Goal: Task Accomplishment & Management: Manage account settings

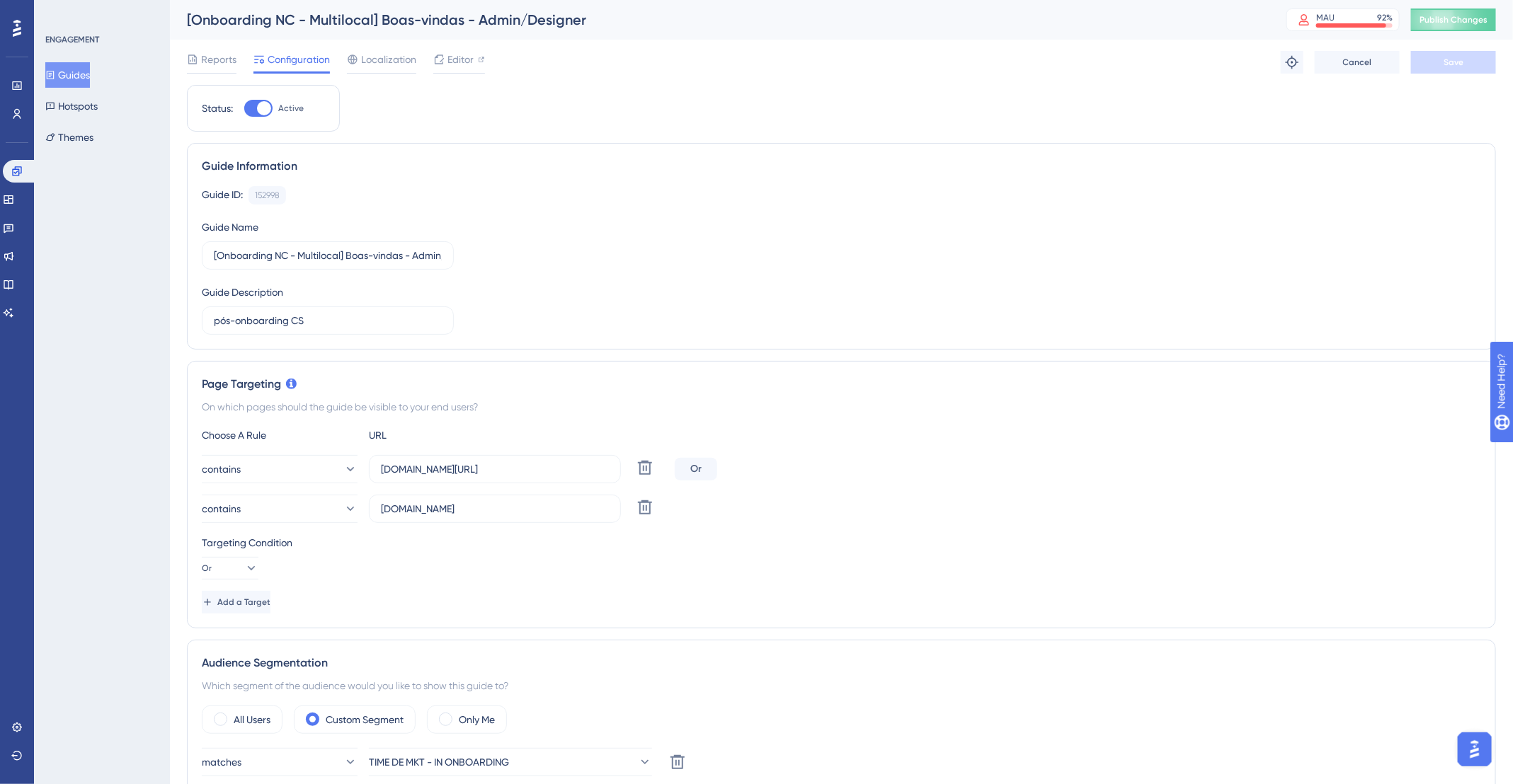
click at [65, 71] on button "Guides" at bounding box center [67, 75] width 44 height 25
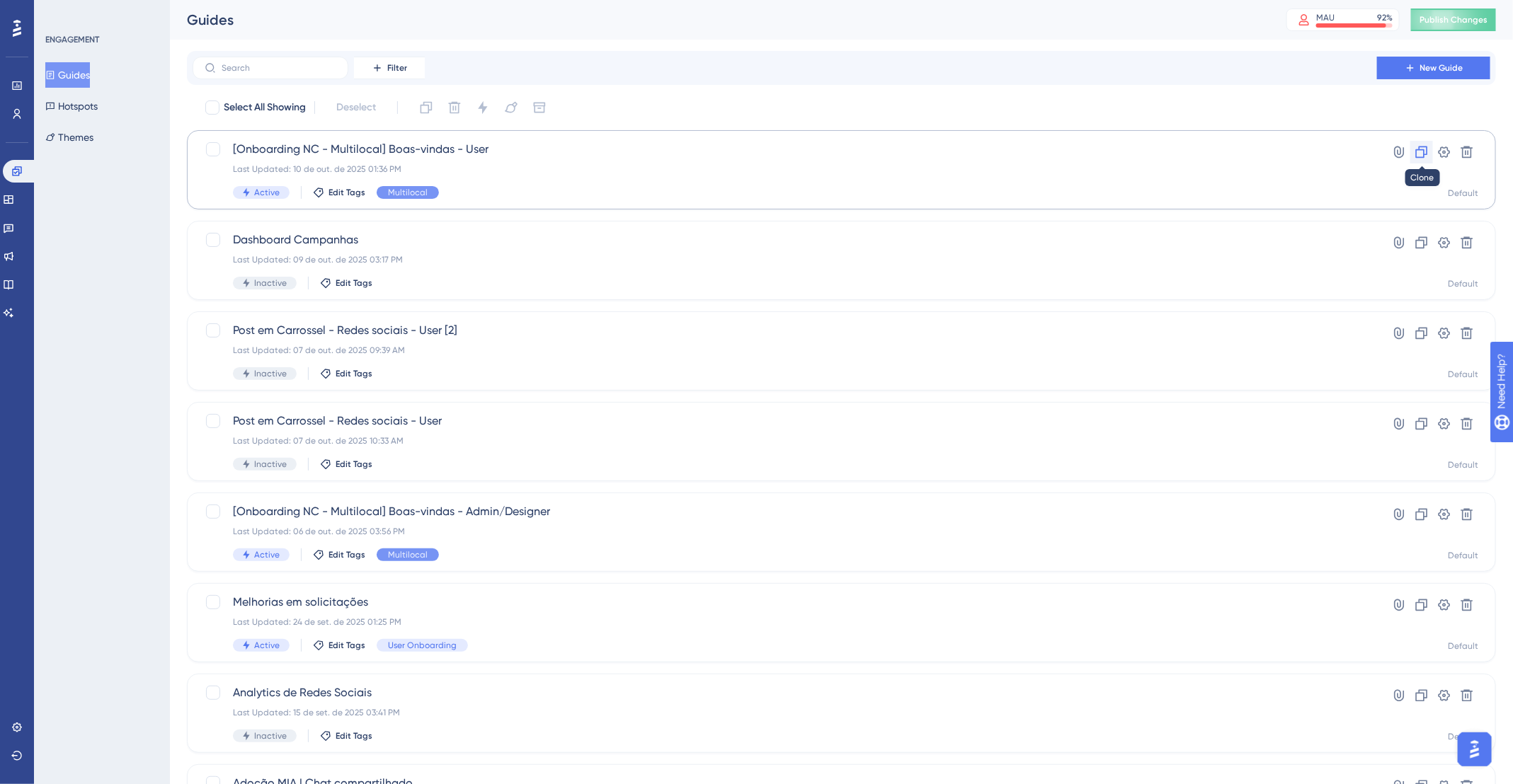
click at [1422, 149] on icon at bounding box center [1421, 152] width 14 height 14
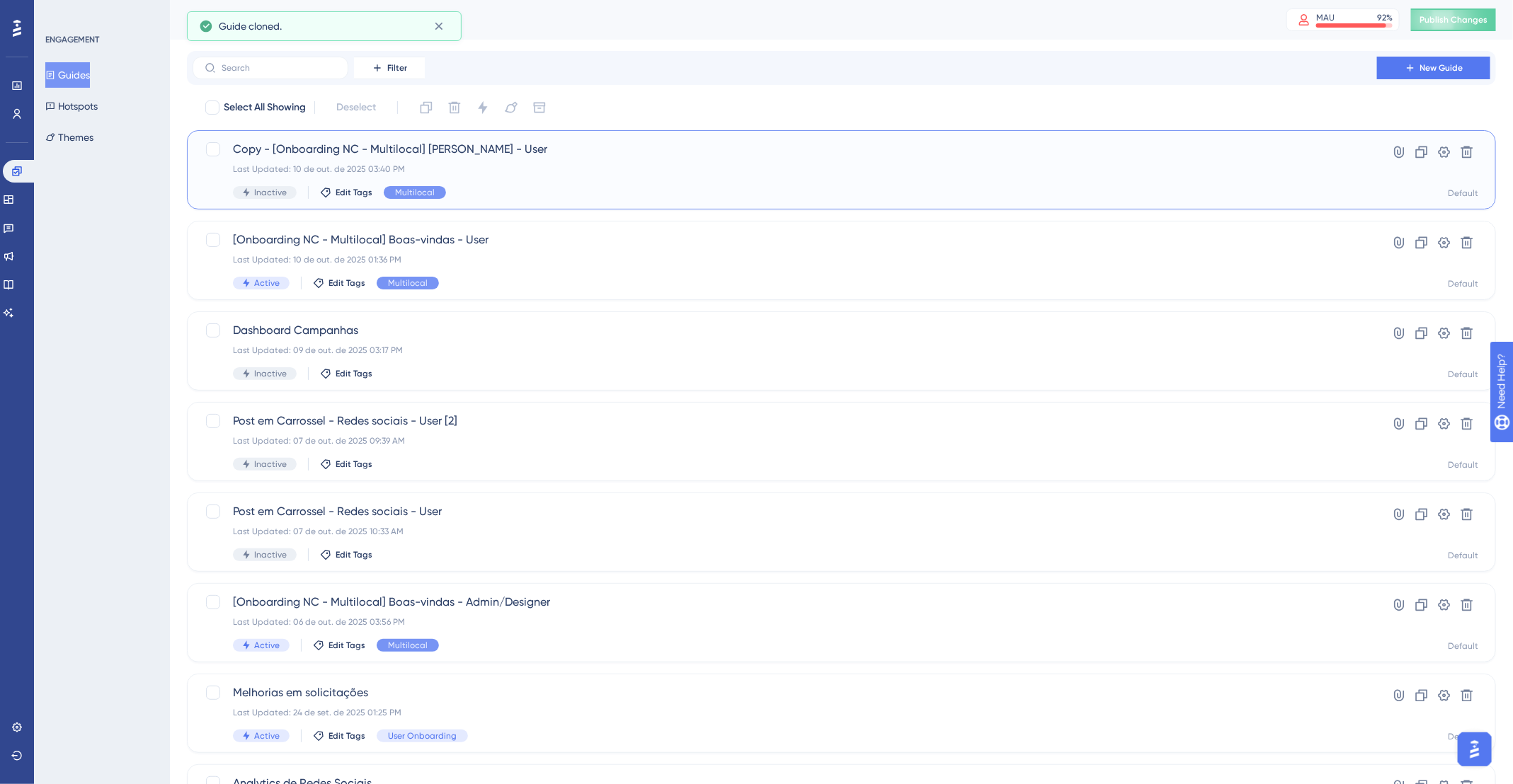
click at [780, 159] on div "Copy - [Onboarding NC - Multilocal] Boas-vindas - User Last Updated: 10 de out.…" at bounding box center [784, 169] width 1104 height 58
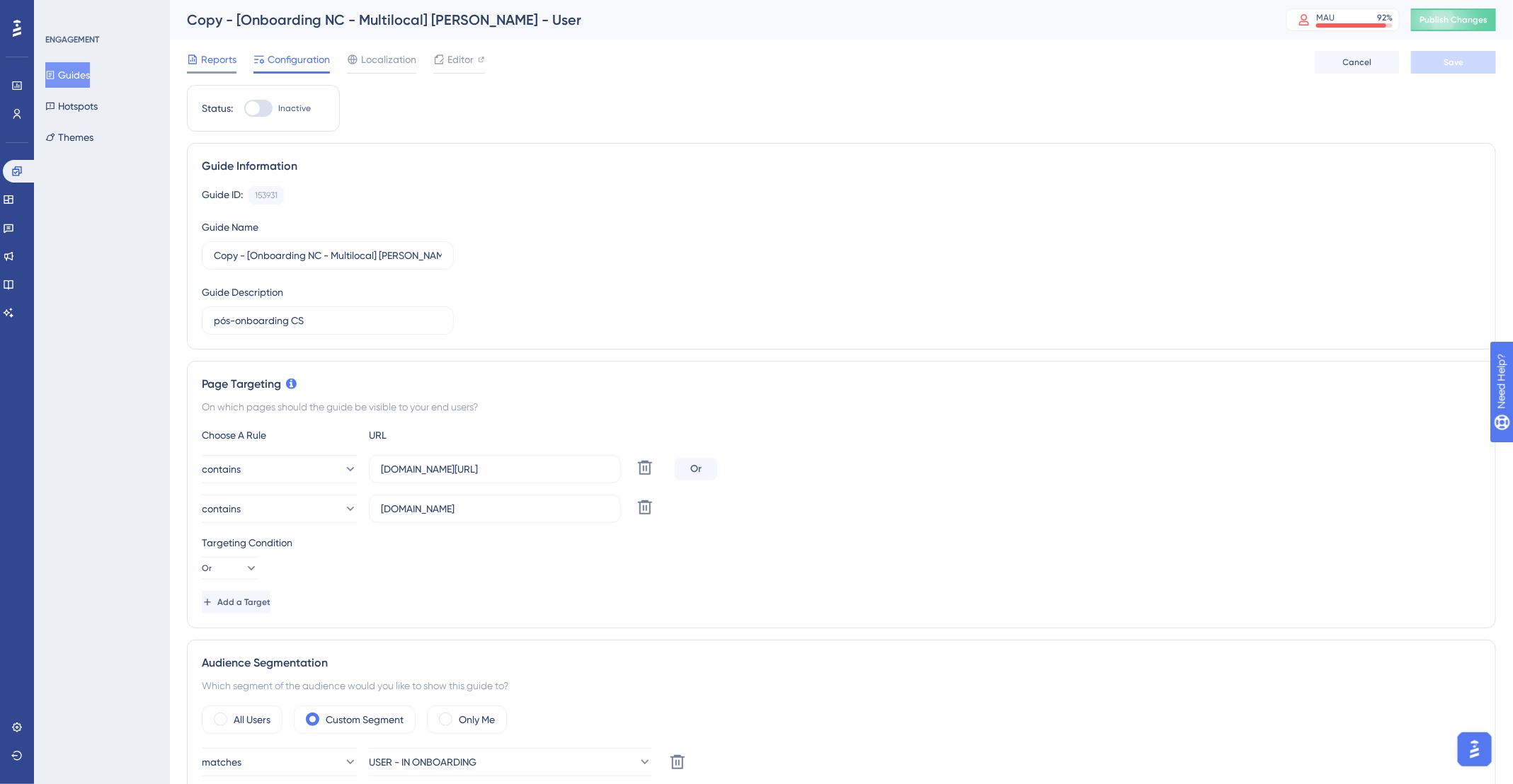
click at [202, 62] on span "Reports" at bounding box center [219, 59] width 35 height 17
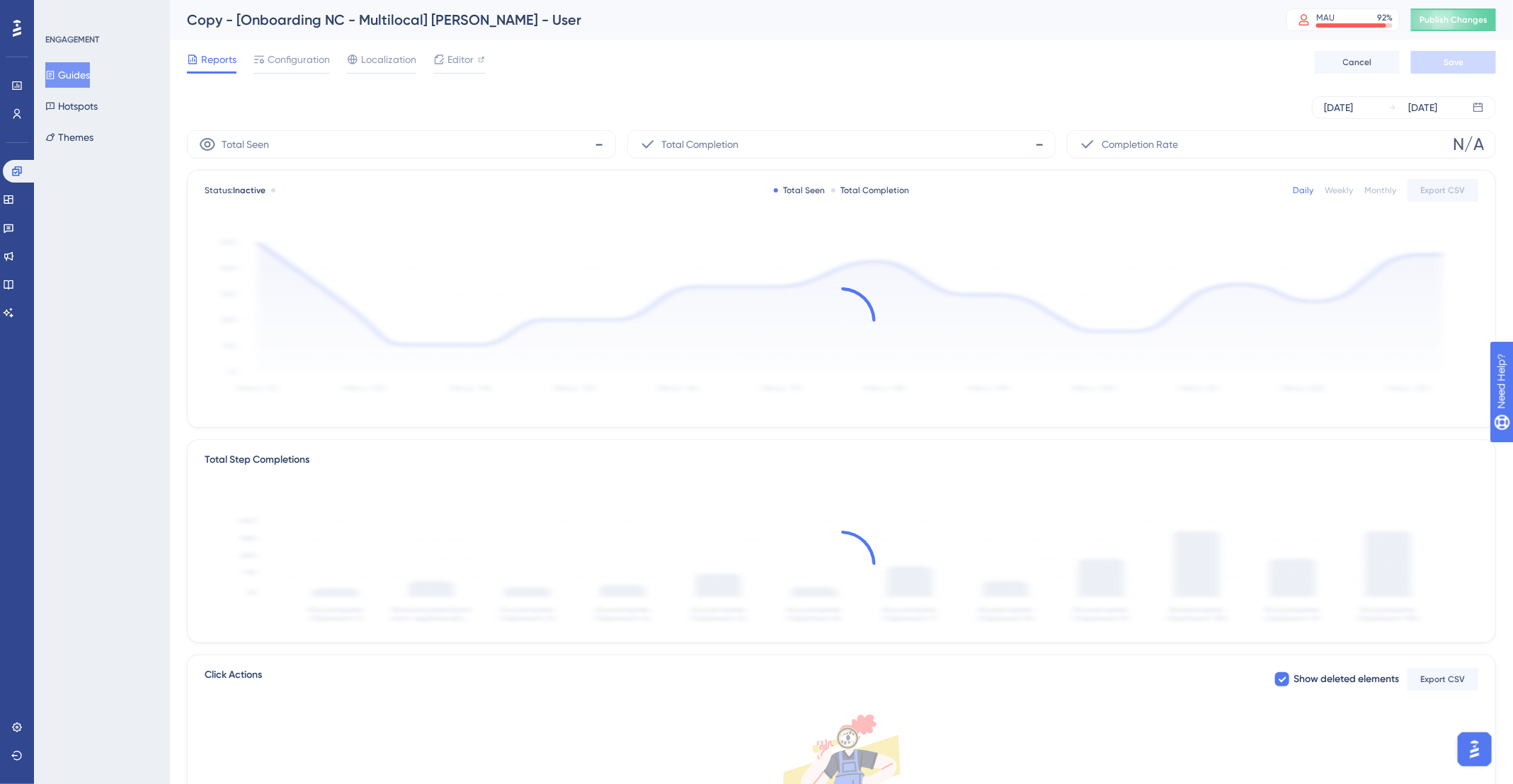
click at [67, 71] on button "Guides" at bounding box center [67, 75] width 44 height 25
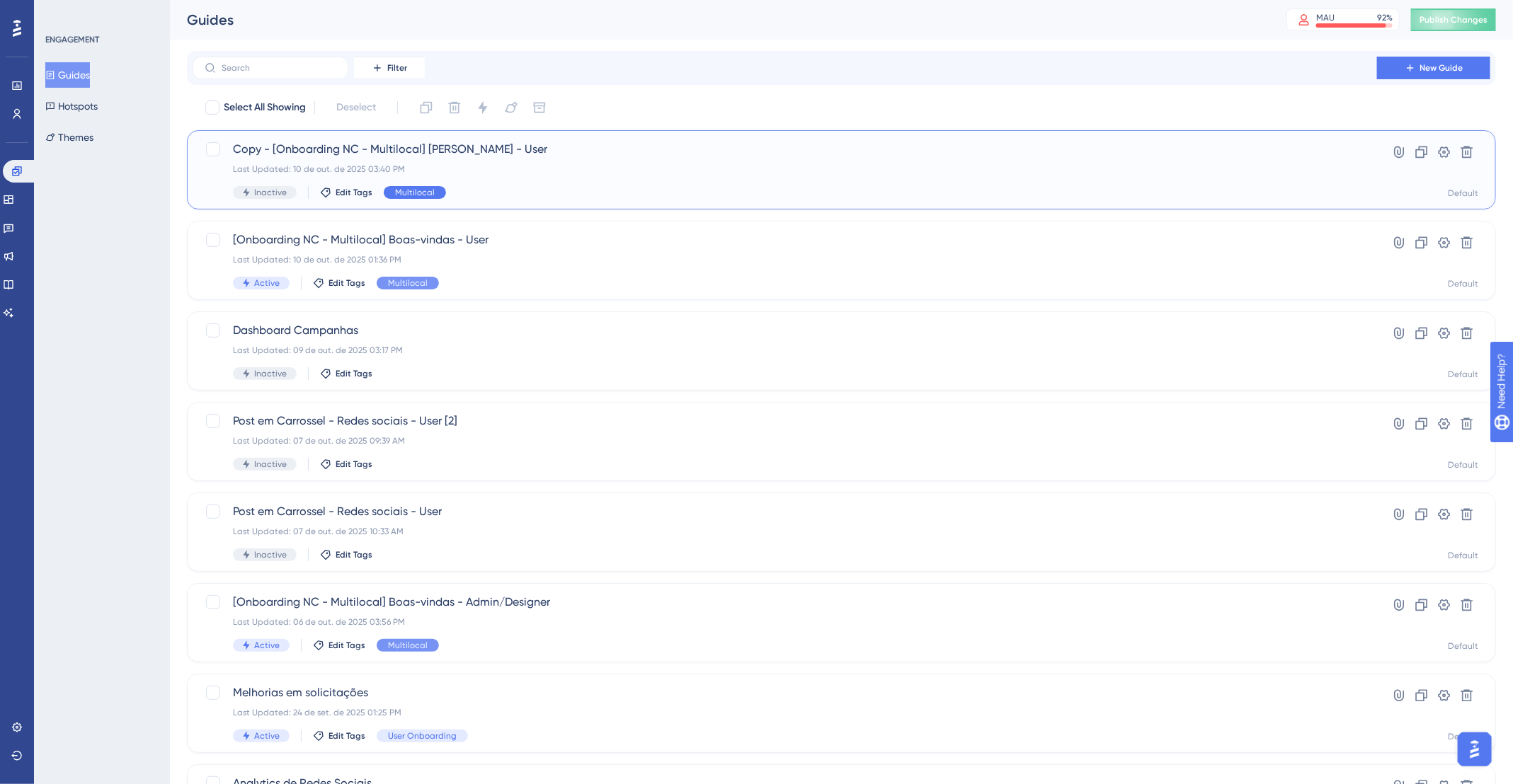
click at [431, 191] on div "Multilocal" at bounding box center [415, 193] width 62 height 13
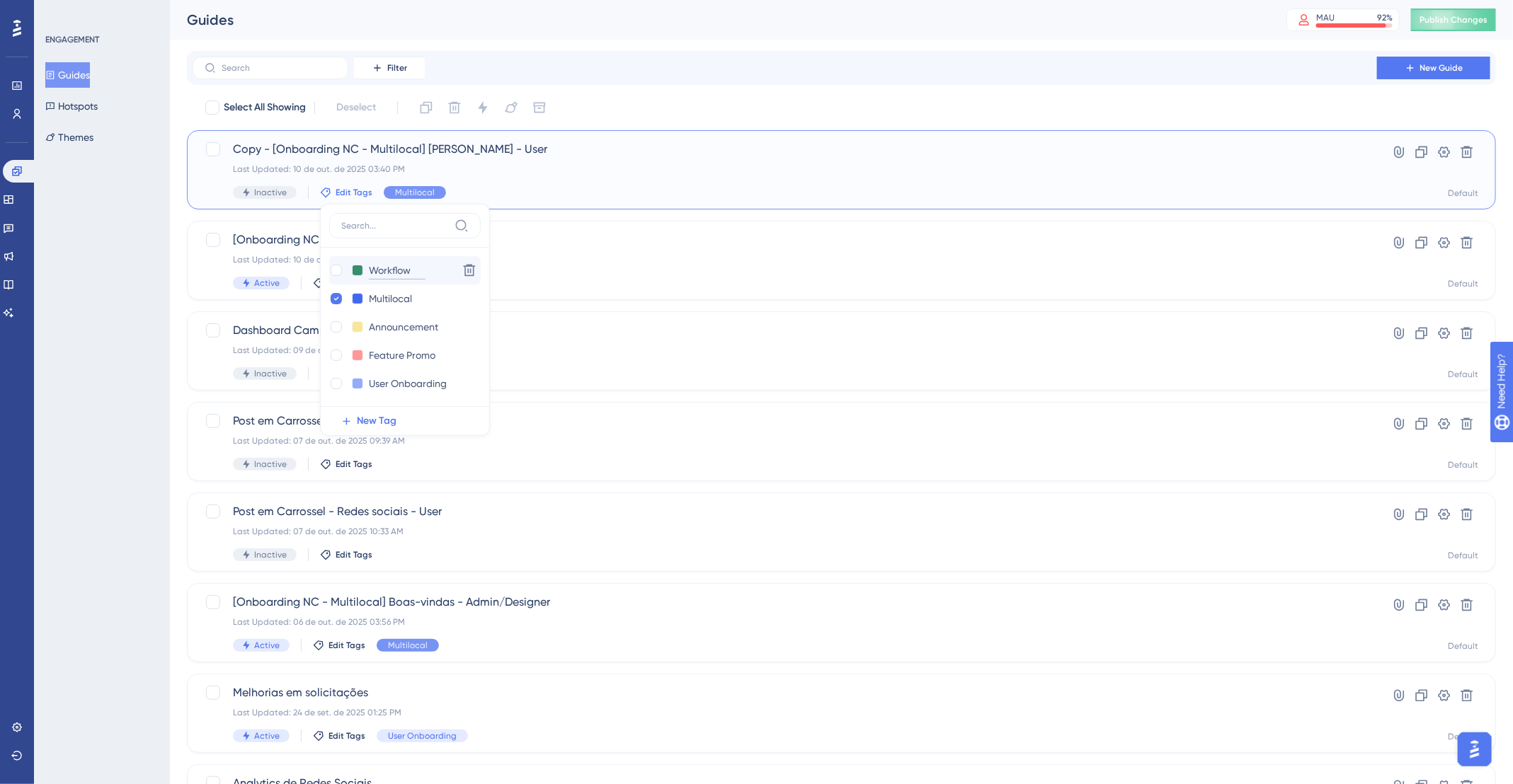
click at [404, 272] on input "Workflow" at bounding box center [397, 271] width 57 height 18
click at [338, 274] on div at bounding box center [336, 270] width 12 height 12
checkbox input "true"
click at [473, 296] on icon at bounding box center [468, 298] width 14 height 14
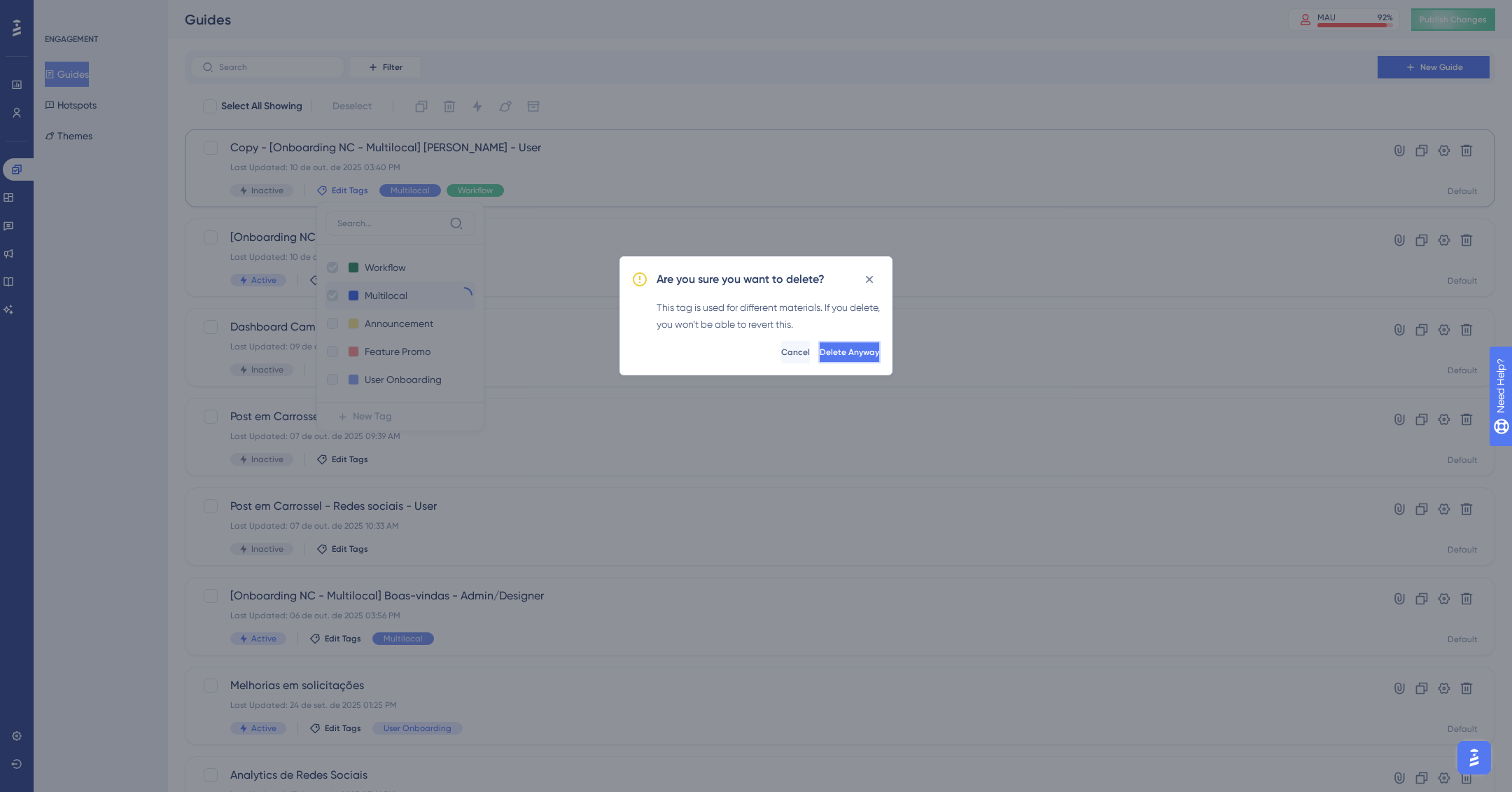
click at [837, 355] on span "Delete Anyway" at bounding box center [849, 352] width 59 height 11
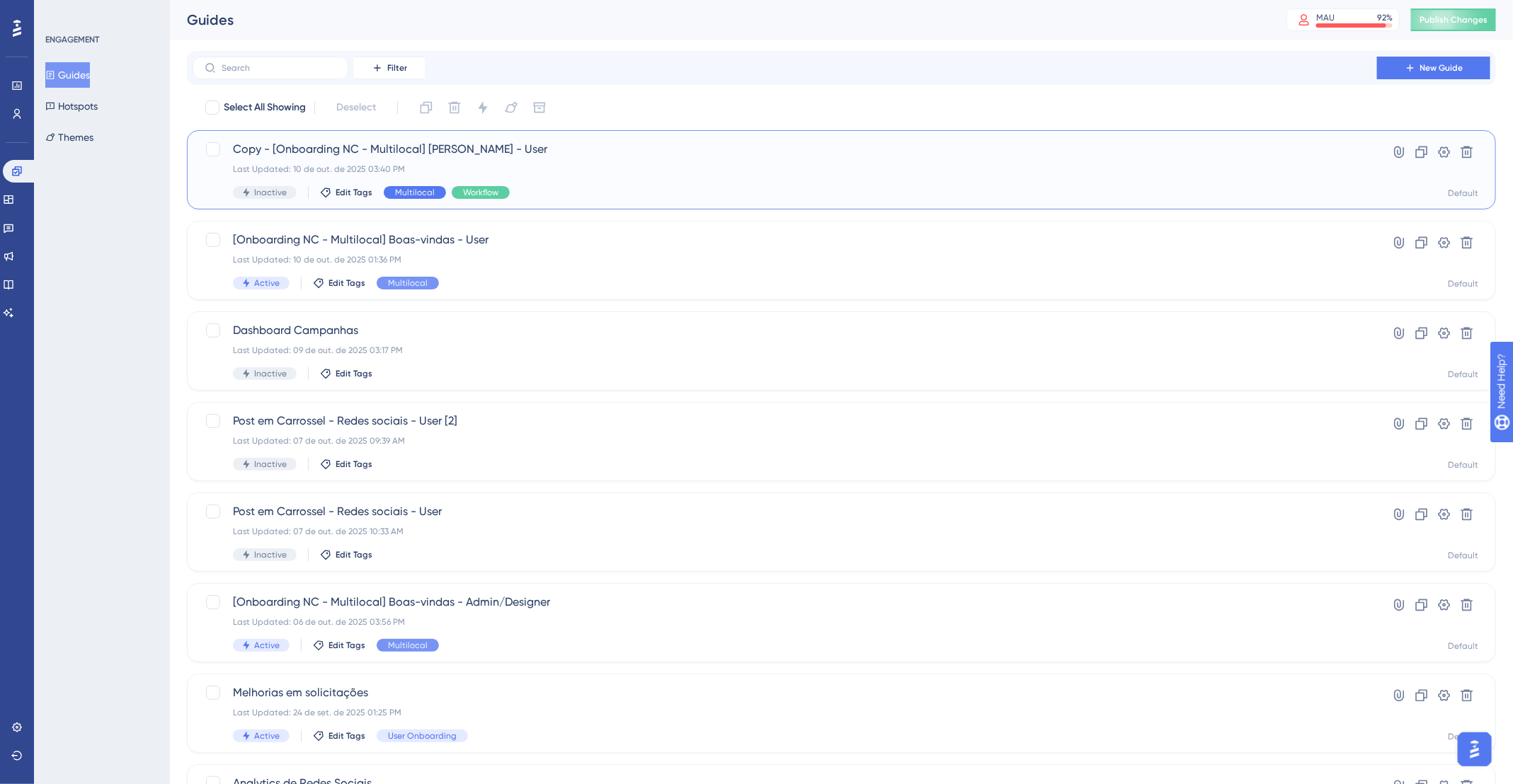
click at [414, 191] on span "Multilocal" at bounding box center [415, 192] width 39 height 12
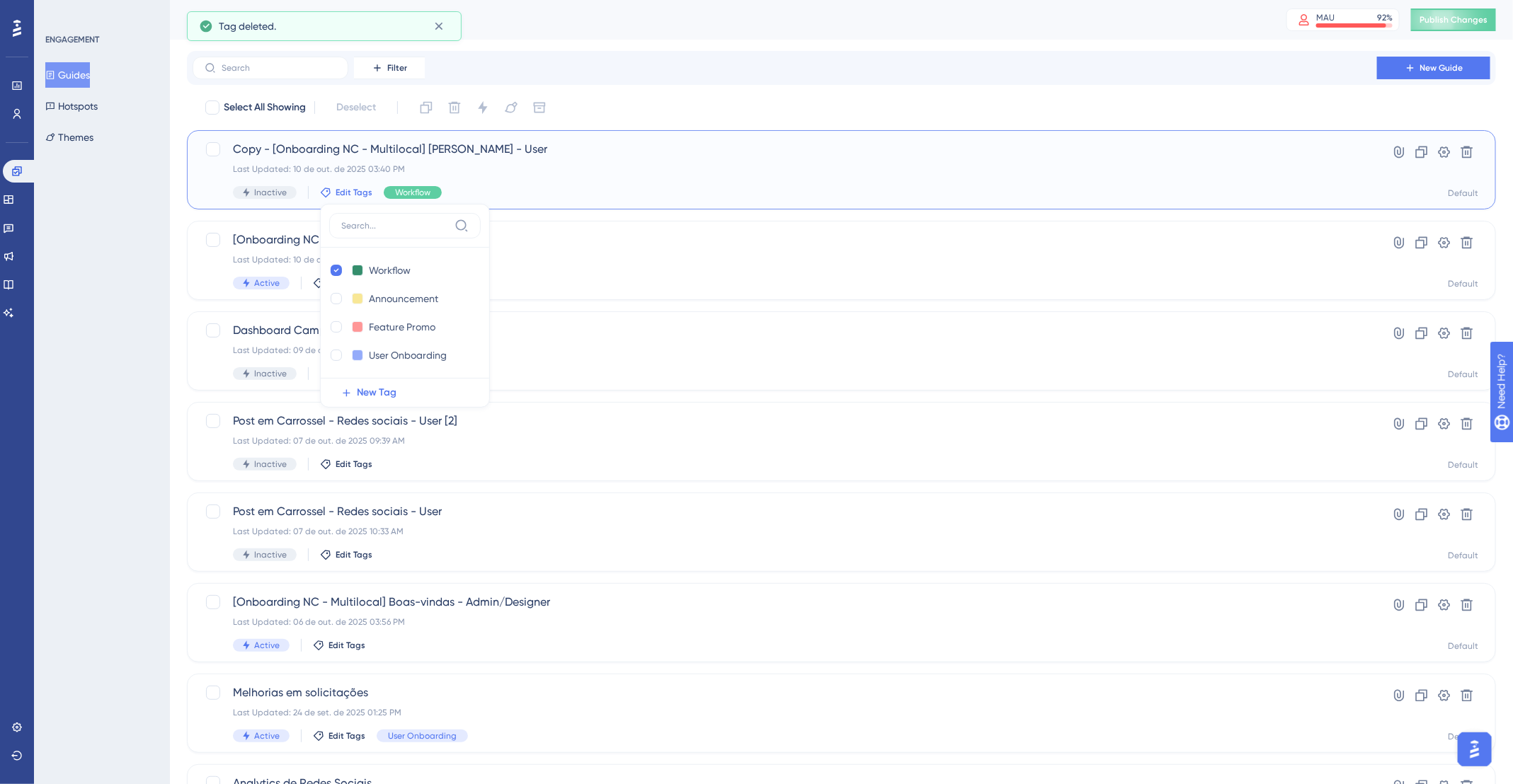
click at [758, 169] on div "Last Updated: 10 de out. de 2025 03:40 PM" at bounding box center [784, 169] width 1104 height 12
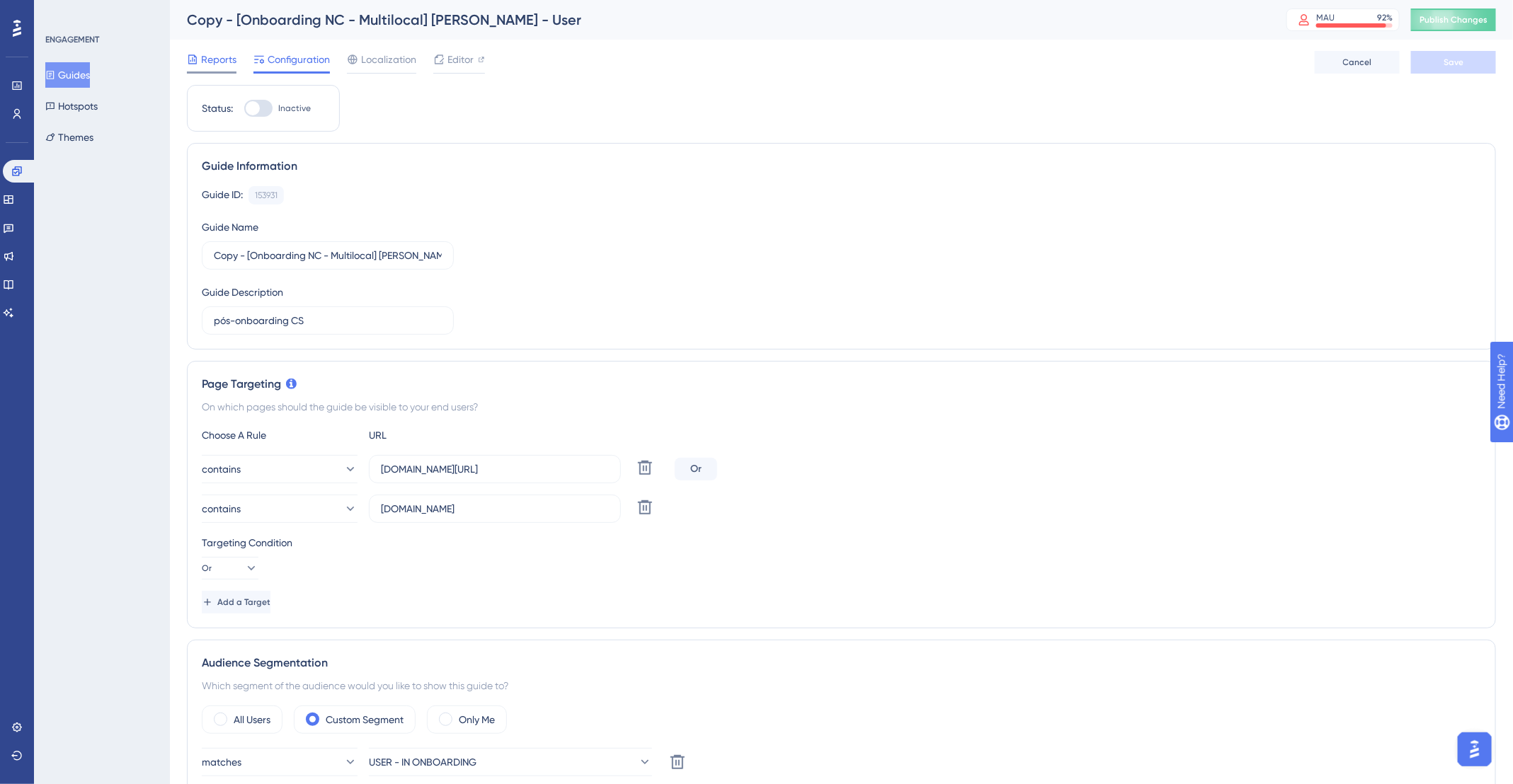
click at [204, 54] on span "Reports" at bounding box center [219, 59] width 35 height 17
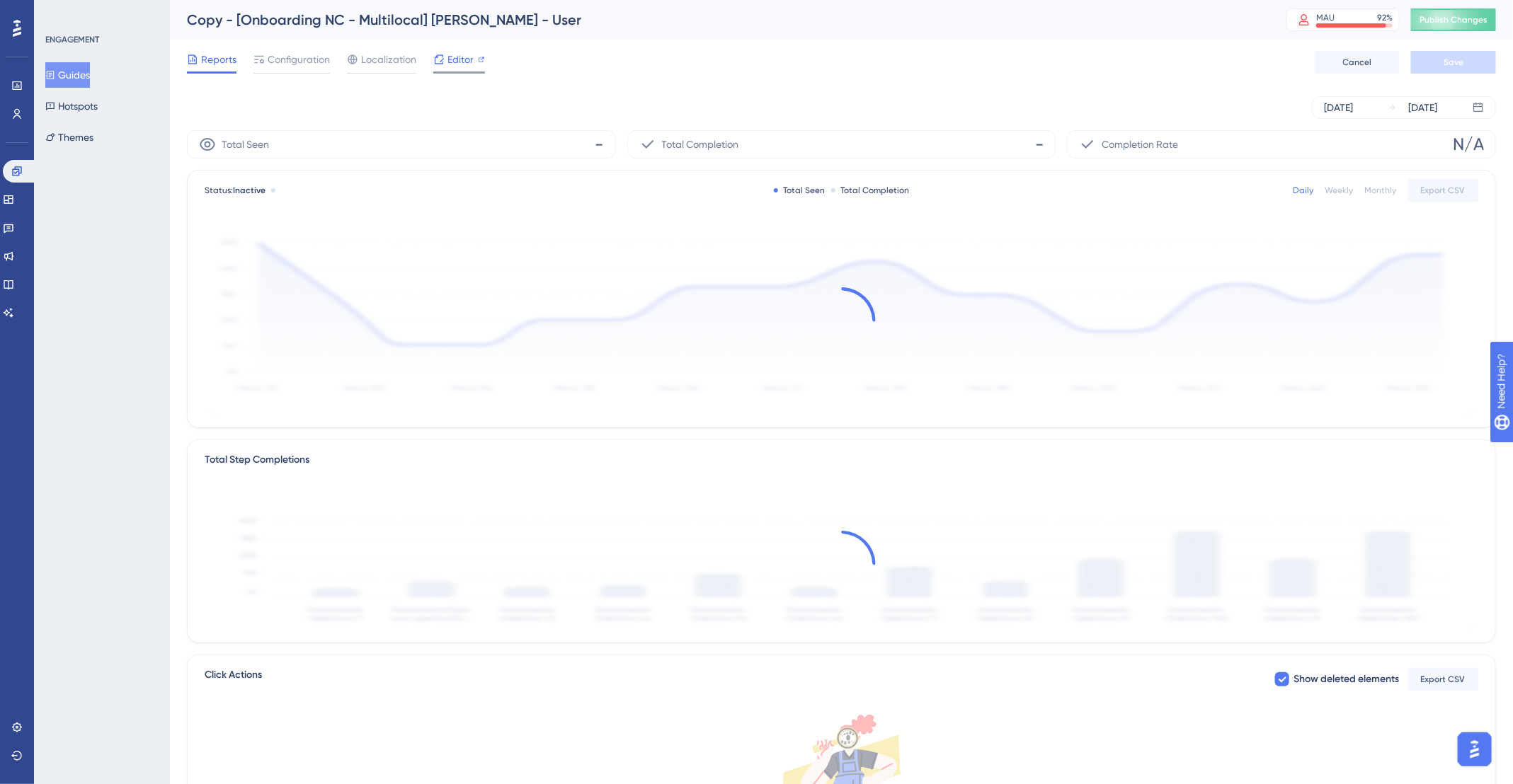
click at [477, 59] on div "Editor" at bounding box center [459, 59] width 52 height 17
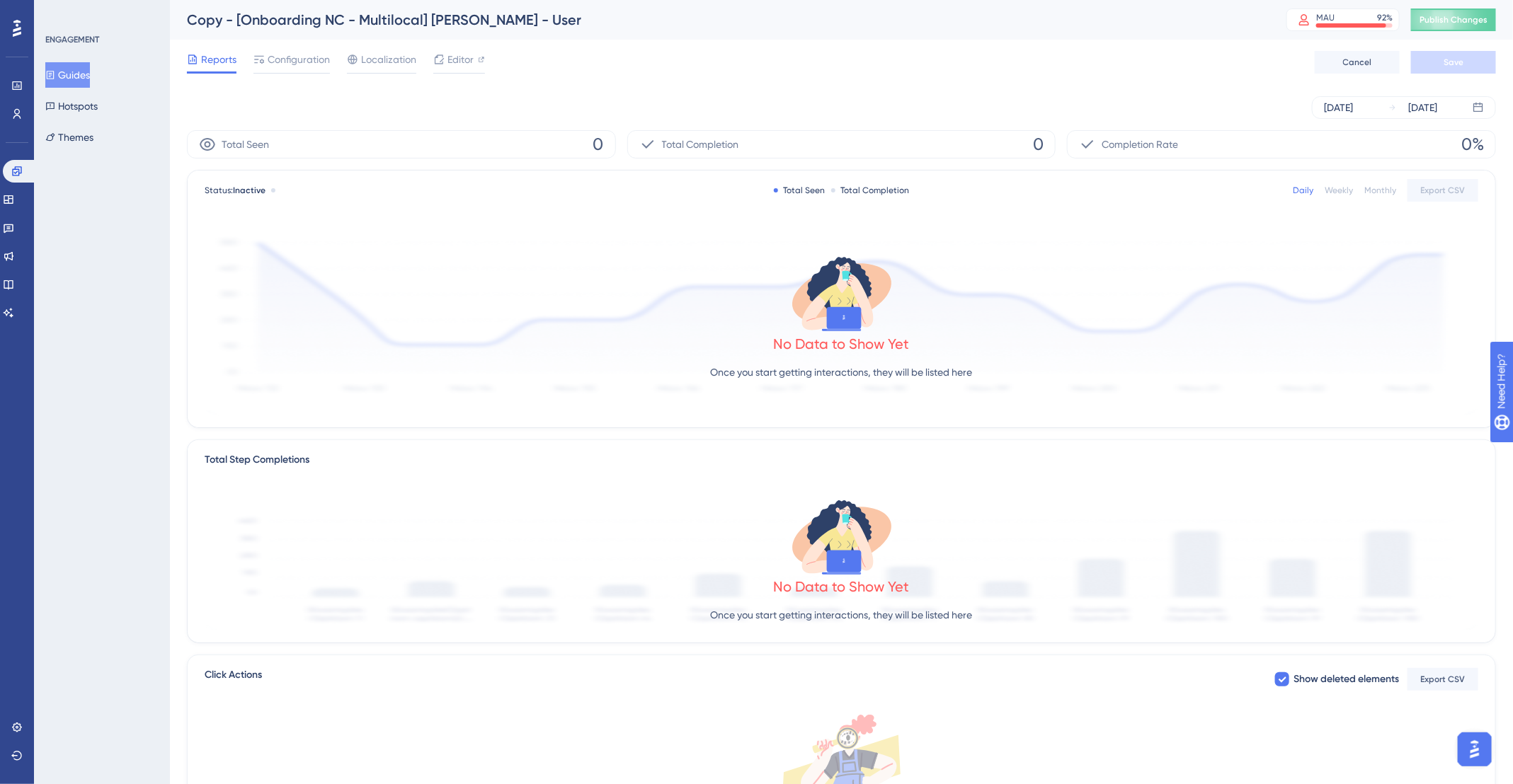
click at [58, 84] on button "Guides" at bounding box center [67, 75] width 44 height 25
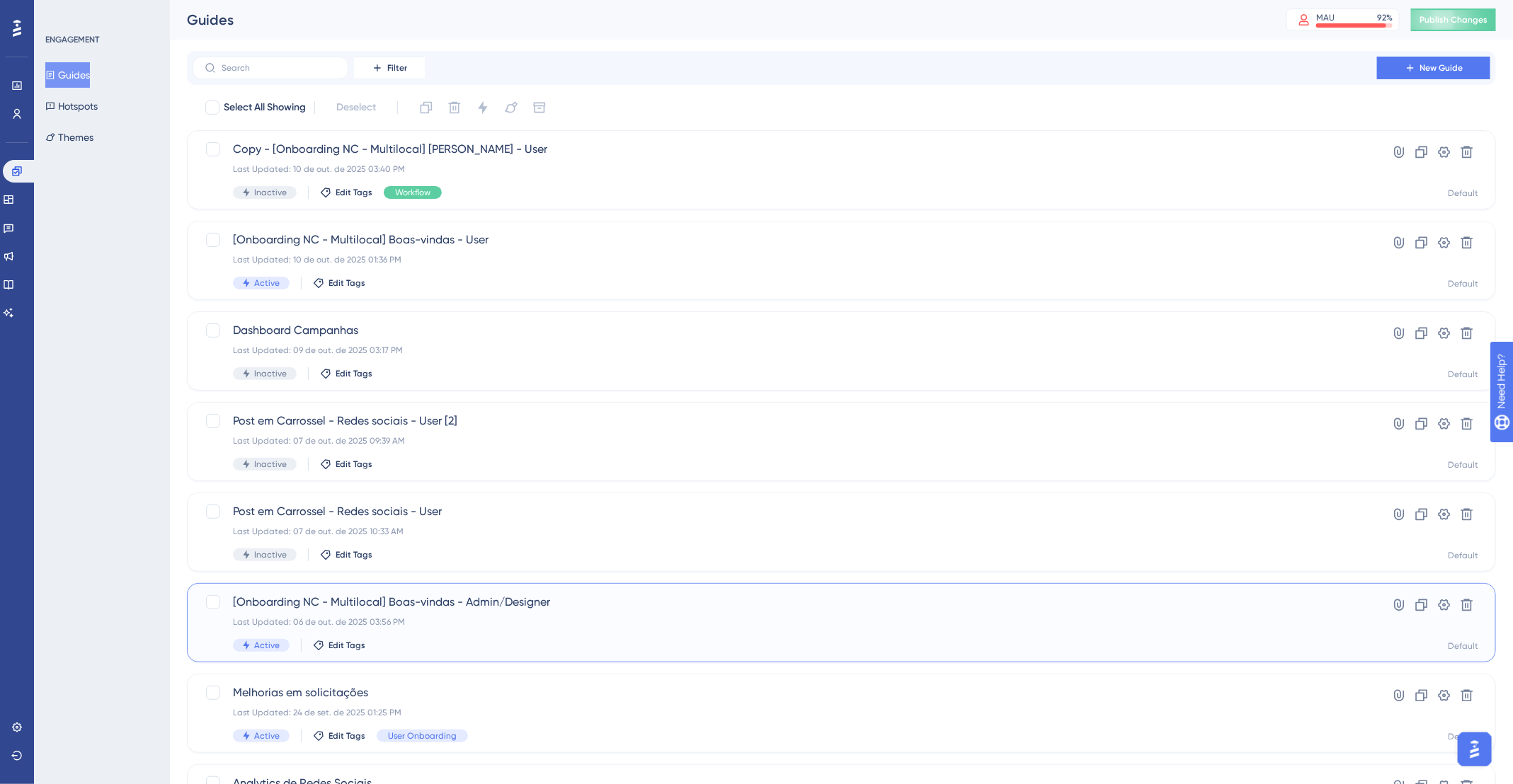
click at [604, 616] on div "Last Updated: 06 de out. de 2025 03:56 PM" at bounding box center [784, 622] width 1104 height 12
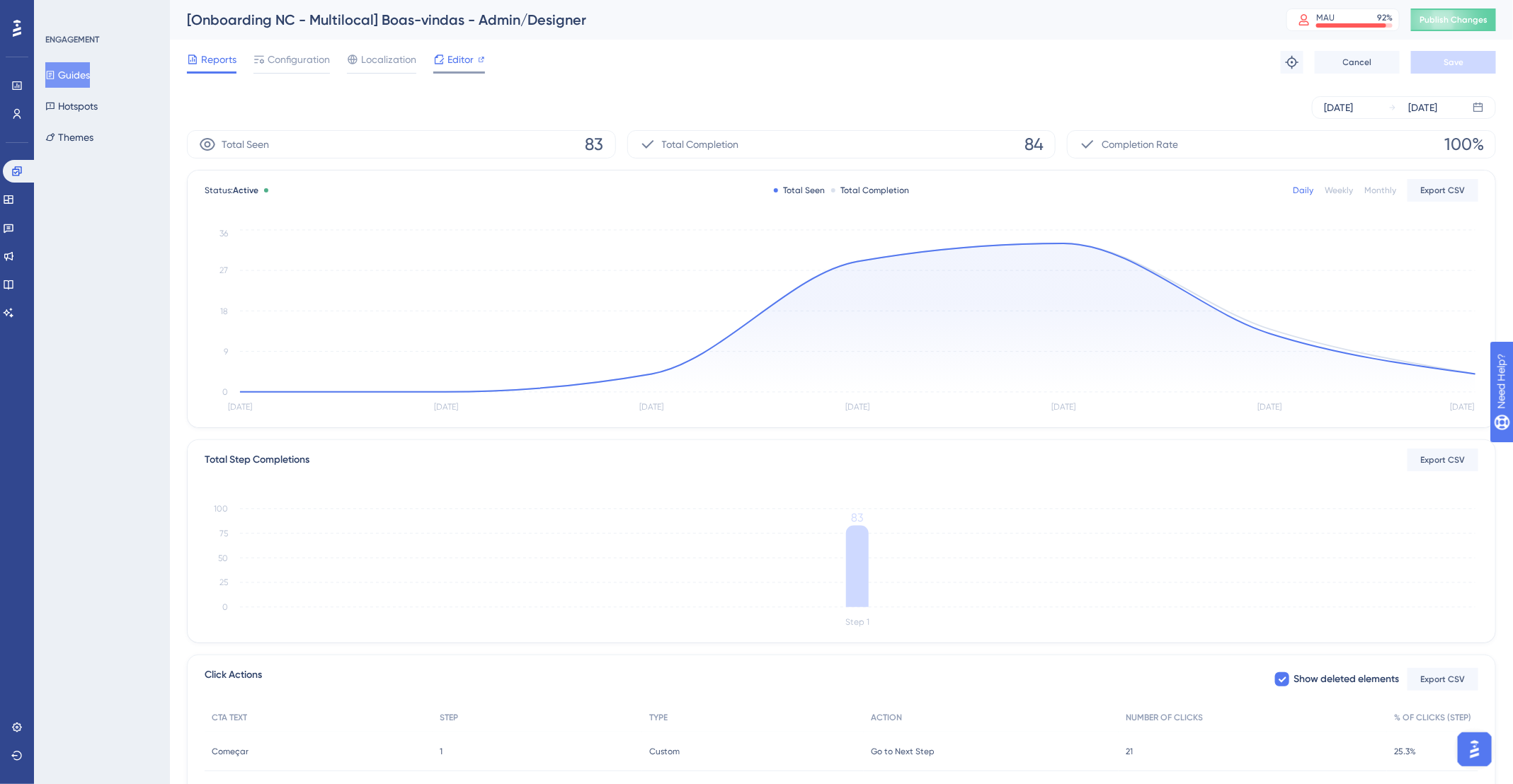
click at [452, 65] on span "Editor" at bounding box center [460, 59] width 26 height 17
click at [70, 73] on button "Guides" at bounding box center [67, 75] width 44 height 25
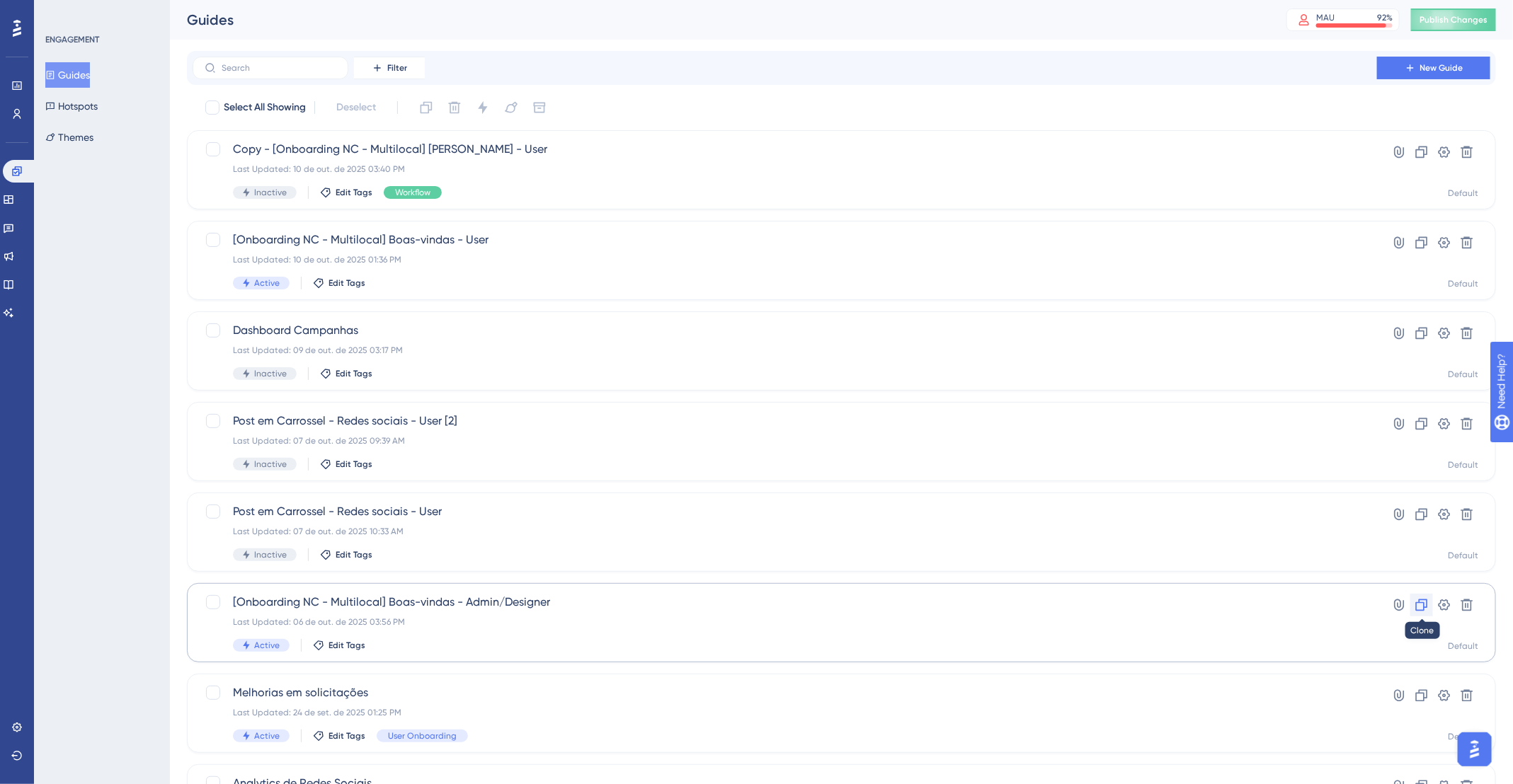
click at [1421, 604] on icon at bounding box center [1421, 605] width 14 height 14
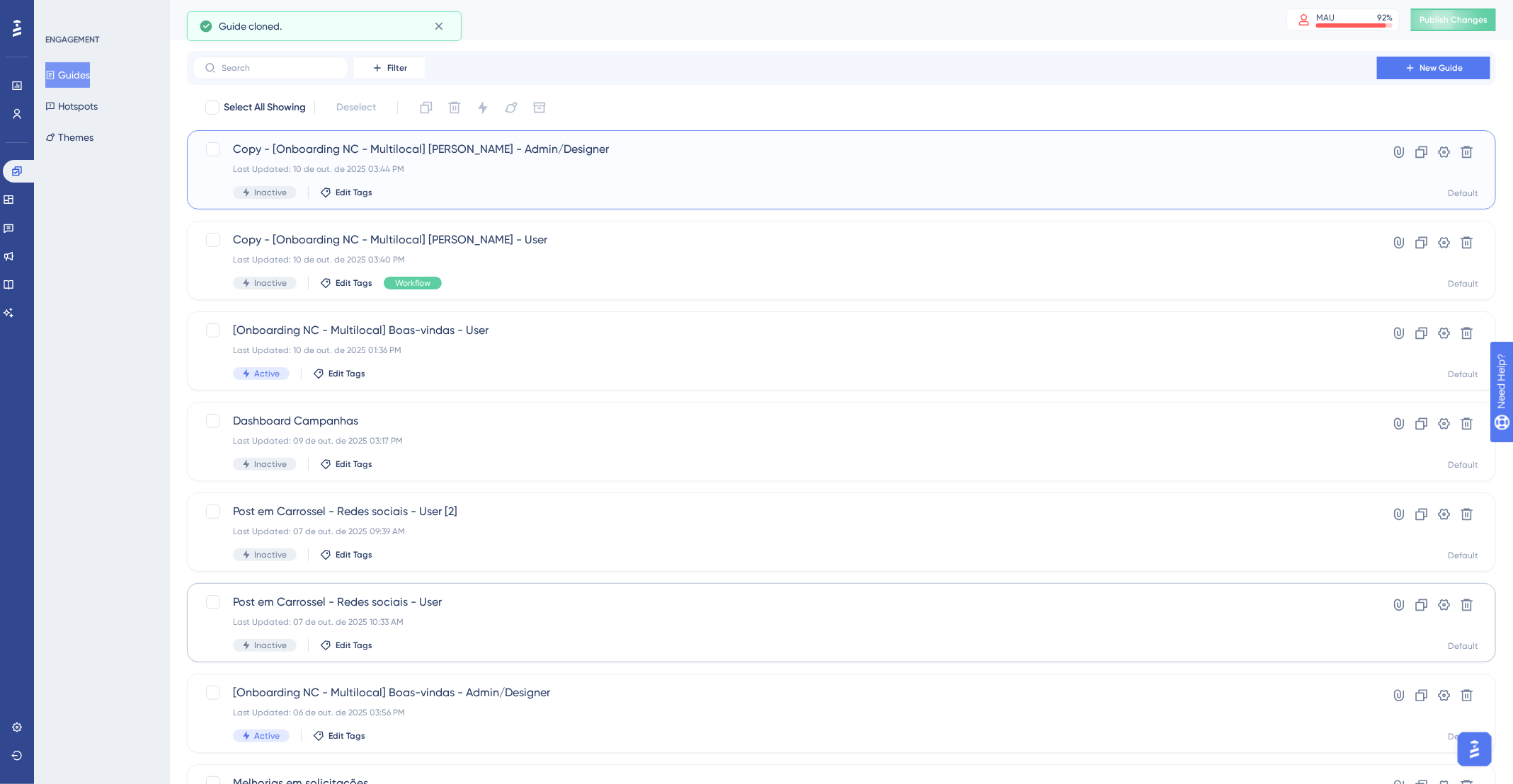
click at [526, 187] on div "Inactive Edit Tags" at bounding box center [784, 193] width 1104 height 13
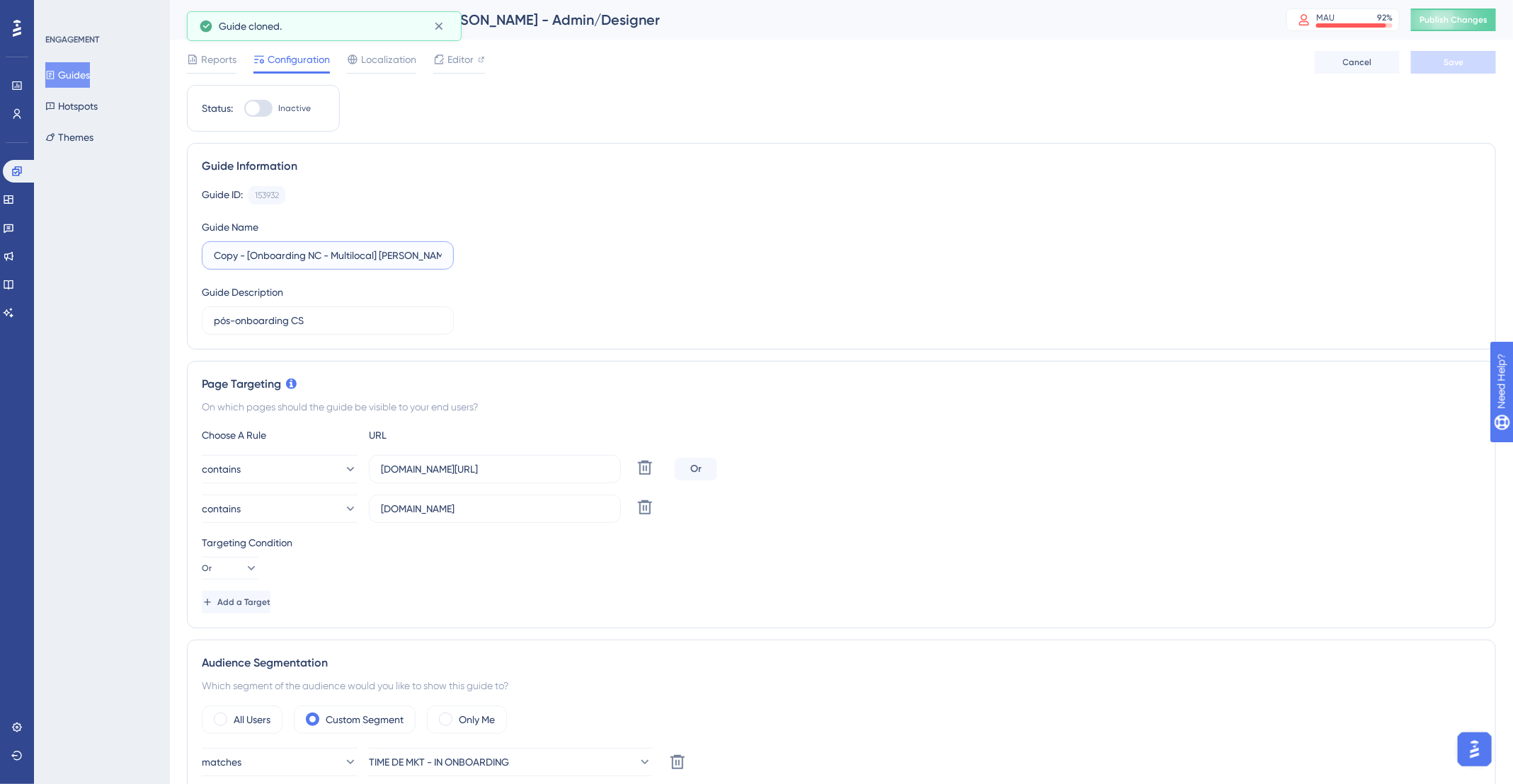
drag, startPoint x: 247, startPoint y: 254, endPoint x: 182, endPoint y: 254, distance: 65.0
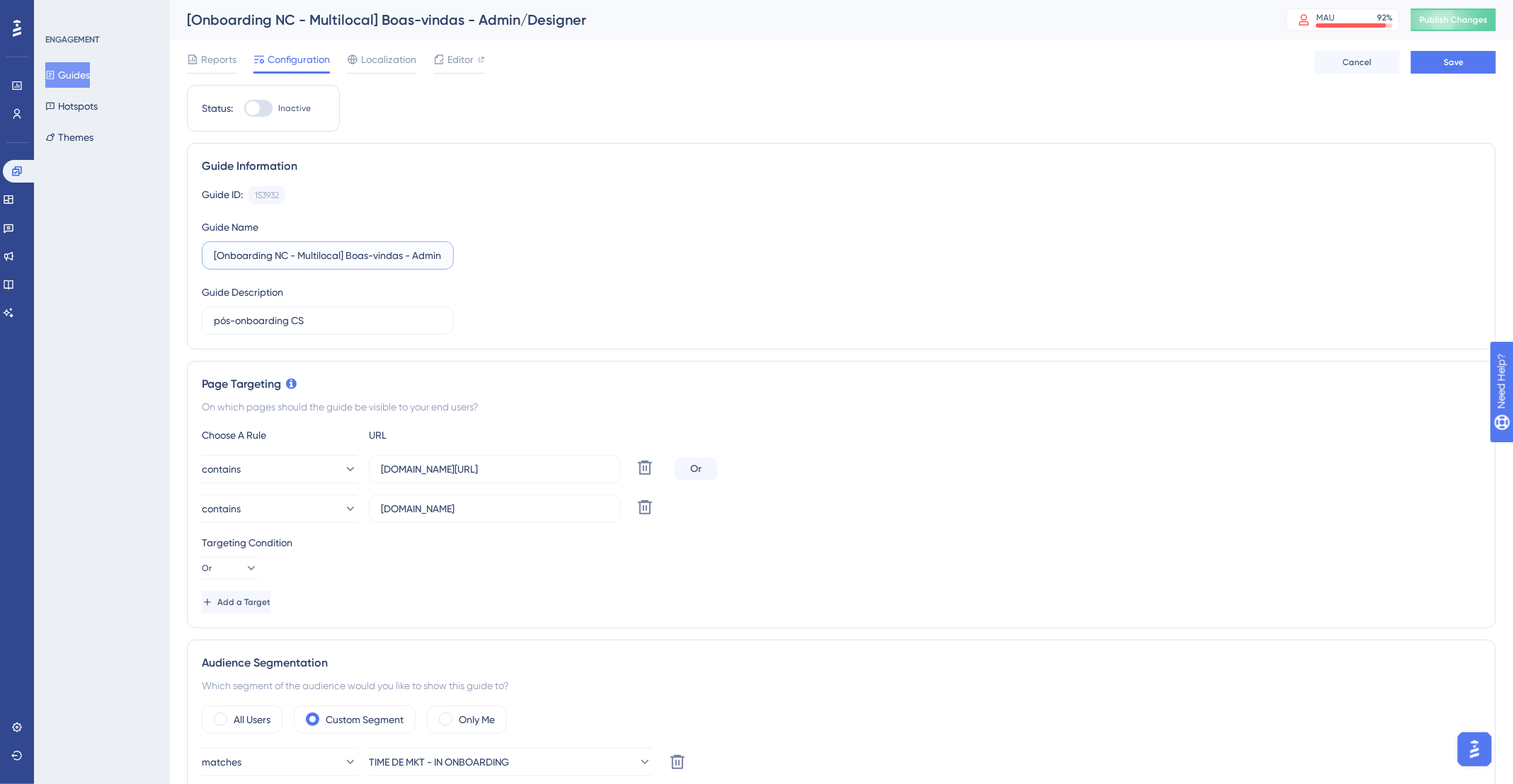
drag, startPoint x: 298, startPoint y: 257, endPoint x: 341, endPoint y: 252, distance: 43.3
click at [341, 252] on input "[Onboarding NC - Multilocal] Boas-vindas - Admin/Designer" at bounding box center [327, 255] width 228 height 16
drag, startPoint x: 408, startPoint y: 258, endPoint x: 460, endPoint y: 258, distance: 52.0
click at [460, 258] on div "Guide ID: 153932 Copy Guide Name [Onboarding NC - Workflow] Boas-vindas - Admin…" at bounding box center [841, 261] width 1279 height 149
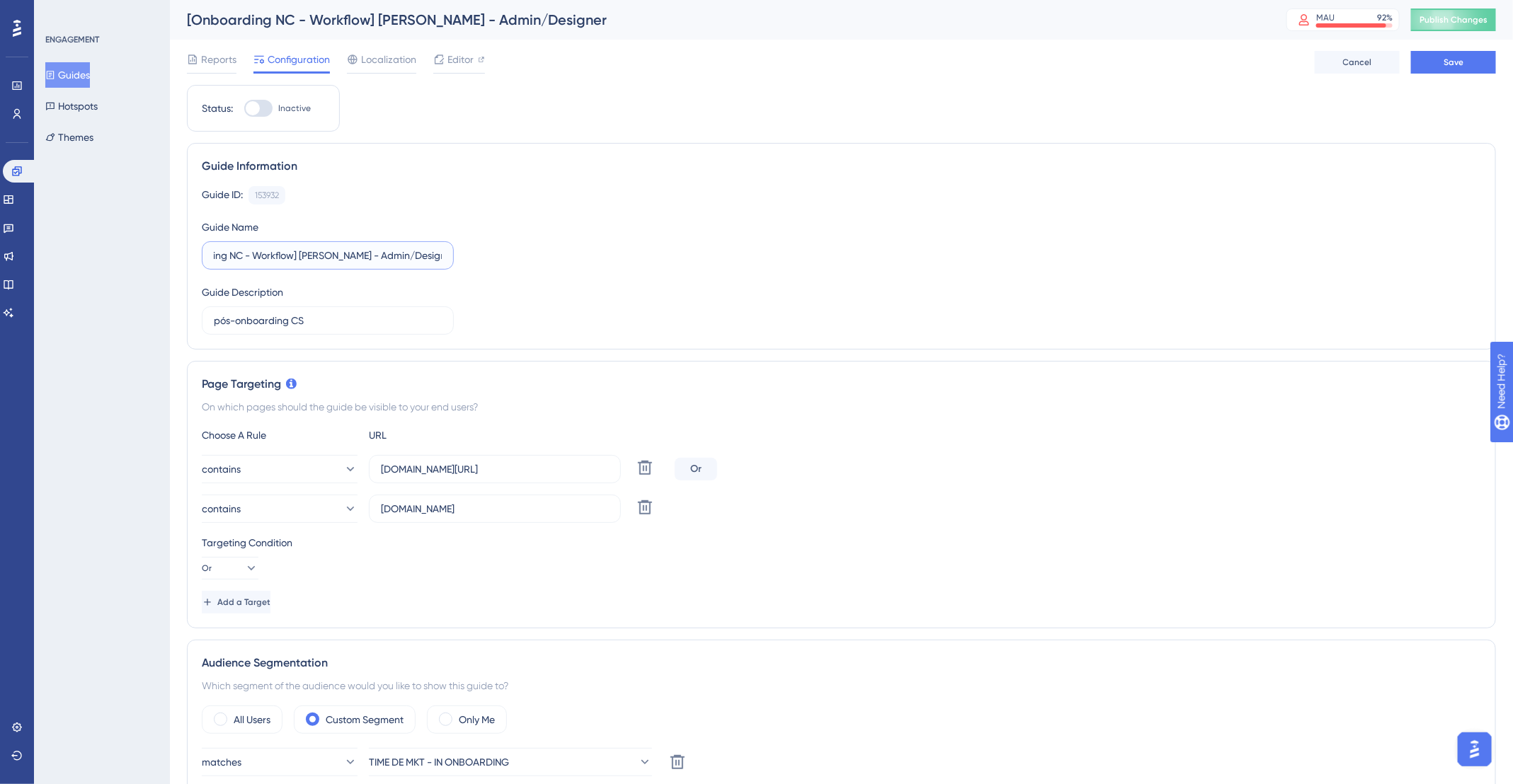
type input "[Onboarding NC - Workflow] Boas-vindas - Admin/Designer"
click at [584, 254] on div "Guide ID: 153932 Copy Guide Name [Onboarding NC - Workflow] Boas-vindas - Admin…" at bounding box center [841, 261] width 1279 height 149
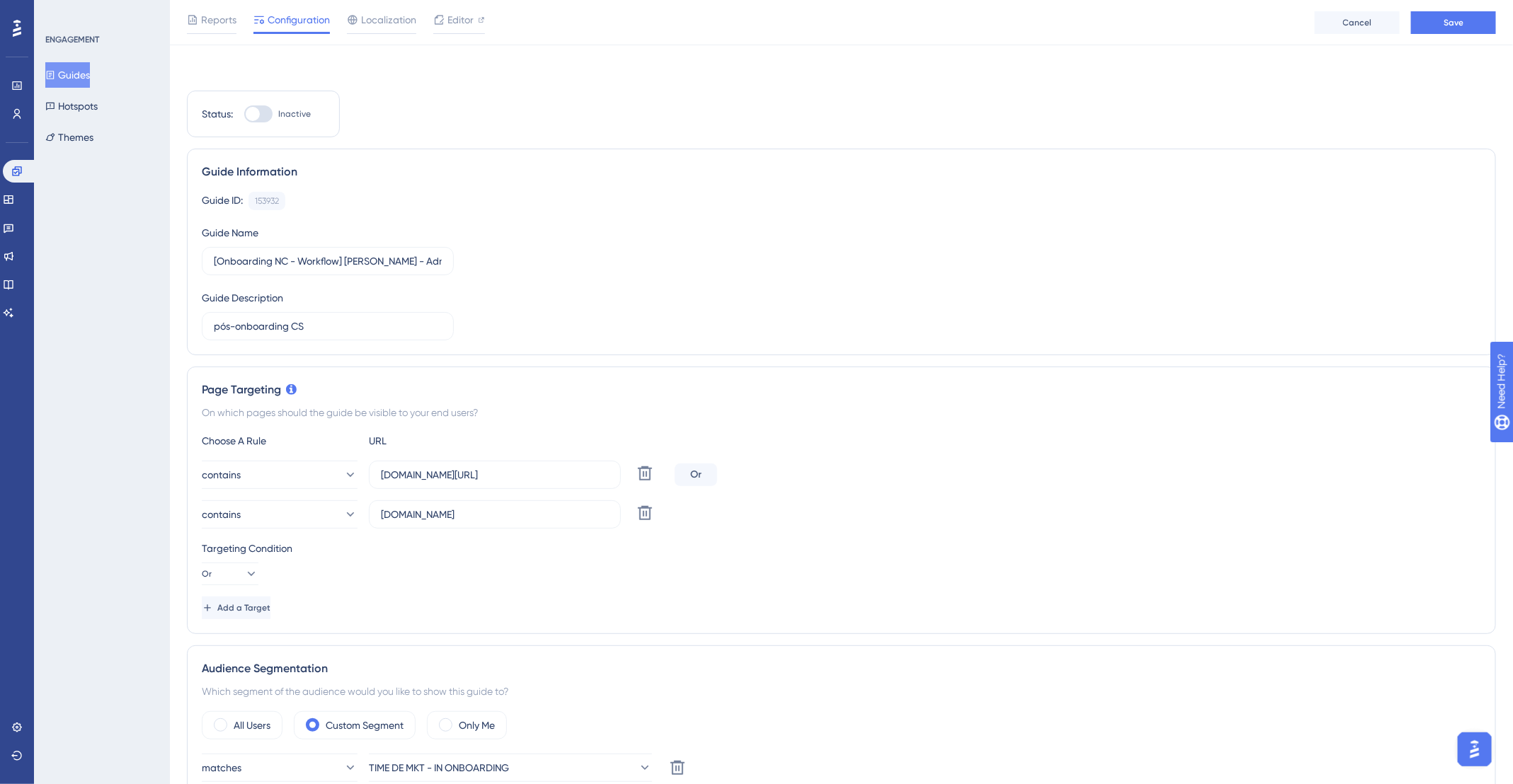
scroll to position [136, 0]
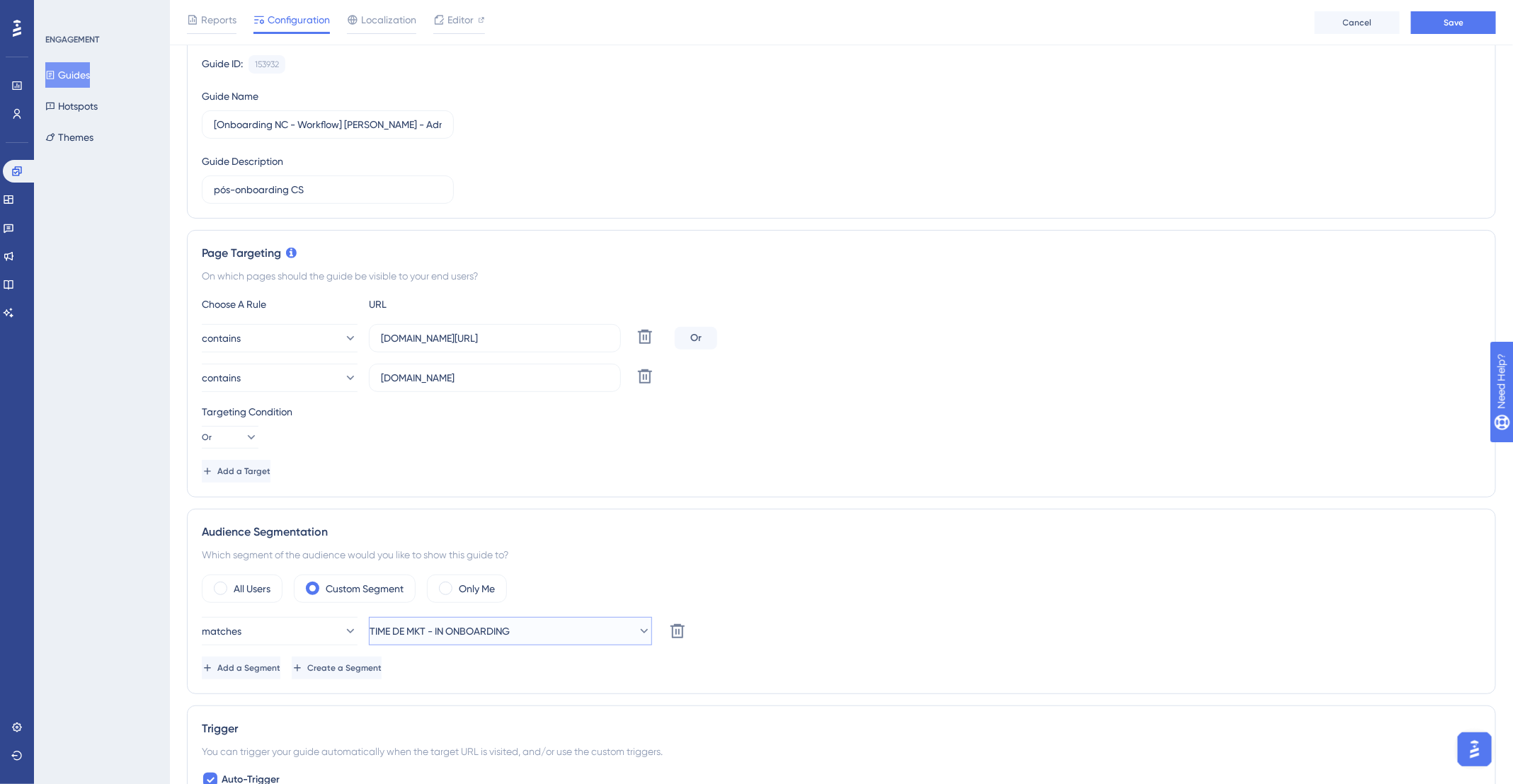
click at [637, 628] on icon at bounding box center [643, 631] width 14 height 14
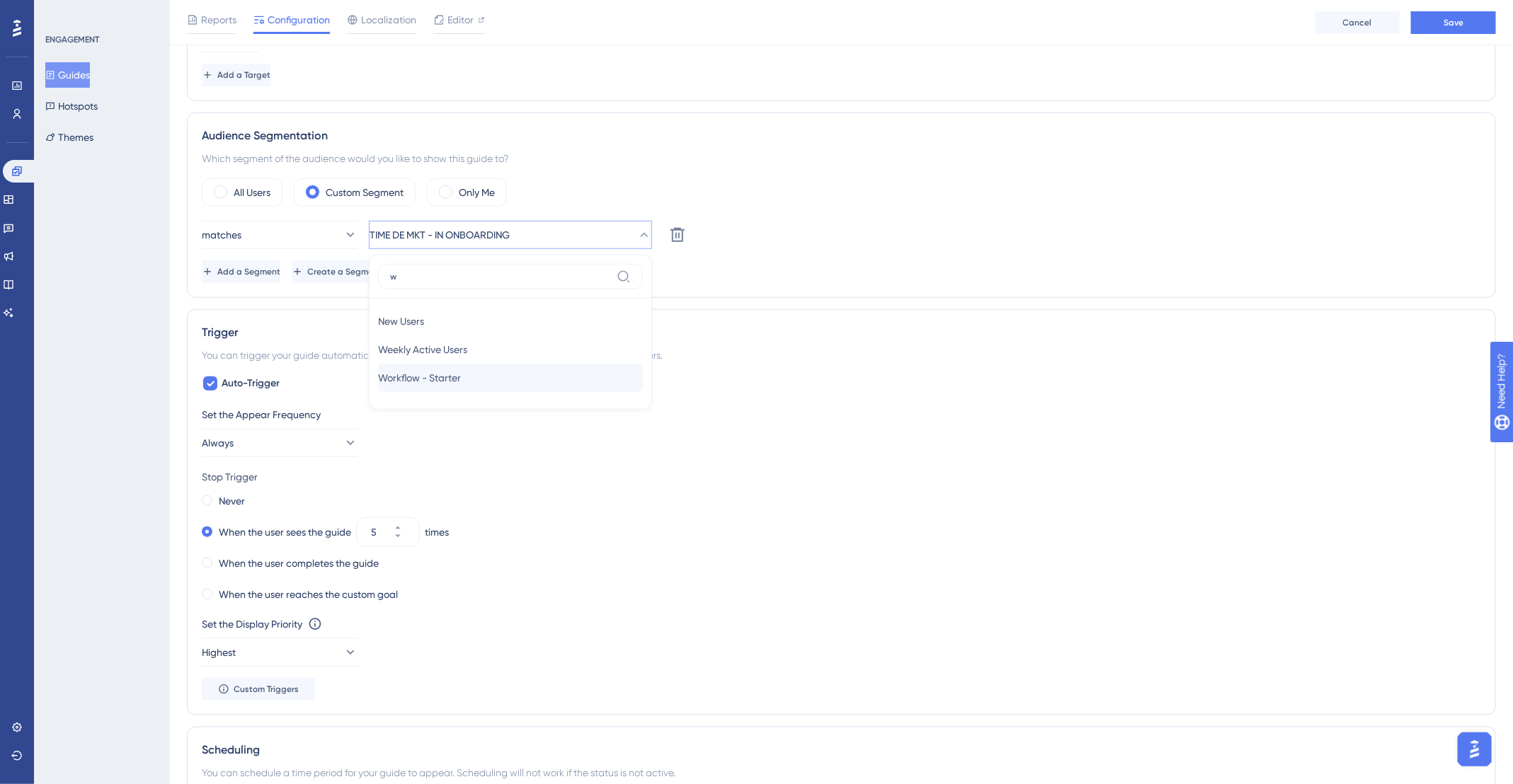
type input "w"
click at [479, 374] on div "Workflow - Starter Workflow - Starter" at bounding box center [510, 378] width 265 height 28
click at [278, 274] on span "Add a Segment" at bounding box center [250, 272] width 63 height 12
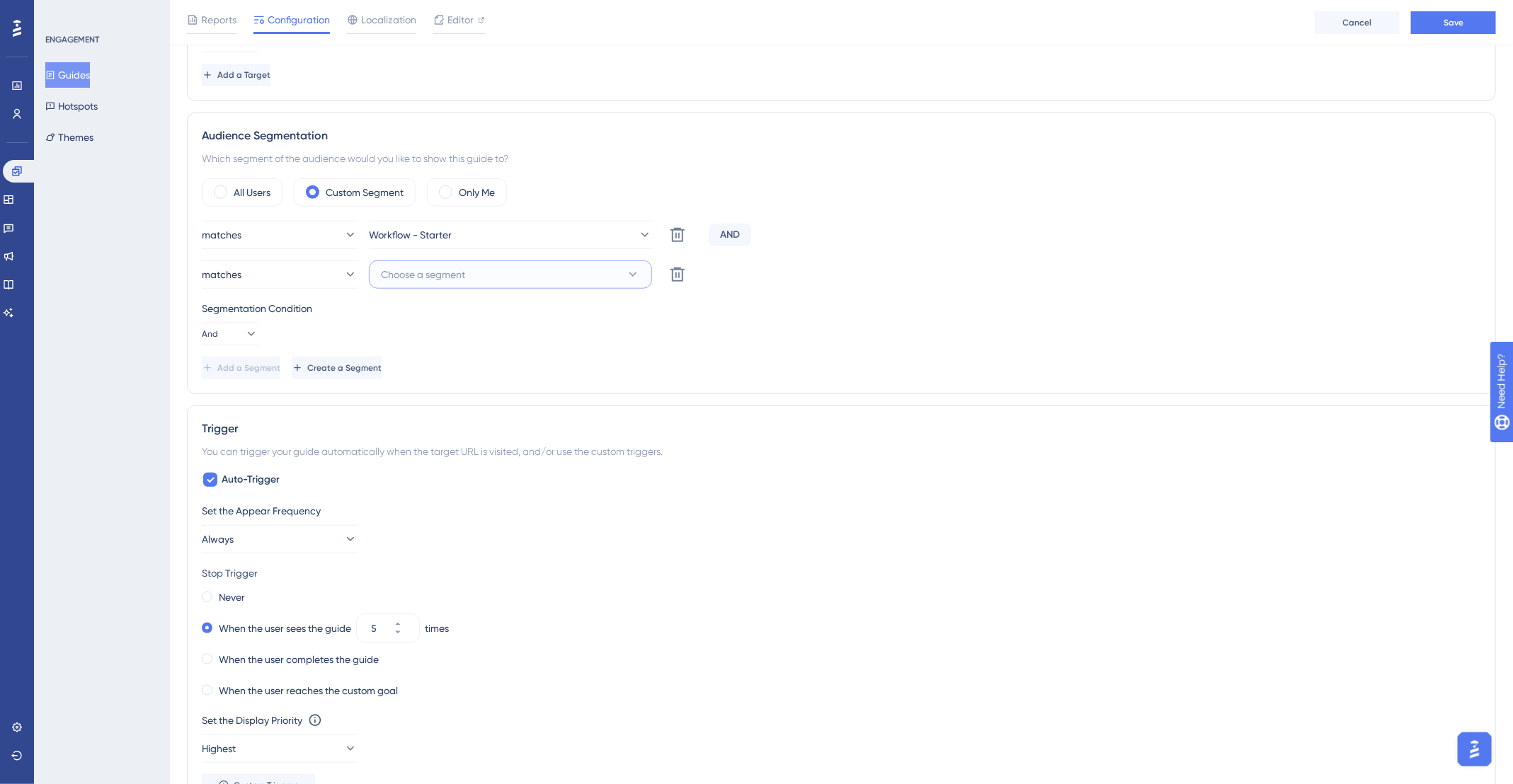
click at [427, 270] on span "Choose a segment" at bounding box center [422, 274] width 84 height 17
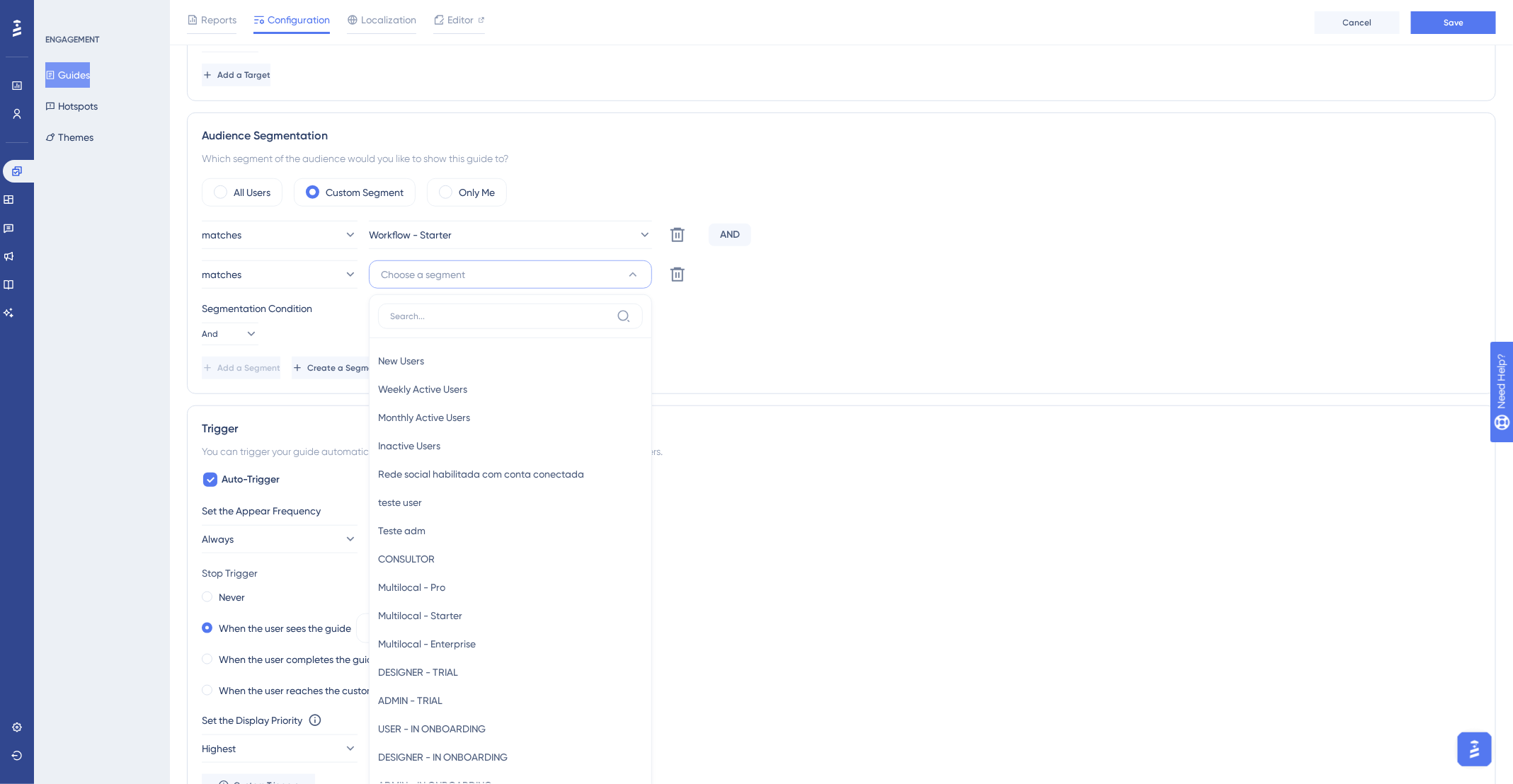
scroll to position [663, 0]
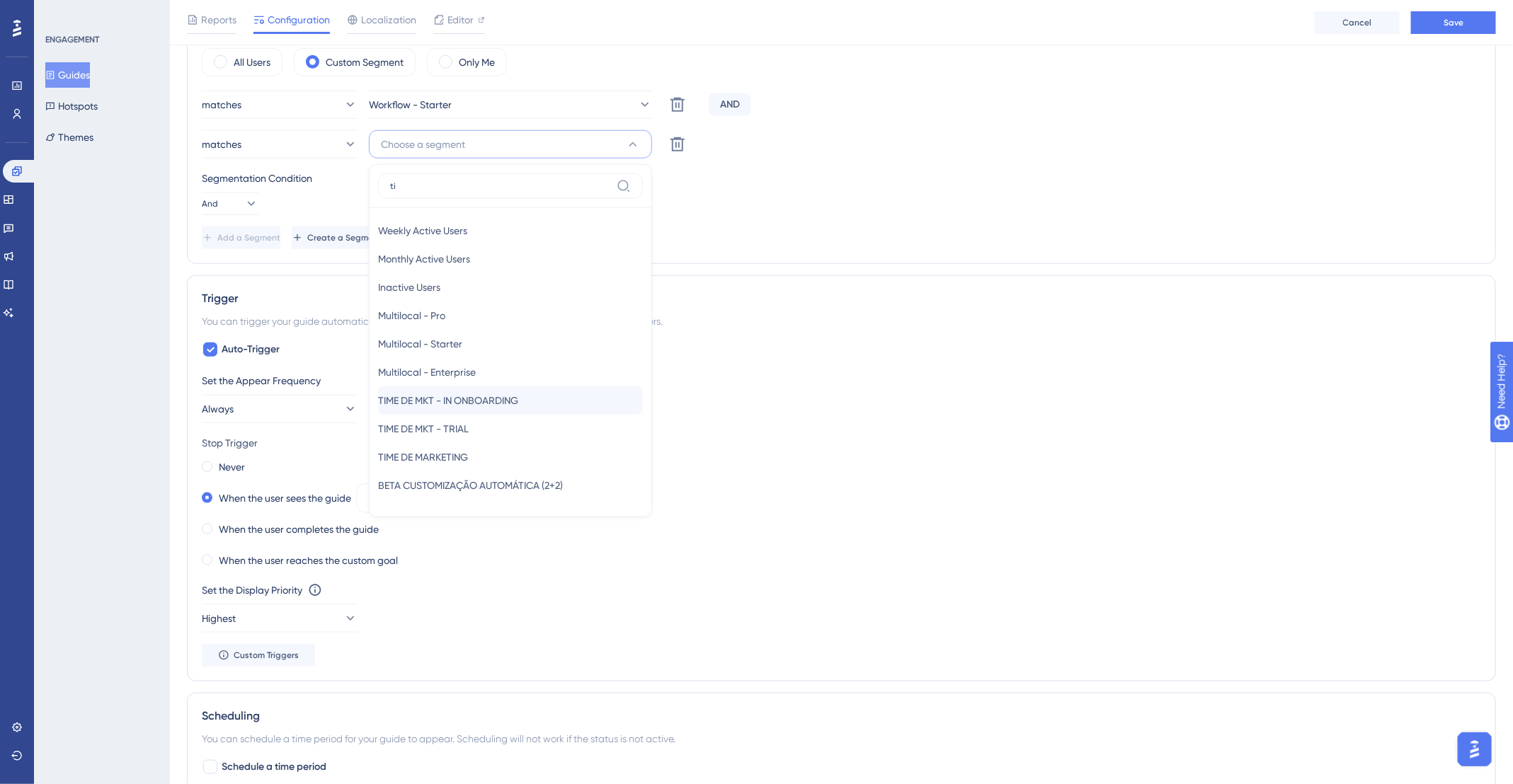
type input "ti"
click at [518, 394] on span "TIME DE MKT - IN ONBOARDING" at bounding box center [448, 400] width 141 height 17
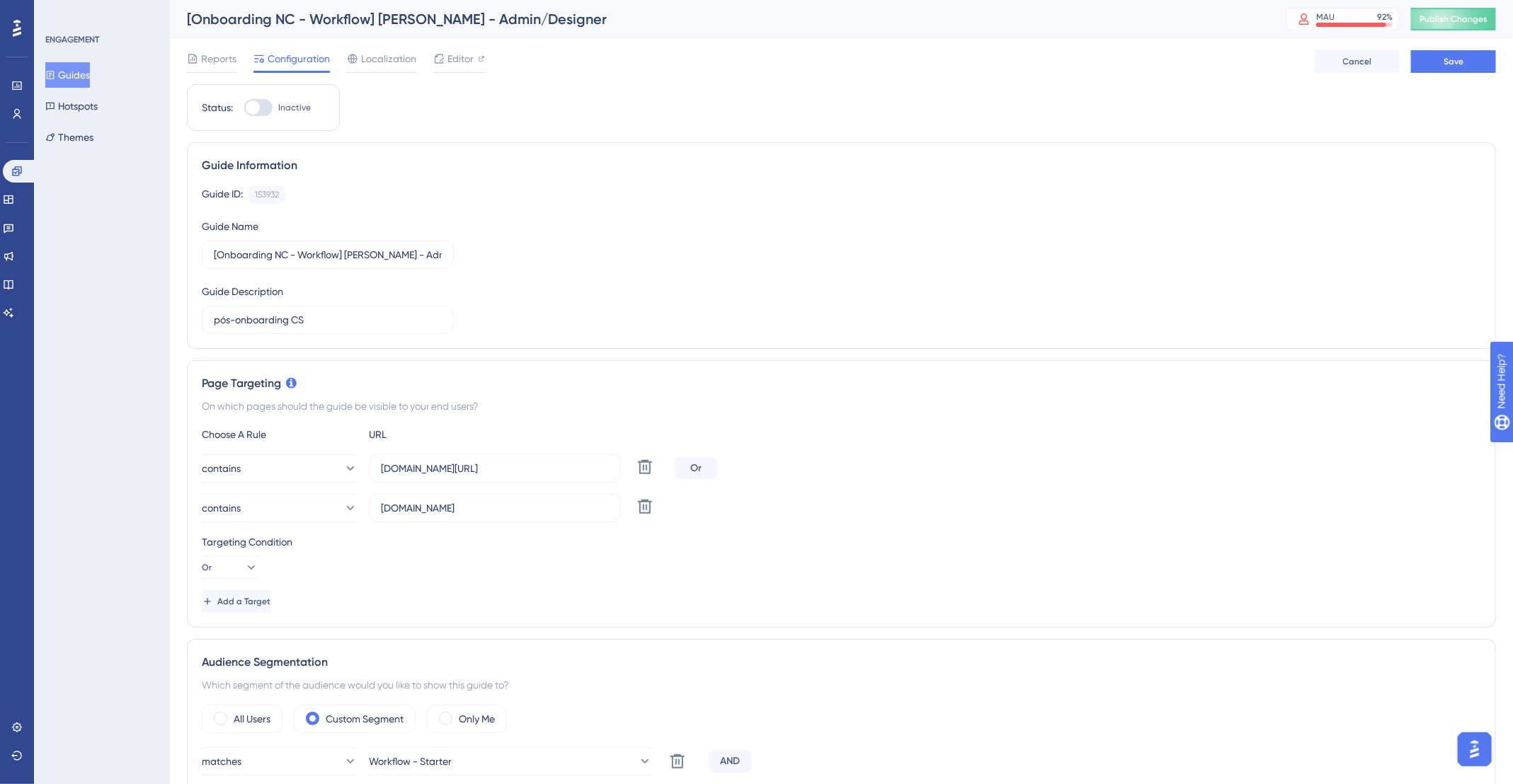
scroll to position [0, 0]
click at [1457, 65] on span "Save" at bounding box center [1453, 62] width 20 height 12
drag, startPoint x: 309, startPoint y: 324, endPoint x: 187, endPoint y: 319, distance: 122.1
click at [187, 319] on div "Guide Information Guide ID: 153932 Copy Guide Name [Onboarding NC - Workflow] B…" at bounding box center [841, 246] width 1309 height 206
click at [1470, 67] on button "Save" at bounding box center [1453, 62] width 85 height 23
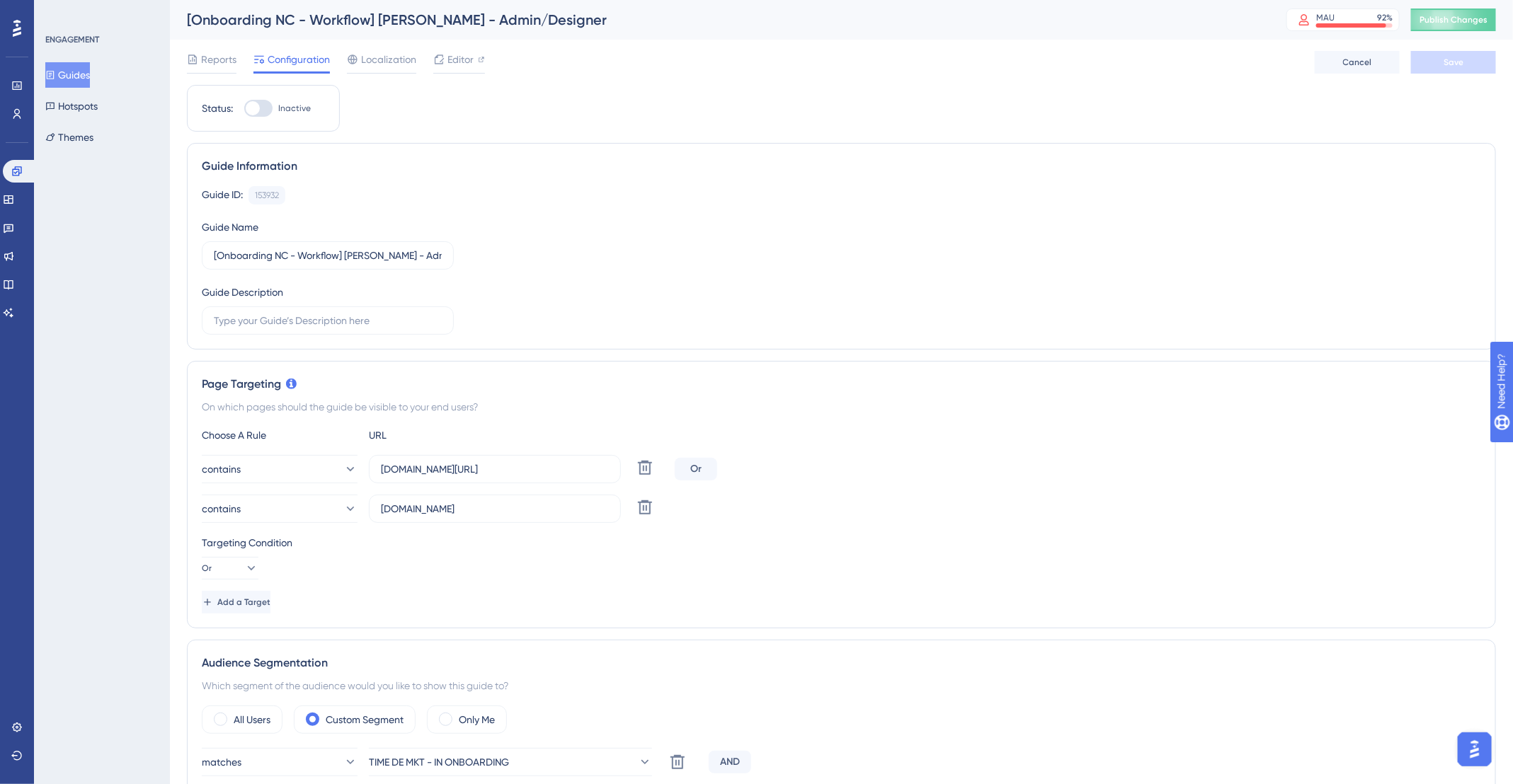
click at [267, 113] on div at bounding box center [258, 108] width 28 height 17
click at [244, 109] on input "Inactive" at bounding box center [243, 108] width 1 height 1
checkbox input "true"
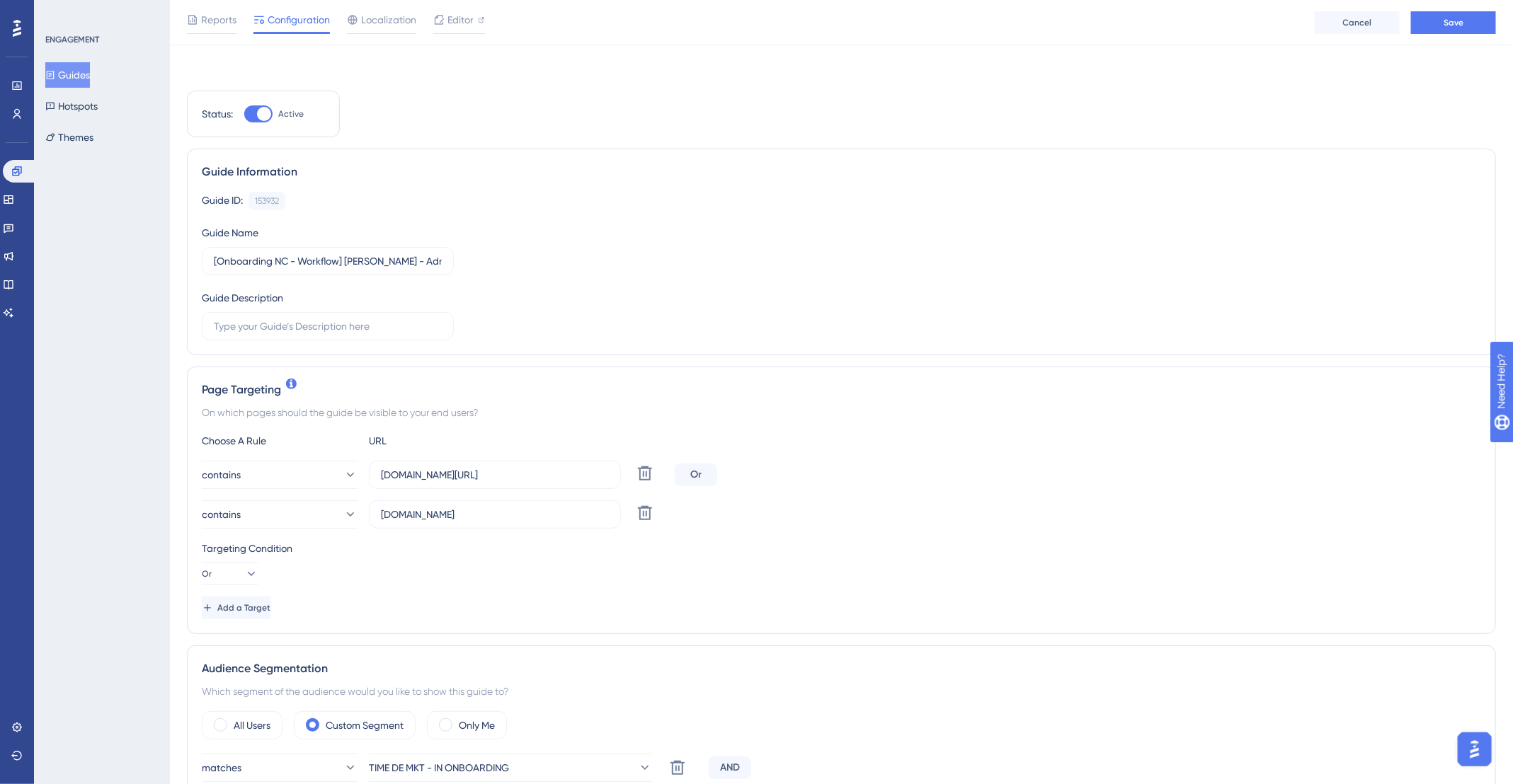
scroll to position [136, 0]
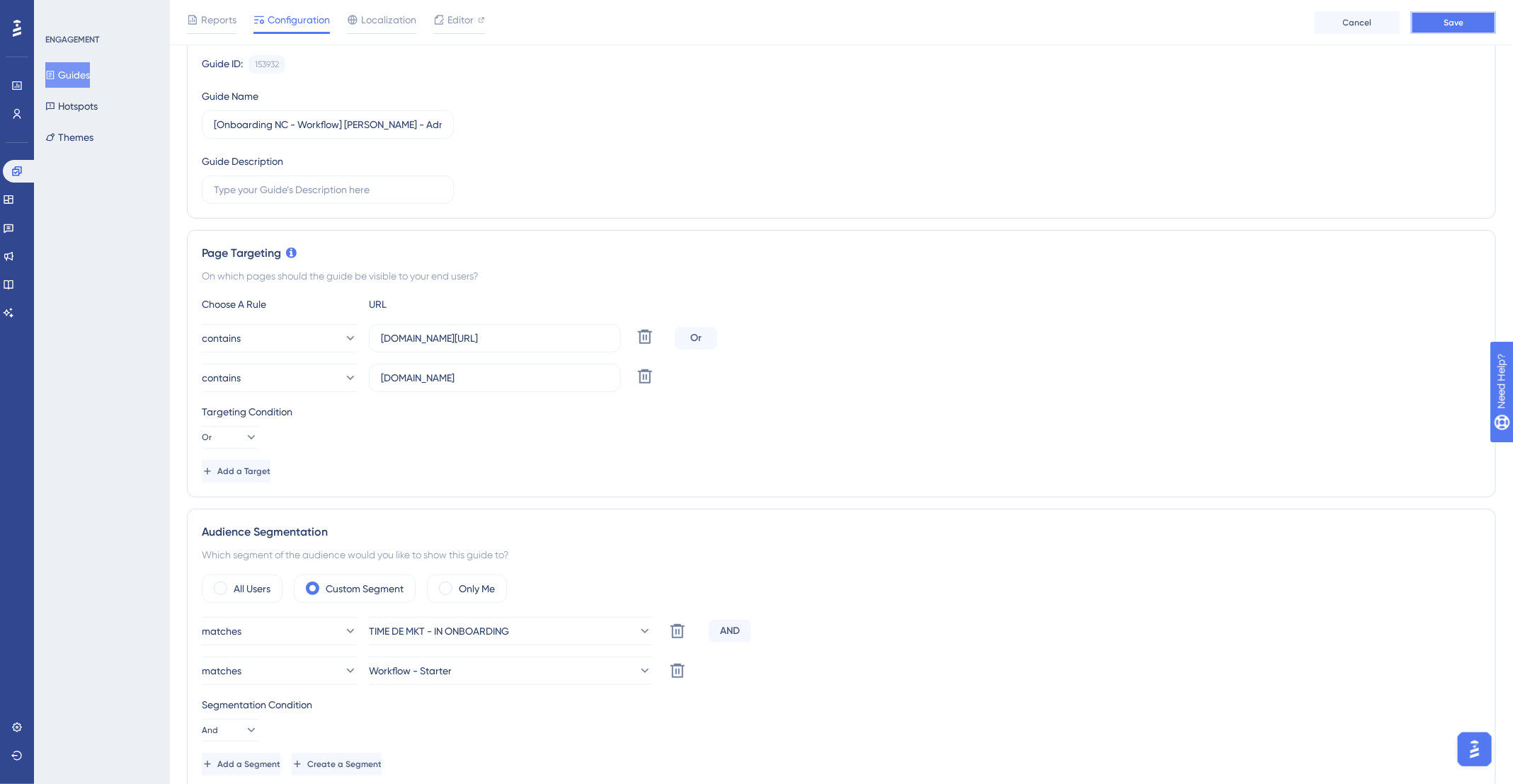
click at [1455, 18] on span "Save" at bounding box center [1453, 23] width 20 height 12
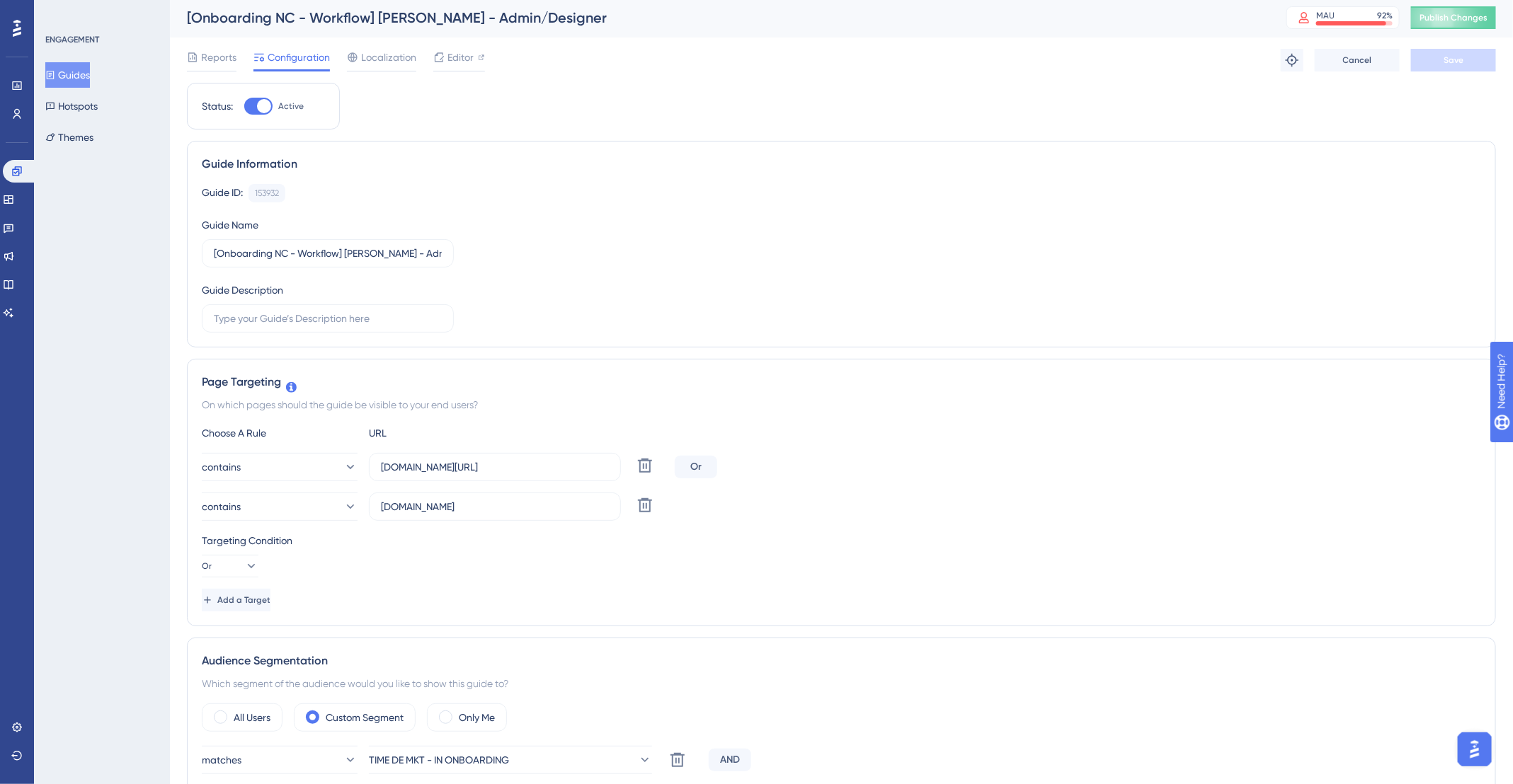
scroll to position [0, 0]
click at [71, 76] on button "Guides" at bounding box center [67, 75] width 44 height 25
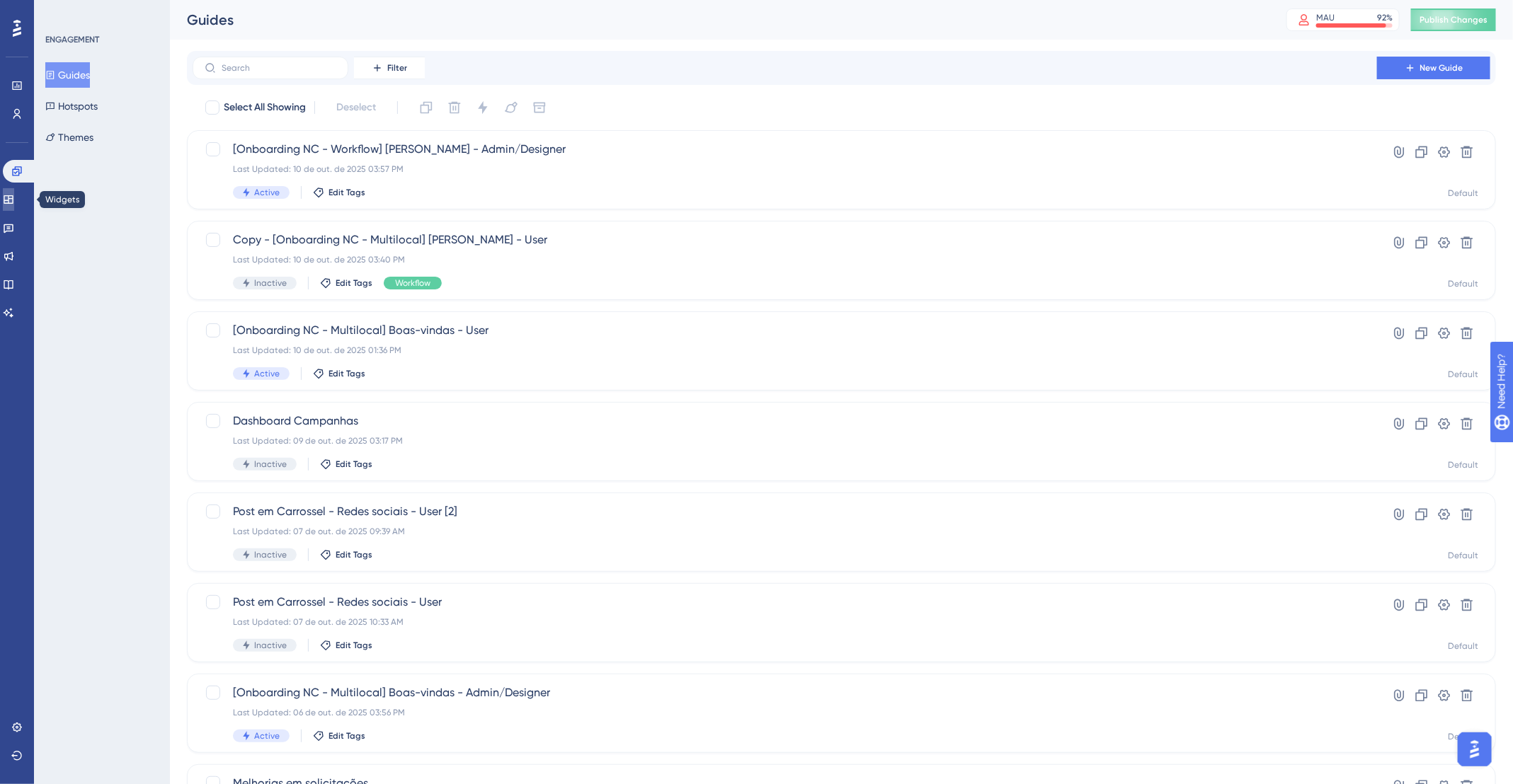
click at [13, 198] on icon at bounding box center [7, 200] width 9 height 8
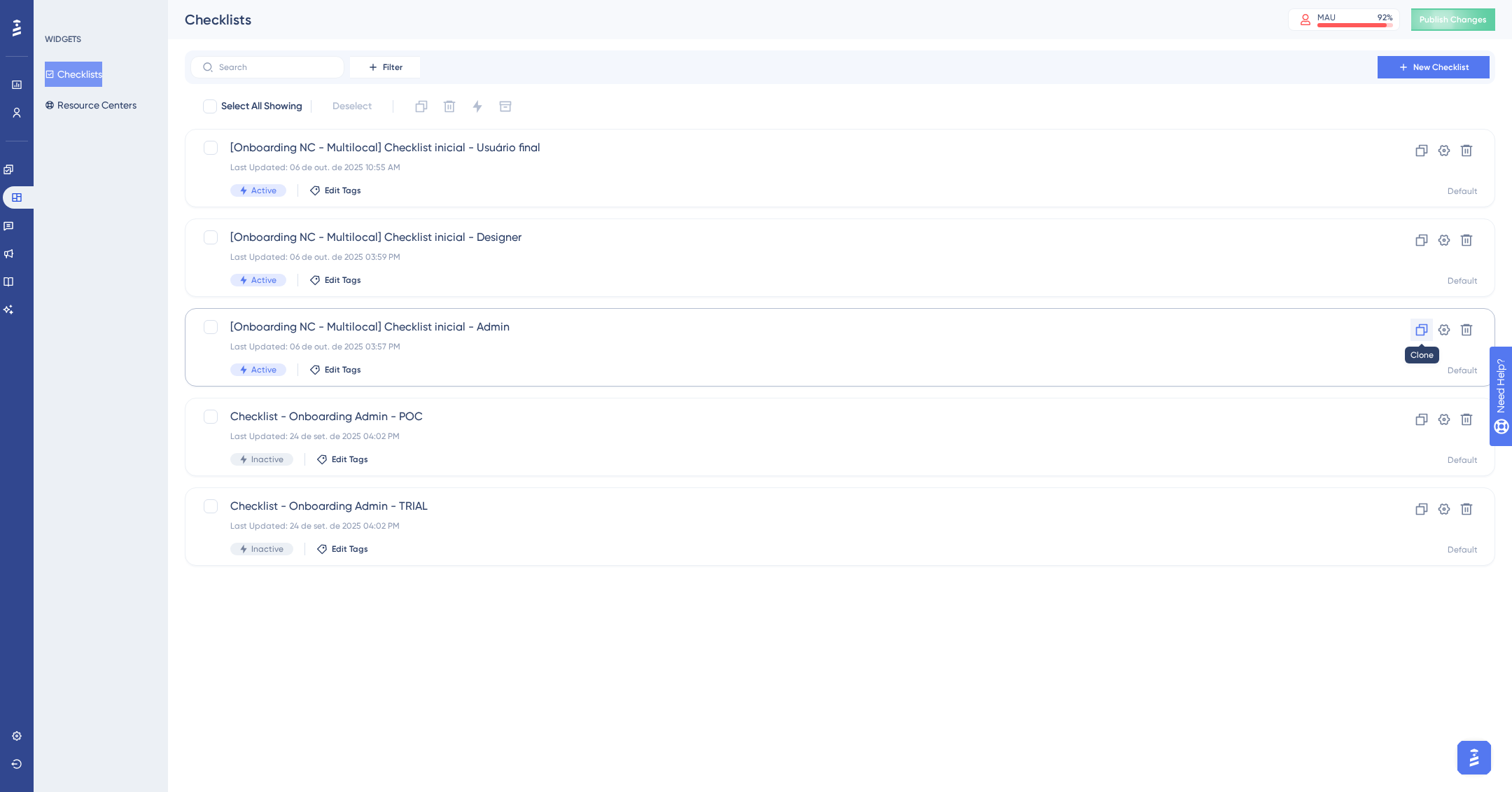
click at [1417, 325] on icon at bounding box center [1422, 329] width 14 height 14
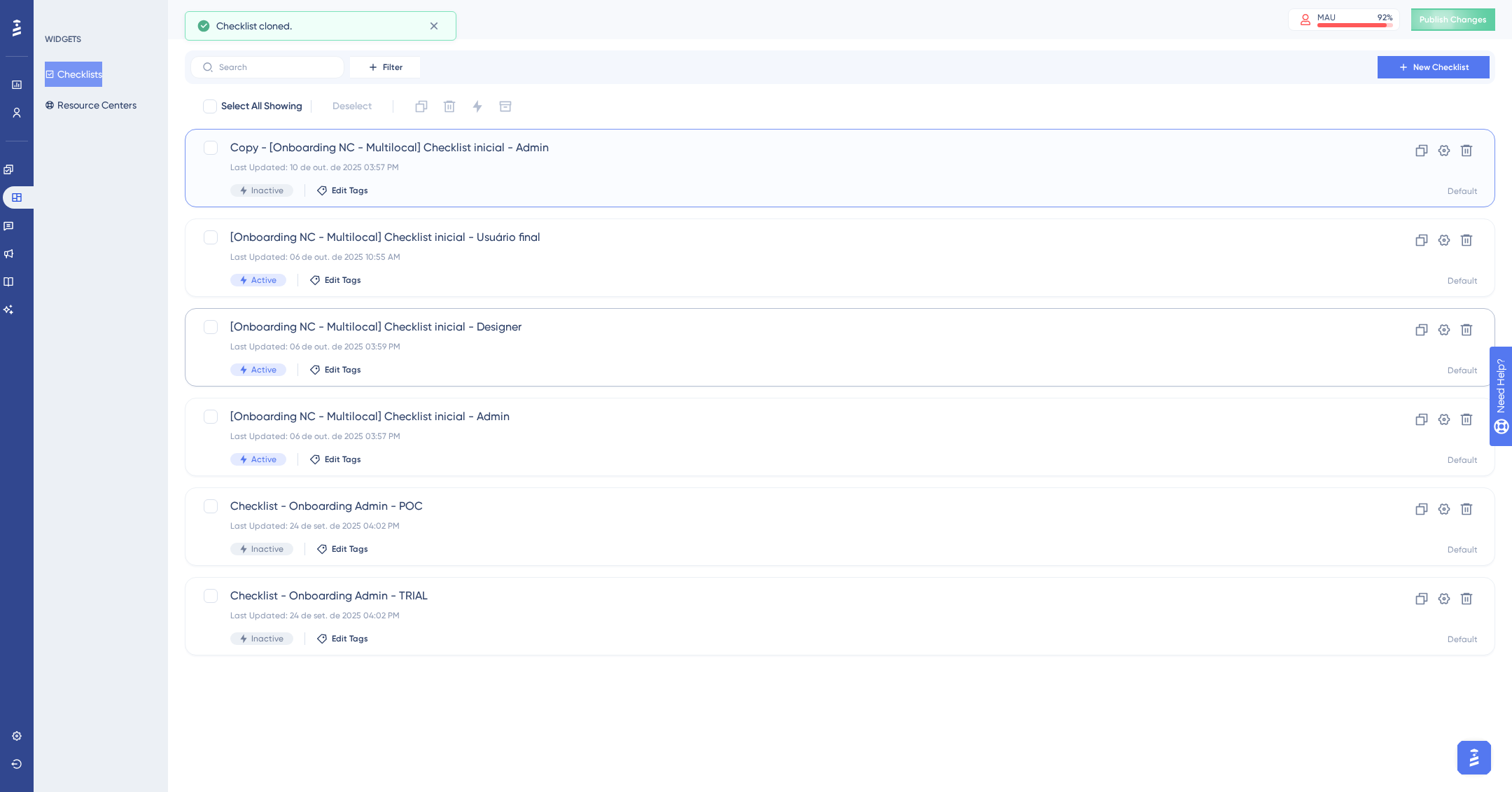
click at [637, 172] on div "Last Updated: 10 de out. de 2025 03:57 PM" at bounding box center [784, 168] width 1108 height 11
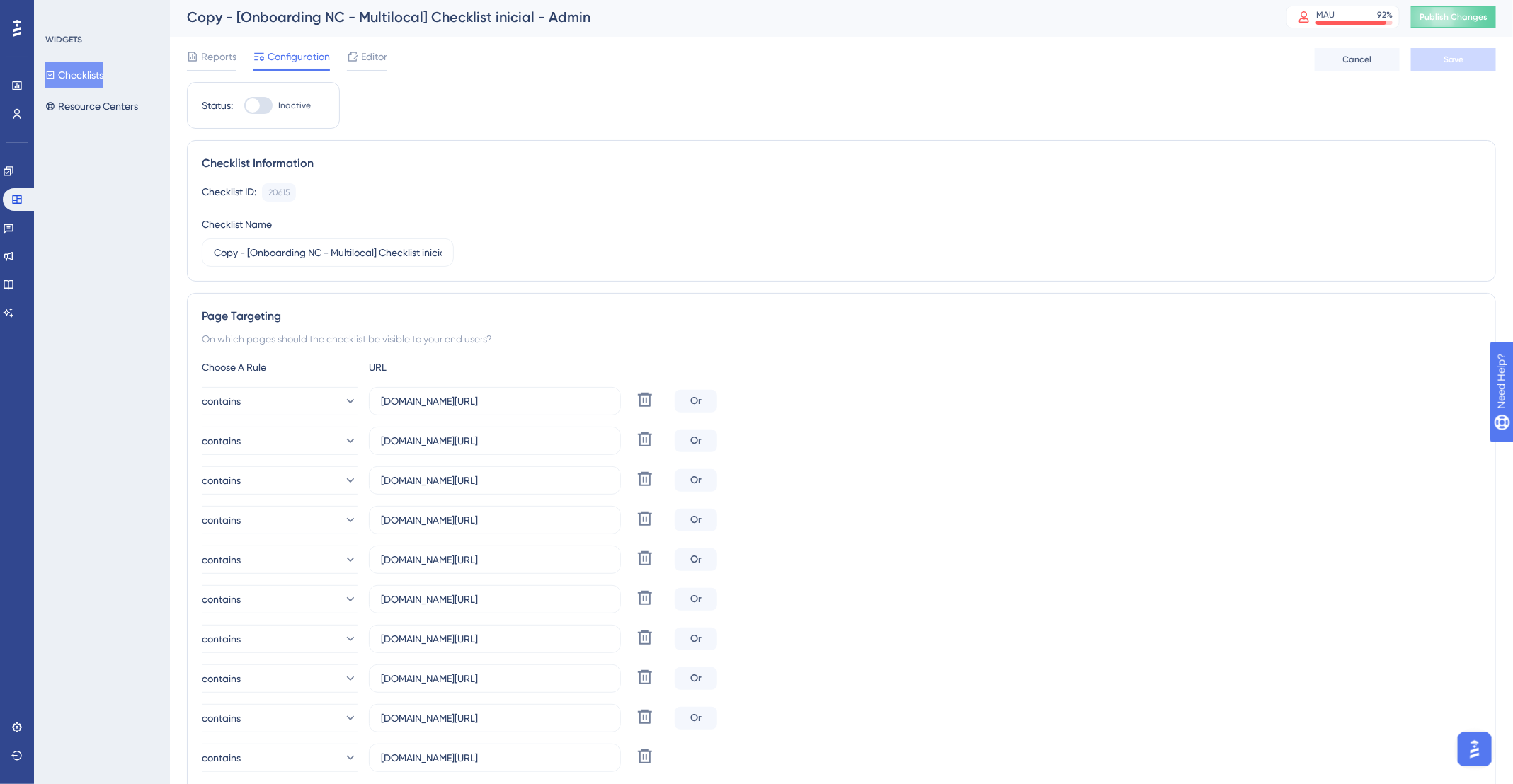
scroll to position [4, 0]
click at [67, 82] on button "Checklists" at bounding box center [74, 75] width 58 height 25
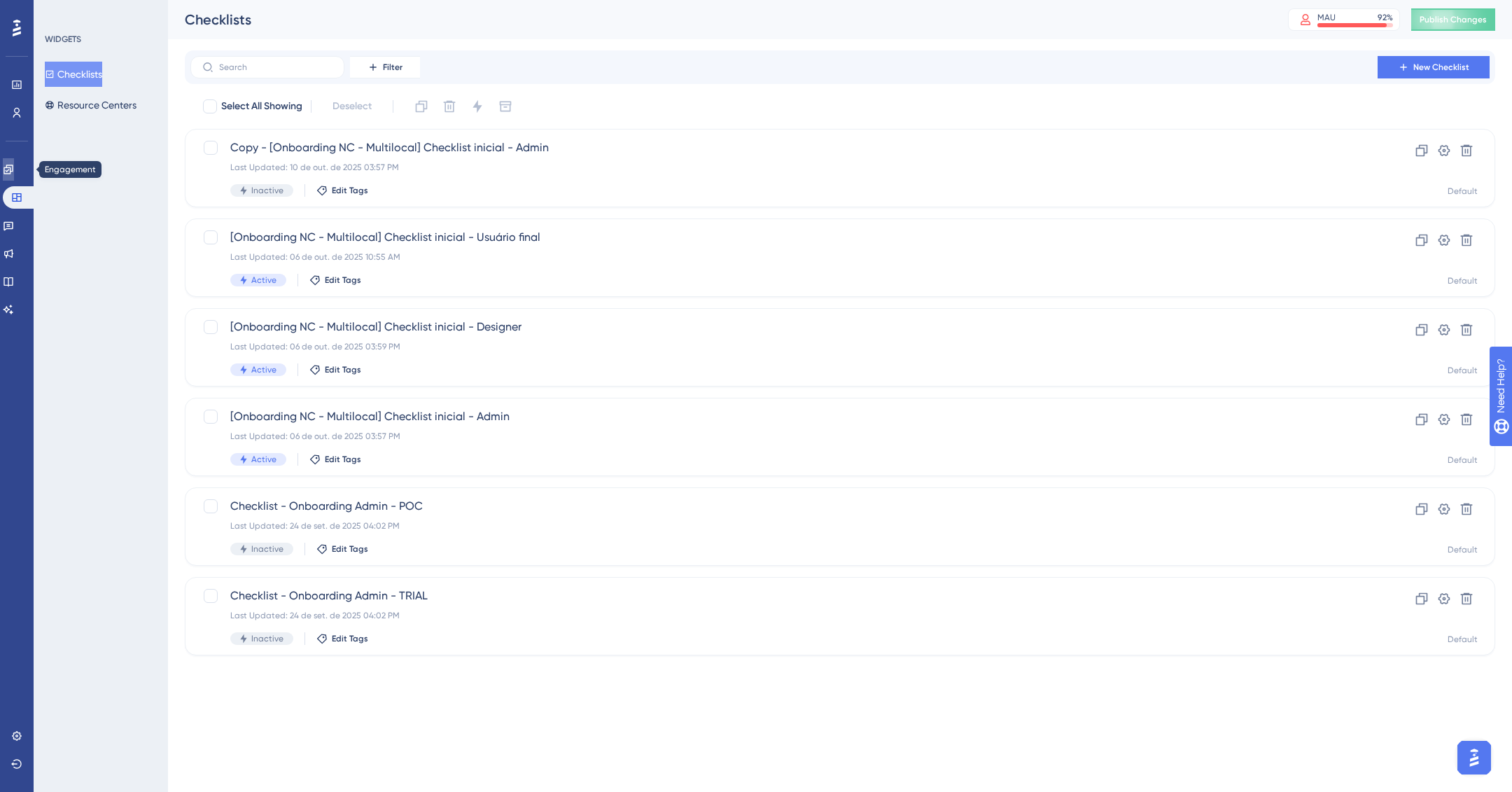
click at [14, 163] on link at bounding box center [8, 170] width 11 height 23
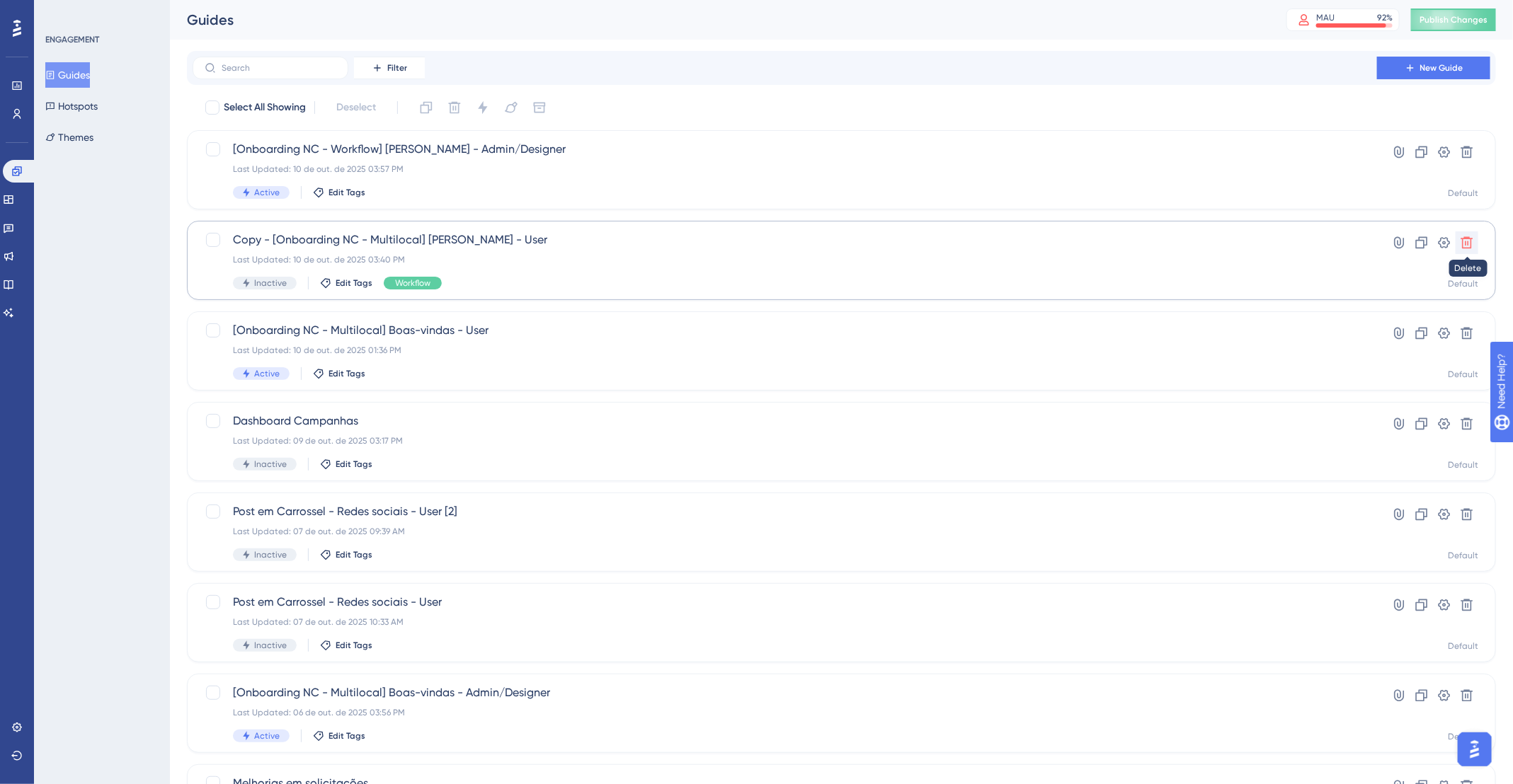
click at [1467, 241] on icon at bounding box center [1466, 242] width 14 height 14
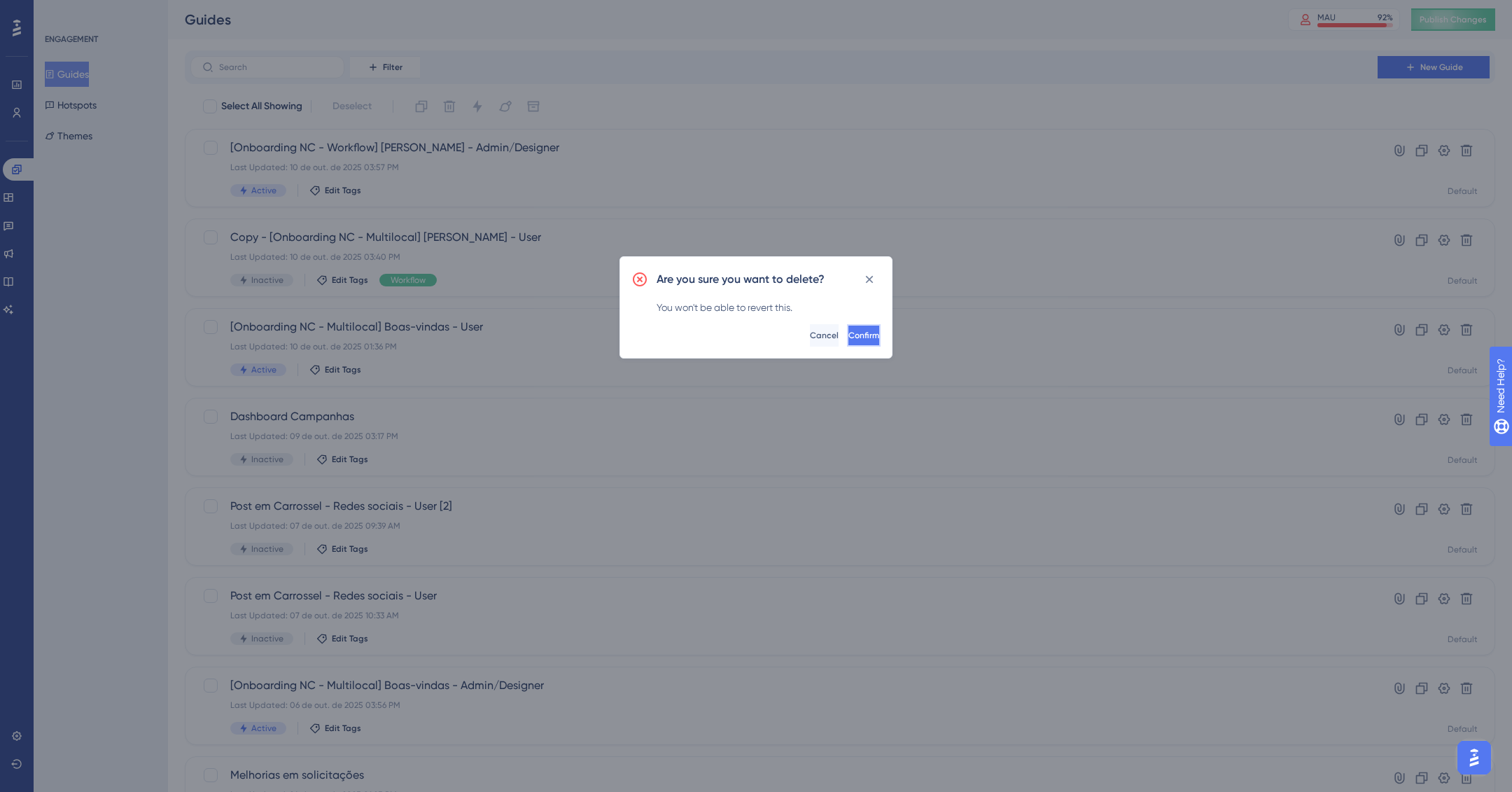
click at [847, 338] on button "Confirm" at bounding box center [863, 336] width 33 height 23
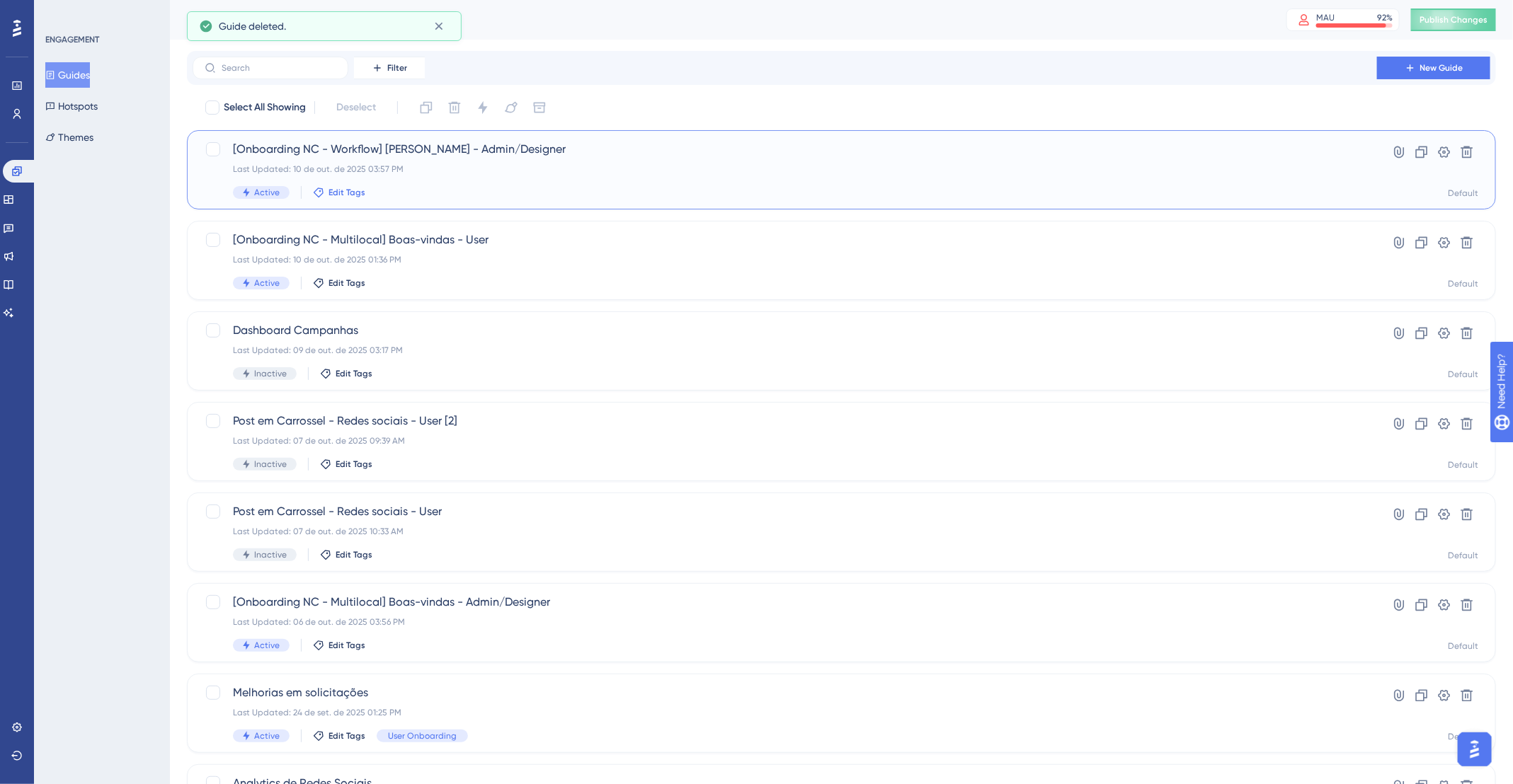
click at [334, 192] on span "Edit Tags" at bounding box center [347, 192] width 37 height 12
click at [385, 273] on input "Workflow" at bounding box center [390, 271] width 57 height 18
click at [330, 265] on div at bounding box center [330, 270] width 12 height 12
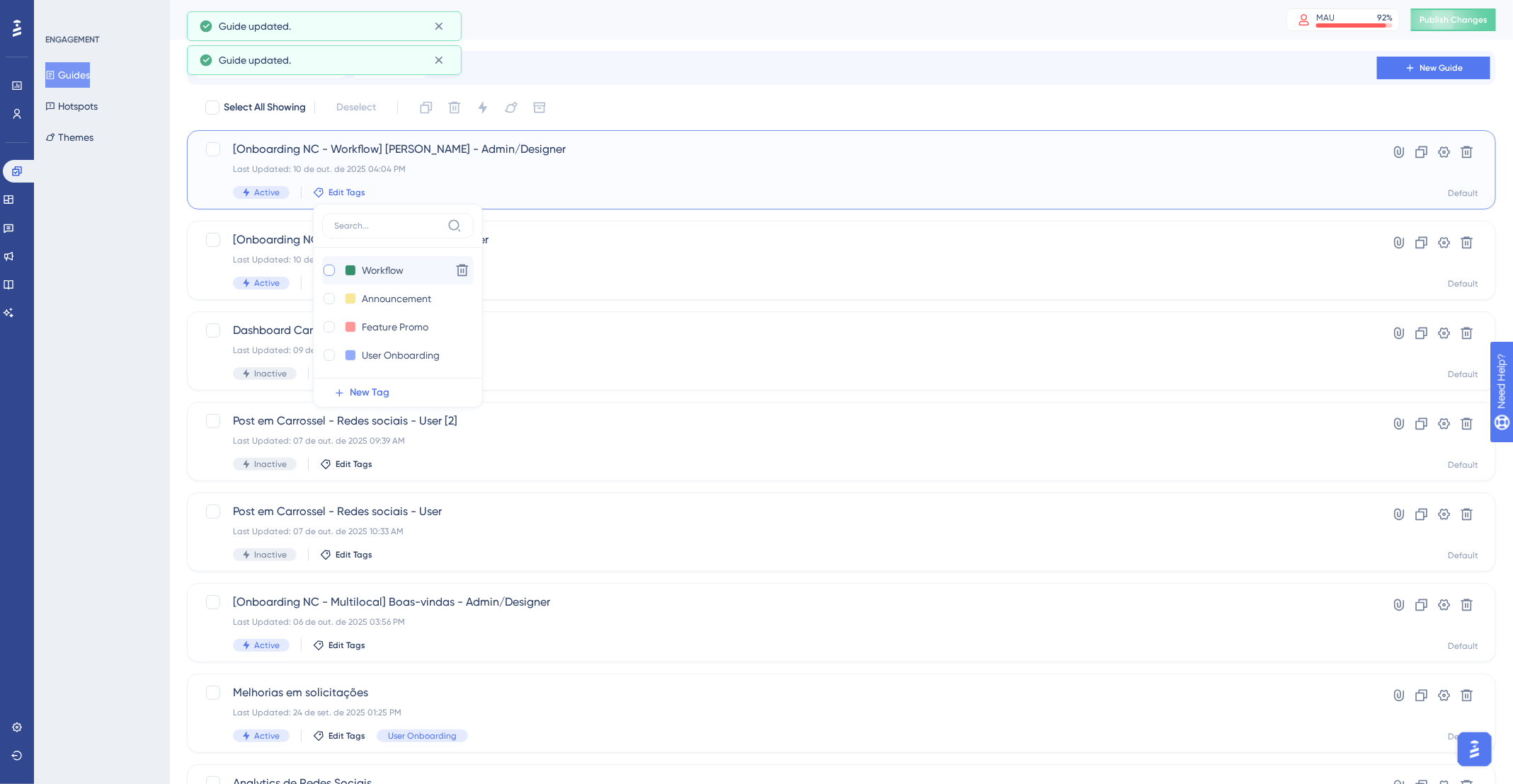
click at [333, 273] on div at bounding box center [329, 270] width 14 height 14
checkbox input "true"
click at [1310, 104] on div "Select All Showing Deselect" at bounding box center [850, 108] width 1292 height 23
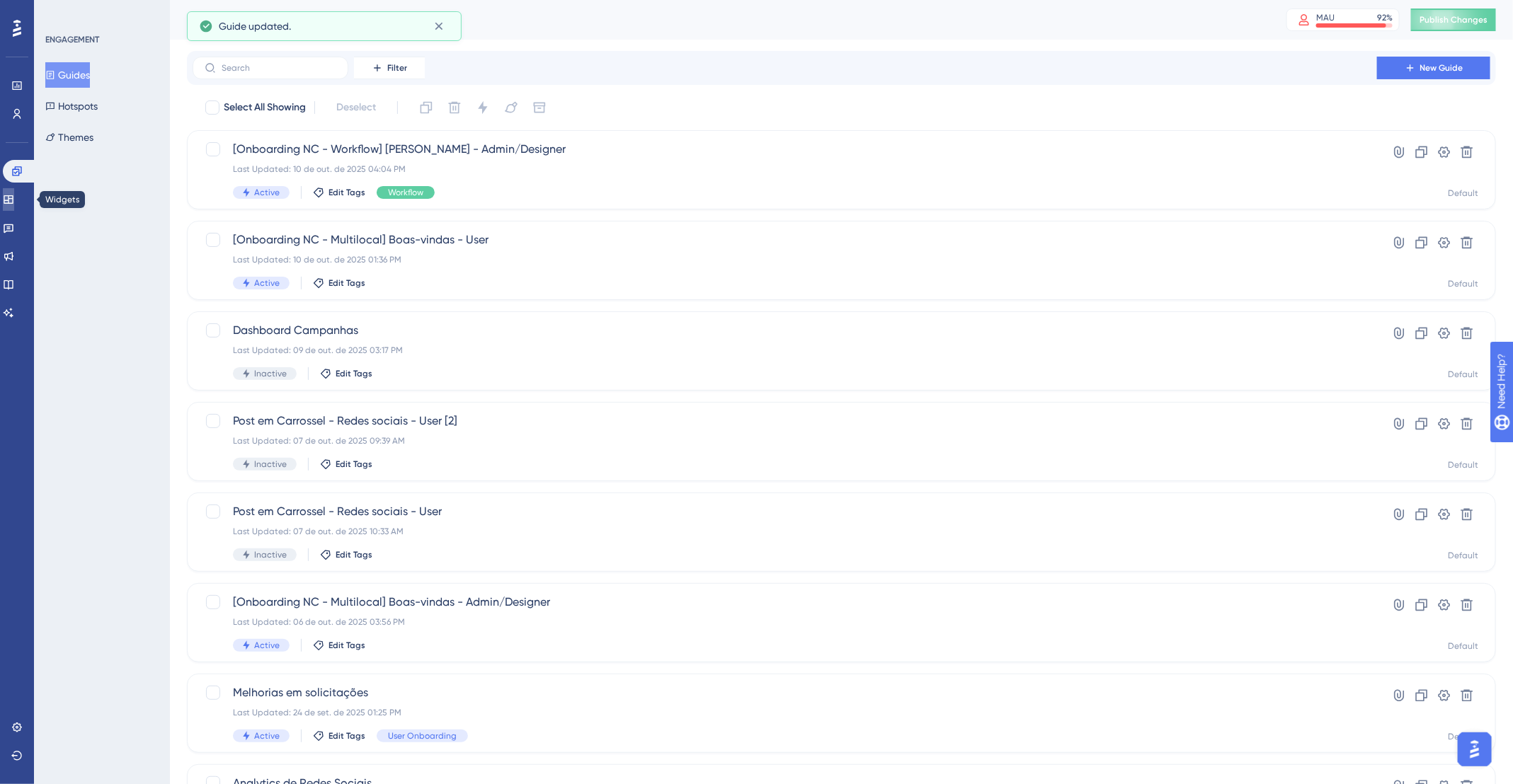
click at [14, 203] on icon at bounding box center [8, 200] width 12 height 12
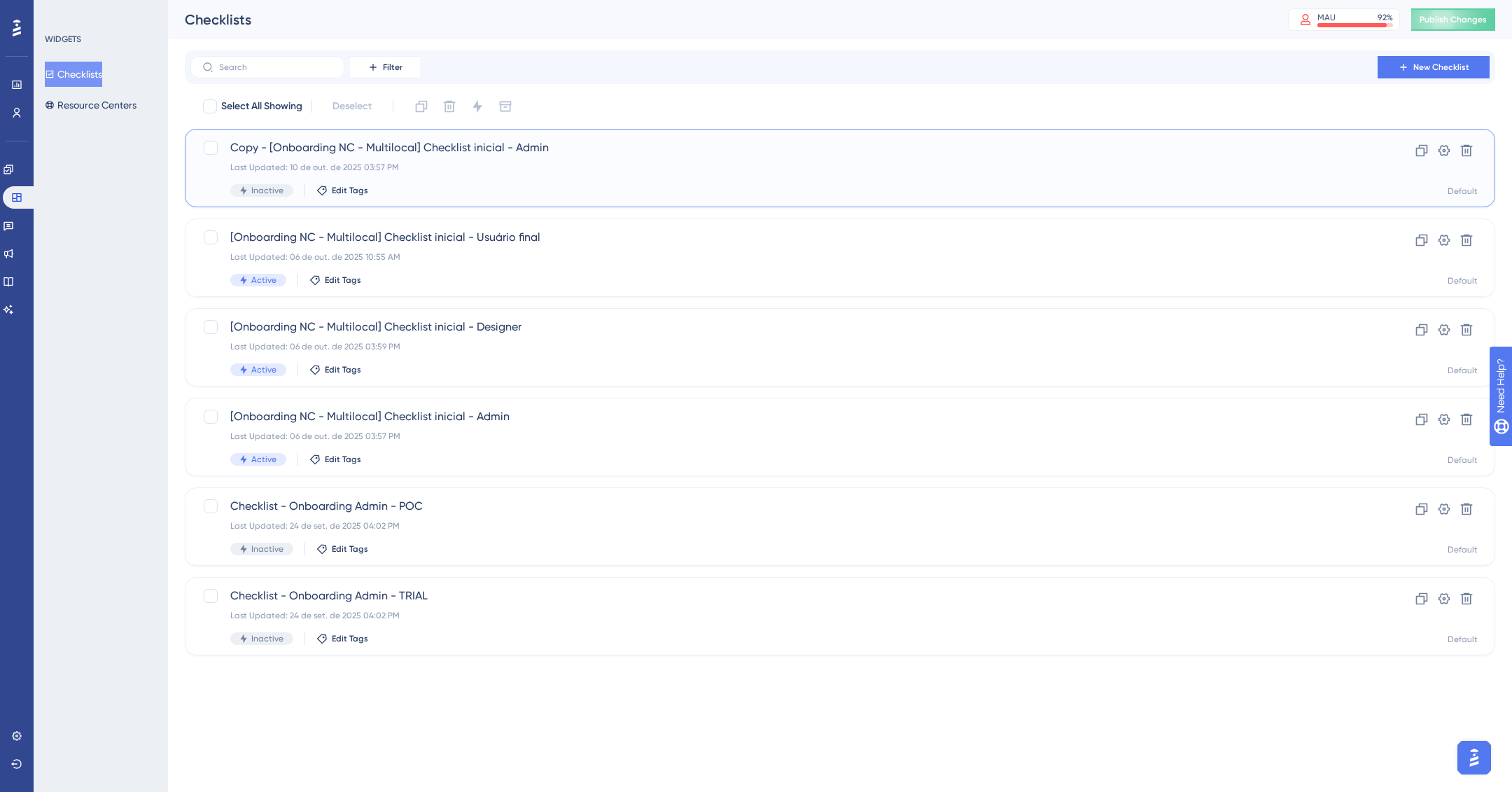
click at [656, 154] on span "Copy - [Onboarding NC - Multilocal] Checklist inicial - Admin" at bounding box center [784, 147] width 1108 height 17
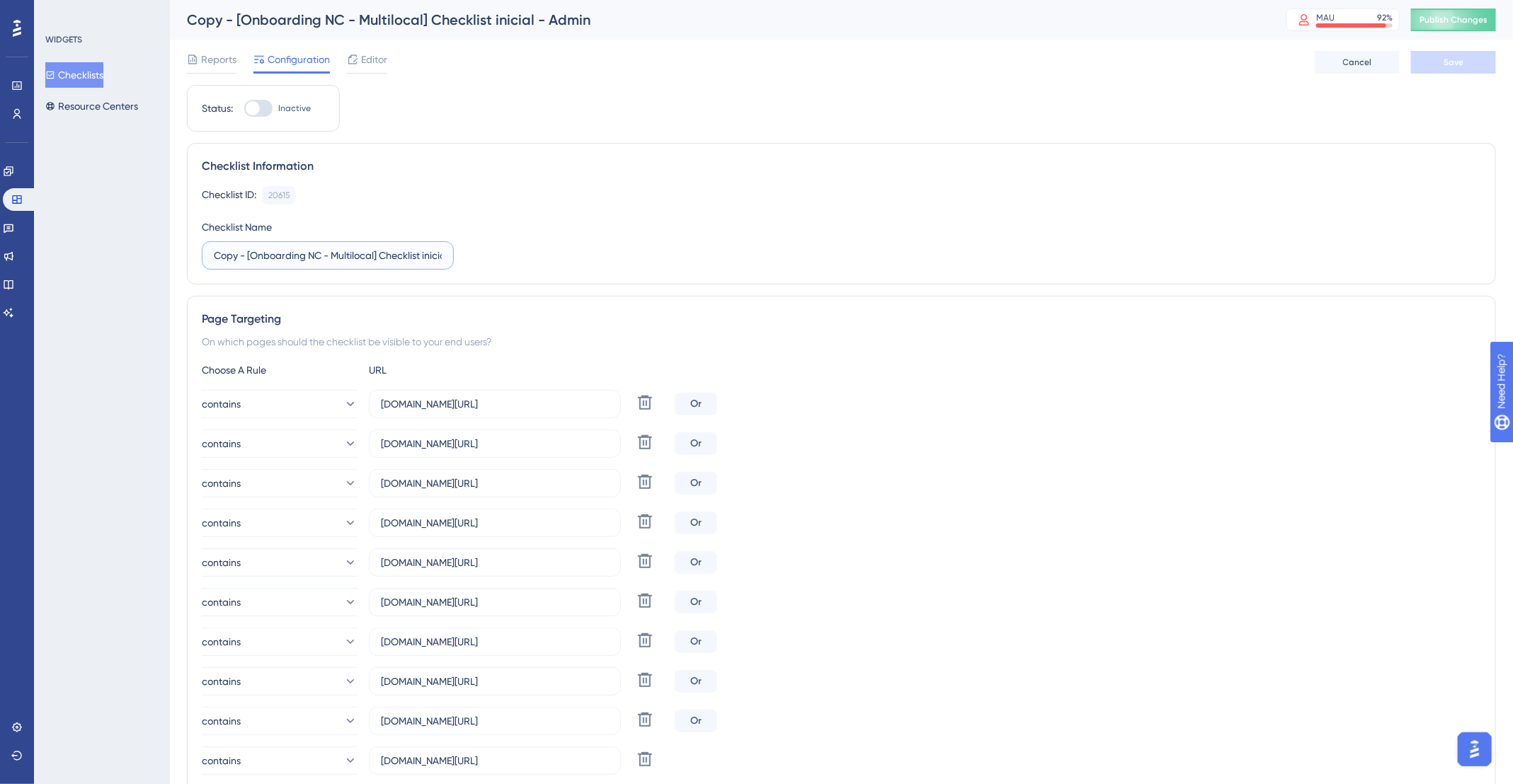
drag, startPoint x: 247, startPoint y: 257, endPoint x: 174, endPoint y: 257, distance: 73.0
drag, startPoint x: 299, startPoint y: 252, endPoint x: 341, endPoint y: 255, distance: 42.1
click at [341, 255] on input "[Onboarding NC - Multilocal] Checklist inicial - Admin" at bounding box center [327, 255] width 228 height 16
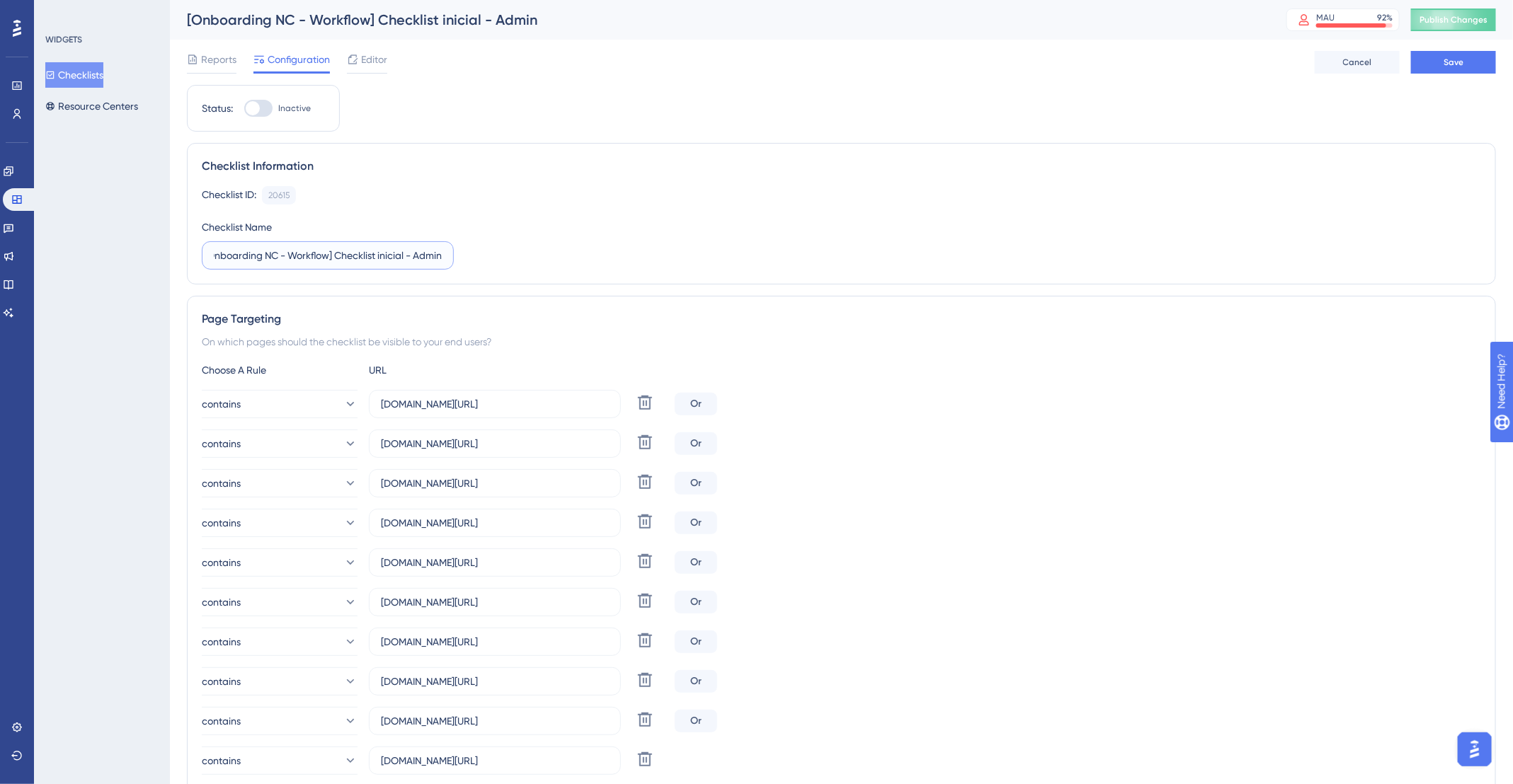
drag, startPoint x: 421, startPoint y: 251, endPoint x: 465, endPoint y: 254, distance: 44.1
click at [462, 254] on div "Checklist ID: 20615 Copy Checklist Name [Onboarding NC - Workflow] Checklist in…" at bounding box center [841, 228] width 1279 height 84
type input "[Onboarding NC - Workflow] Checklist inicial - Admin"
click at [891, 229] on div "Checklist ID: 20615 Copy Checklist Name [Onboarding NC - Workflow] Checklist in…" at bounding box center [841, 228] width 1279 height 84
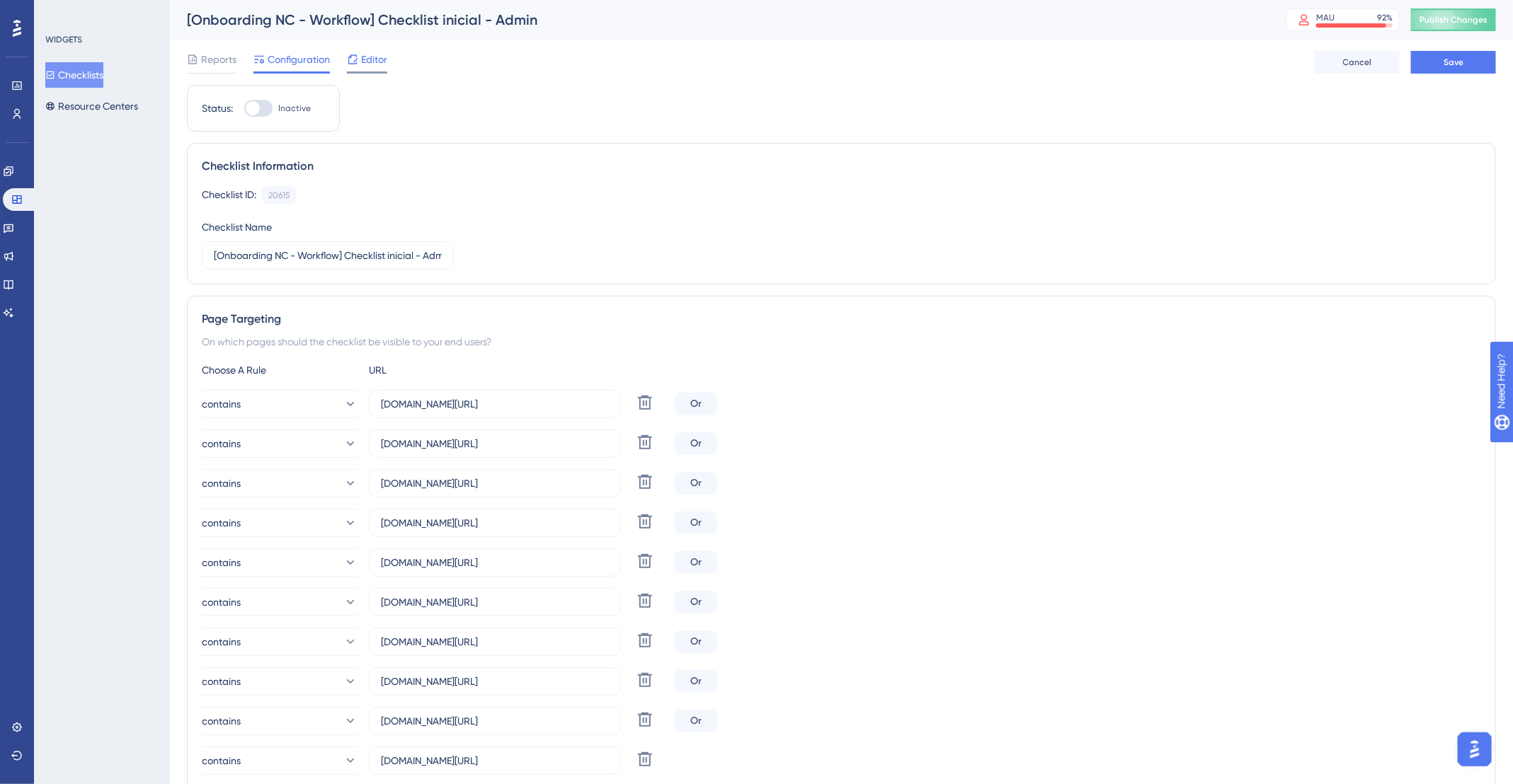
click at [379, 61] on span "Editor" at bounding box center [374, 59] width 26 height 17
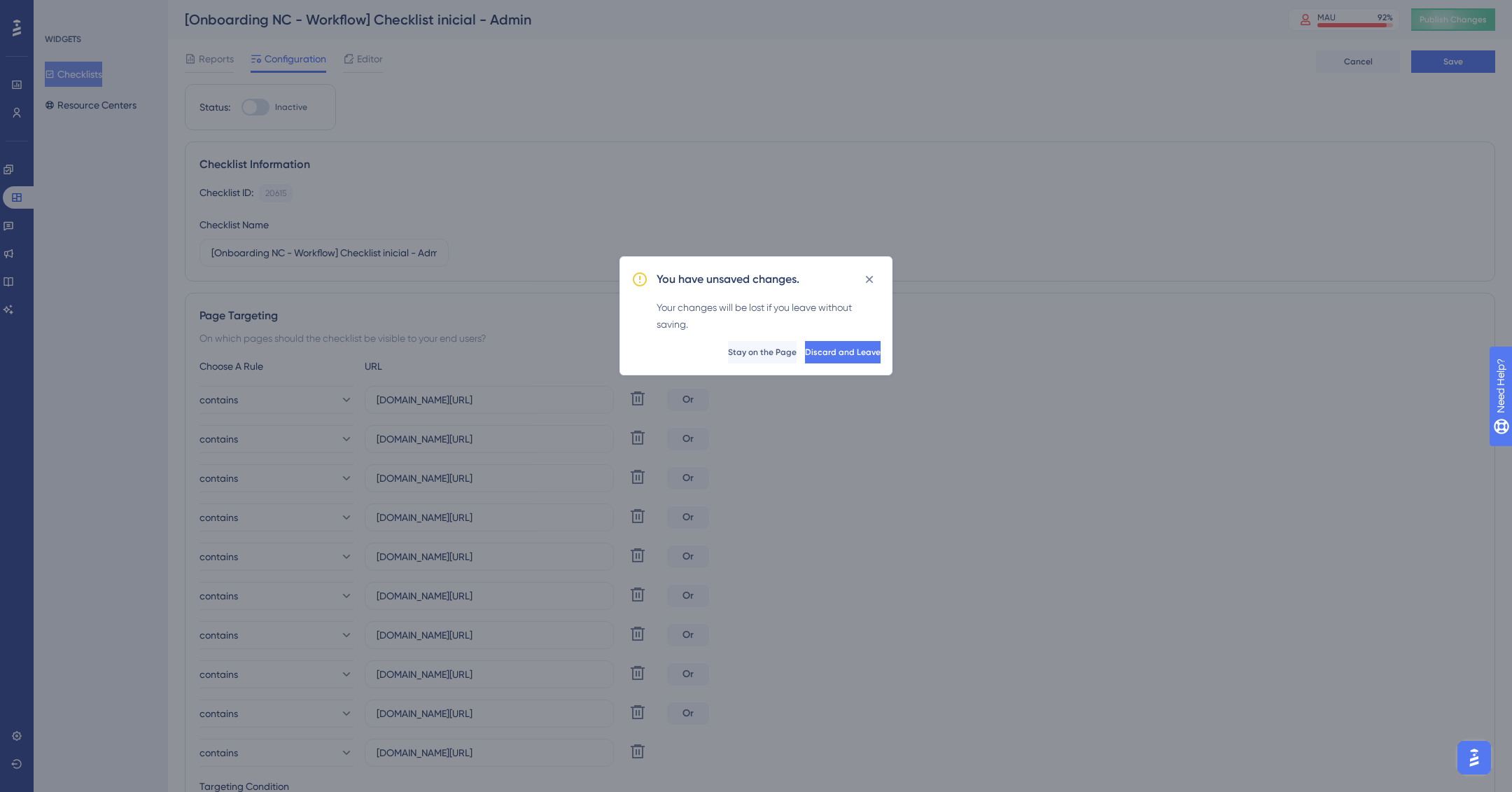
click at [1206, 158] on div "You have unsaved changes. Your changes will be lost if you leave without saving…" at bounding box center [756, 396] width 1512 height 792
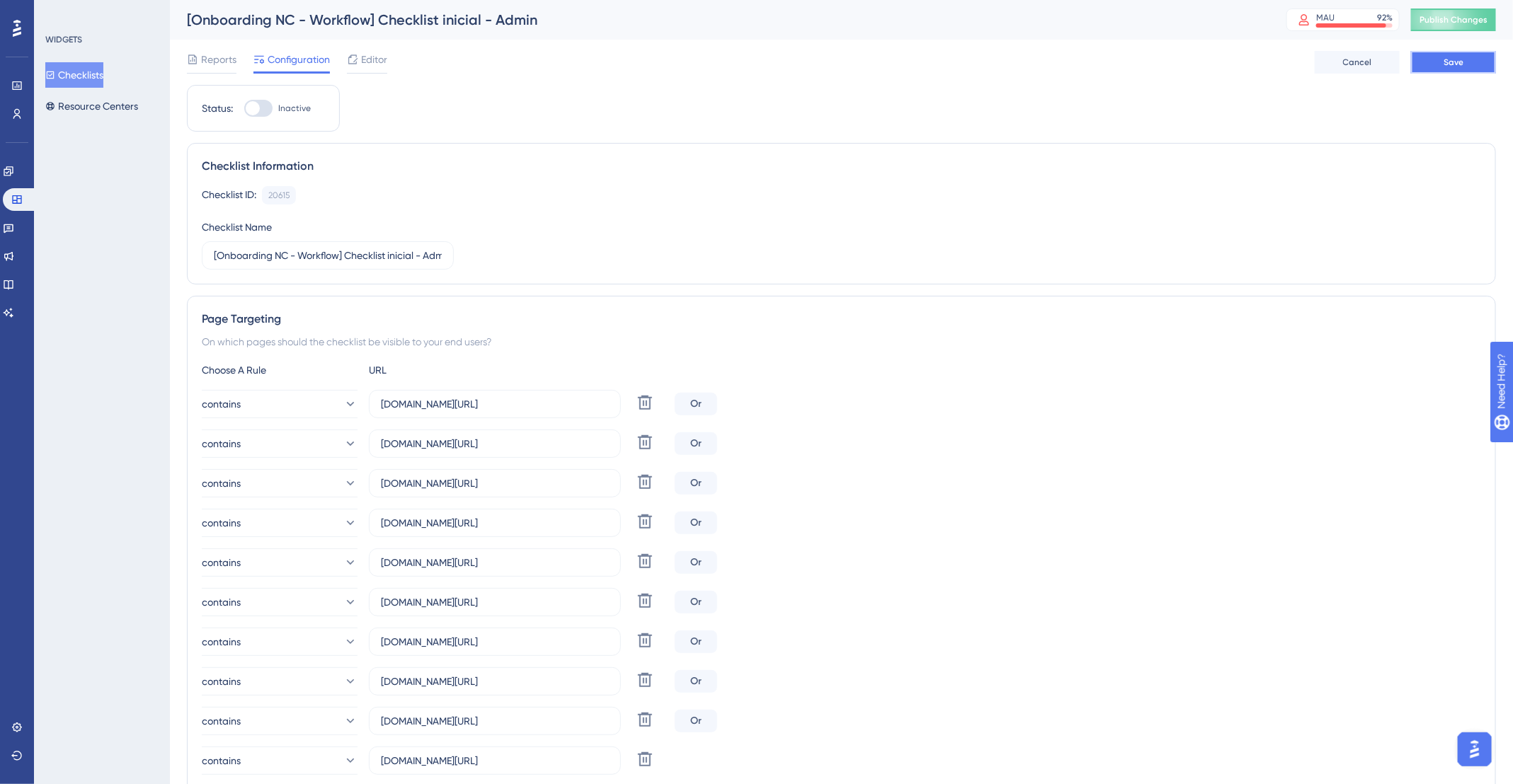
click at [1470, 63] on button "Save" at bounding box center [1453, 62] width 85 height 23
click at [367, 68] on div "Editor" at bounding box center [367, 62] width 40 height 23
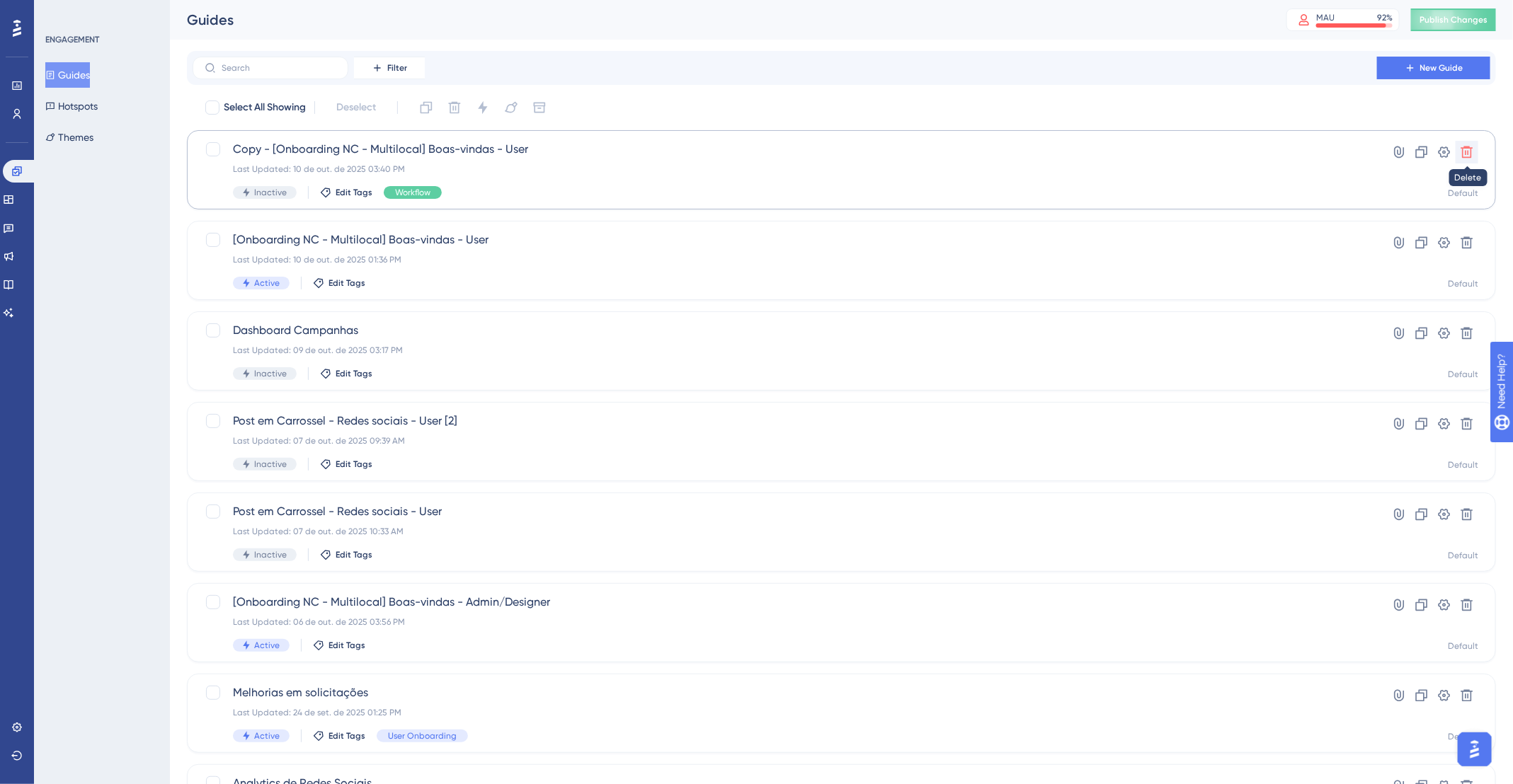
click at [1474, 151] on icon at bounding box center [1466, 152] width 14 height 14
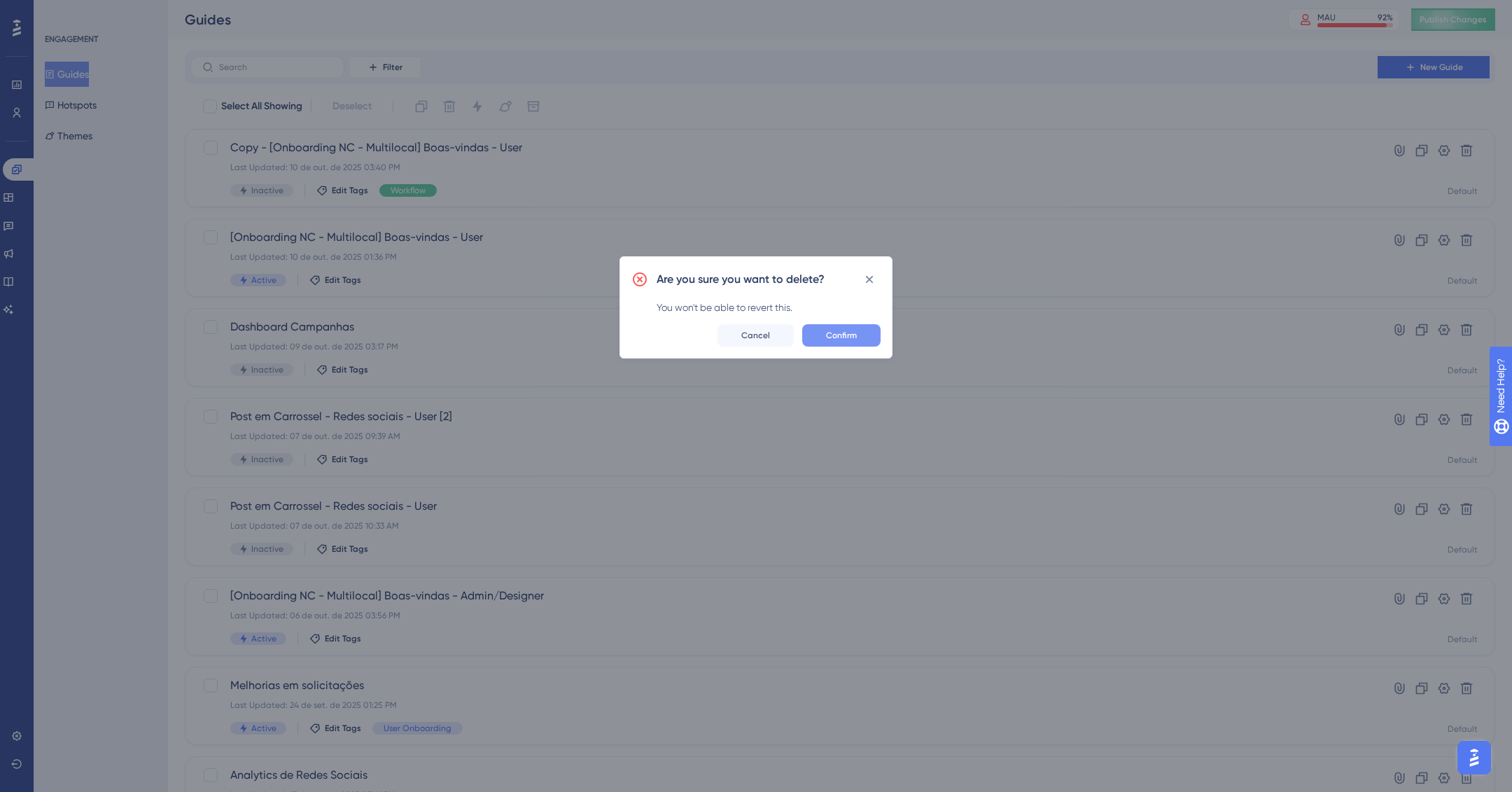
click at [878, 339] on button "Confirm" at bounding box center [841, 336] width 78 height 23
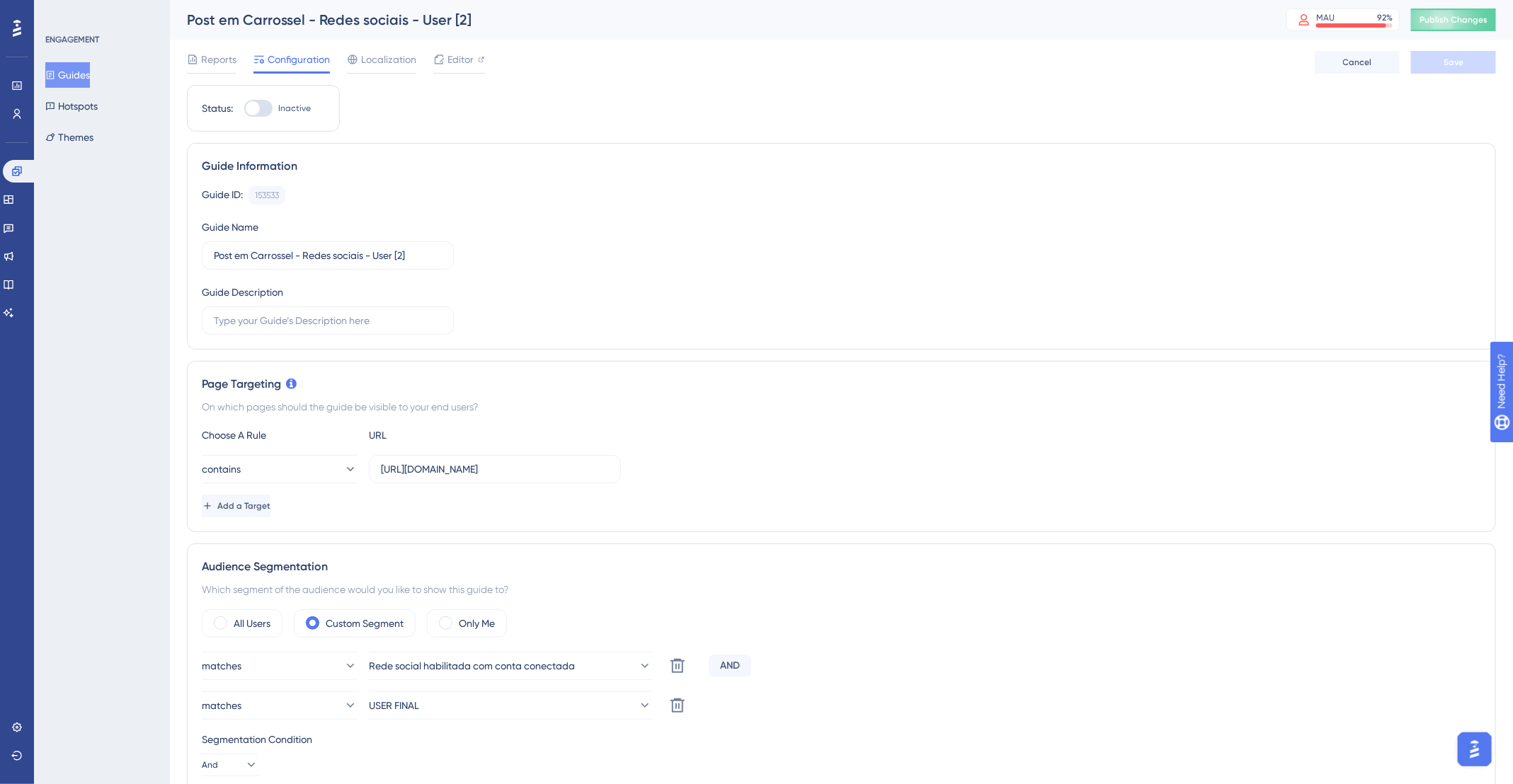
click at [66, 71] on button "Guides" at bounding box center [67, 75] width 44 height 25
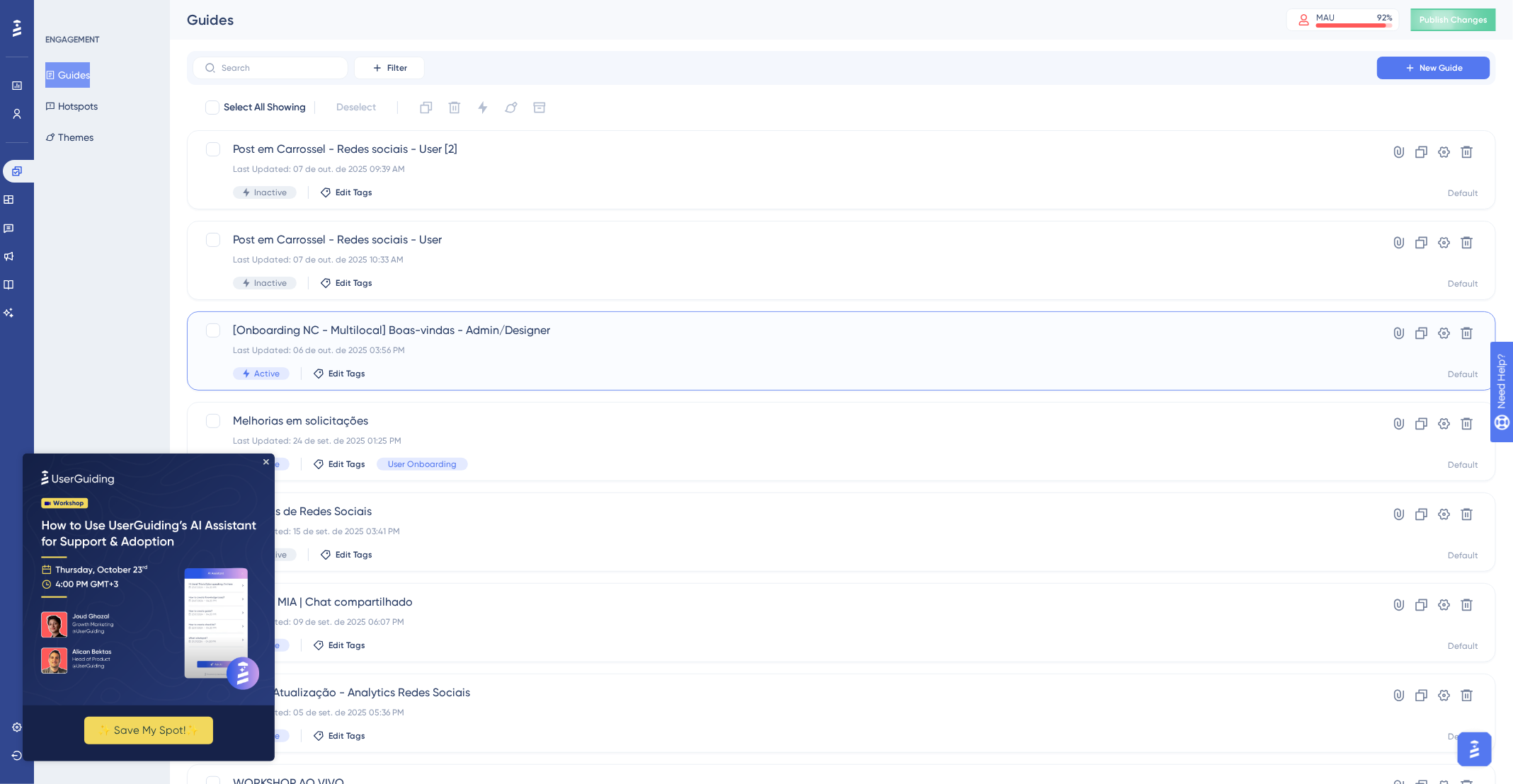
click at [667, 359] on div "[Onboarding NC - Multilocal] Boas-vindas - Admin/Designer Last Updated: 06 de o…" at bounding box center [784, 351] width 1104 height 58
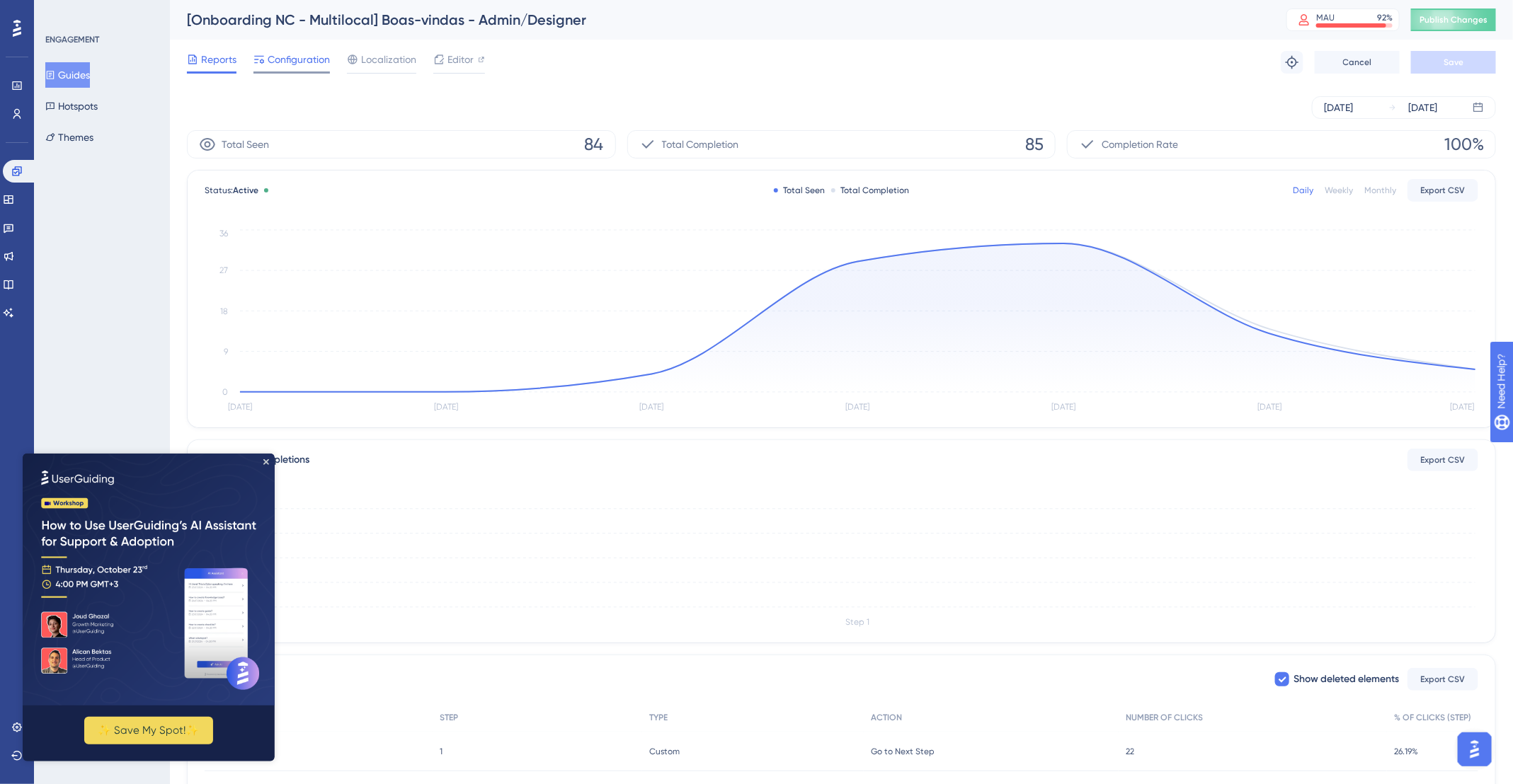
click at [269, 67] on span "Configuration" at bounding box center [299, 59] width 62 height 17
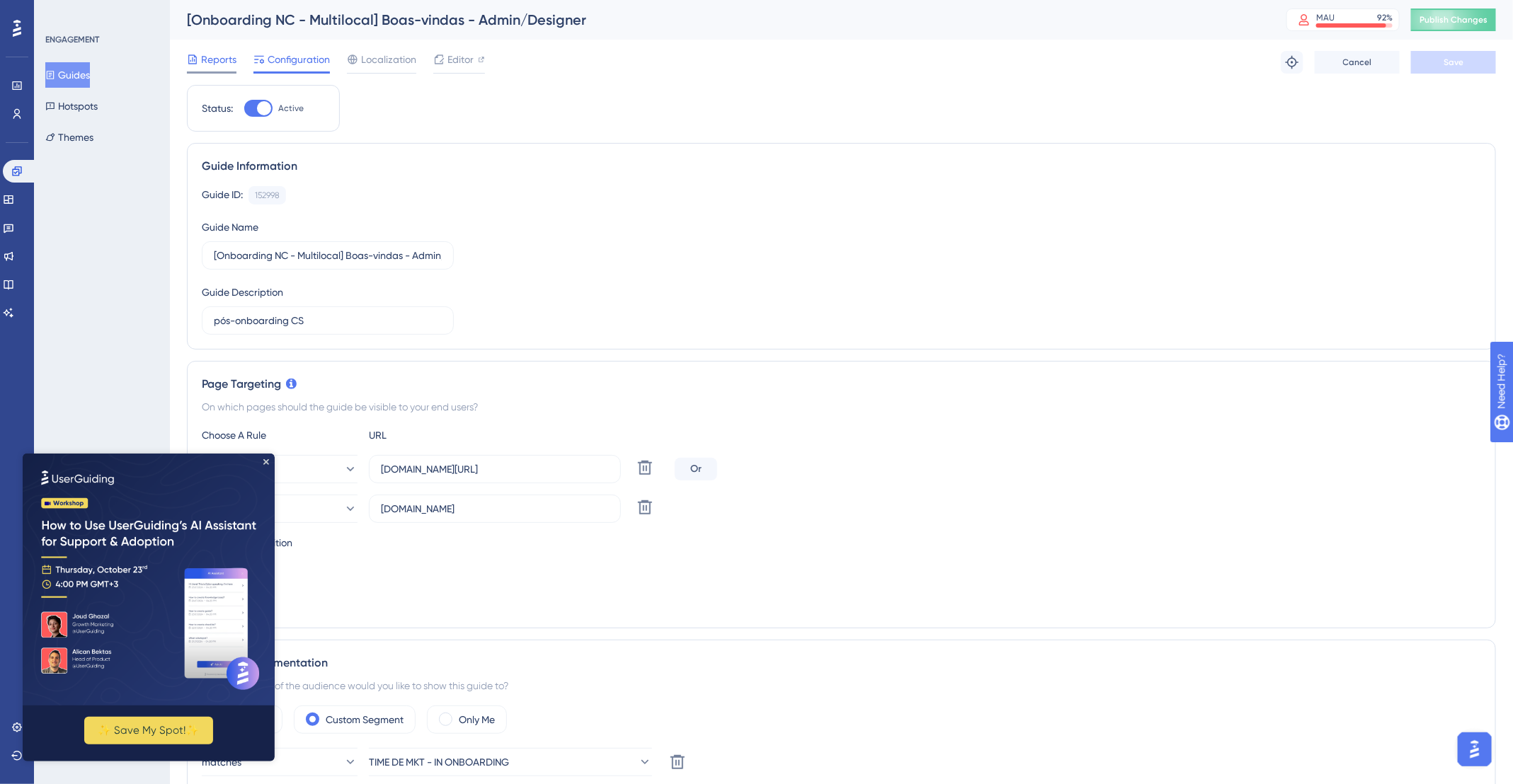
click at [222, 60] on span "Reports" at bounding box center [219, 59] width 35 height 17
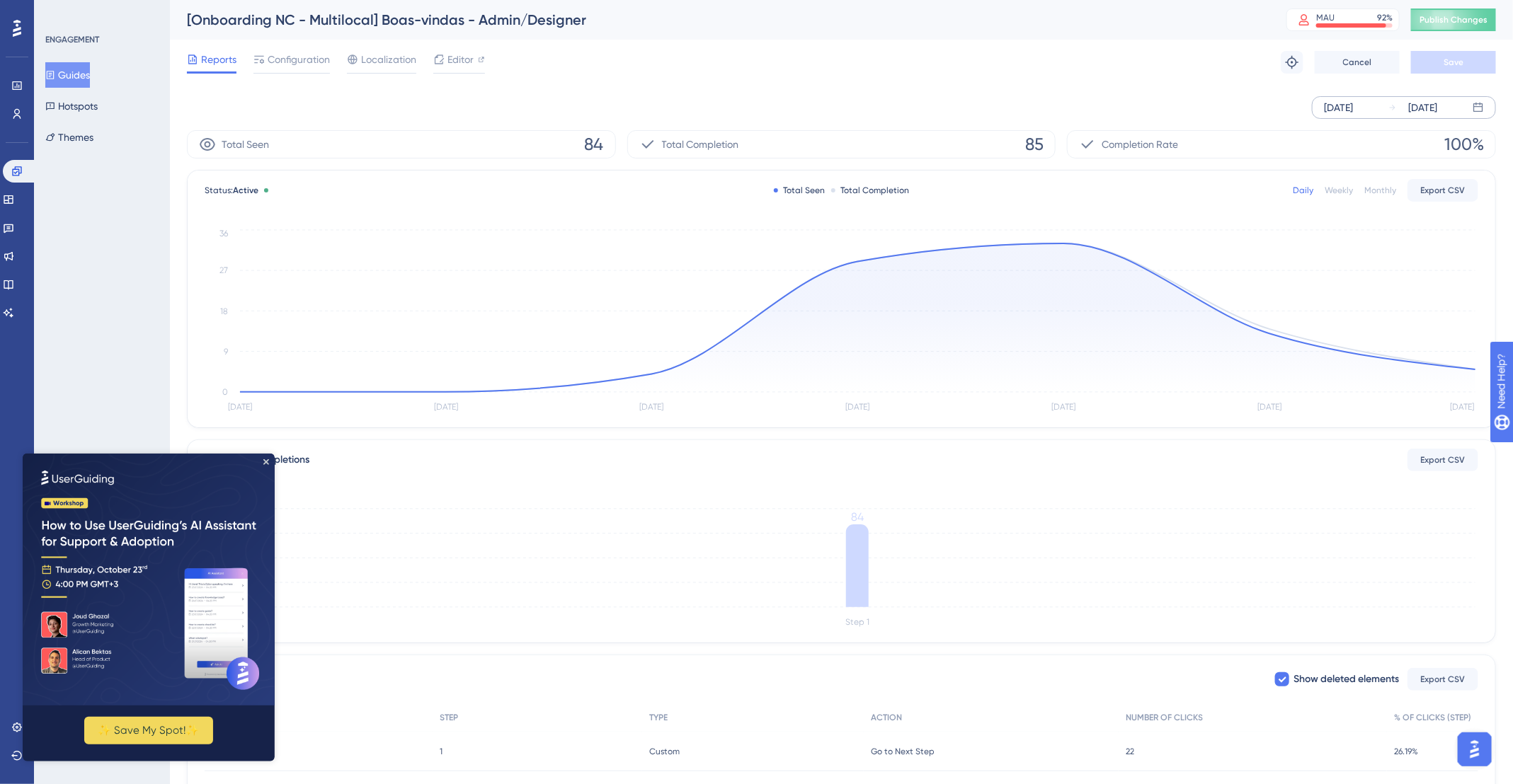
click at [1386, 112] on div "Oct 04 2025 Oct 10 2025" at bounding box center [1404, 108] width 184 height 23
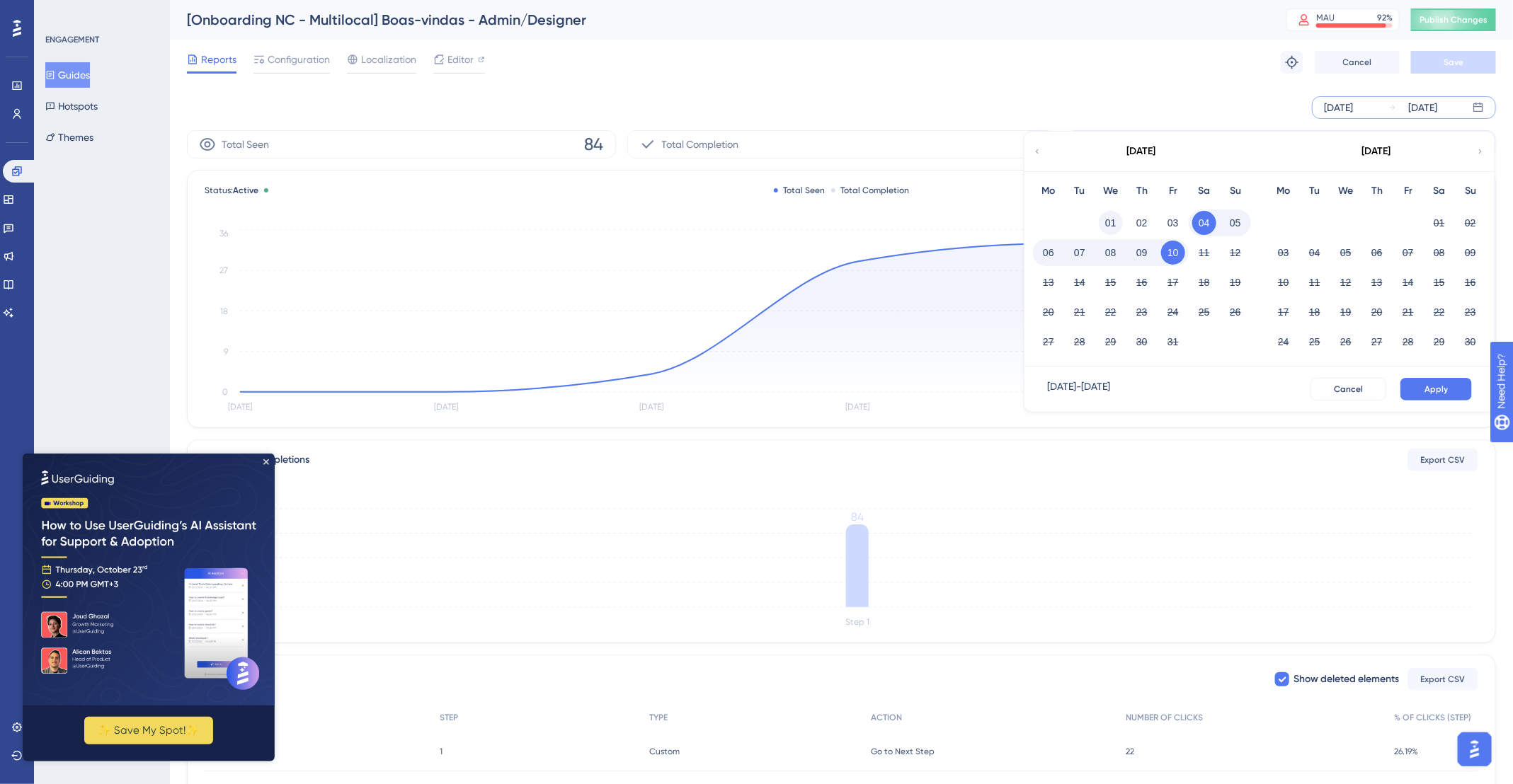
click at [1104, 222] on button "01" at bounding box center [1110, 223] width 24 height 24
click at [1446, 378] on button "Apply" at bounding box center [1436, 390] width 71 height 23
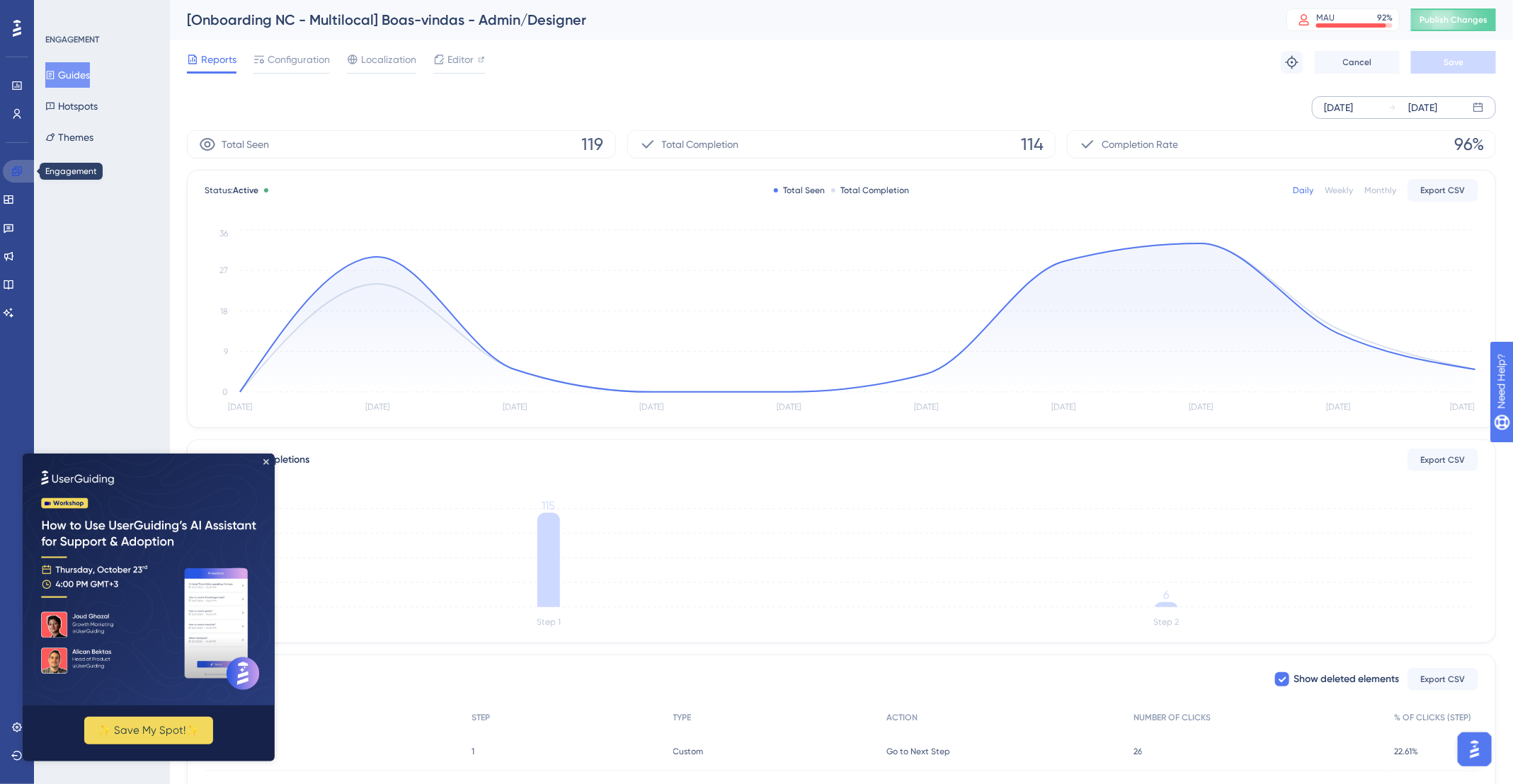
click at [14, 173] on icon at bounding box center [16, 170] width 9 height 9
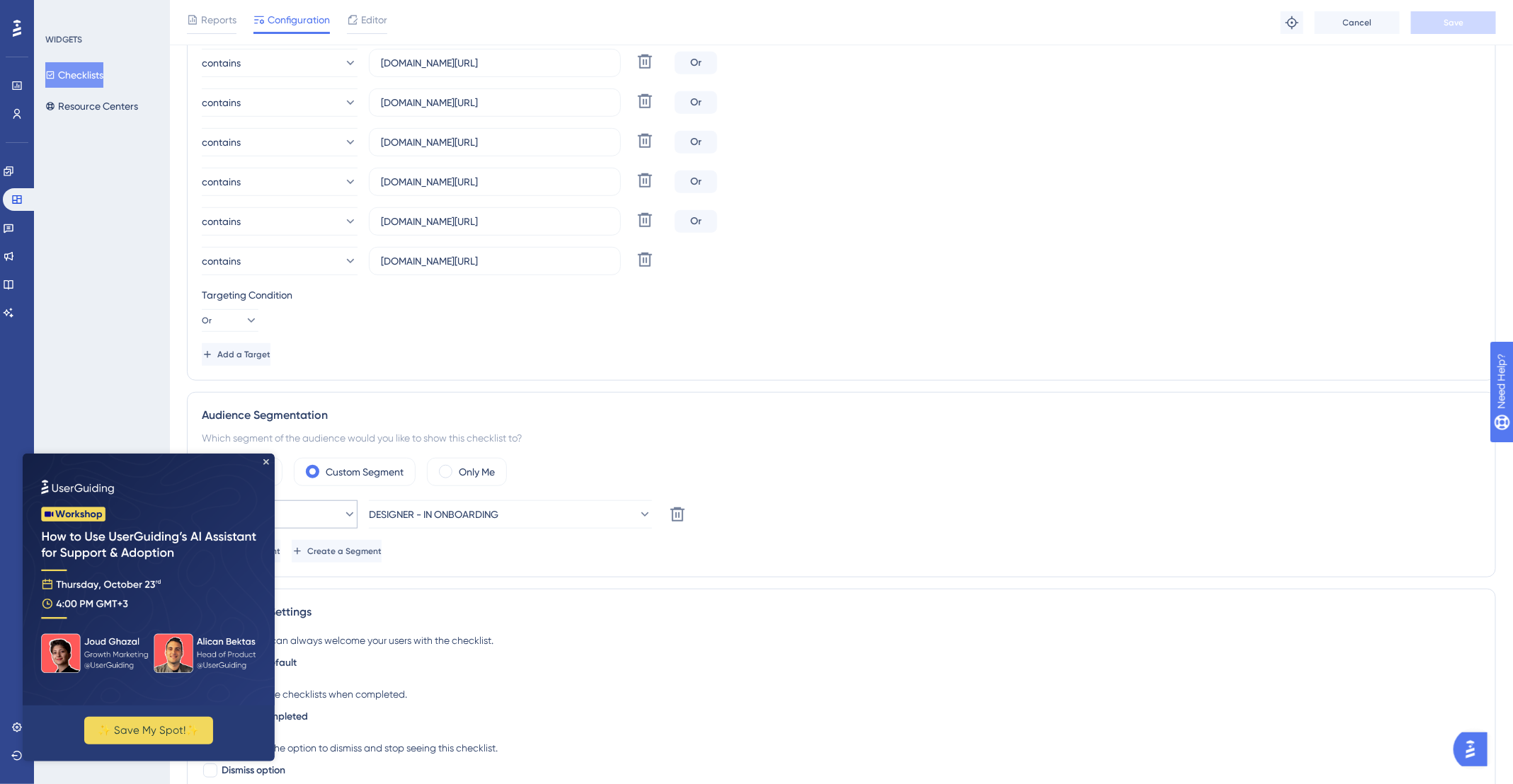
scroll to position [490, 0]
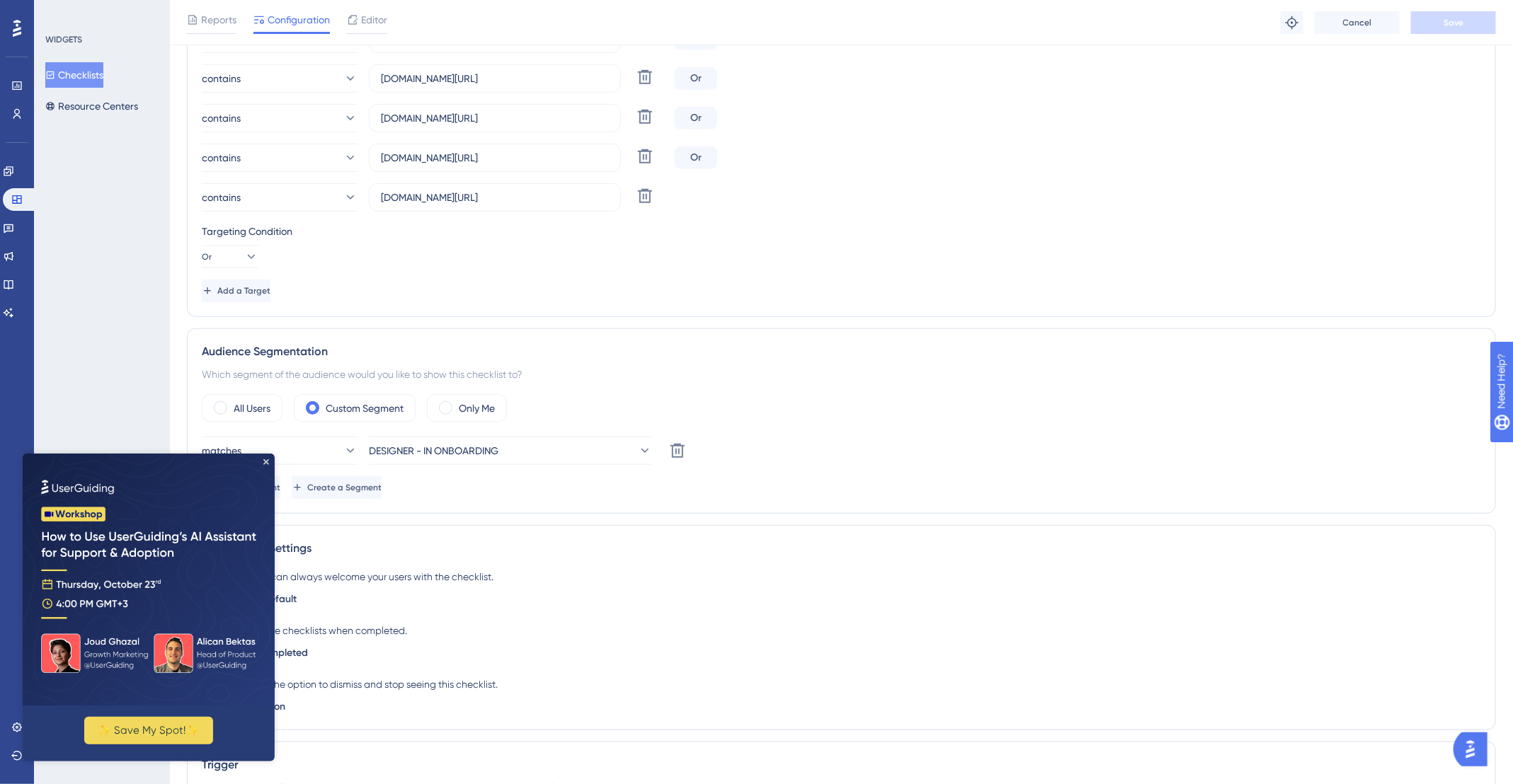
click at [266, 457] on img at bounding box center [149, 579] width 252 height 252
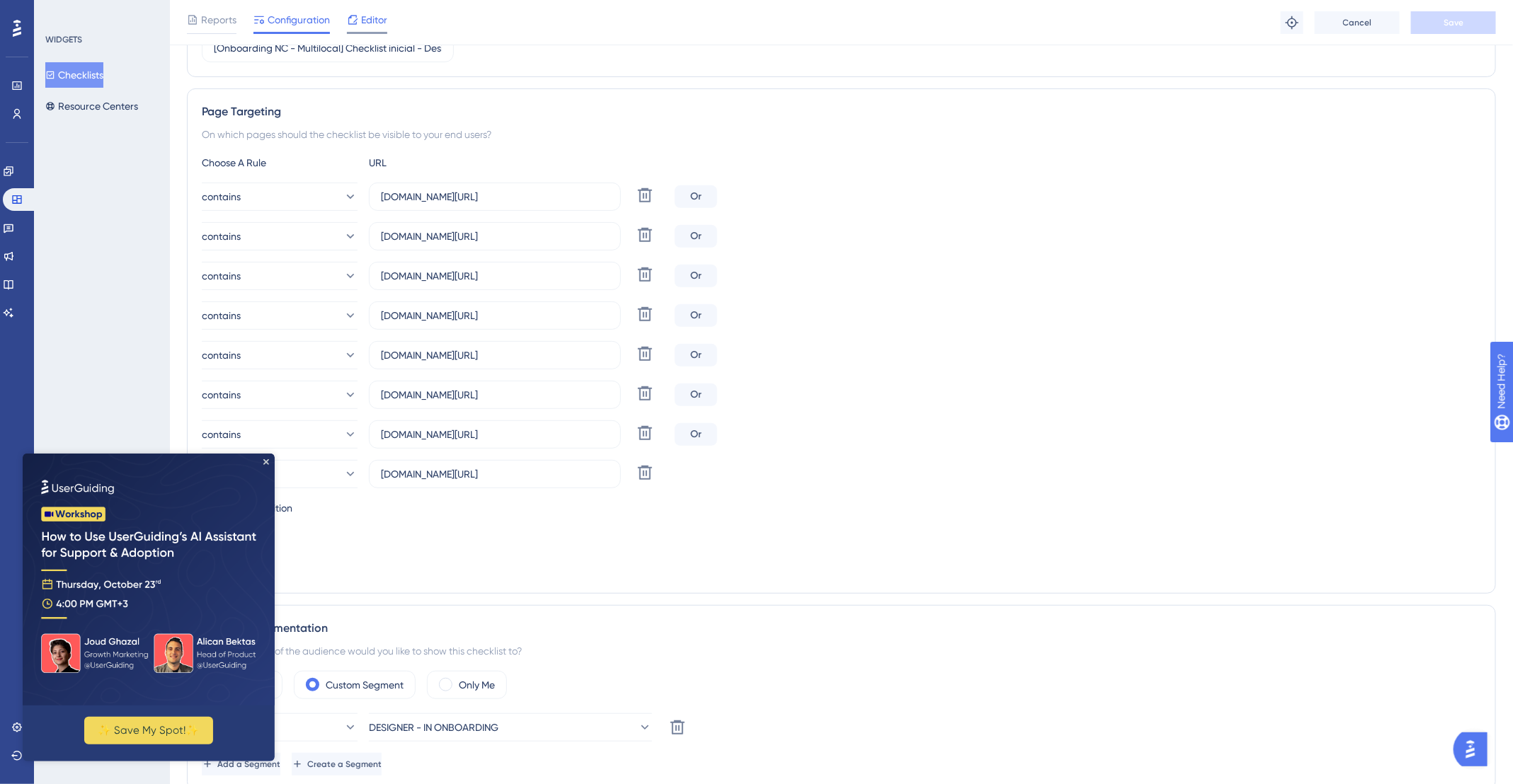
scroll to position [212, 0]
click at [370, 24] on span "Editor" at bounding box center [374, 20] width 26 height 17
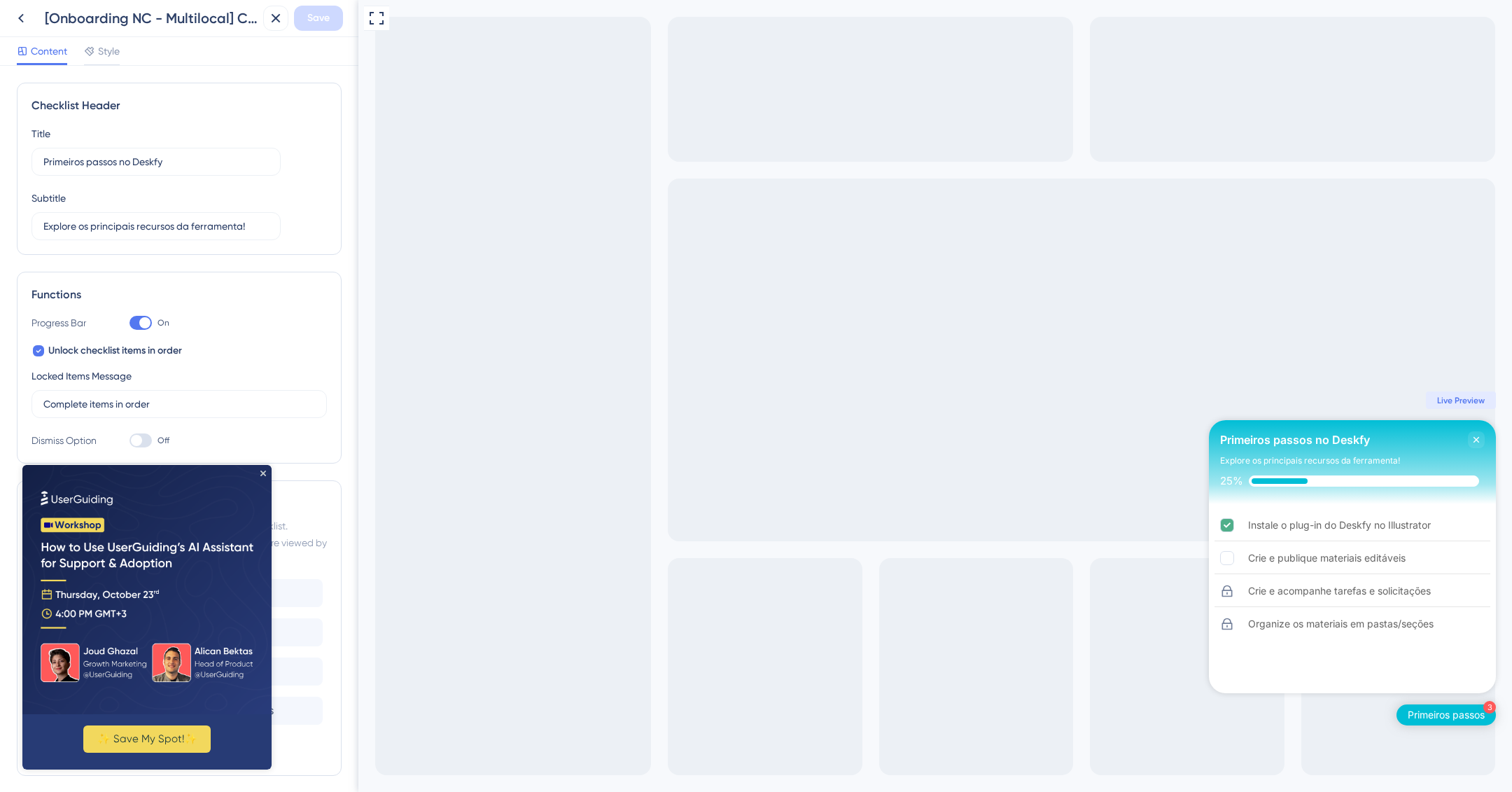
click at [267, 472] on img at bounding box center [147, 590] width 250 height 250
drag, startPoint x: 264, startPoint y: 472, endPoint x: 285, endPoint y: 938, distance: 466.5
click at [264, 472] on icon "Close Preview" at bounding box center [263, 473] width 6 height 6
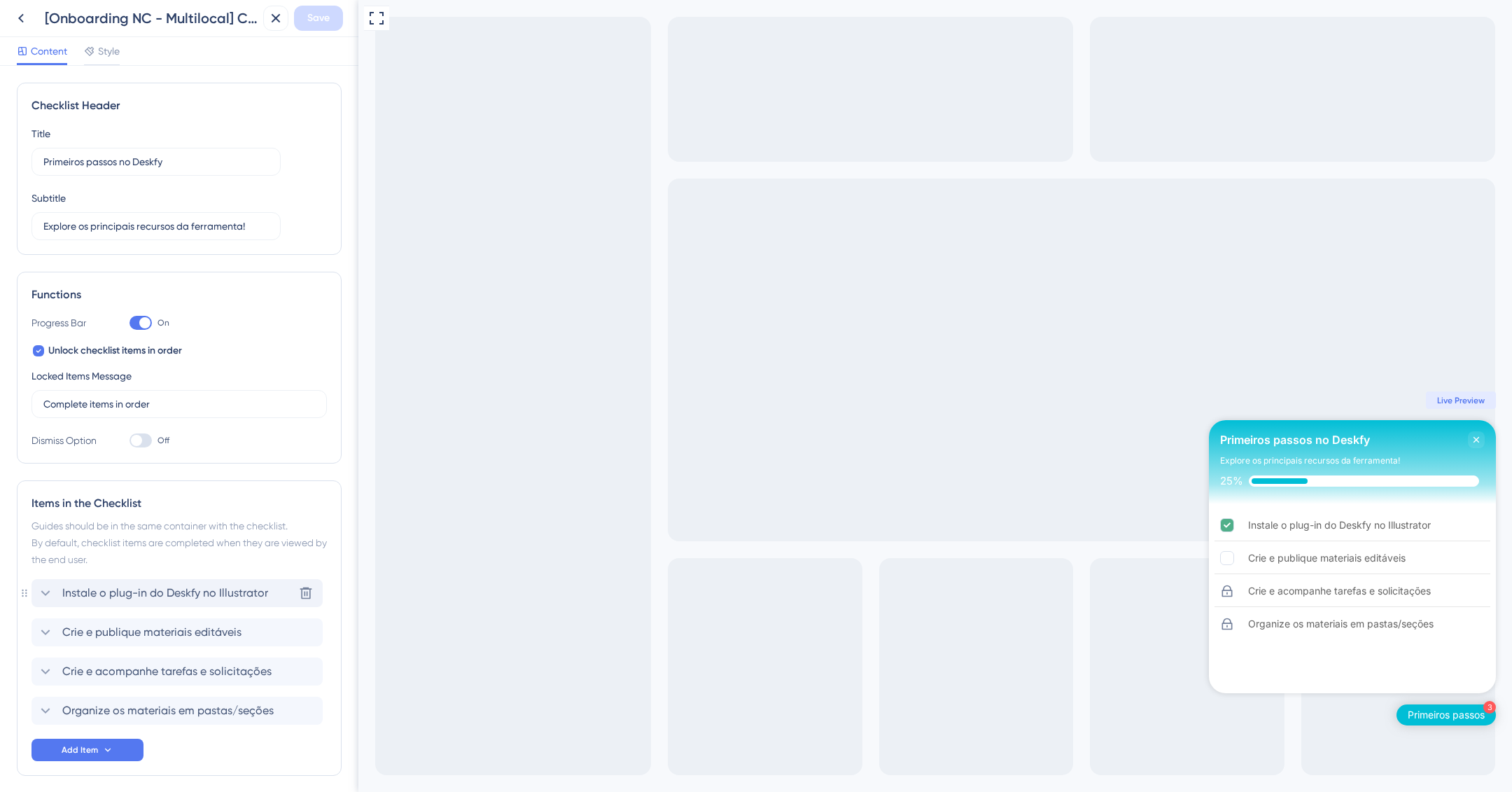
click at [46, 592] on icon at bounding box center [46, 593] width 17 height 17
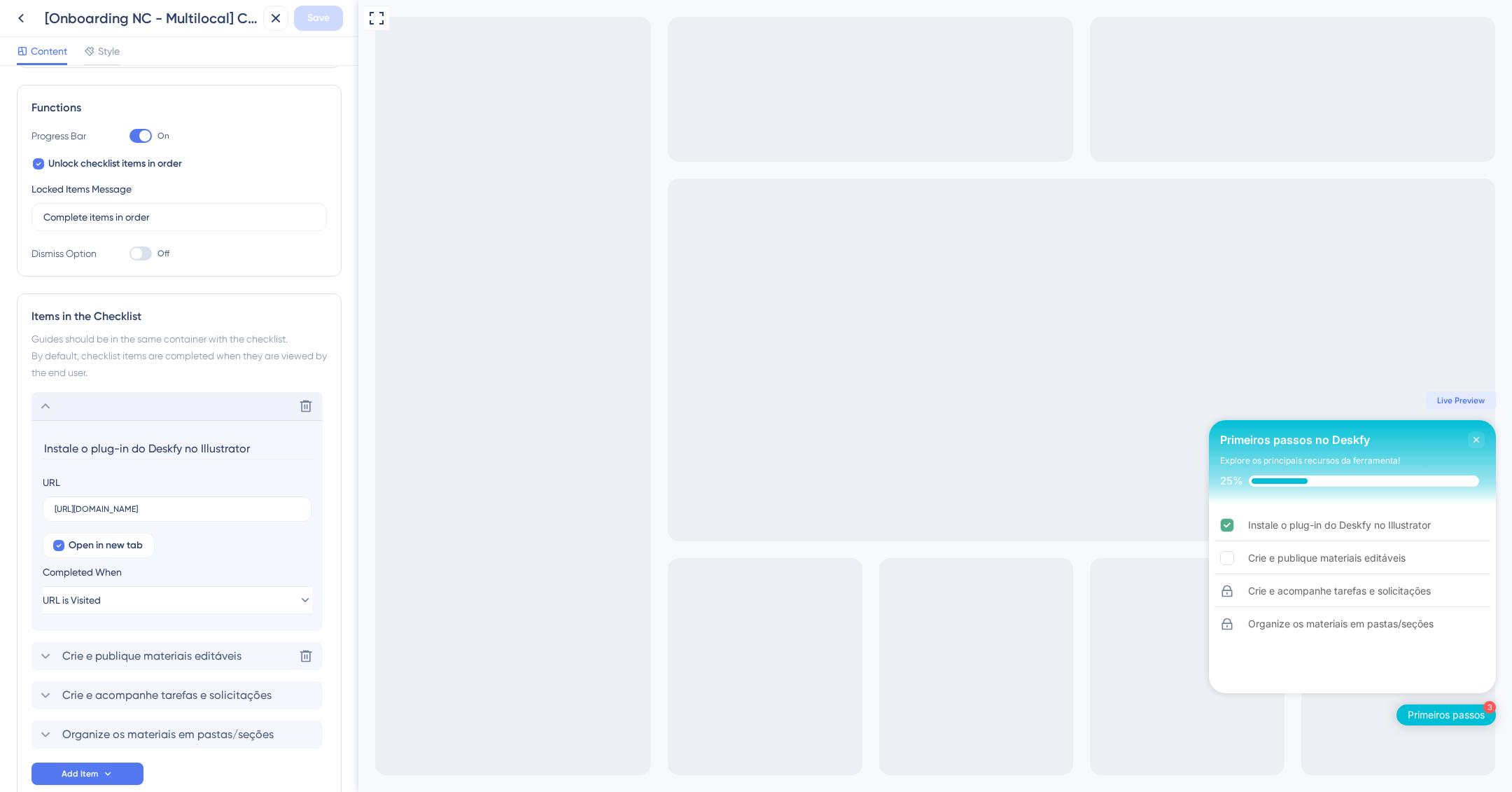
scroll to position [265, 0]
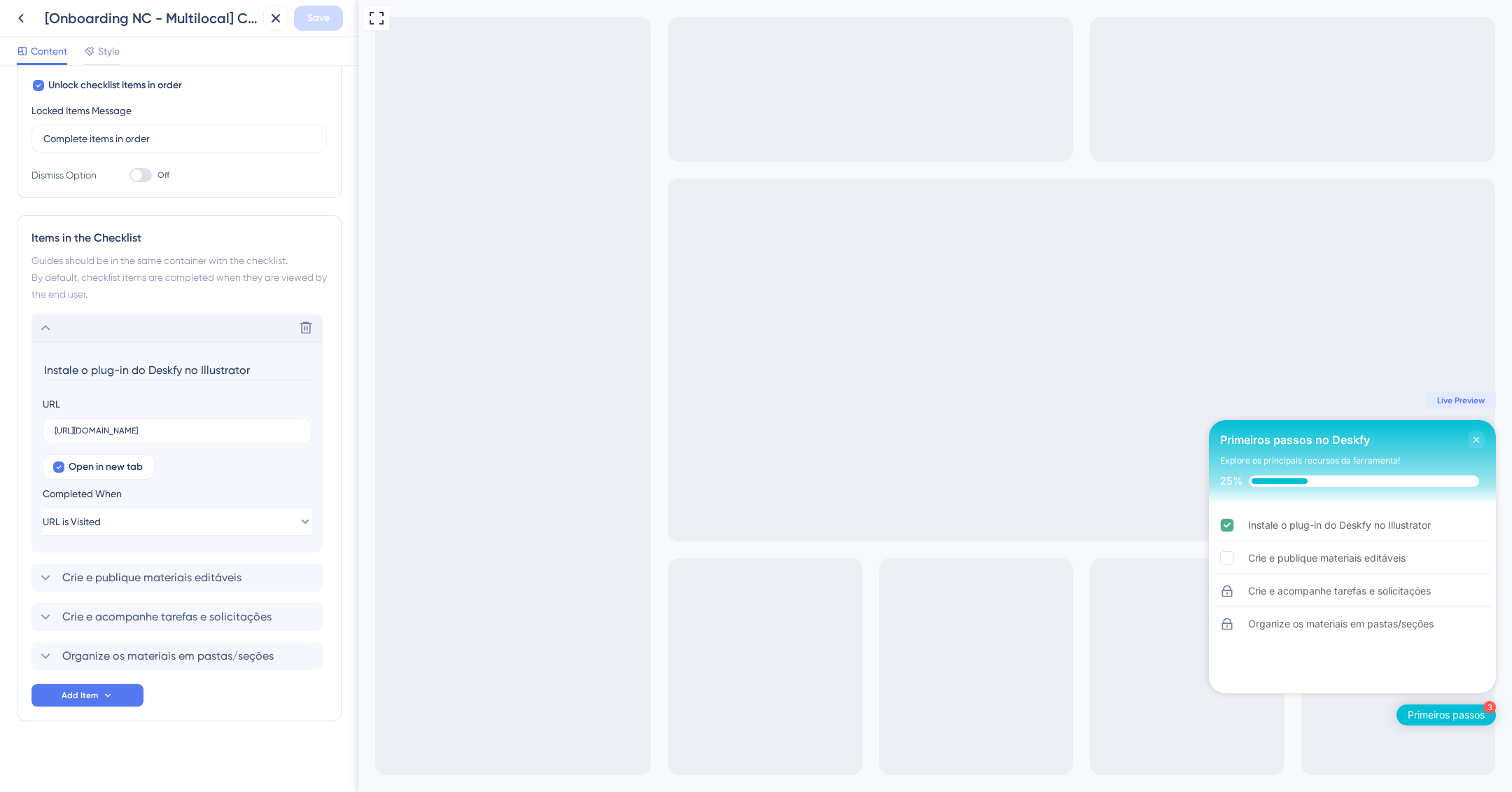
click at [149, 361] on input "Instale o plug-in do Deskfy no Illustrator" at bounding box center [179, 370] width 272 height 22
type input "Configure o board para organizar o fluxo de trabalho"
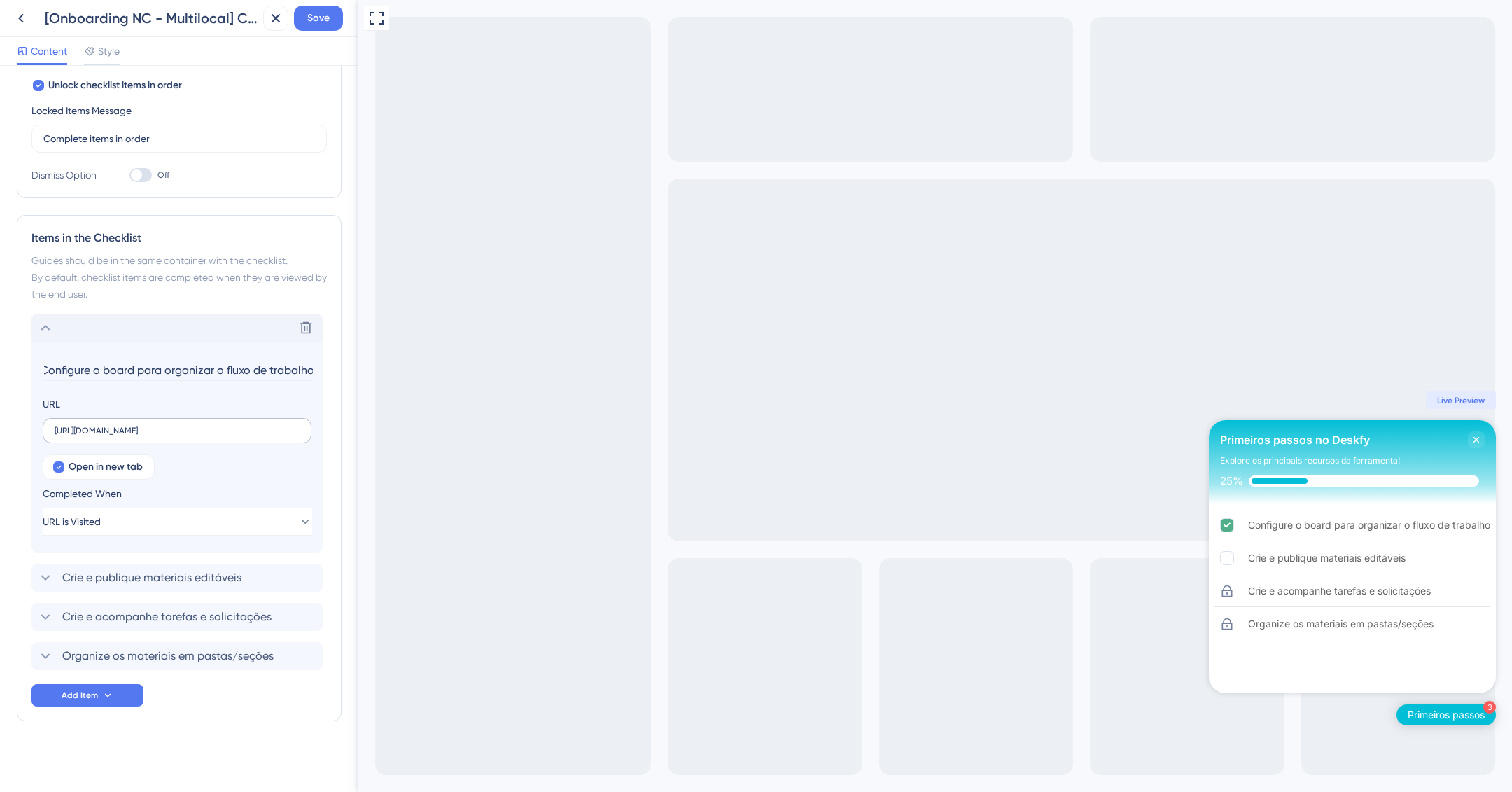
click at [159, 434] on label "https://ajuda.deskfy.io/pt-BR/articles/5188962-instalar-o-plug-in-do-deskfy-no-…" at bounding box center [177, 430] width 269 height 25
click at [159, 434] on input "https://ajuda.deskfy.io/pt-BR/articles/5188962-instalar-o-plug-in-do-deskfy-no-…" at bounding box center [176, 431] width 245 height 10
click at [175, 507] on button "URL is Visited" at bounding box center [178, 521] width 270 height 28
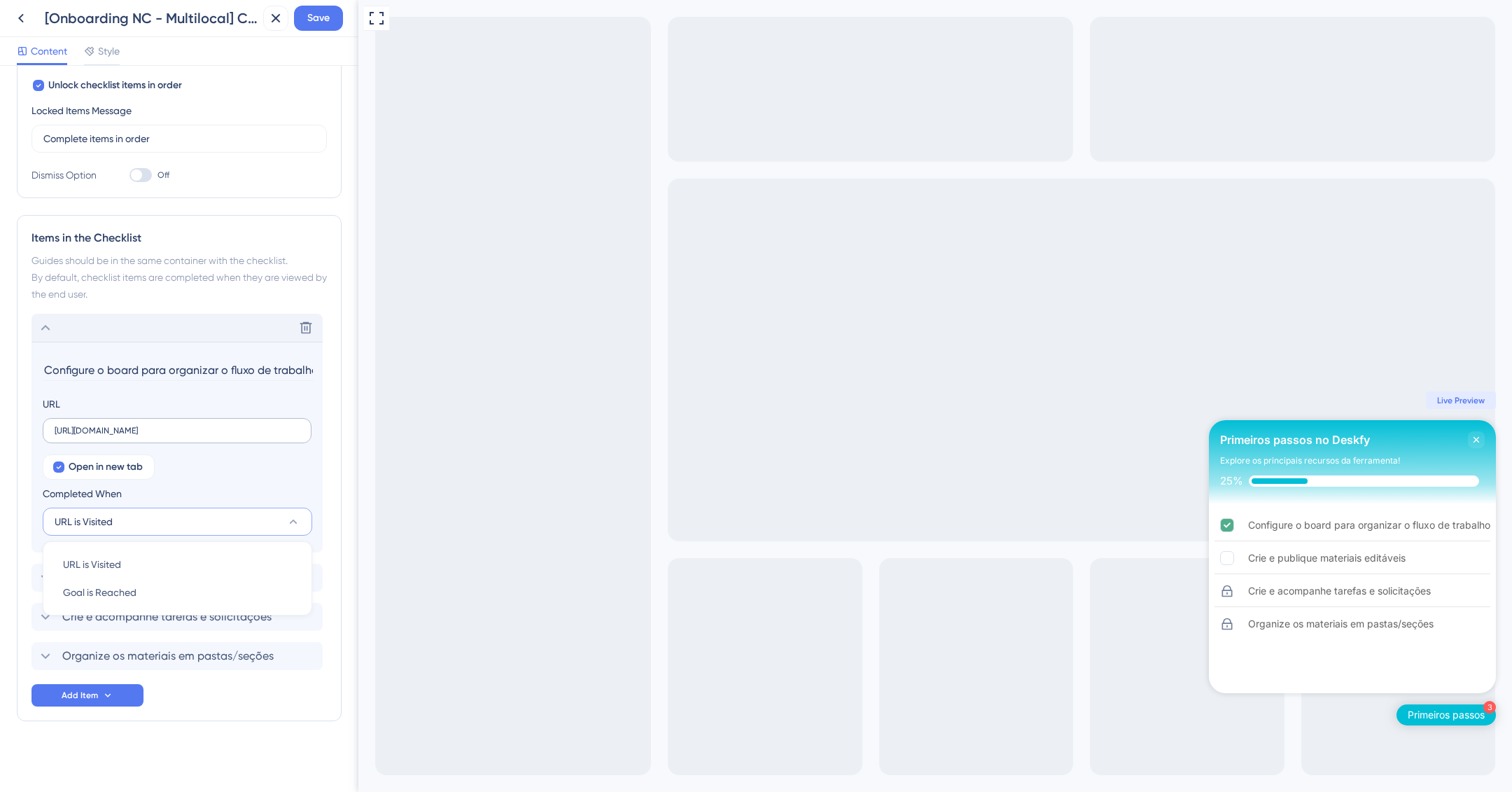
click at [186, 422] on label "https://ajuda.deskfy.io/pt-BR/articles/5188962-instalar-o-plug-in-do-deskfy-no-…" at bounding box center [177, 430] width 269 height 25
click at [186, 426] on input "https://ajuda.deskfy.io/pt-BR/articles/5188962-instalar-o-plug-in-do-deskfy-no-…" at bounding box center [176, 431] width 245 height 10
click at [165, 521] on button "URL is Visited" at bounding box center [178, 521] width 270 height 28
click at [130, 420] on label "https://ajuda.deskfy.io/pt-BR/articles/5188962-instalar-o-plug-in-do-deskfy-no-…" at bounding box center [177, 430] width 269 height 25
click at [130, 426] on input "https://ajuda.deskfy.io/pt-BR/articles/5188962-instalar-o-plug-in-do-deskfy-no-…" at bounding box center [176, 431] width 245 height 10
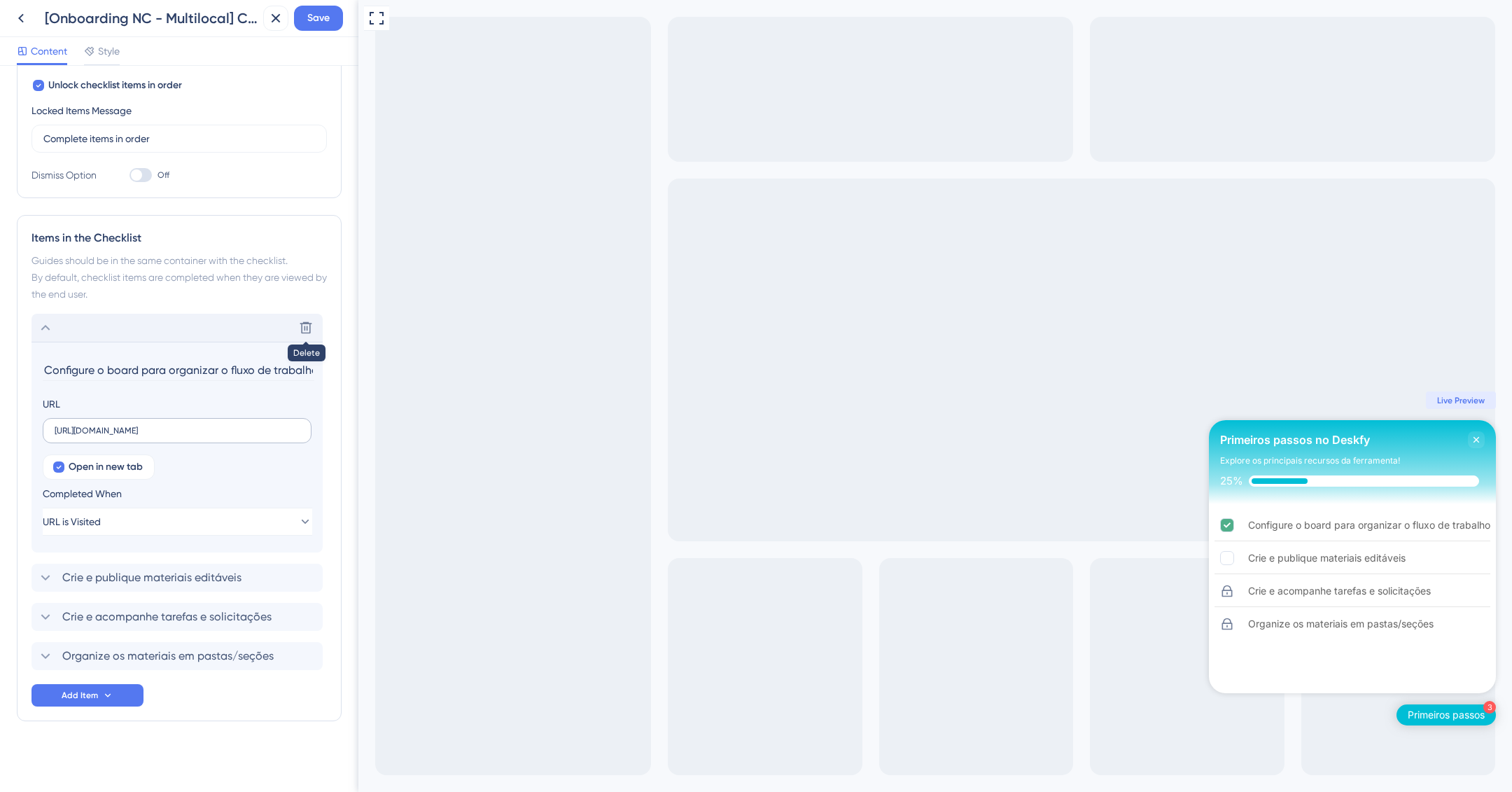
click at [130, 420] on label "https://ajuda.deskfy.io/pt-BR/articles/5188962-instalar-o-plug-in-do-deskfy-no-…" at bounding box center [177, 430] width 269 height 25
click at [130, 426] on input "https://ajuda.deskfy.io/pt-BR/articles/5188962-instalar-o-plug-in-do-deskfy-no-…" at bounding box center [176, 431] width 245 height 10
click at [130, 420] on label "https://ajuda.deskfy.io/pt-BR/articles/5188962-instalar-o-plug-in-do-deskfy-no-…" at bounding box center [177, 430] width 269 height 25
click at [130, 426] on input "https://ajuda.deskfy.io/pt-BR/articles/5188962-instalar-o-plug-in-do-deskfy-no-…" at bounding box center [176, 431] width 245 height 10
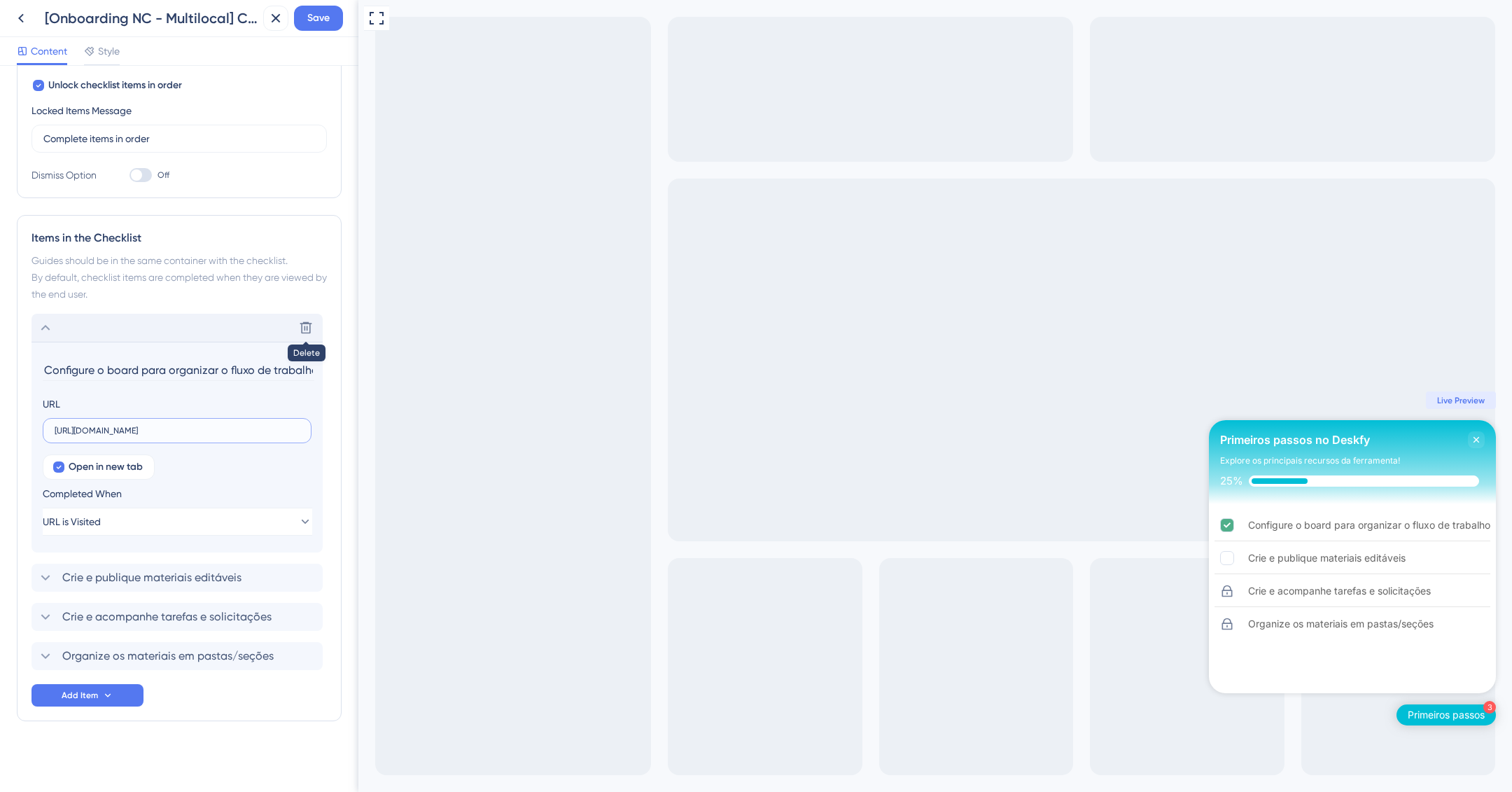
click at [146, 432] on input "https://ajuda.deskfy.io/pt-BR/articles/5188962-instalar-o-plug-in-do-deskfy-no-…" at bounding box center [176, 431] width 245 height 10
paste input "www.youtube.com/embed/GVz-IF_kQSc?rel=0"
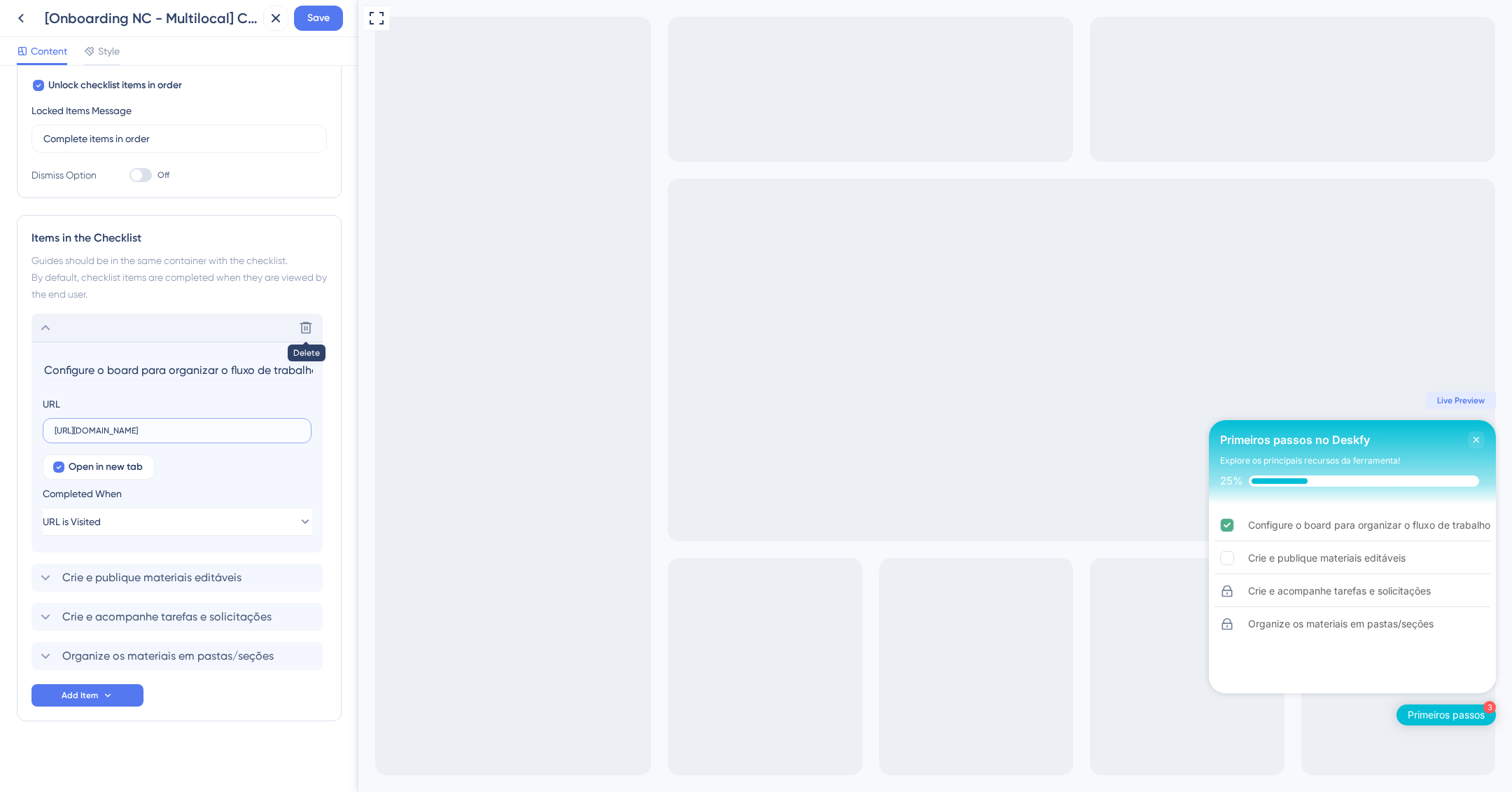
type input "https://www.youtube.com/embed/GVz-IF_kQSc?rel=0"
click at [211, 472] on div "Open in new tab Completed When URL is Visited" at bounding box center [177, 495] width 269 height 81
click at [292, 573] on div "Crie e publique materiais editáveis Delete" at bounding box center [177, 577] width 291 height 28
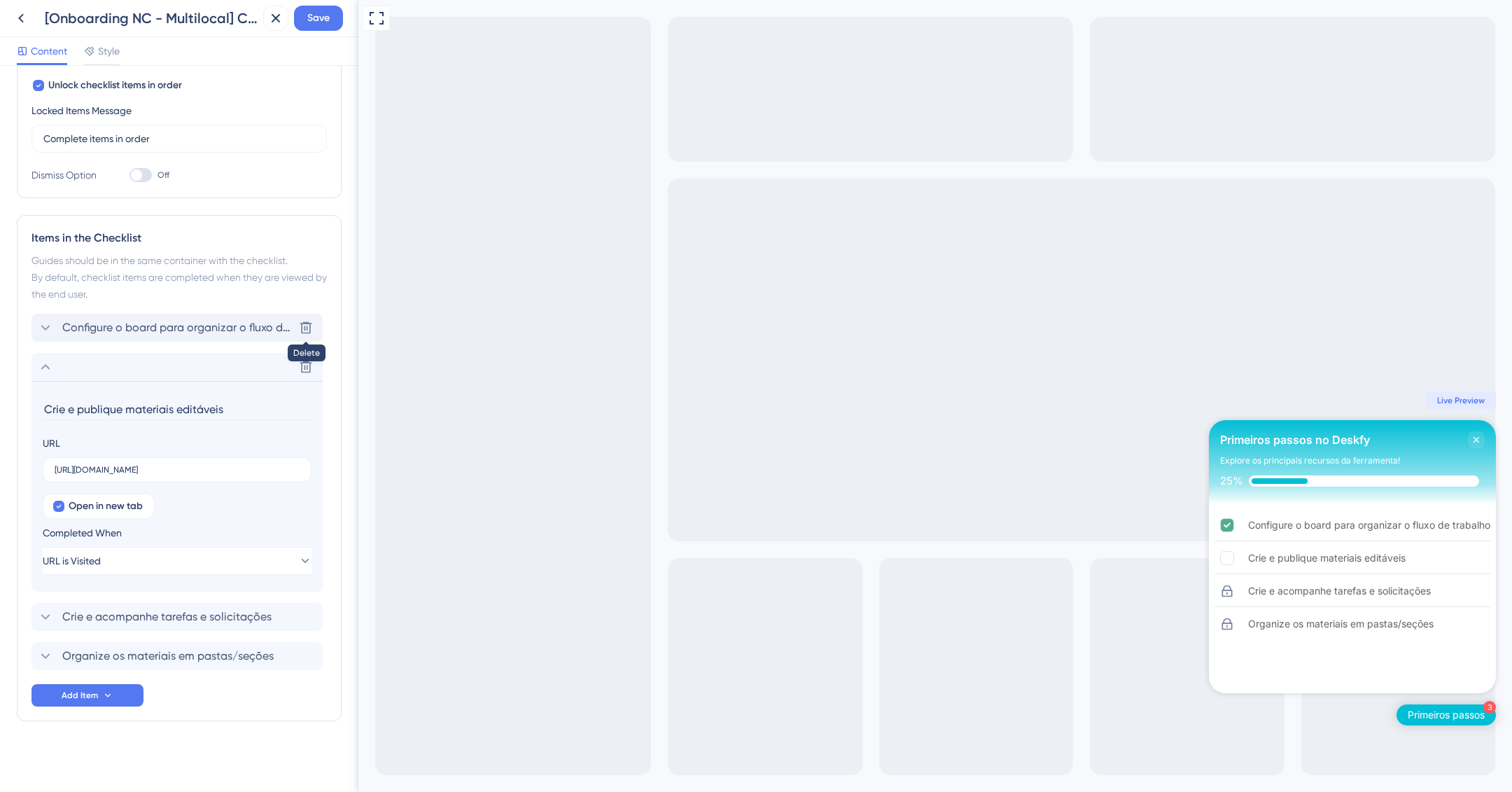
click at [144, 412] on input "Crie e publique materiais editáveis" at bounding box center [179, 409] width 272 height 22
paste input "sua primeira tarefa e envie para aprovação interna"
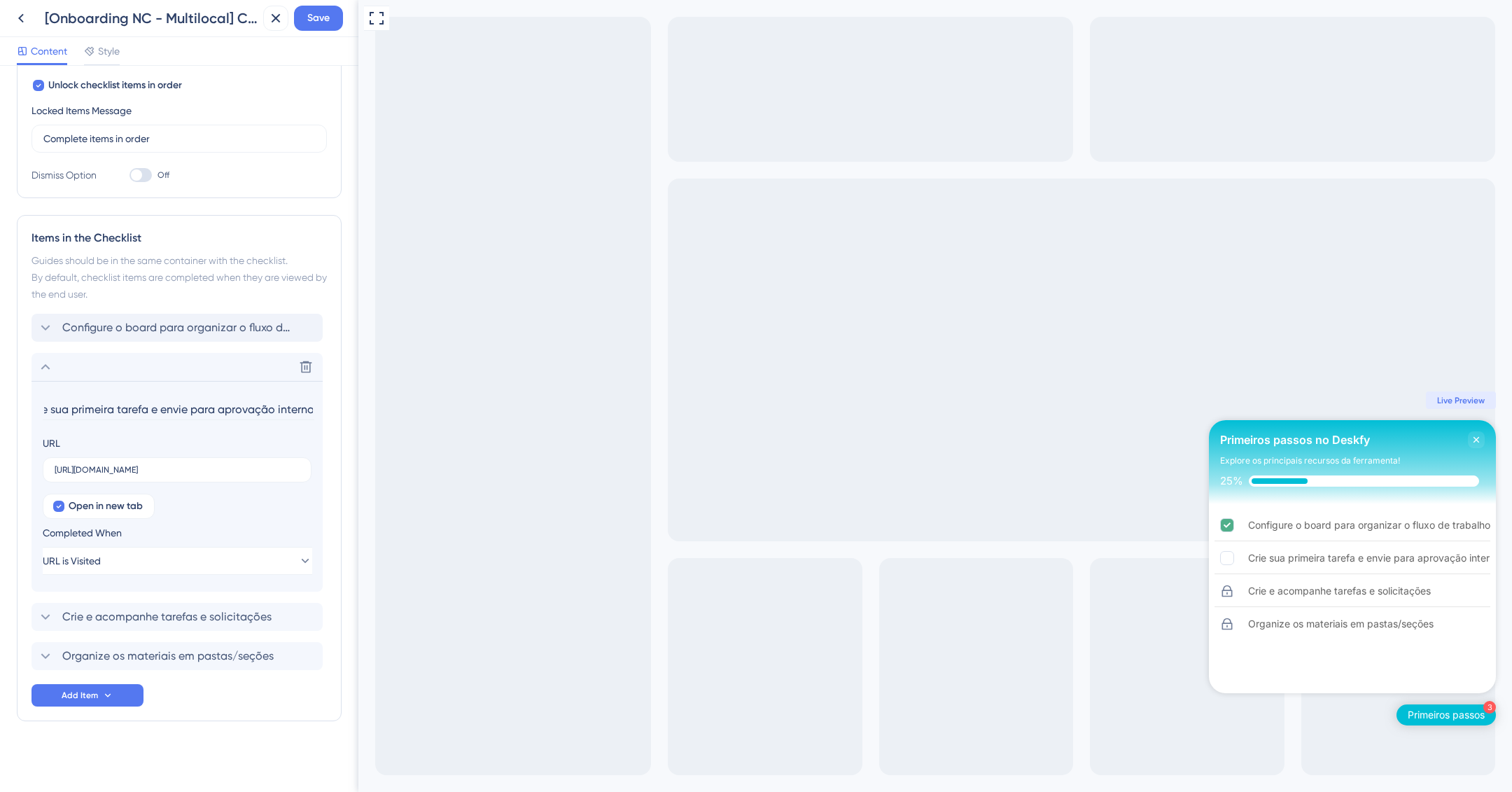
click at [138, 400] on input "Crie sua primeira tarefa e envie para aprovação interna" at bounding box center [179, 409] width 272 height 22
drag, startPoint x: 19, startPoint y: 403, endPoint x: 0, endPoint y: 403, distance: 19.0
click at [0, 403] on div "Checklist Header Title Primeiros passos no Deskfy Subtitle Explore os principai…" at bounding box center [179, 429] width 358 height 726
type input "Crie sua primeira tarefa e envie para aprovação interna"
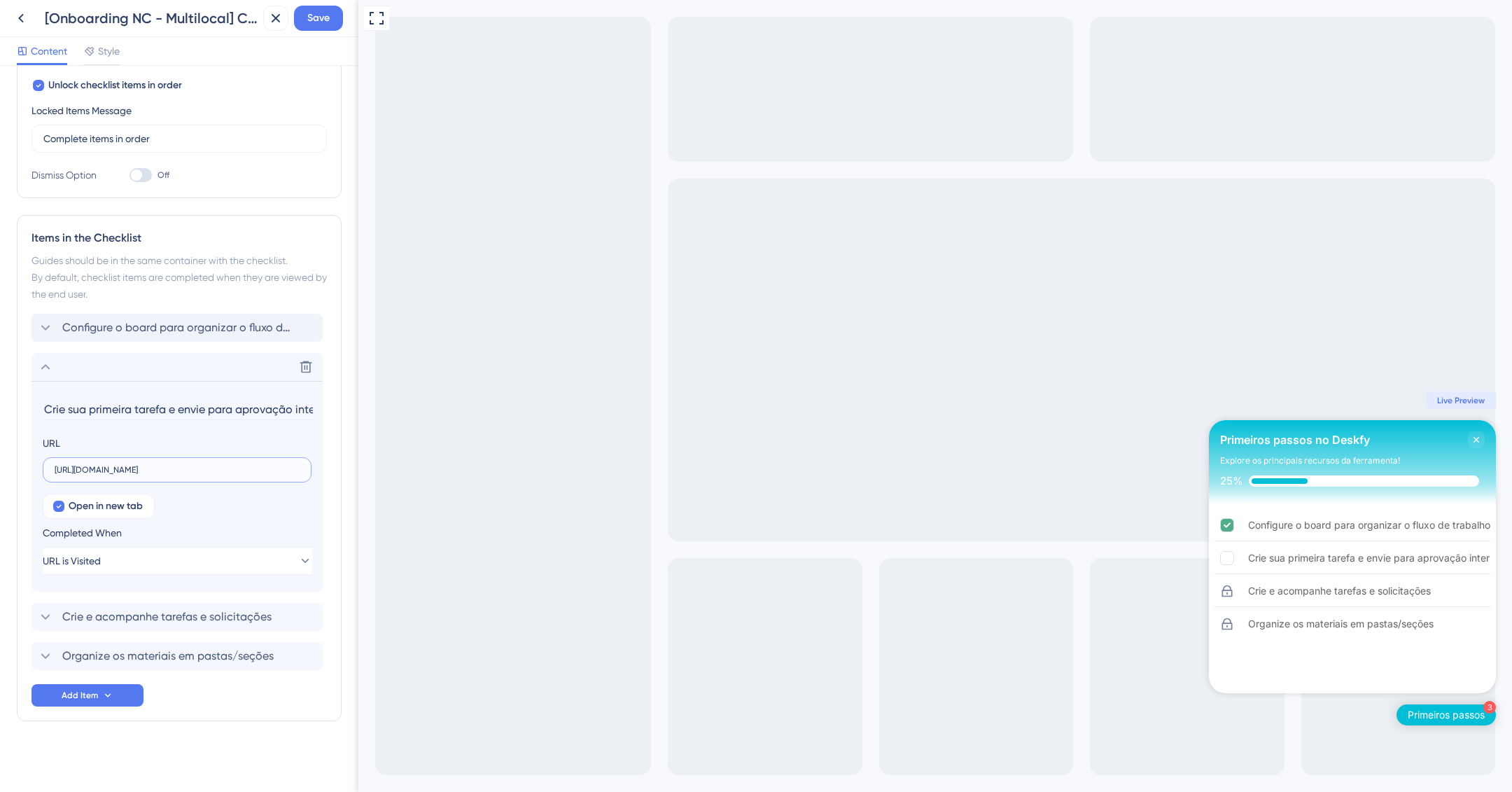
click at [99, 468] on input "https://ajuda.deskfy.io/pt-BR/articles/5292094-importar-modelos-editaveis-do-il…" at bounding box center [176, 470] width 245 height 10
paste input "www.youtube.com/embed/W78ZmrE-S2Y?rel=0"
type input "https://www.youtube.com/embed/W78ZmrE-S2Y?rel=0"
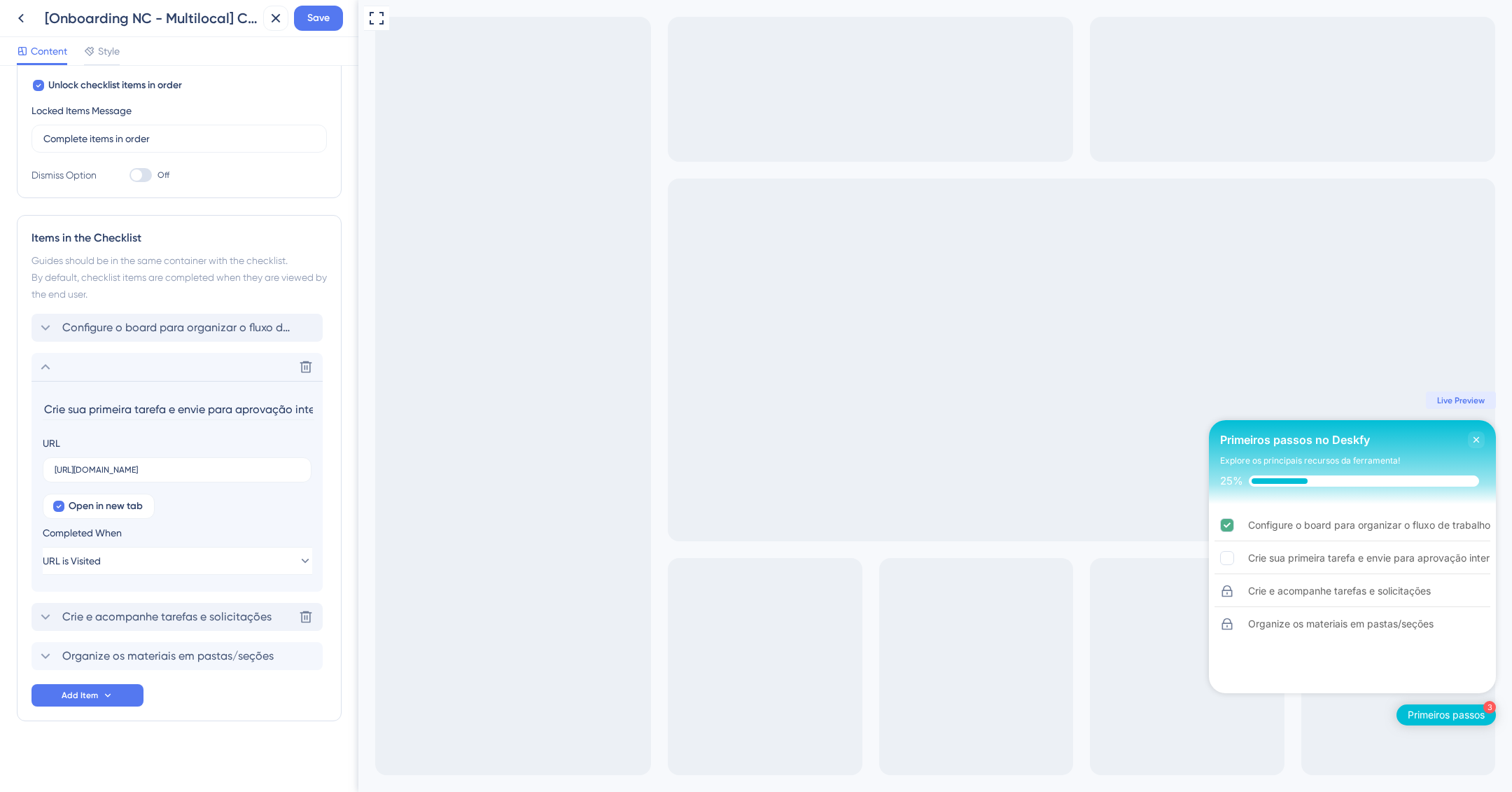
click at [139, 616] on span "Crie e acompanhe tarefas e solicitações" at bounding box center [167, 616] width 210 height 17
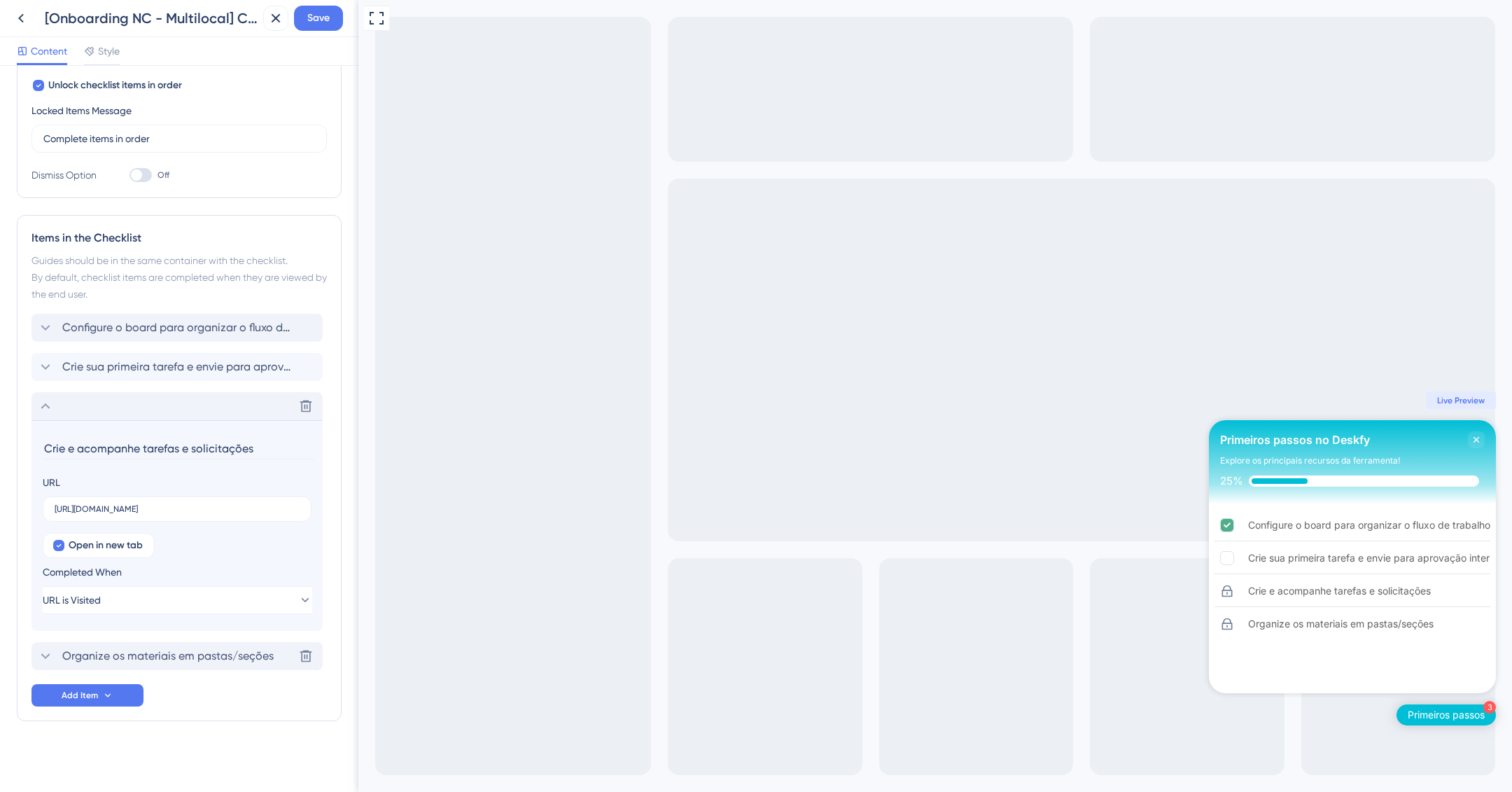
click at [198, 654] on span "Organize os materiais em pastas/seções" at bounding box center [168, 656] width 211 height 17
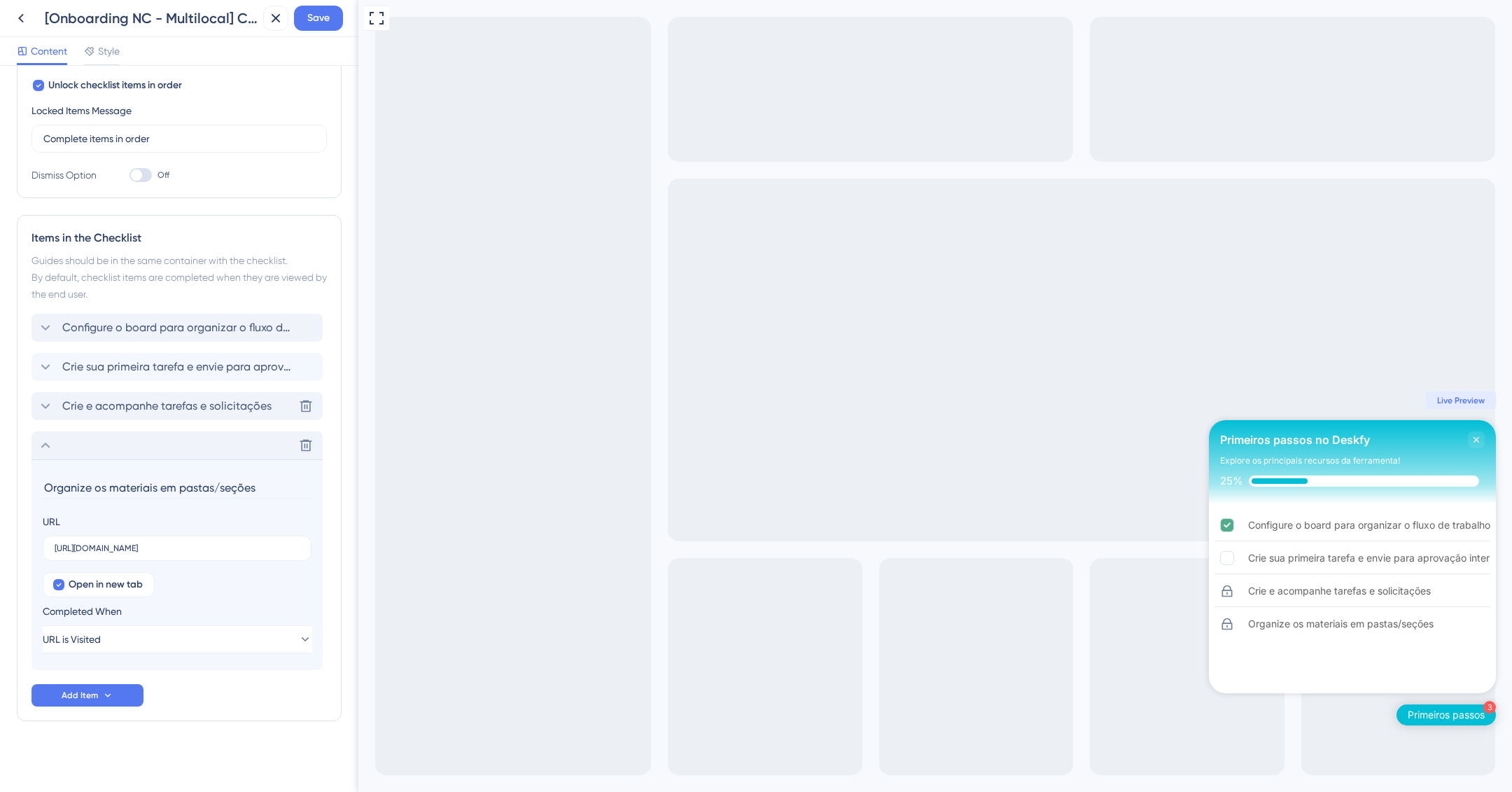
click at [140, 490] on input "Organize os materiais em pastas/seções" at bounding box center [179, 488] width 272 height 22
click at [41, 486] on section "tarefas e solicitações em andamento. URL https://ajuda.deskfy.io/pt-BR/articles…" at bounding box center [177, 564] width 291 height 211
click at [48, 490] on input "tarefas e solicitações em andamento." at bounding box center [179, 488] width 272 height 22
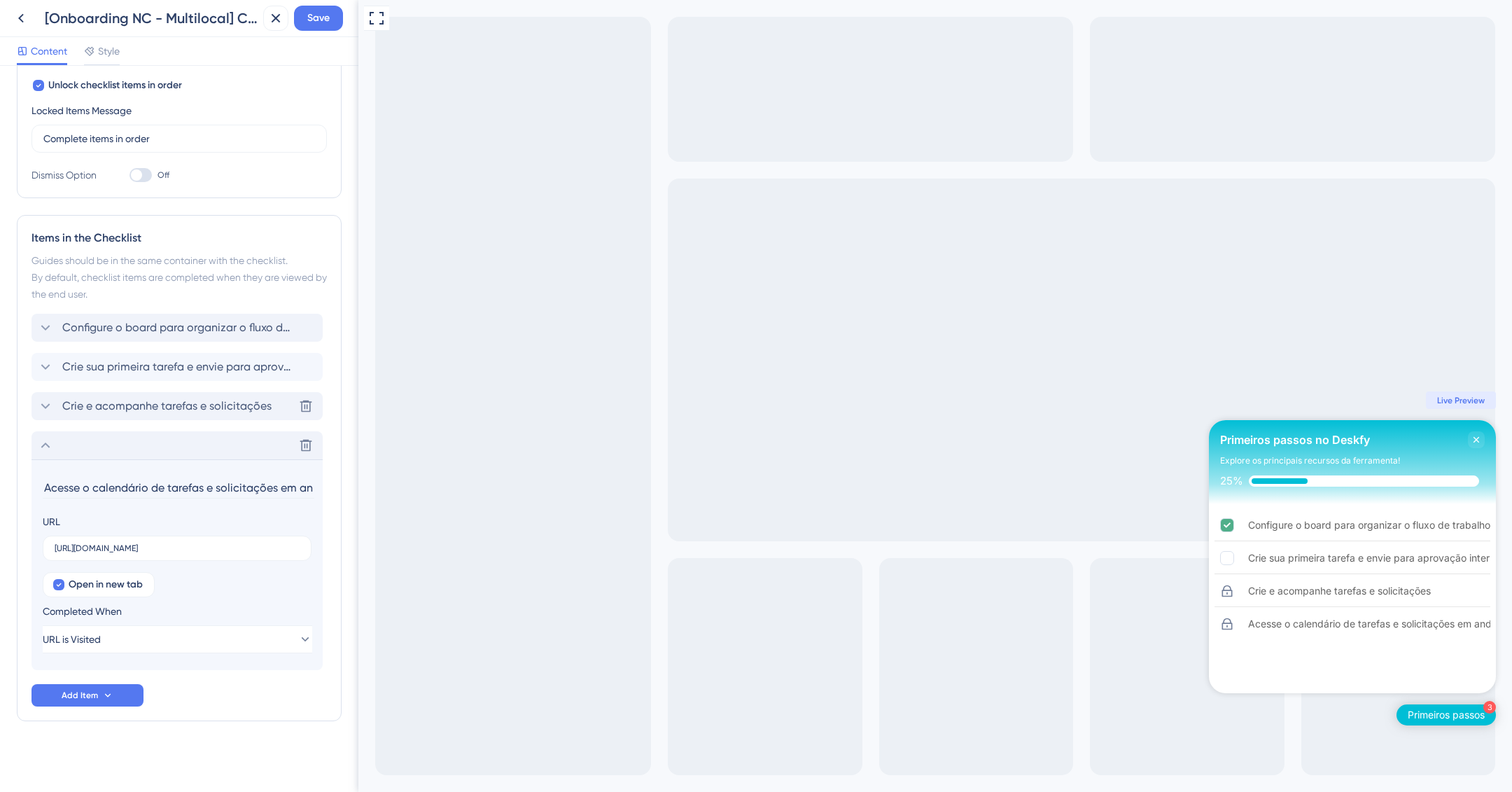
click at [280, 487] on input "Acesse o calendário de tarefas e solicitações em andamento." at bounding box center [179, 488] width 272 height 22
drag, startPoint x: 89, startPoint y: 488, endPoint x: 0, endPoint y: 494, distance: 89.2
click at [0, 494] on div "Checklist Header Title Primeiros passos no Deskfy Subtitle Explore os principai…" at bounding box center [179, 429] width 358 height 726
click at [91, 477] on input "Acesse o calendário de tarefas e solicitações em andamento." at bounding box center [179, 488] width 272 height 22
drag, startPoint x: 89, startPoint y: 487, endPoint x: 2, endPoint y: 484, distance: 87.1
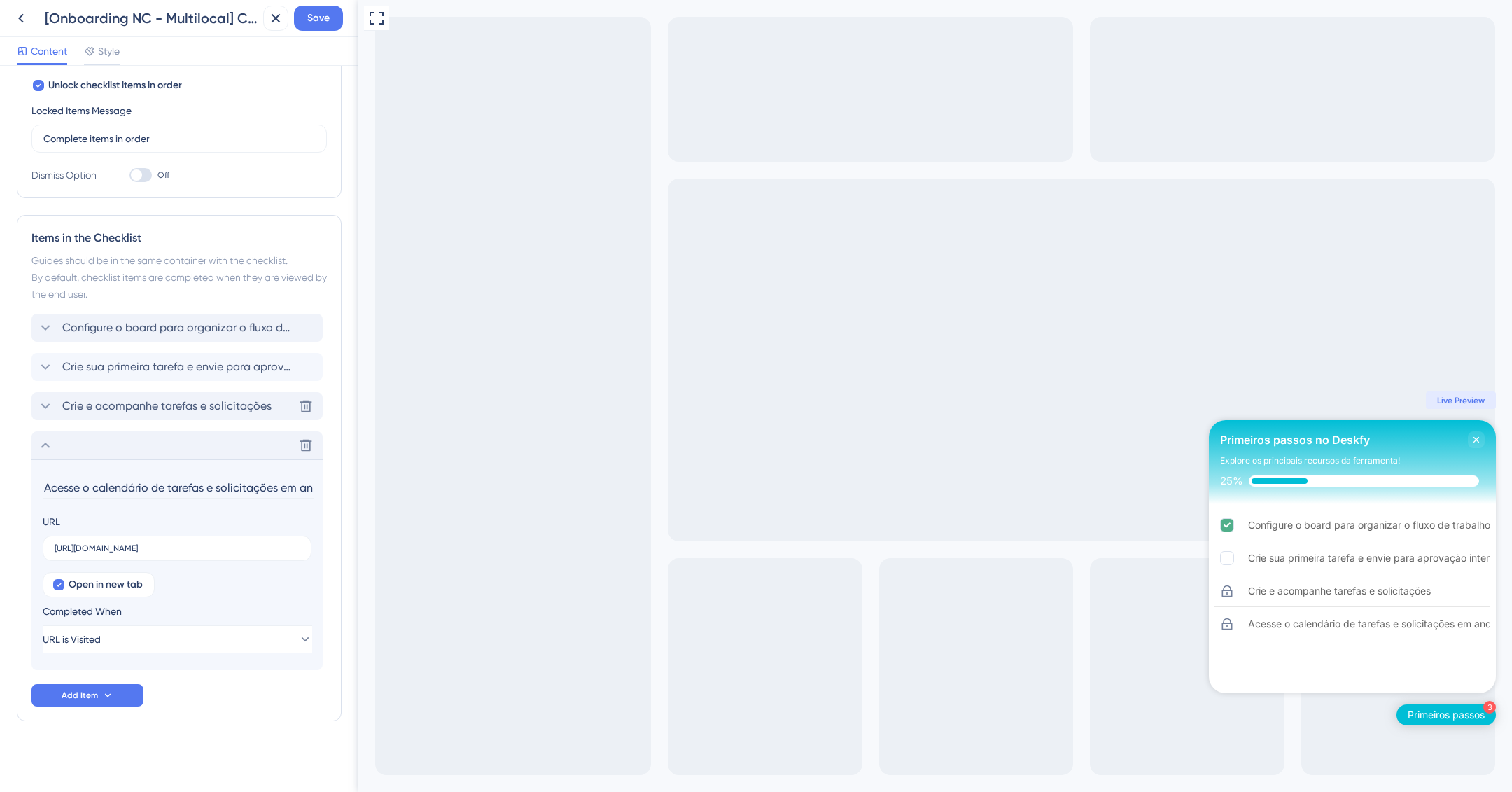
click at [2, 484] on div "Checklist Header Title Primeiros passos no Deskfy Subtitle Explore os principai…" at bounding box center [179, 429] width 358 height 726
drag, startPoint x: 522, startPoint y: 491, endPoint x: 363, endPoint y: 491, distance: 159.0
click at [312, 486] on input "Visualize p calendário de tarefas e solicitações em andamento." at bounding box center [179, 488] width 272 height 22
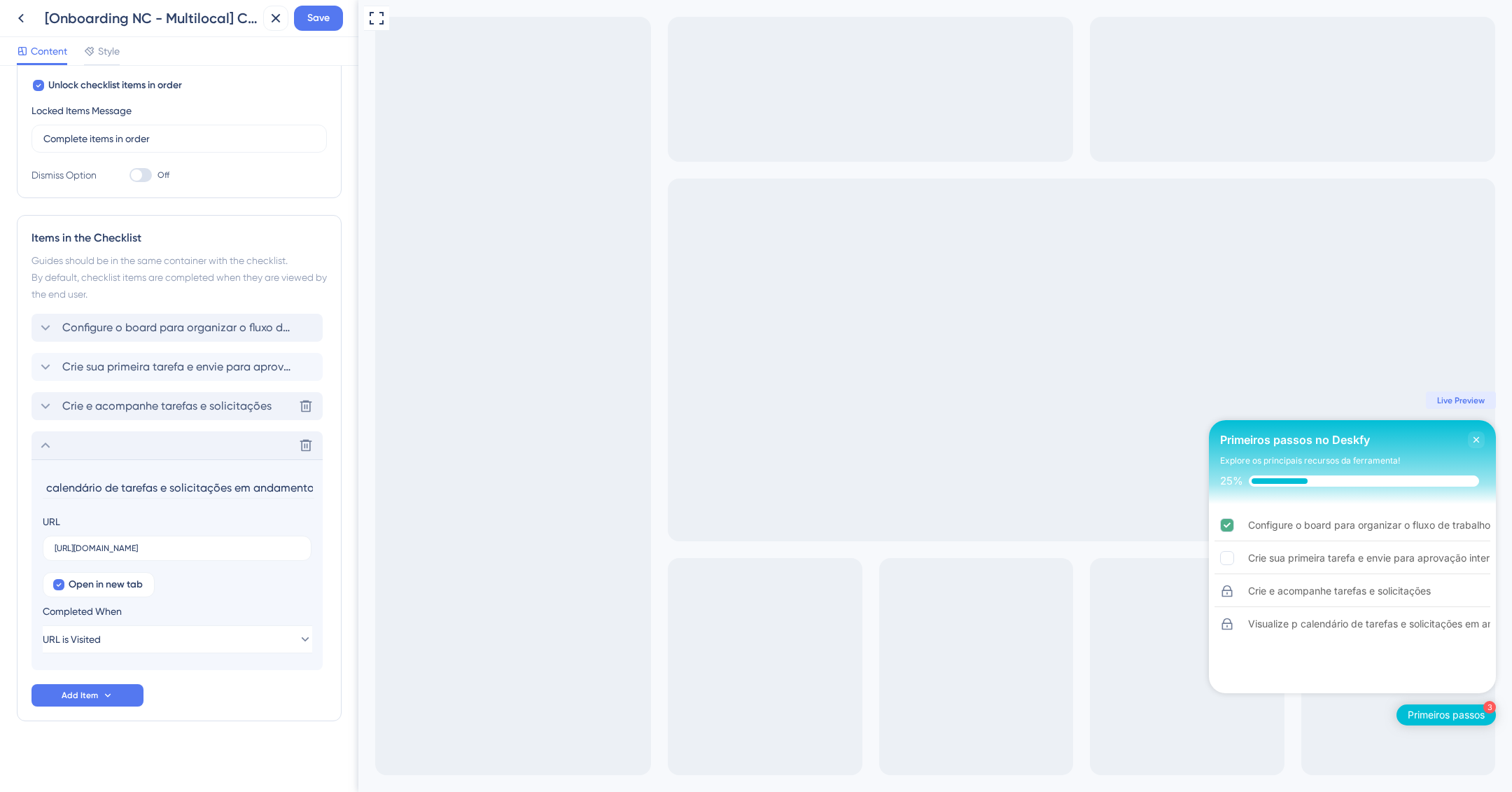
scroll to position [0, 53]
type input "Visualize p calendário de tarefas e solicitações em andamento"
click at [250, 543] on input "https://ajuda.deskfy.io/pt-BR/articles/10715127-guia-de-boas-praticas-para-orga…" at bounding box center [176, 548] width 245 height 10
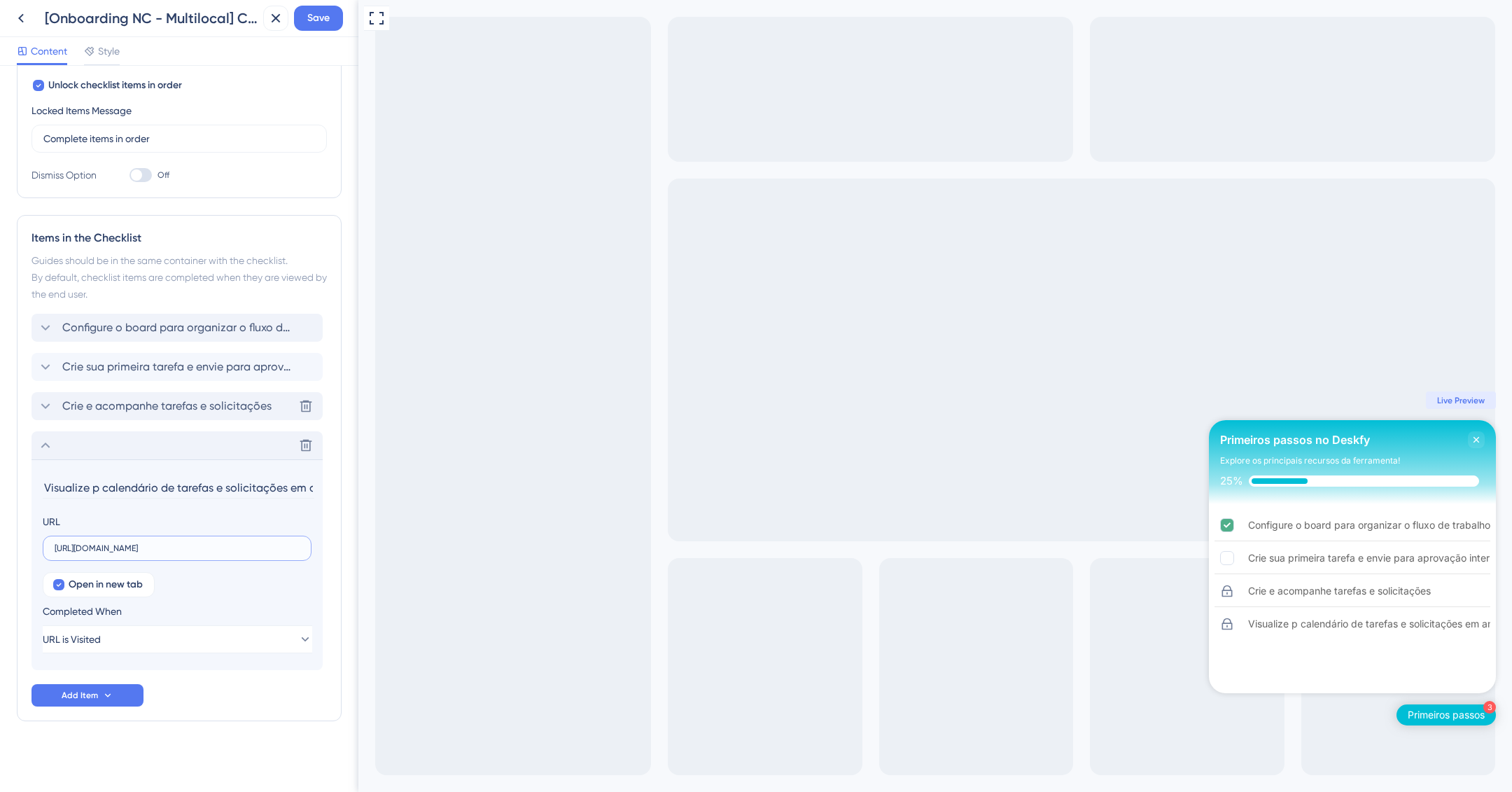
click at [250, 543] on input "https://ajuda.deskfy.io/pt-BR/articles/10715127-guia-de-boas-praticas-para-orga…" at bounding box center [176, 548] width 245 height 10
paste input "1887949-calendario-do-marketing-gerenciar-tarefas-e-campanha"
type input "https://ajuda.deskfy.io/pt-BR/articles/11887949-calendario-do-marketing-gerenci…"
click at [219, 590] on div "Open in new tab Completed When URL is Visited" at bounding box center [177, 613] width 269 height 81
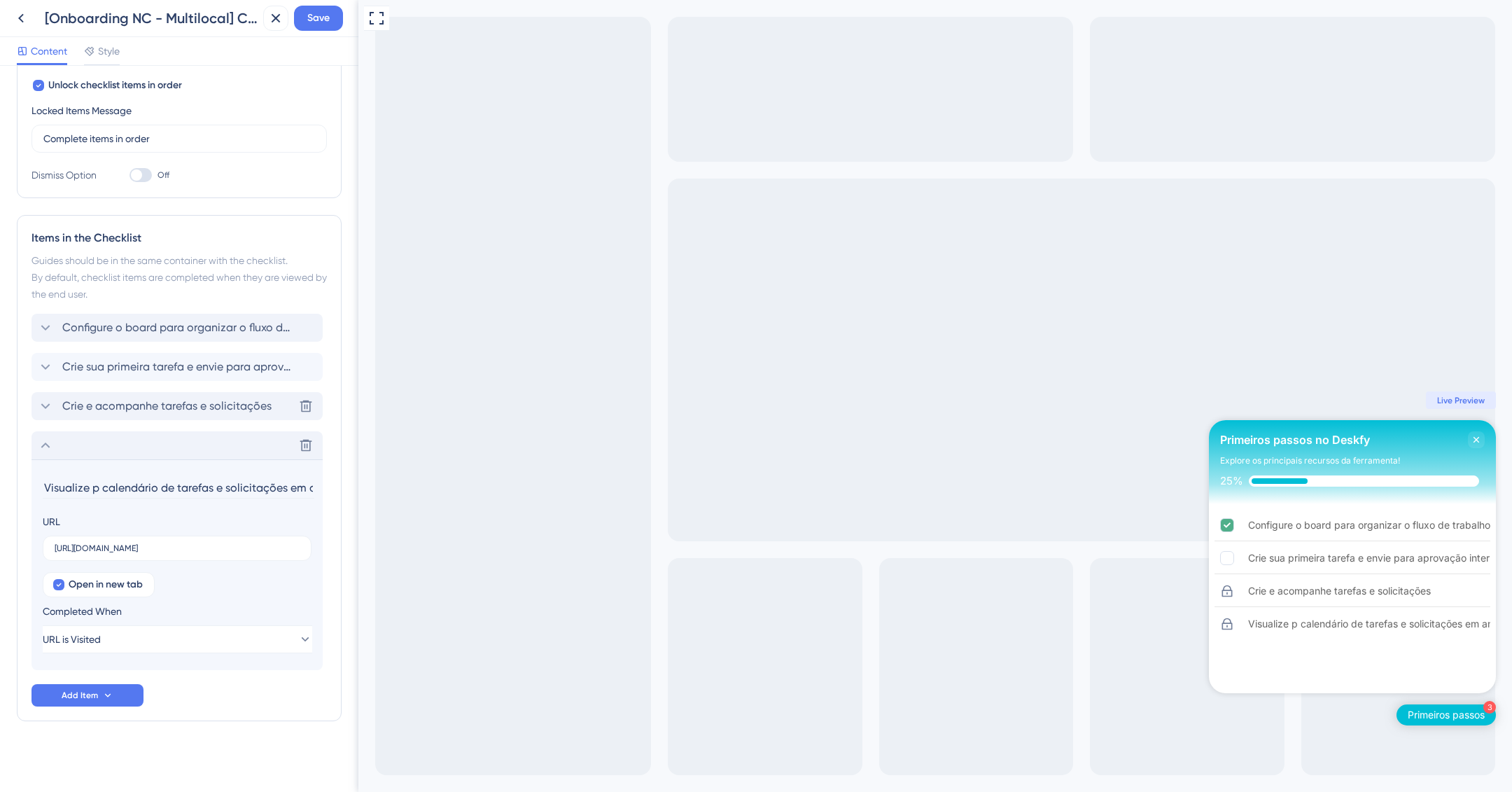
scroll to position [0, 0]
click at [179, 398] on span "Crie e acompanhe tarefas e solicitações" at bounding box center [167, 406] width 210 height 17
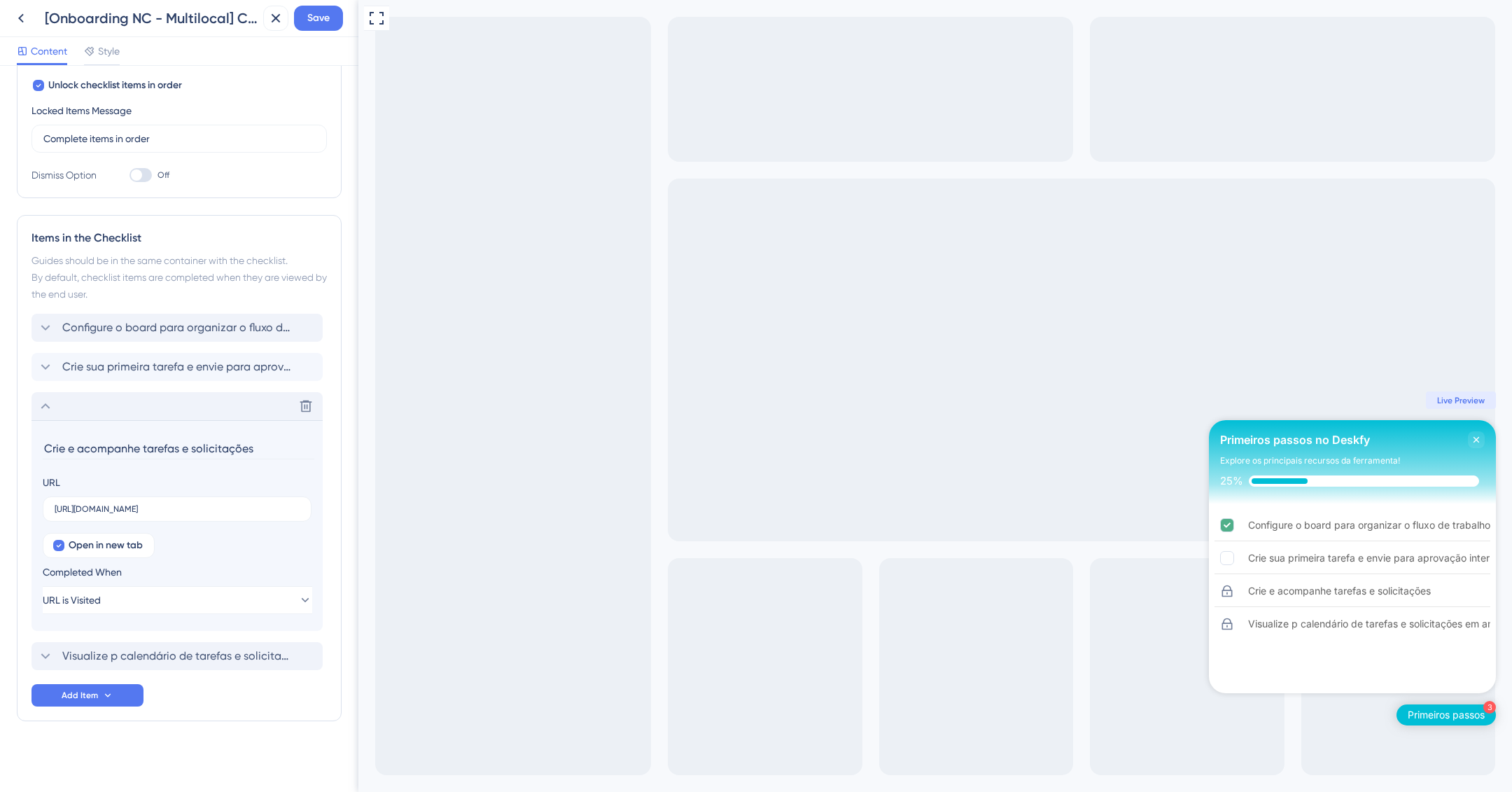
click at [169, 447] on input "Crie e acompanhe tarefas e solicitações" at bounding box center [179, 448] width 272 height 22
click at [167, 447] on input "Crie e acompanhe tarefas e solicitações" at bounding box center [179, 448] width 272 height 22
paste input "onvide sua equipe para o Deskfy"
type input "Convide sua equipe para o Deskfy"
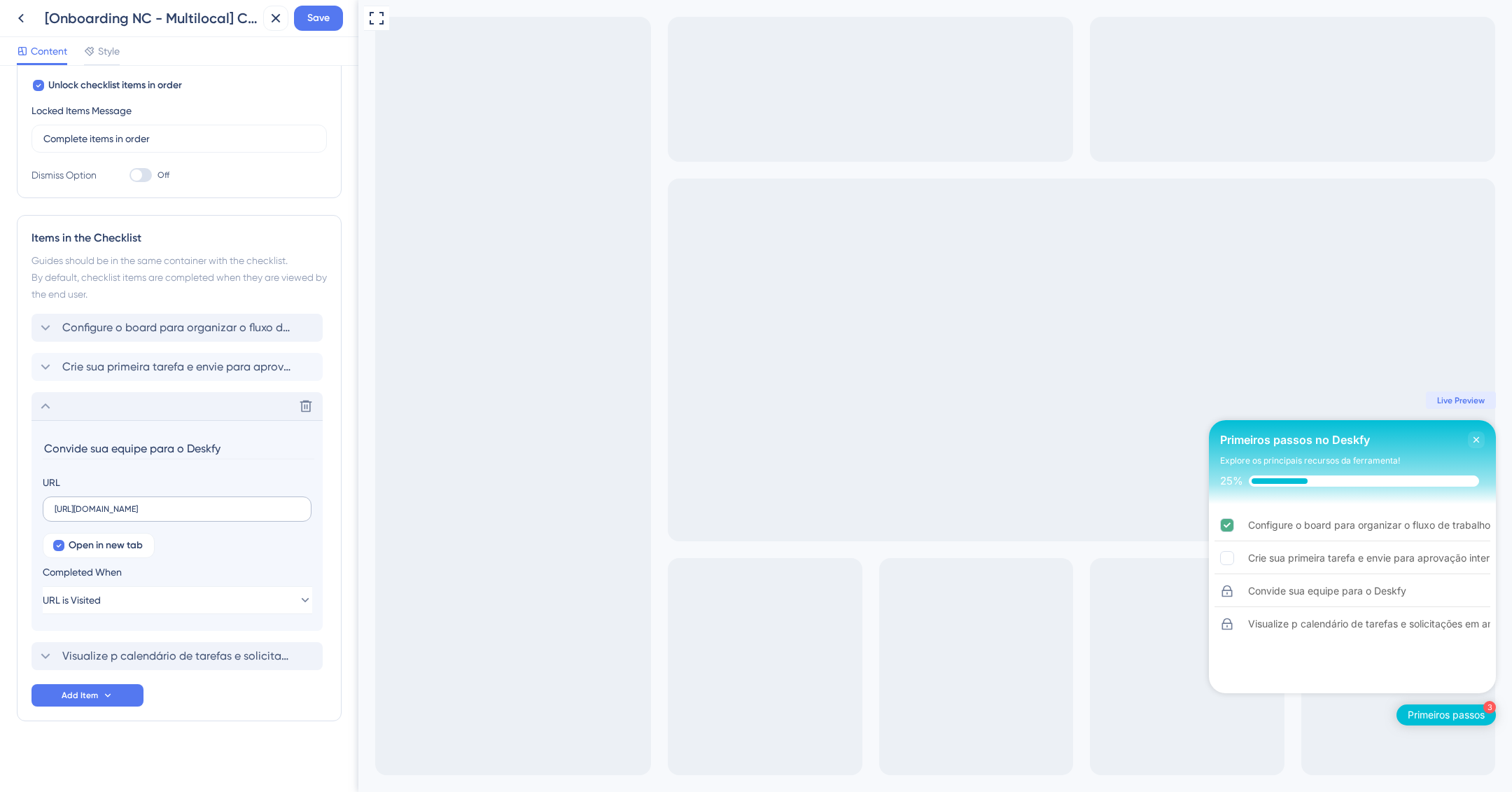
click at [98, 516] on label "https://ajuda.deskfy.io/pt-BR/articles/3101686-criar-modelos-de-briefings" at bounding box center [177, 509] width 269 height 25
click at [98, 514] on input "https://ajuda.deskfy.io/pt-BR/articles/3101686-criar-modelos-de-briefings" at bounding box center [176, 509] width 245 height 10
click at [150, 516] on label "https://ajuda.deskfy.io/pt-BR/articles/3101686-criar-modelos-de-briefings" at bounding box center [177, 509] width 269 height 25
click at [150, 514] on input "https://ajuda.deskfy.io/pt-BR/articles/3101686-criar-modelos-de-briefings" at bounding box center [176, 509] width 245 height 10
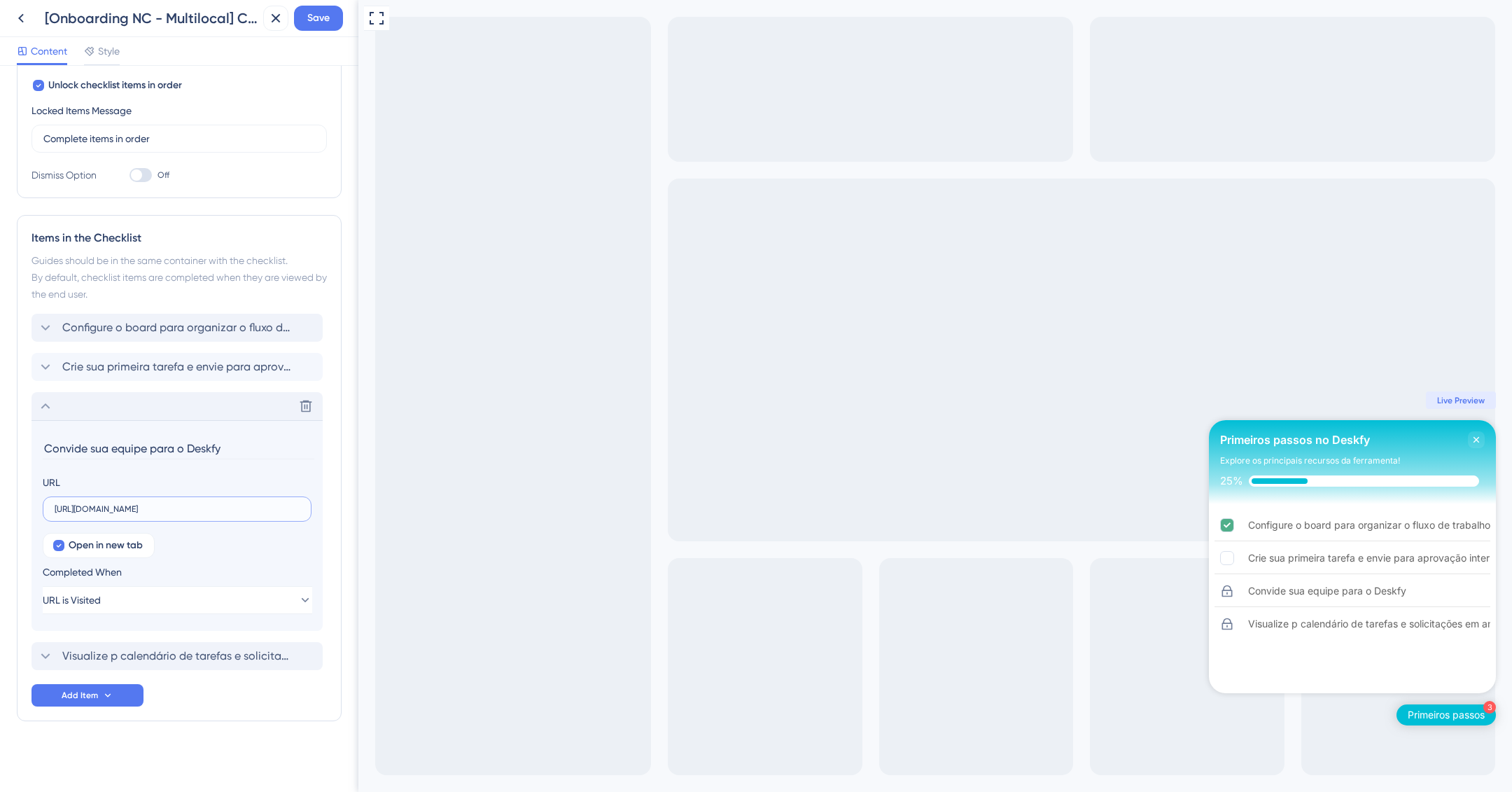
click at [153, 510] on input "https://ajuda.deskfy.io/pt-BR/articles/3101686-criar-modelos-de-briefings" at bounding box center [176, 509] width 245 height 10
click at [168, 504] on input "https://ajuda.deskfy.io/pt-BR/articles/3101686-criar-modelos-de-briefings" at bounding box center [176, 509] width 245 height 10
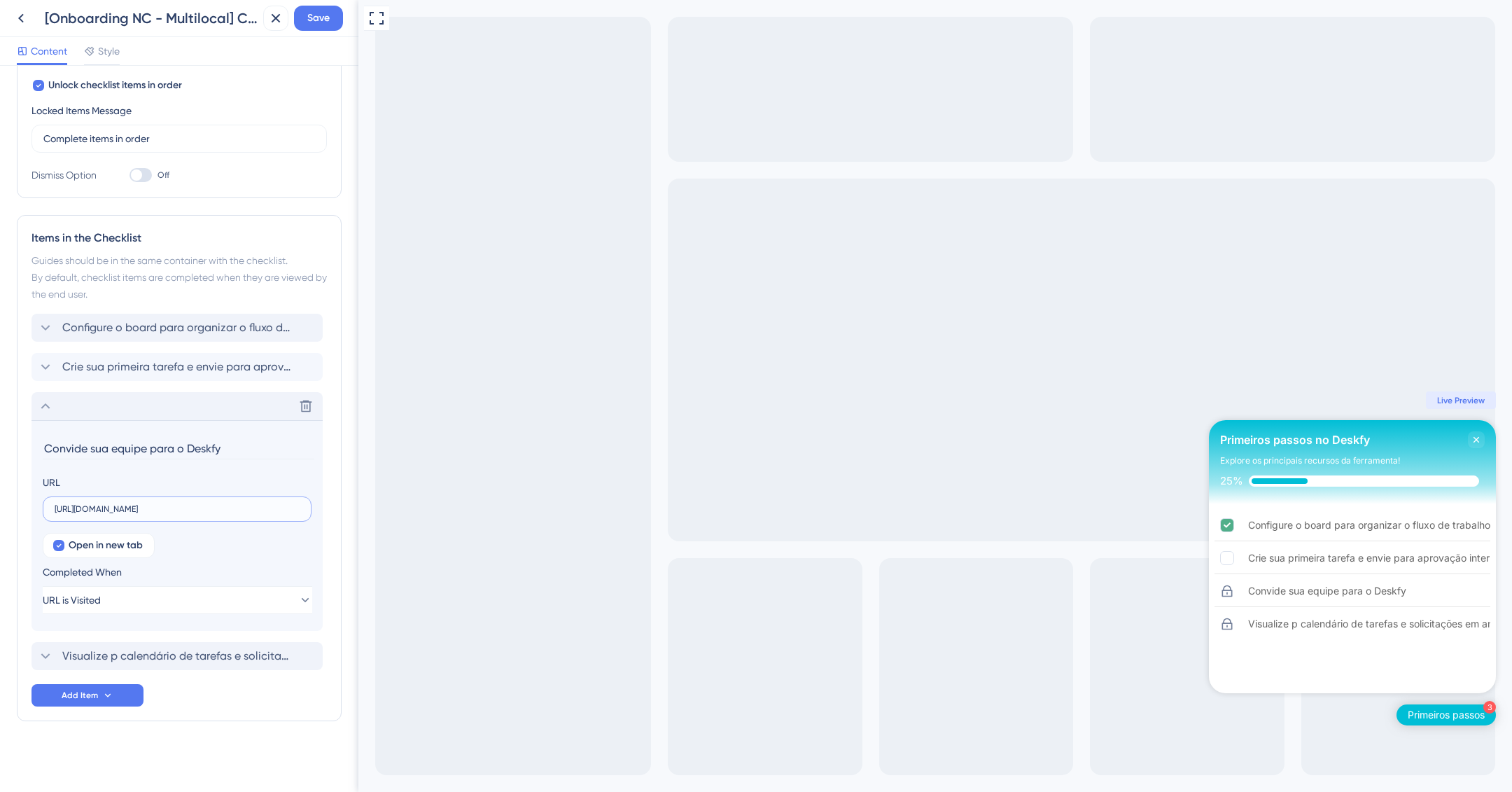
click at [168, 504] on input "https://ajuda.deskfy.io/pt-BR/articles/3101686-criar-modelos-de-briefings" at bounding box center [176, 509] width 245 height 10
paste input "www.youtube.com/embed/7Wrnhue3dlU?rel=0"
type input "https://www.youtube.com/embed/7Wrnhue3dlU?rel=0"
click at [46, 407] on icon at bounding box center [46, 406] width 17 height 17
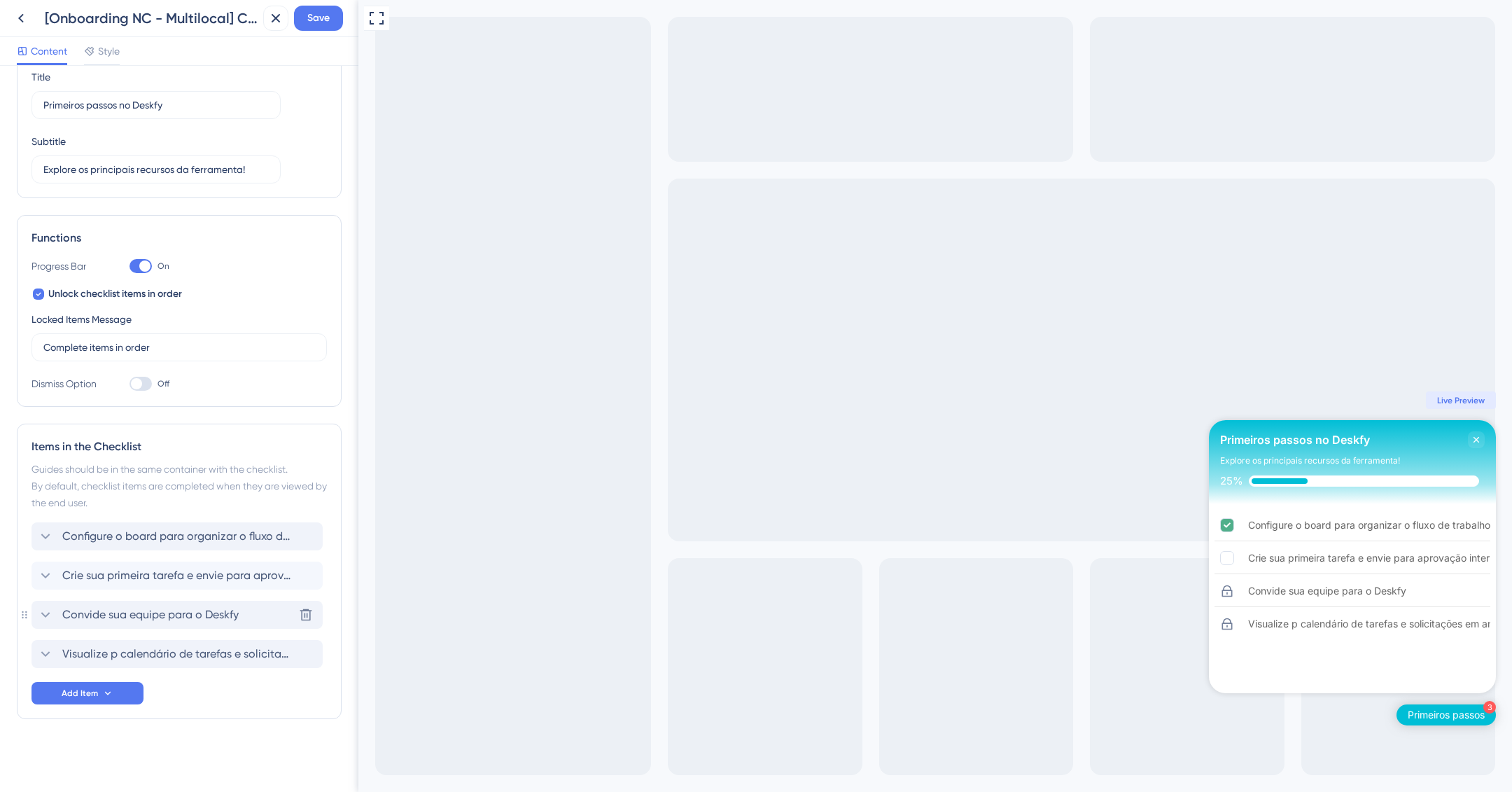
scroll to position [54, 0]
click at [313, 18] on span "Save" at bounding box center [319, 18] width 23 height 17
click at [20, 656] on div "Items in the Checklist Guides should be in the same container with the checklis…" at bounding box center [180, 573] width 325 height 295
drag, startPoint x: 25, startPoint y: 654, endPoint x: 21, endPoint y: 626, distance: 28.3
click at [22, 622] on div "Items in the Checklist Guides should be in the same container with the checklis…" at bounding box center [180, 573] width 325 height 295
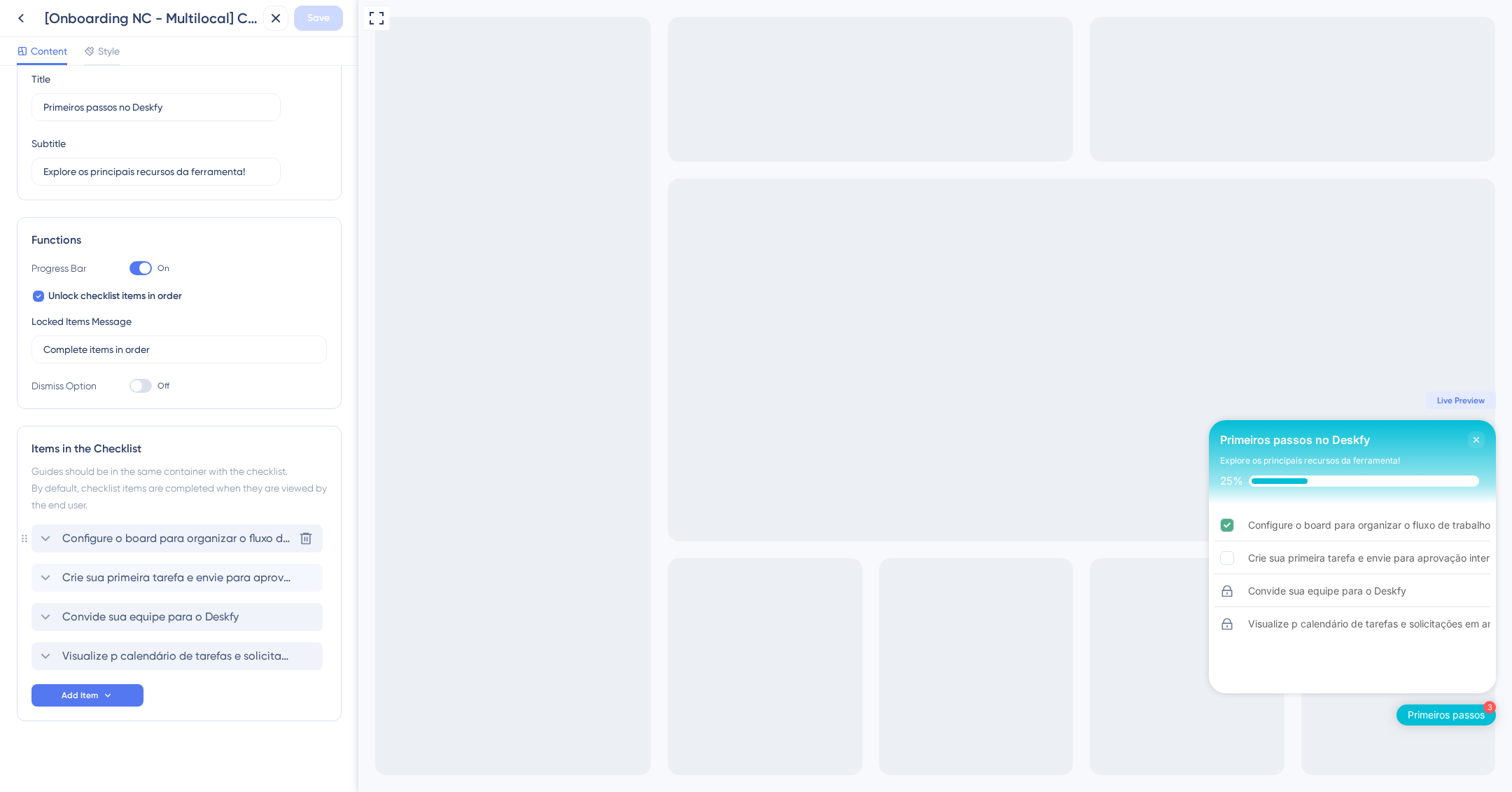
click at [242, 537] on span "Configure o board para organizar o fluxo de trabalho" at bounding box center [178, 538] width 231 height 17
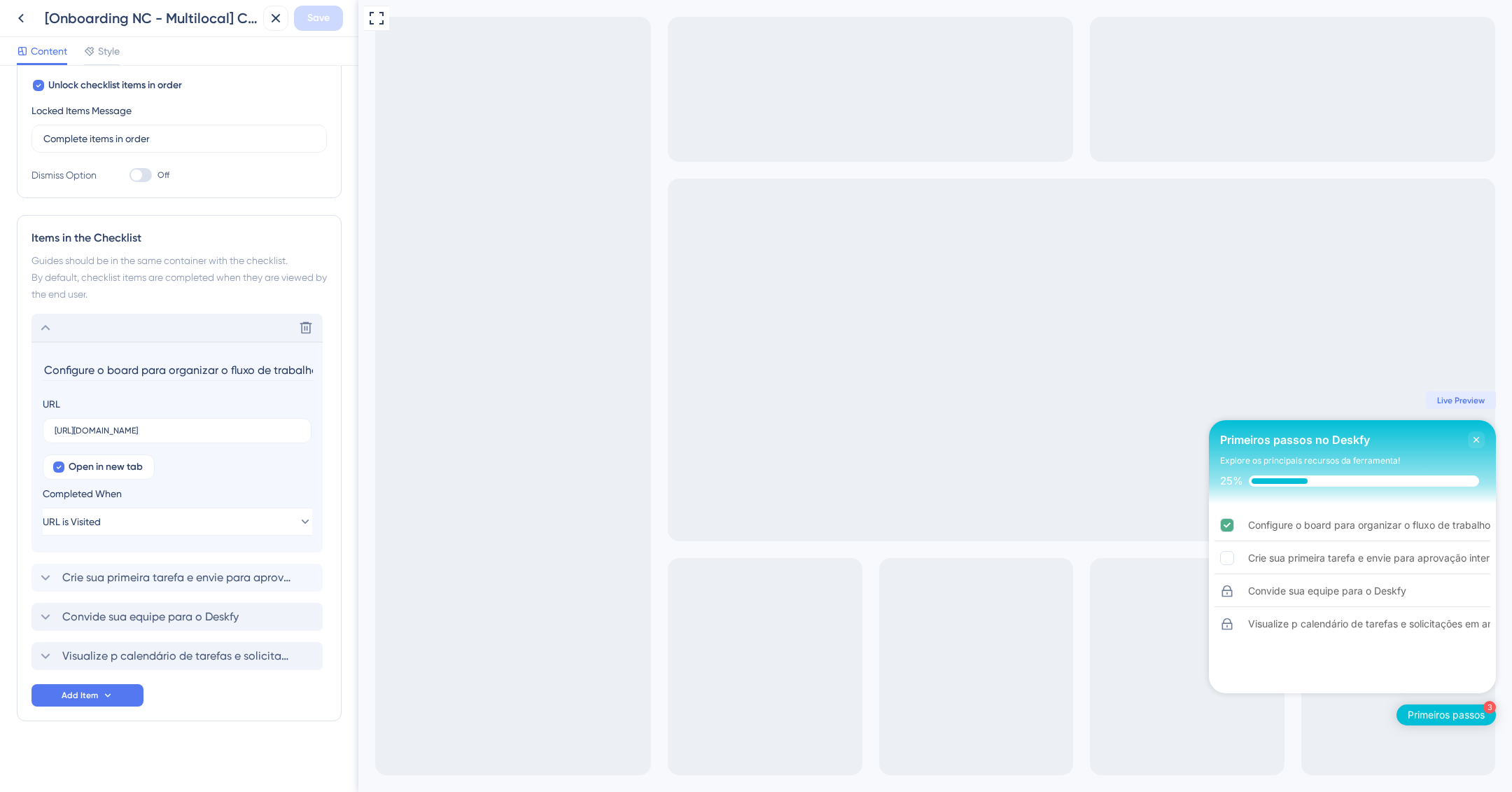
scroll to position [0, 4]
click at [226, 368] on input "Configure o board para organizar o fluxo de trabalho" at bounding box center [179, 370] width 272 height 22
click at [215, 367] on input "Configure o board para organizar o fluxo de trabalho" at bounding box center [179, 370] width 272 height 22
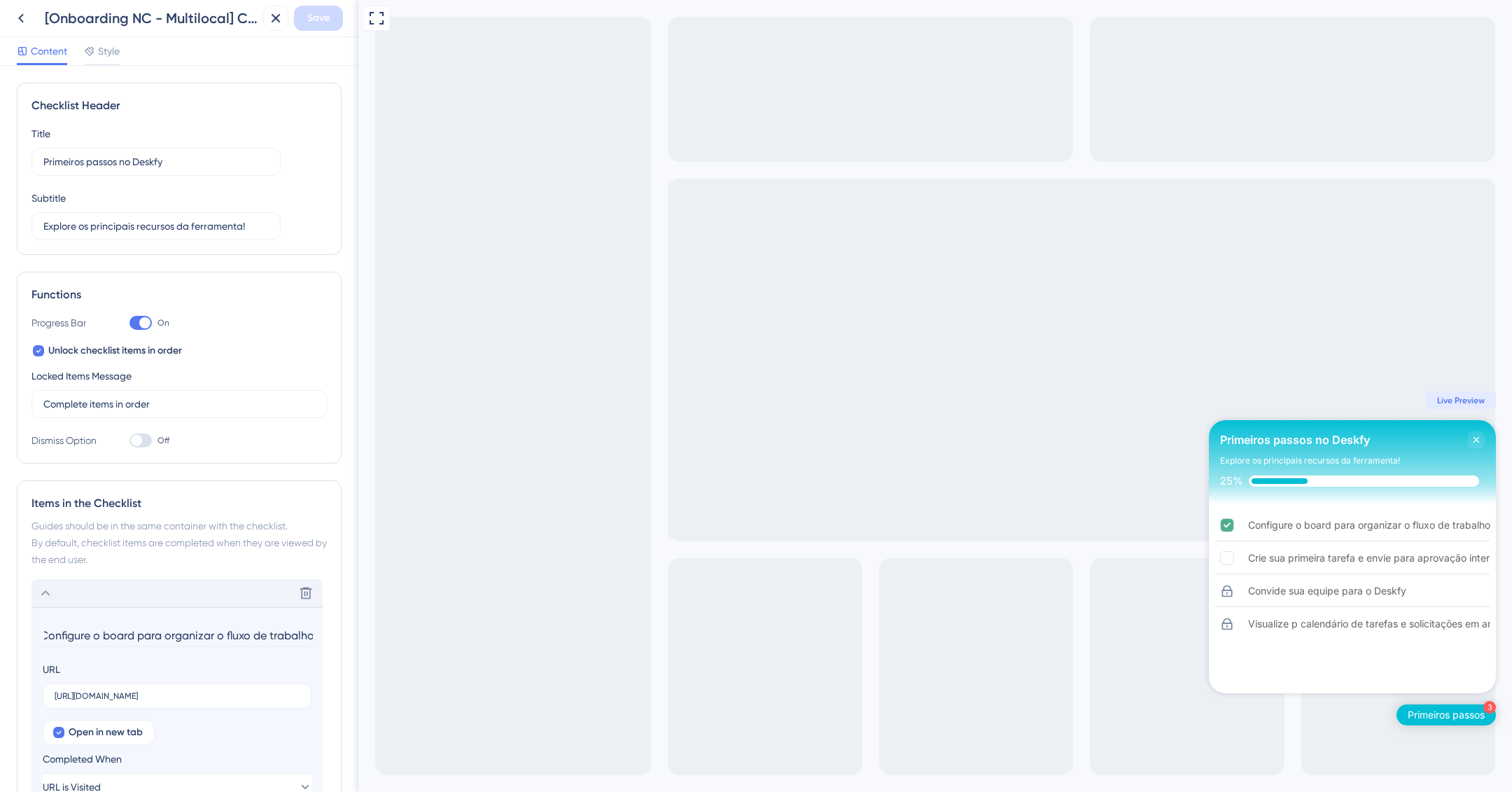
scroll to position [0, 0]
click at [83, 53] on div "Content Style" at bounding box center [68, 54] width 103 height 23
click at [101, 54] on span "Style" at bounding box center [109, 51] width 22 height 17
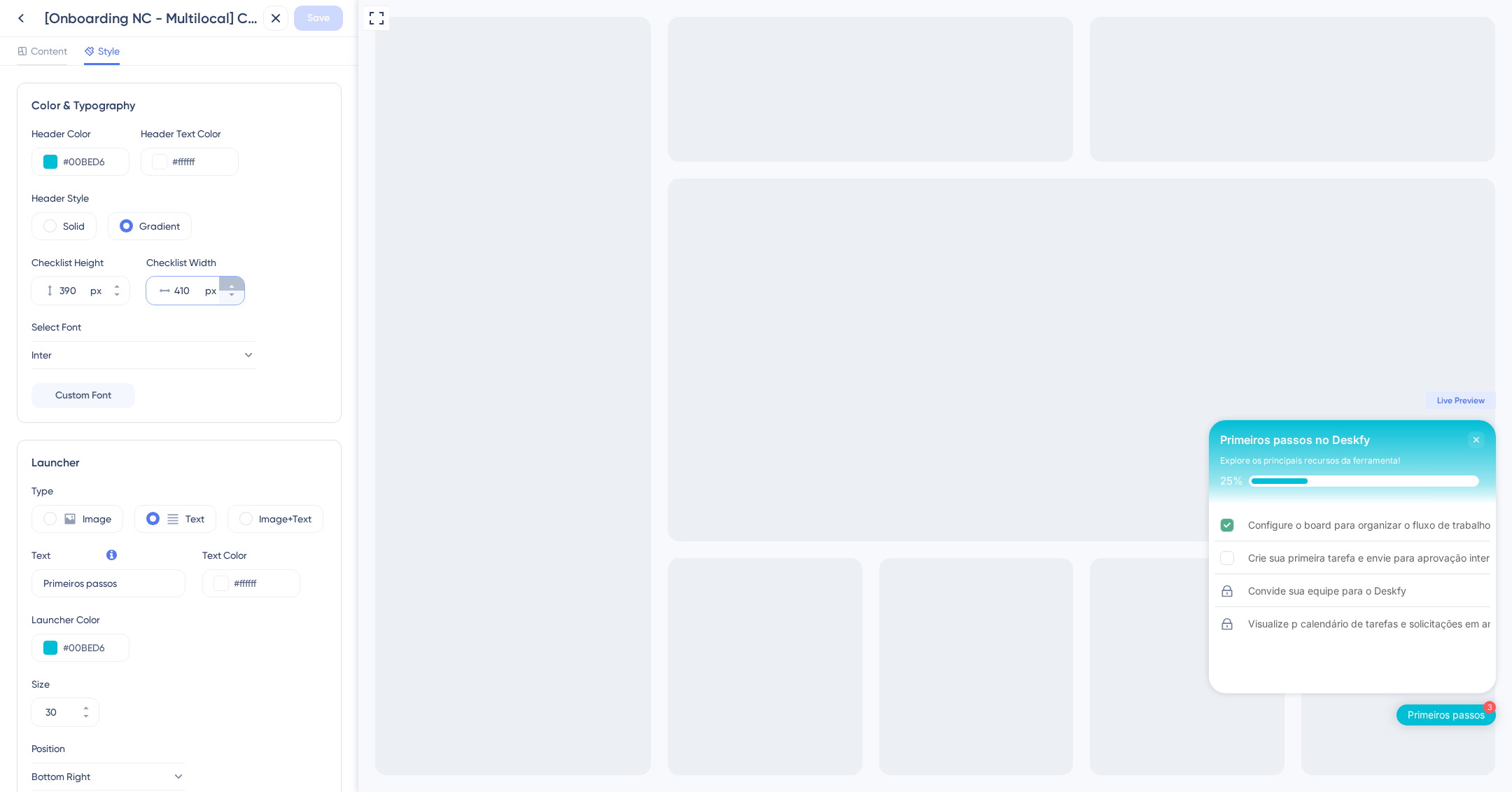
click at [237, 283] on button "410 px" at bounding box center [232, 283] width 25 height 14
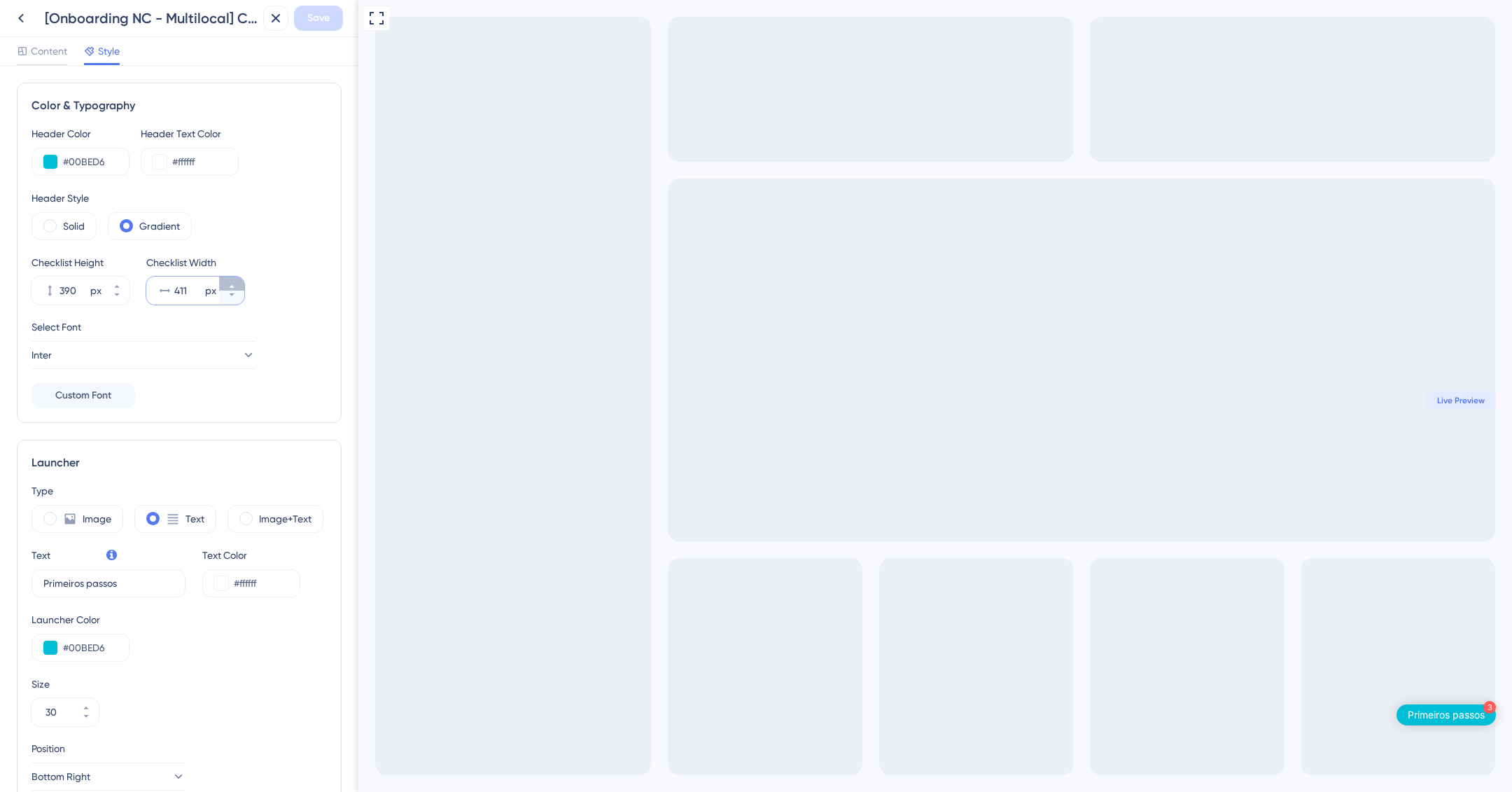
click at [237, 283] on button "411 px" at bounding box center [232, 283] width 25 height 14
click at [238, 283] on button "460 px" at bounding box center [232, 283] width 25 height 14
type input "461"
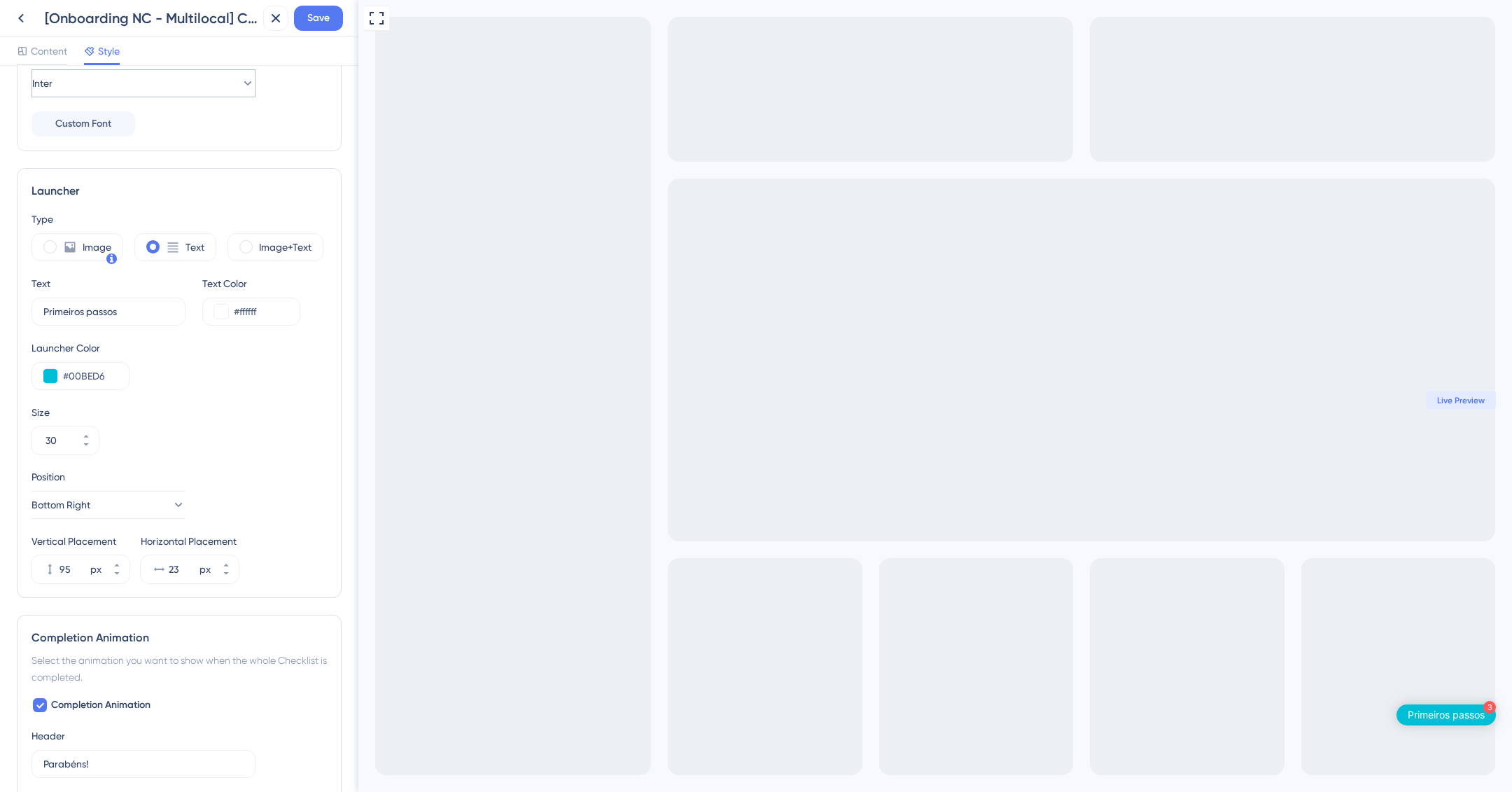
scroll to position [144, 0]
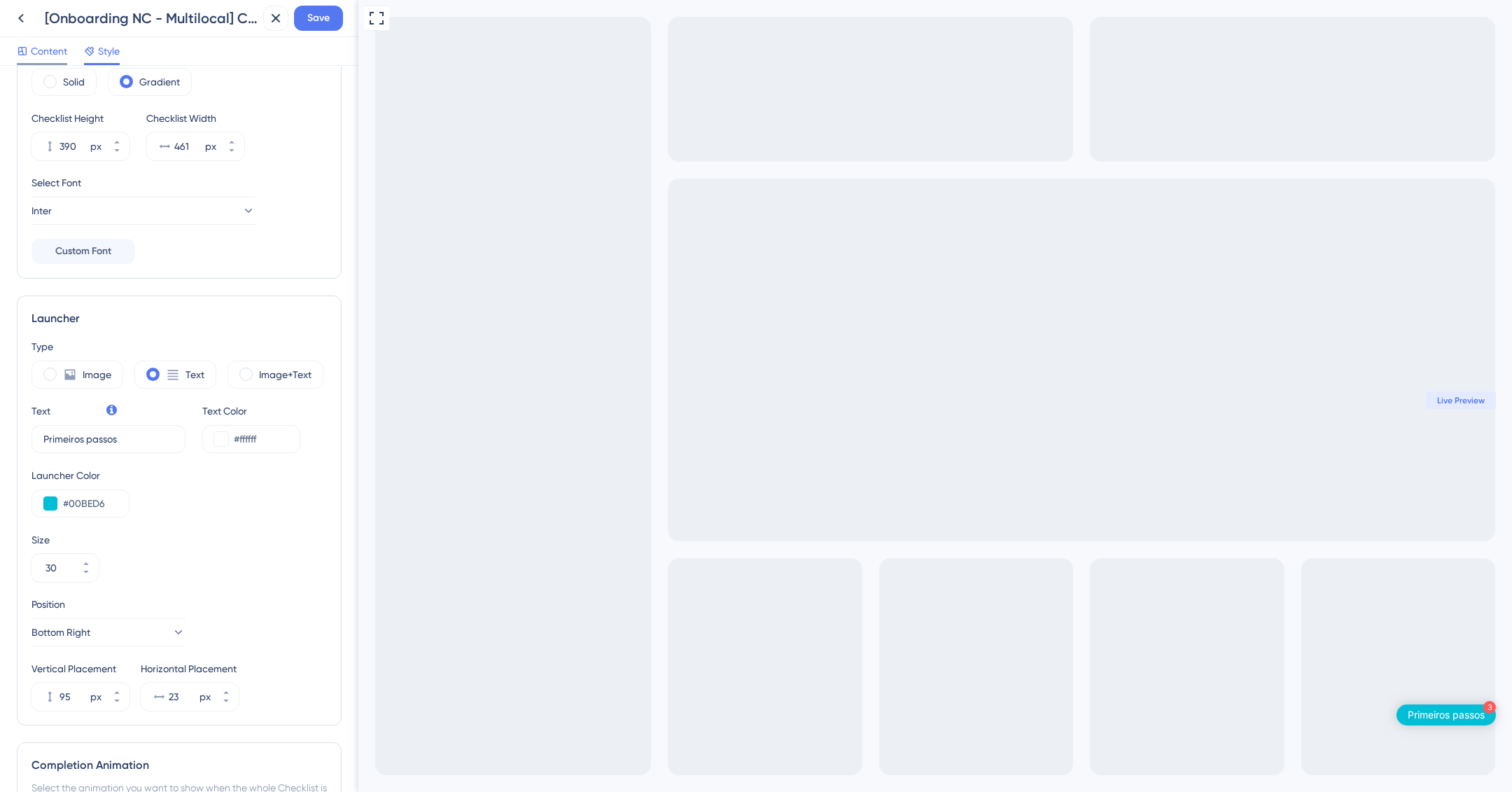
click at [48, 50] on span "Content" at bounding box center [49, 51] width 37 height 17
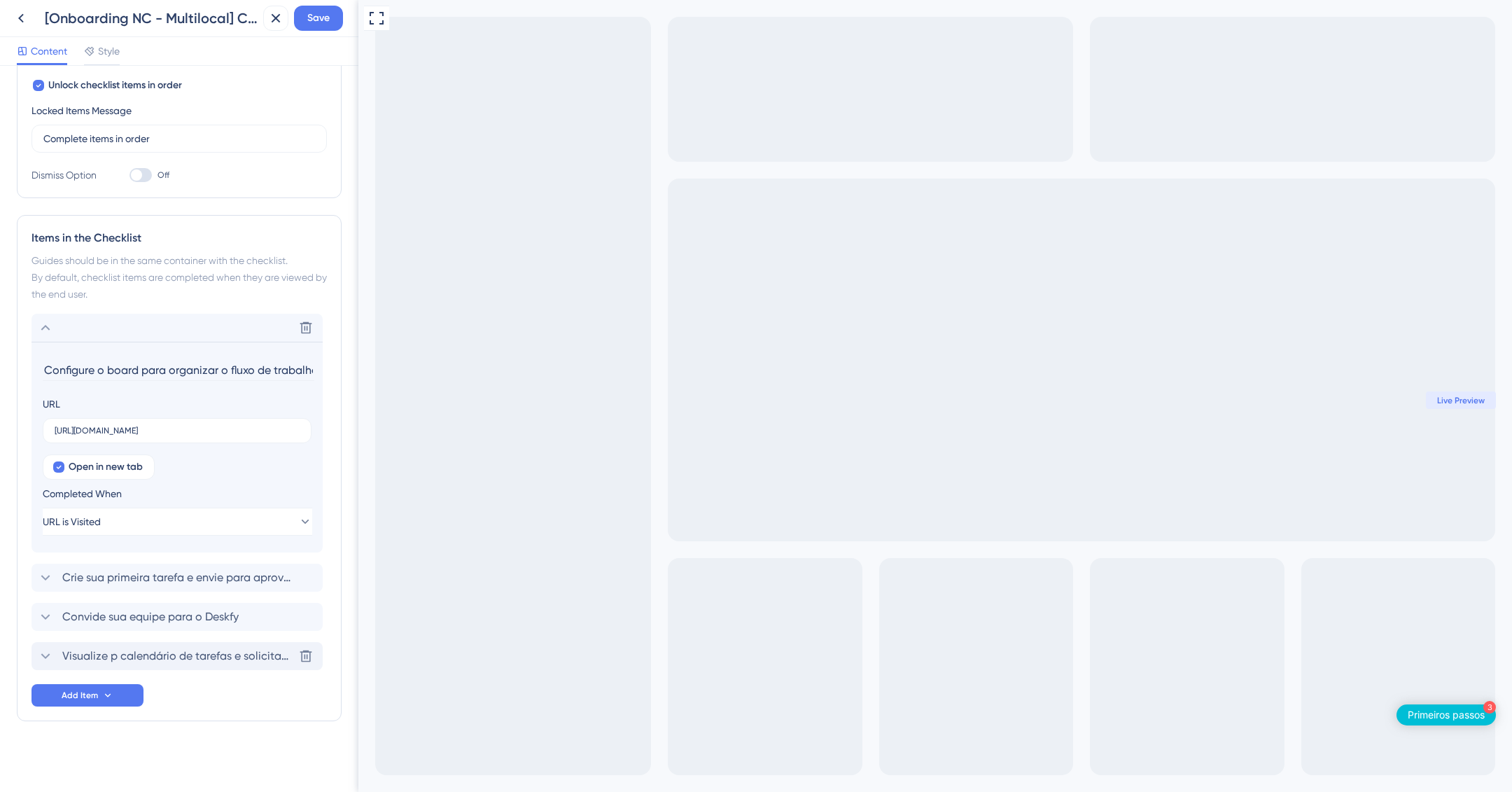
click at [239, 643] on div "Visualize p calendário de tarefas e solicitações em andamento Delete" at bounding box center [177, 656] width 291 height 28
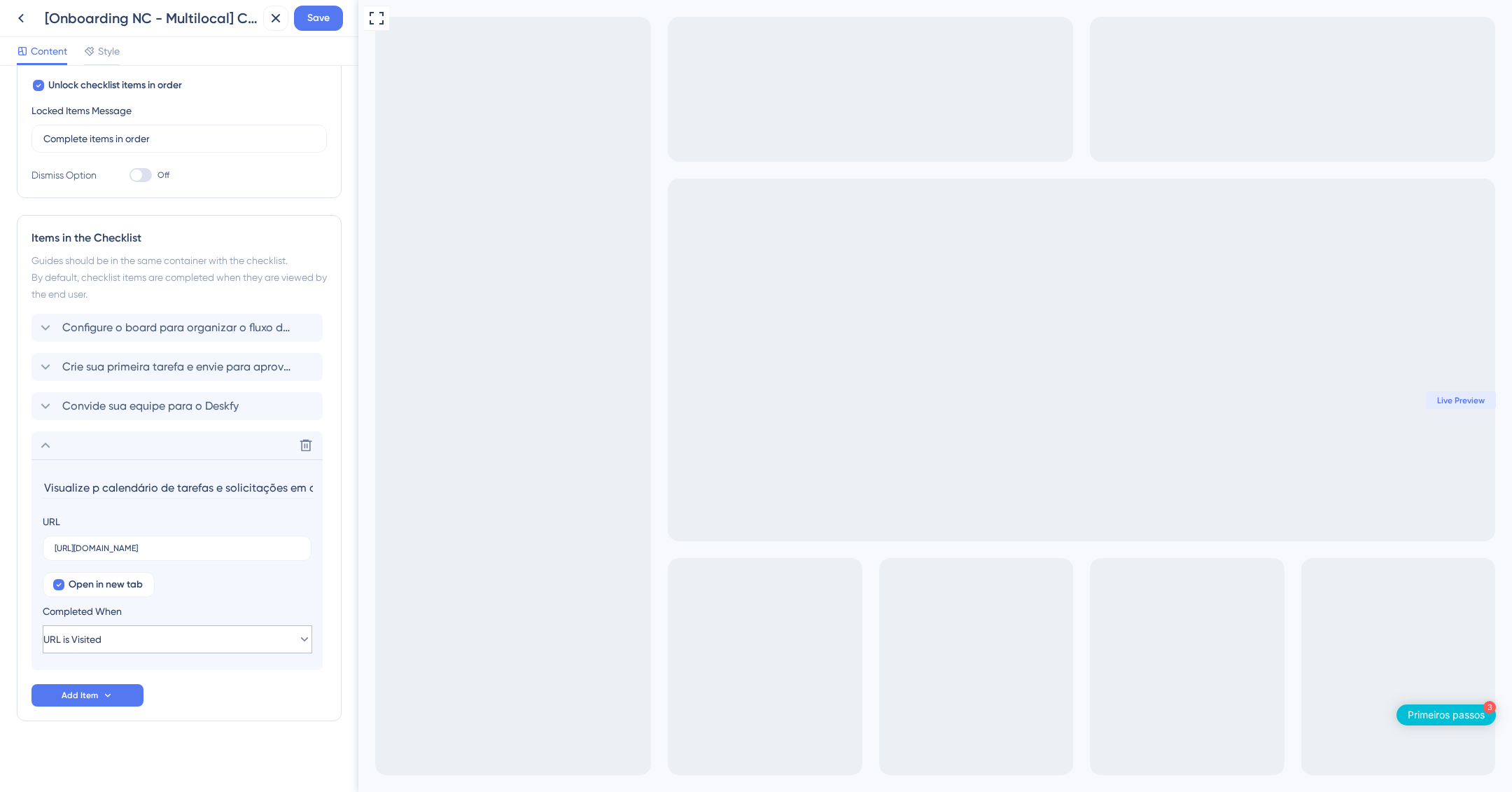
scroll to position [0, 53]
drag, startPoint x: 160, startPoint y: 488, endPoint x: 232, endPoint y: 485, distance: 72.1
click at [232, 485] on input "Visualize p calendário de tarefas e solicitações em andamento" at bounding box center [179, 488] width 272 height 22
type input "Visualize p calendário de tarefas em andamento"
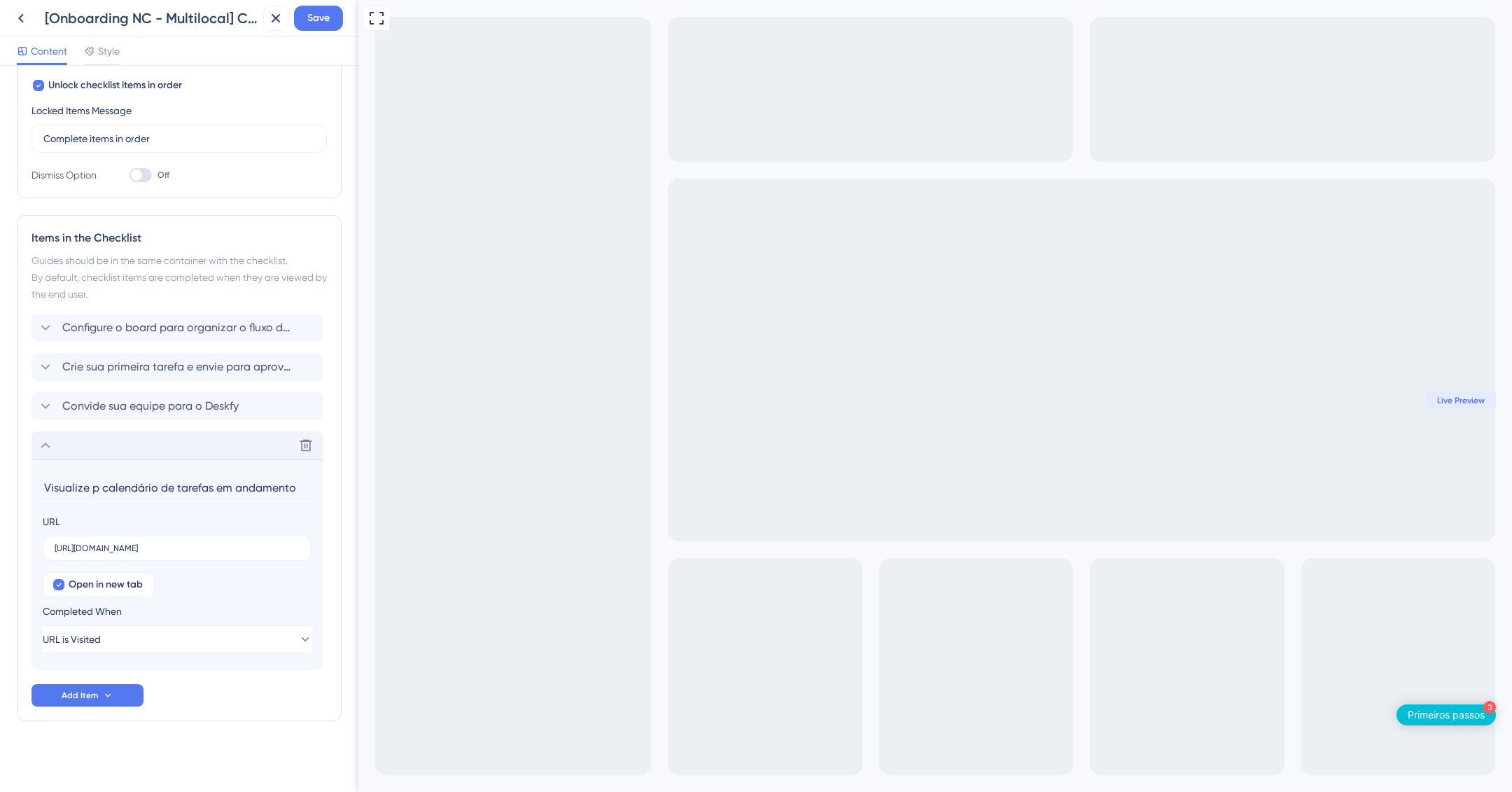
click at [174, 437] on div "Delete" at bounding box center [177, 446] width 291 height 28
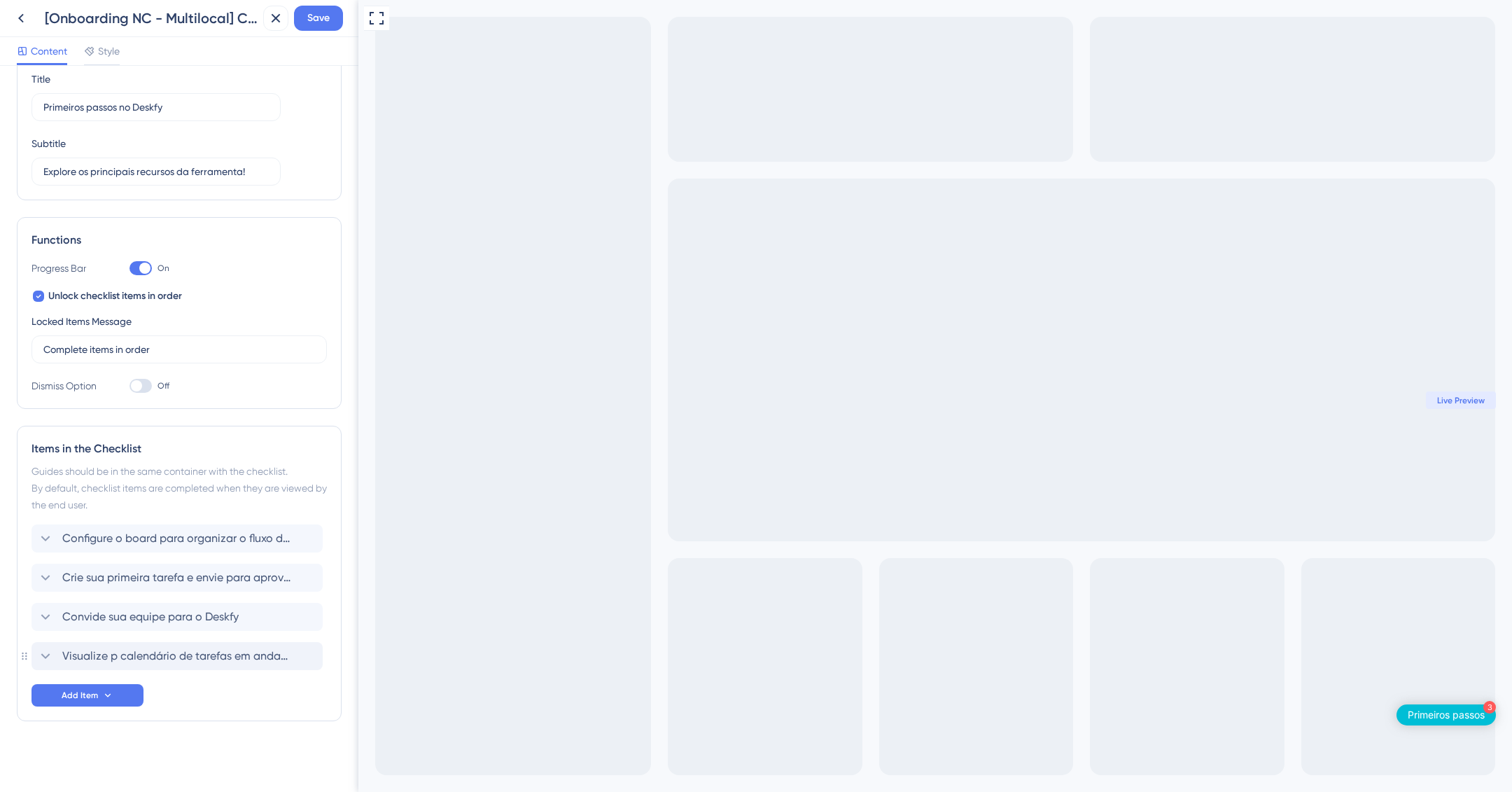
click at [31, 654] on div "Items in the Checklist Guides should be in the same container with the checklis…" at bounding box center [180, 573] width 325 height 295
click at [33, 653] on div "Visualize p calendário de tarefas em andamento" at bounding box center [177, 656] width 291 height 28
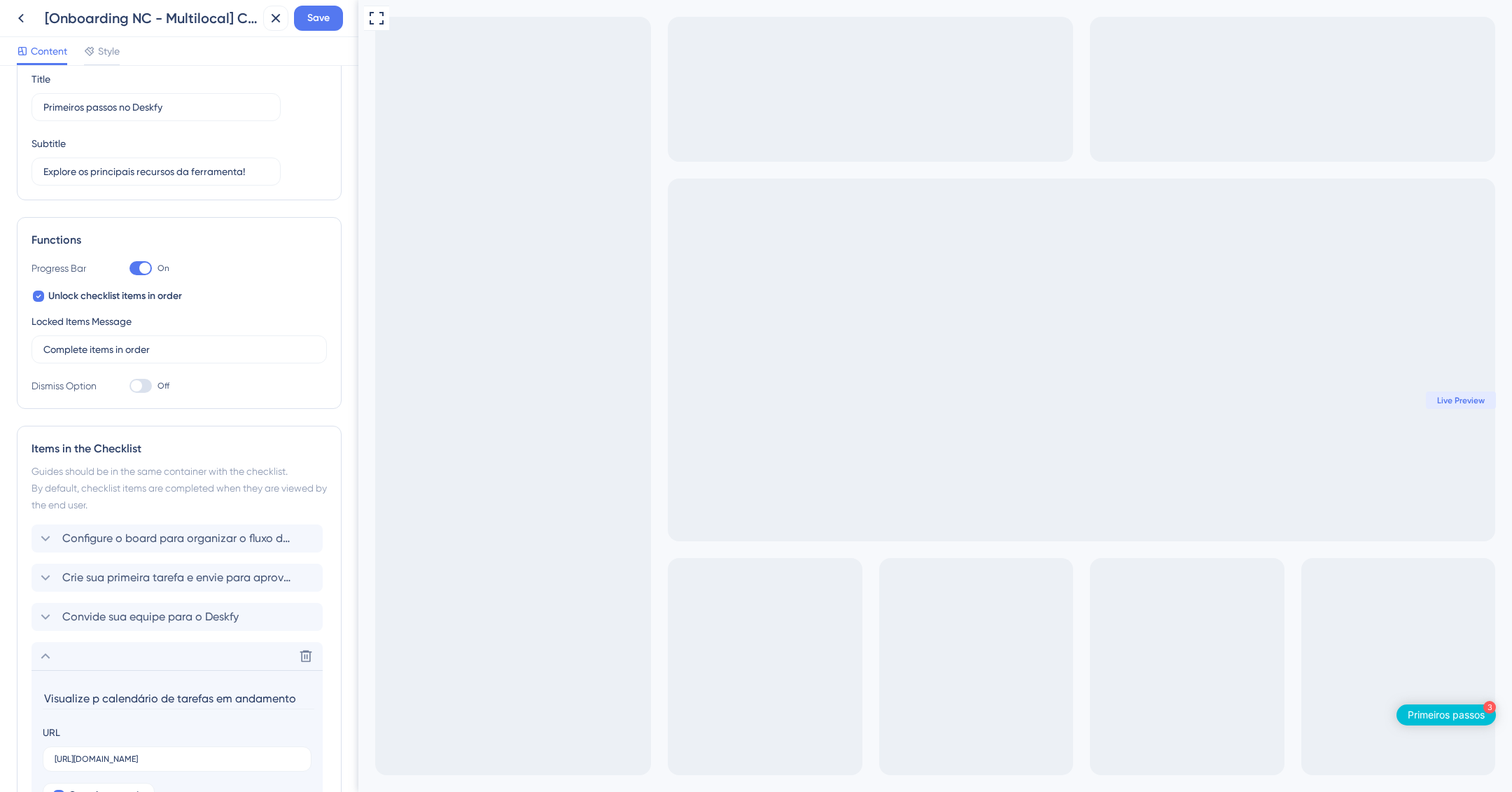
scroll to position [265, 0]
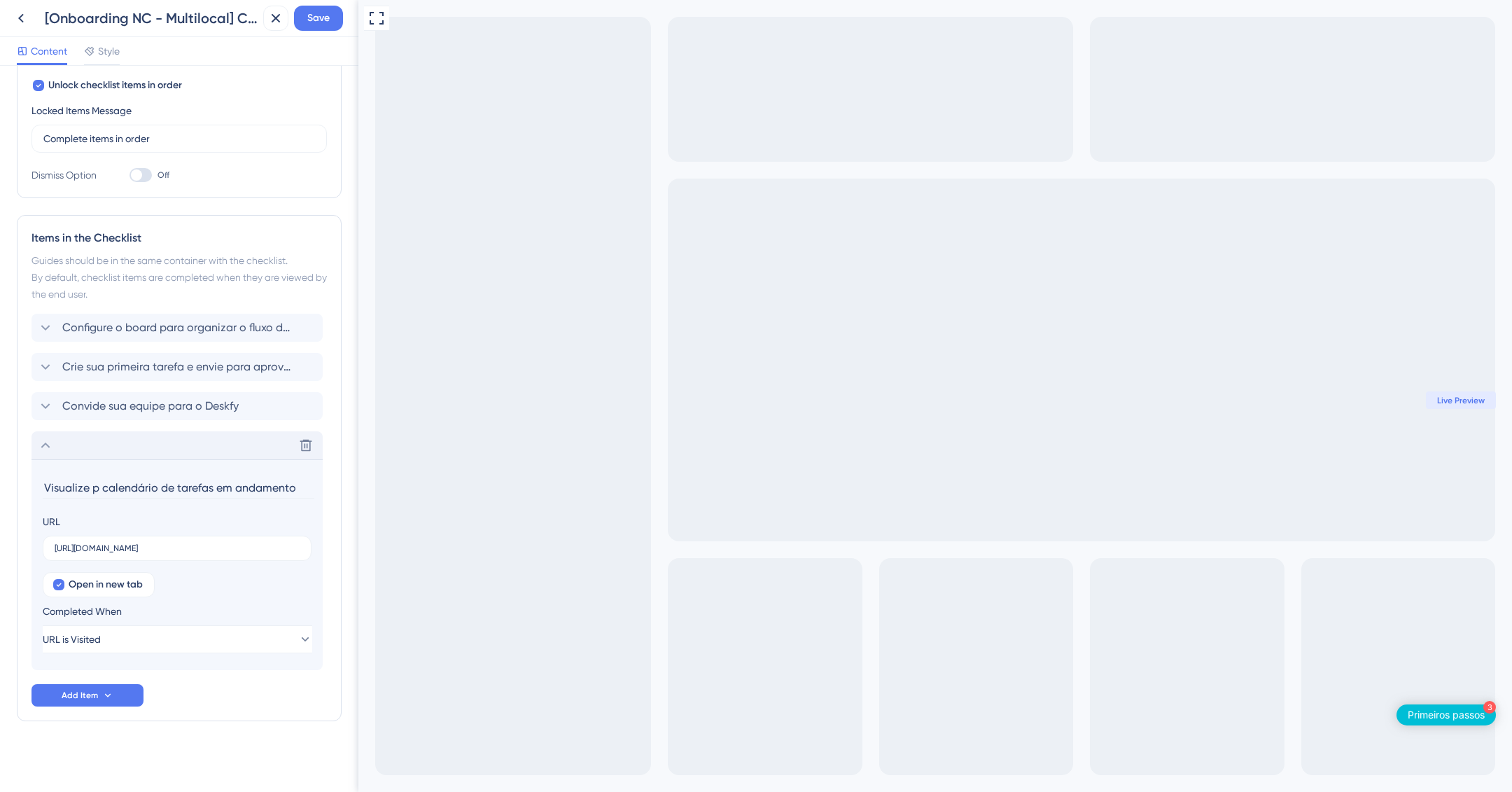
click at [47, 442] on icon at bounding box center [46, 445] width 17 height 17
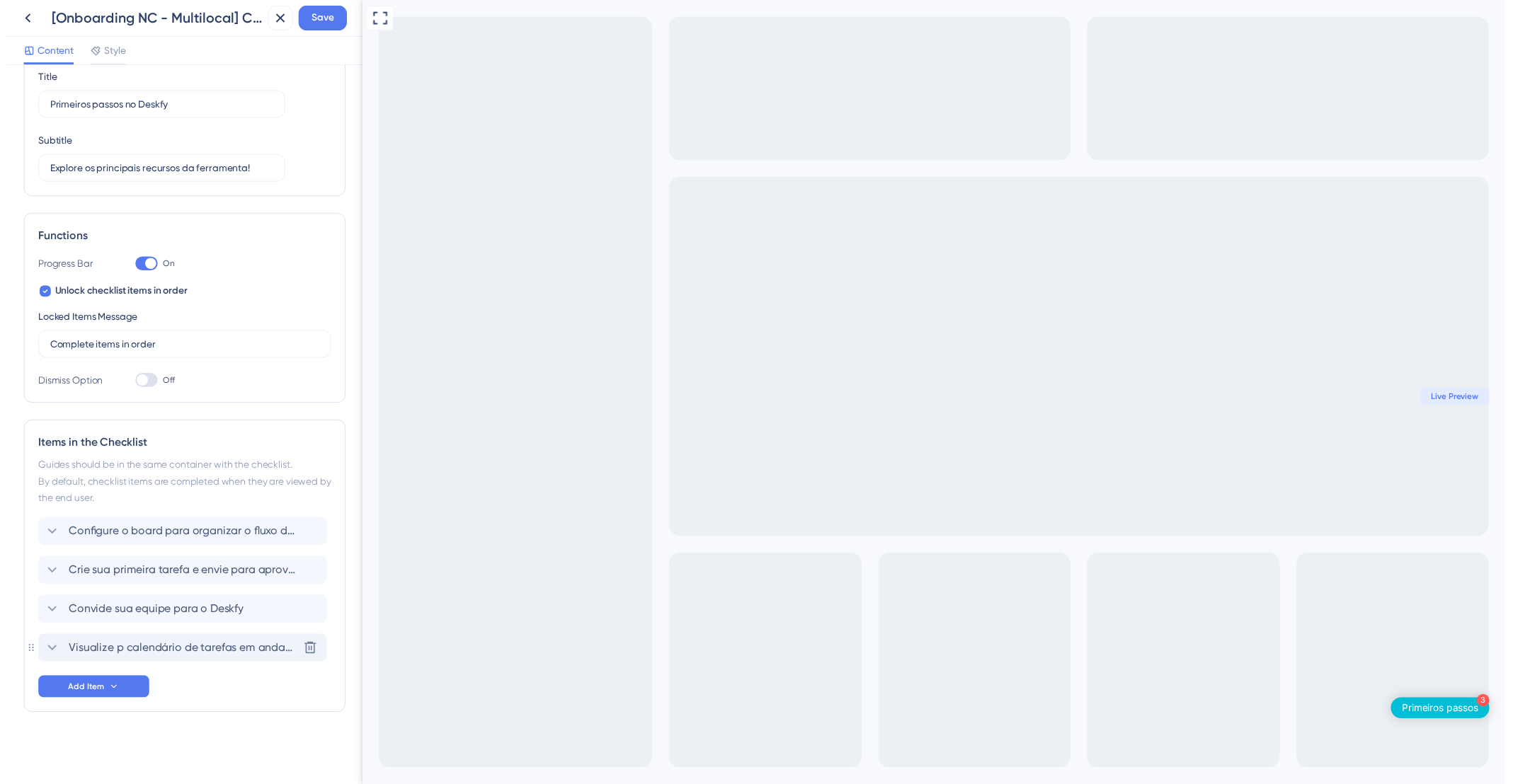
scroll to position [55, 0]
click at [21, 661] on div "Items in the Checklist Guides should be in the same container with the checklis…" at bounding box center [182, 579] width 329 height 298
click at [28, 662] on div "Items in the Checklist Guides should be in the same container with the checklis…" at bounding box center [182, 579] width 329 height 298
click at [251, 722] on div "Items in the Checklist Guides should be in the same container with the checklis…" at bounding box center [182, 579] width 329 height 298
drag, startPoint x: 28, startPoint y: 627, endPoint x: 32, endPoint y: 617, distance: 10.8
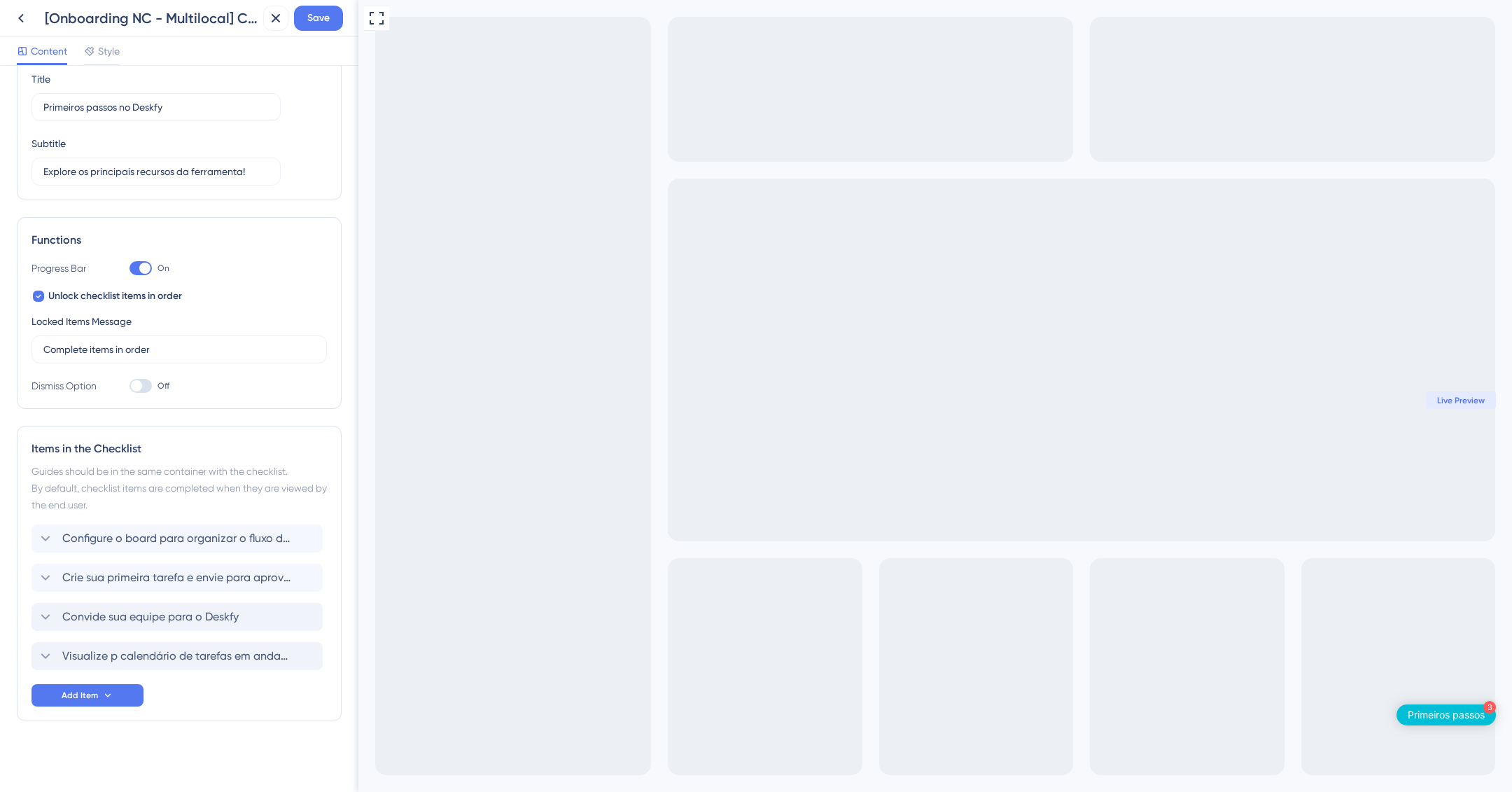
click at [27, 684] on div "Items in the Checklist Guides should be in the same container with the checklis…" at bounding box center [180, 573] width 325 height 295
drag, startPoint x: 28, startPoint y: 616, endPoint x: 35, endPoint y: 619, distance: 7.6
click at [28, 628] on div "Items in the Checklist Guides should be in the same container with the checklis…" at bounding box center [180, 573] width 325 height 295
click at [325, 16] on span "Save" at bounding box center [319, 18] width 23 height 17
click at [266, 19] on icon at bounding box center [266, 25] width 14 height 14
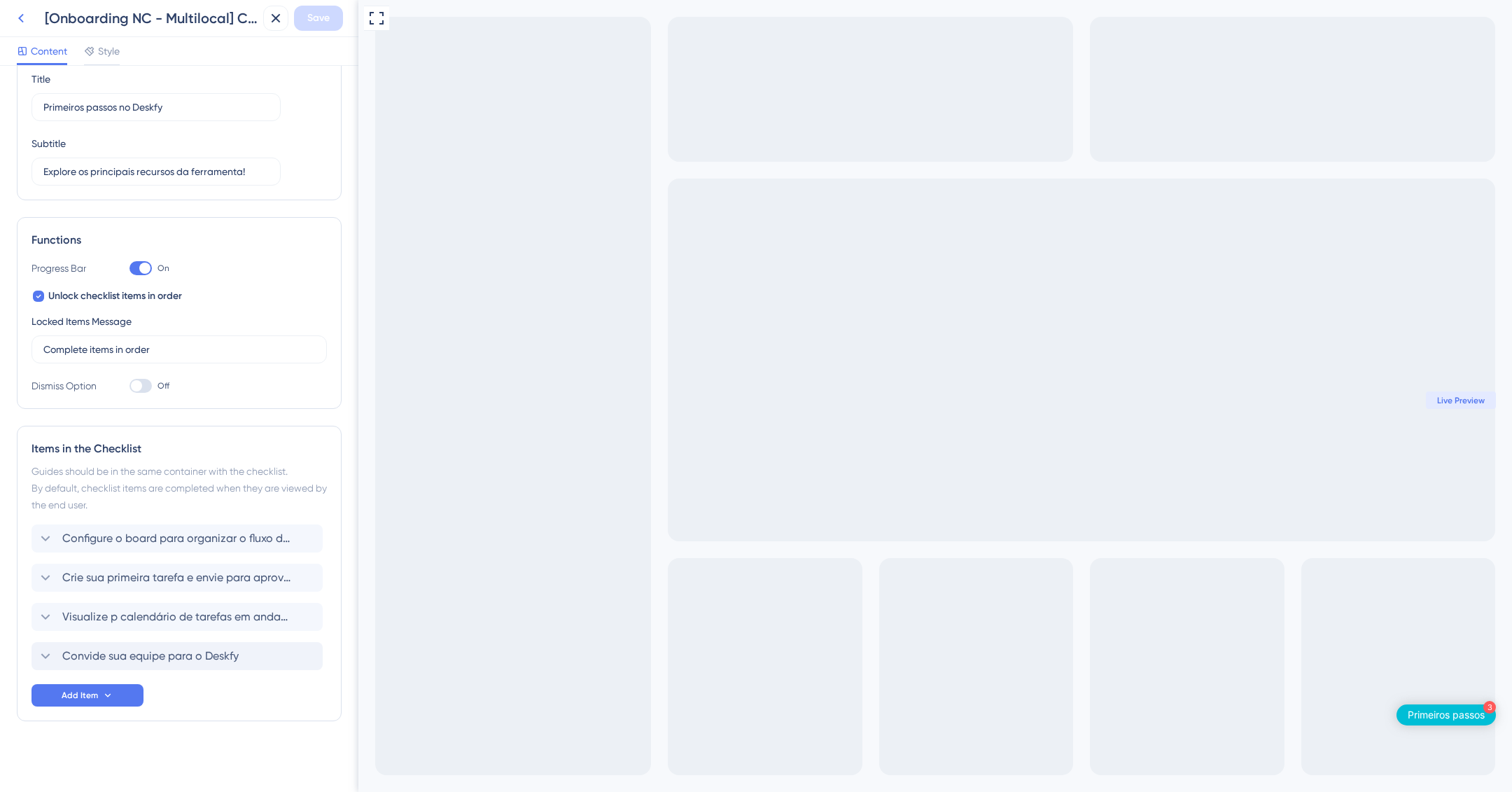
click at [22, 19] on icon at bounding box center [21, 18] width 17 height 17
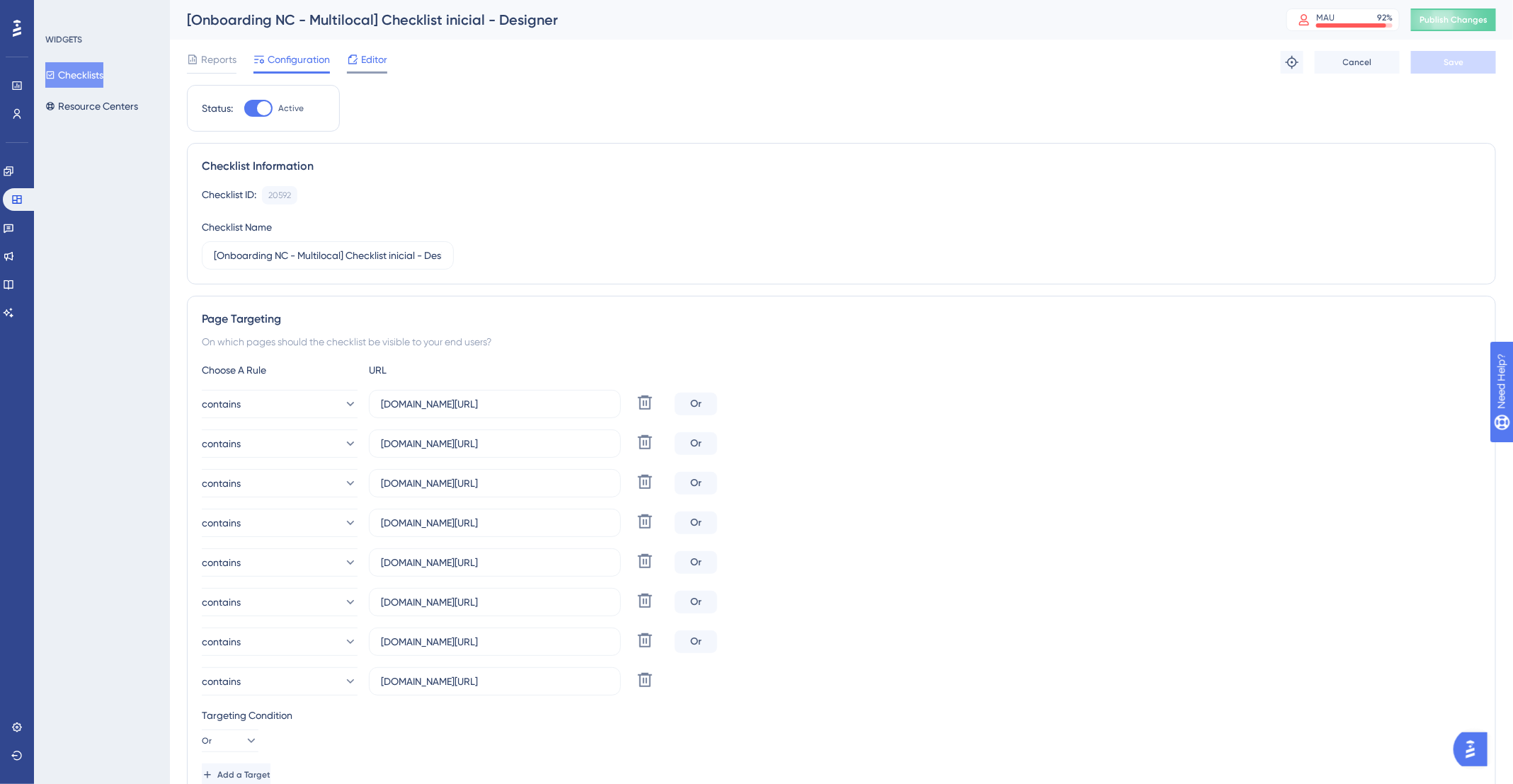
click at [373, 64] on span "Editor" at bounding box center [374, 59] width 26 height 17
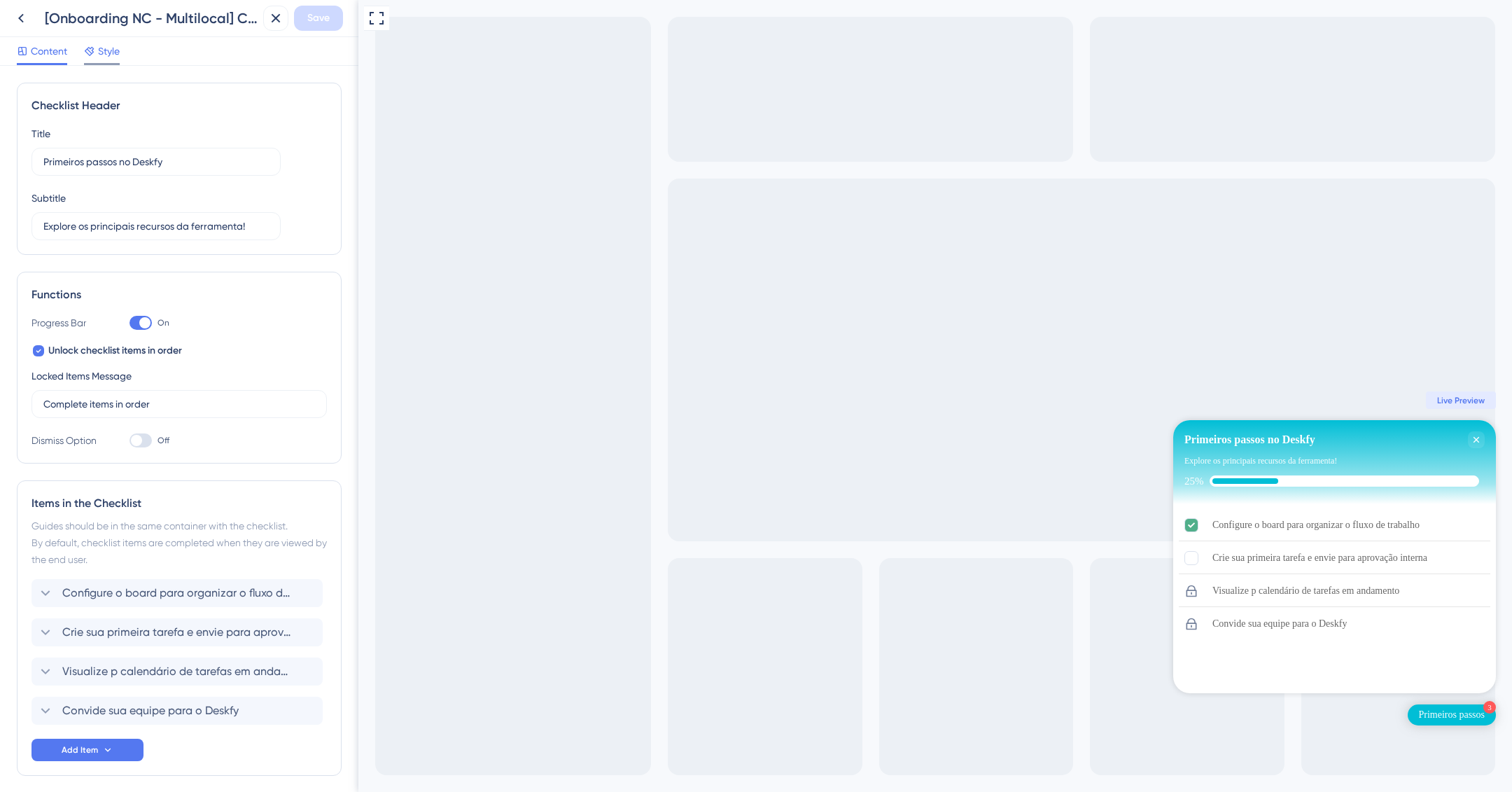
click at [110, 48] on span "Style" at bounding box center [109, 51] width 22 height 17
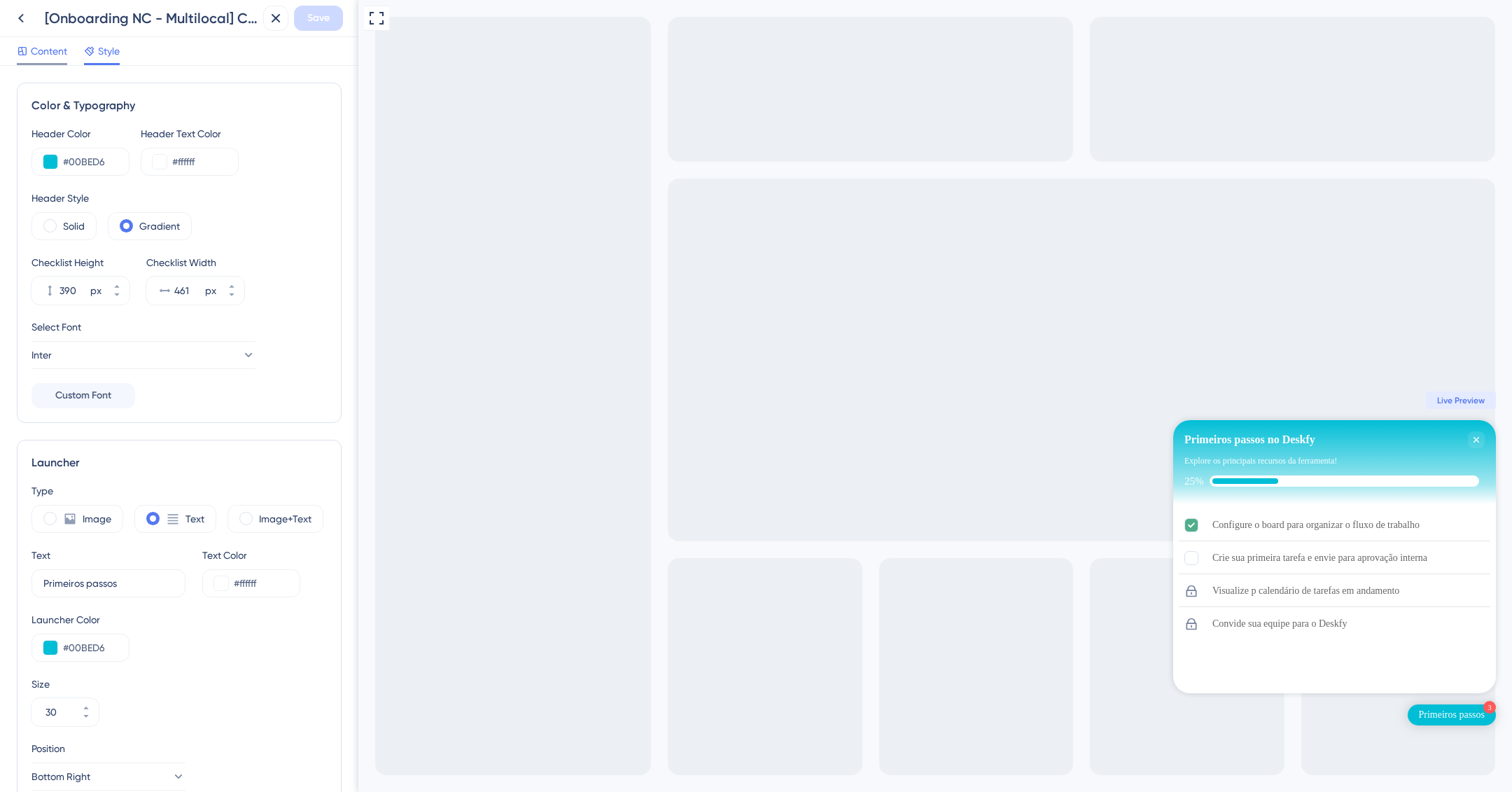
click at [59, 47] on span "Content" at bounding box center [49, 51] width 37 height 17
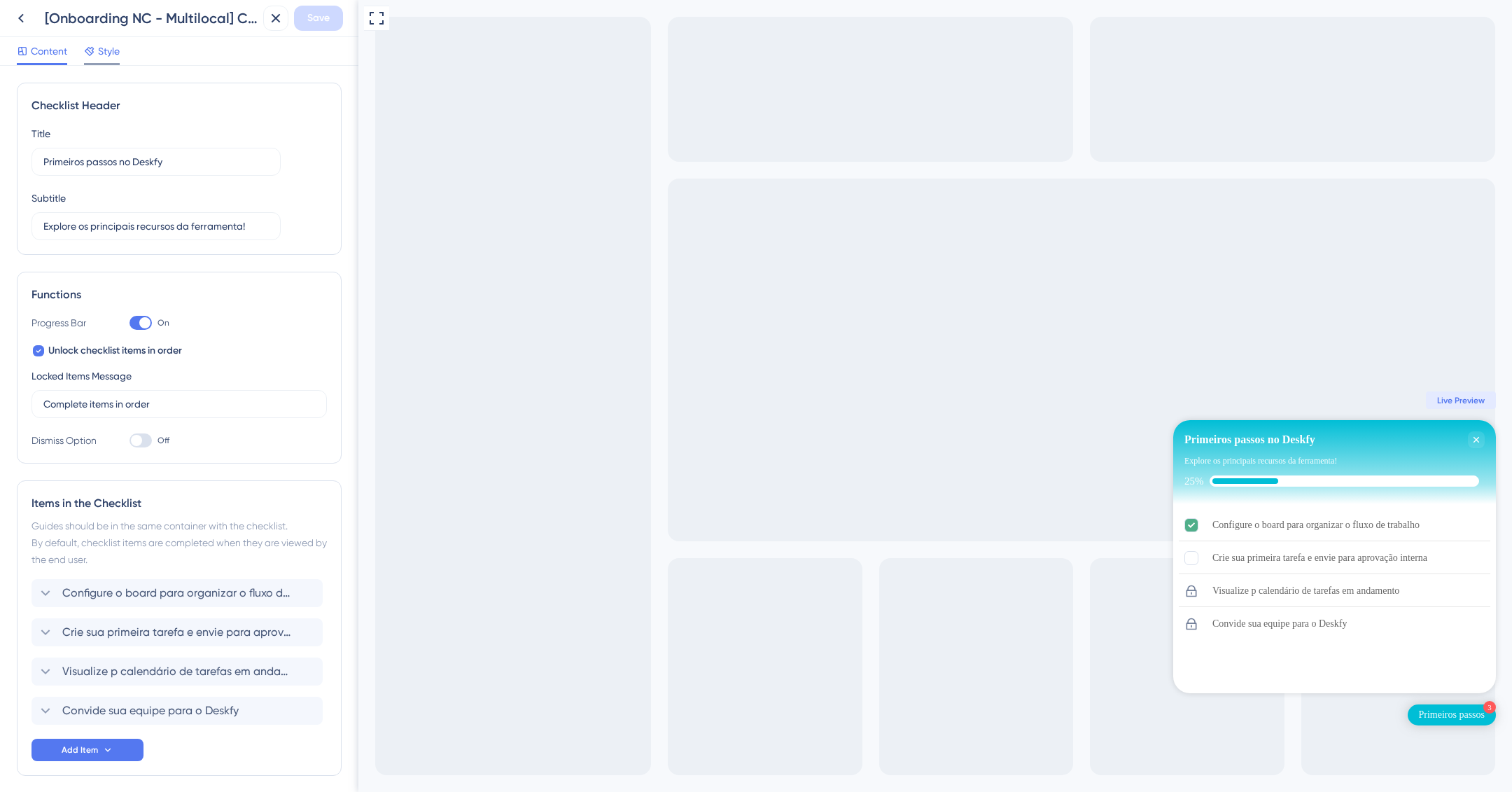
click at [101, 53] on span "Style" at bounding box center [109, 51] width 22 height 17
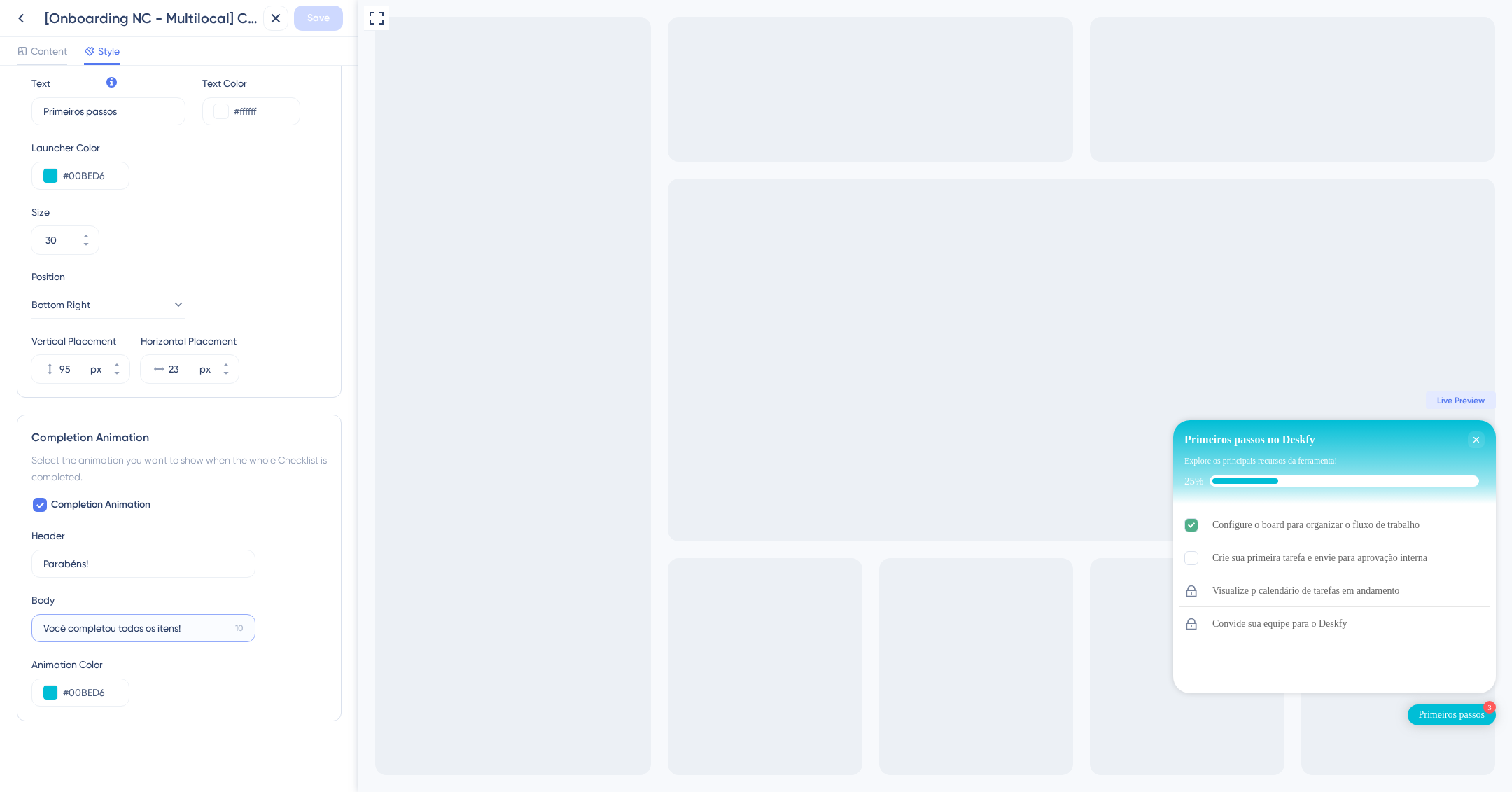
click at [145, 628] on input "Você completou todos os itens!" at bounding box center [136, 628] width 186 height 15
paste input "Hora de explorar a ferramenta e ver como"
drag, startPoint x: 65, startPoint y: 625, endPoint x: 303, endPoint y: 624, distance: 238.0
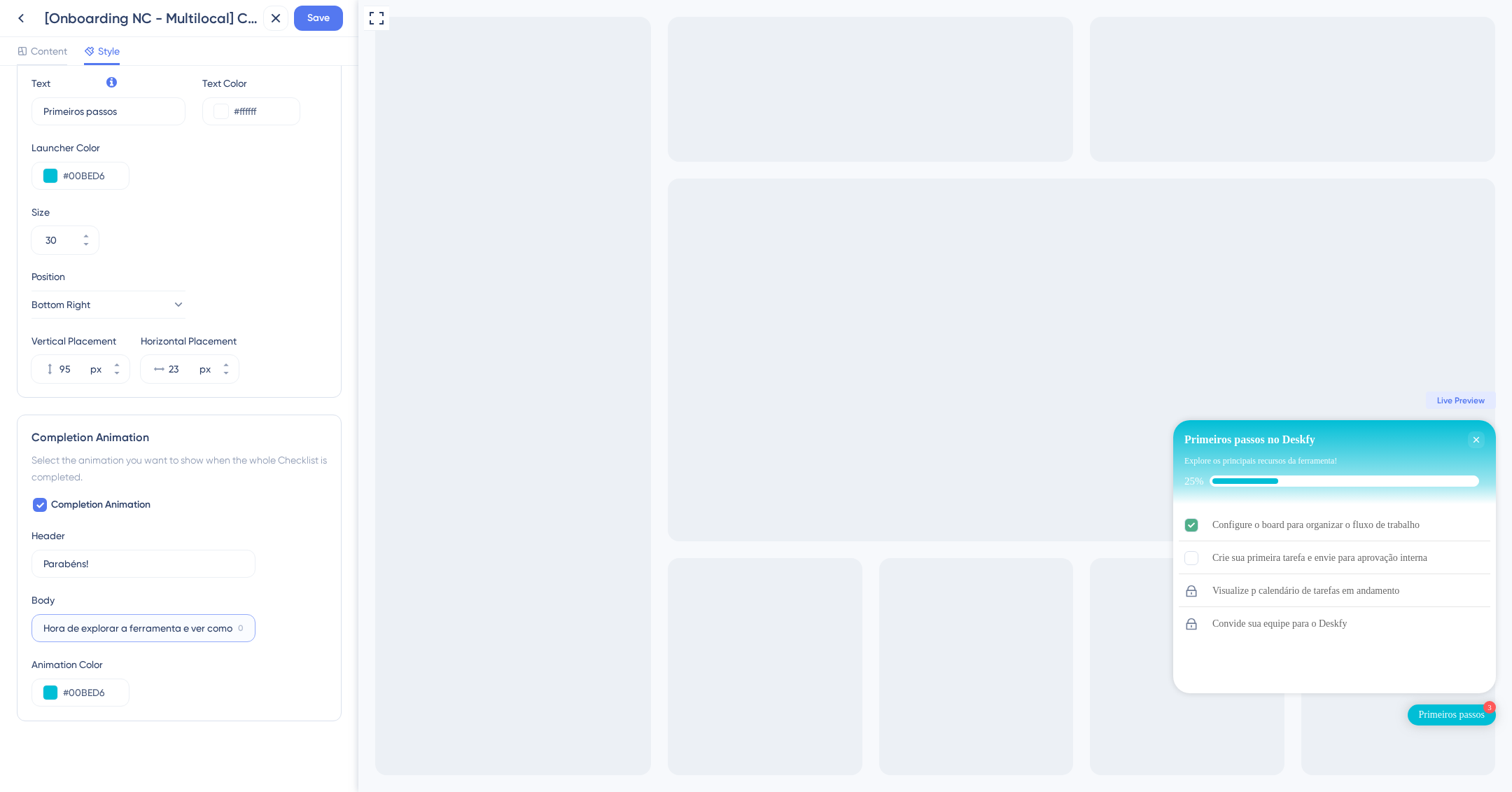
click at [303, 624] on div "Completion Animation Header Parabéns! 21 Body Hora de explorar a ferramenta e v…" at bounding box center [179, 602] width 295 height 210
click at [194, 624] on input "Hora de explorar a ferramenta e ver como" at bounding box center [137, 628] width 189 height 15
type input "Você completou todos os itens!"
click at [186, 631] on input "Você completou todos os itens!" at bounding box center [136, 628] width 186 height 15
click at [24, 20] on icon at bounding box center [21, 18] width 17 height 17
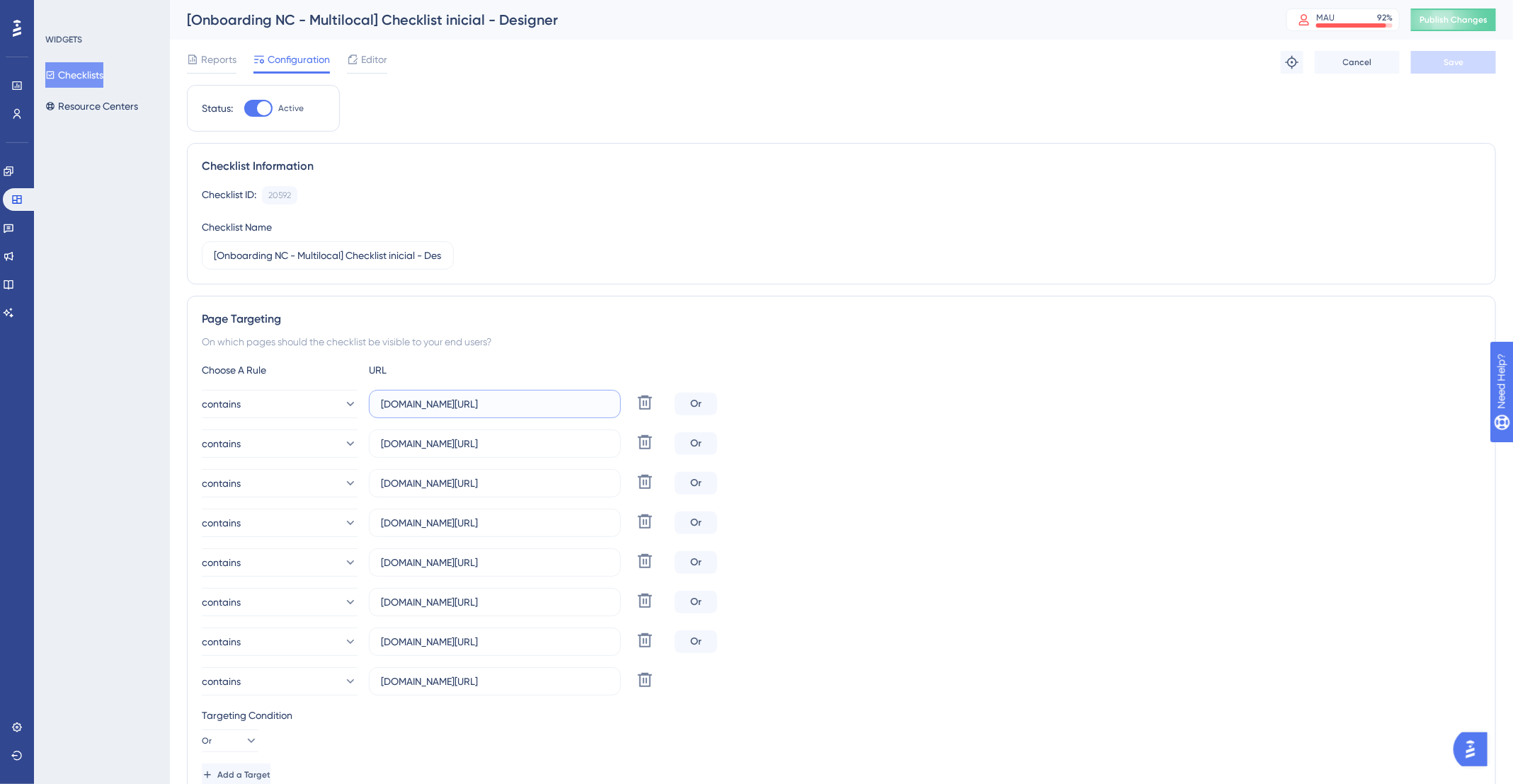
click at [528, 407] on input "app.deskfy.io/home" at bounding box center [494, 404] width 228 height 16
paste input "https://app.deskfy.io/ia"
drag, startPoint x: 417, startPoint y: 400, endPoint x: 302, endPoint y: 412, distance: 115.6
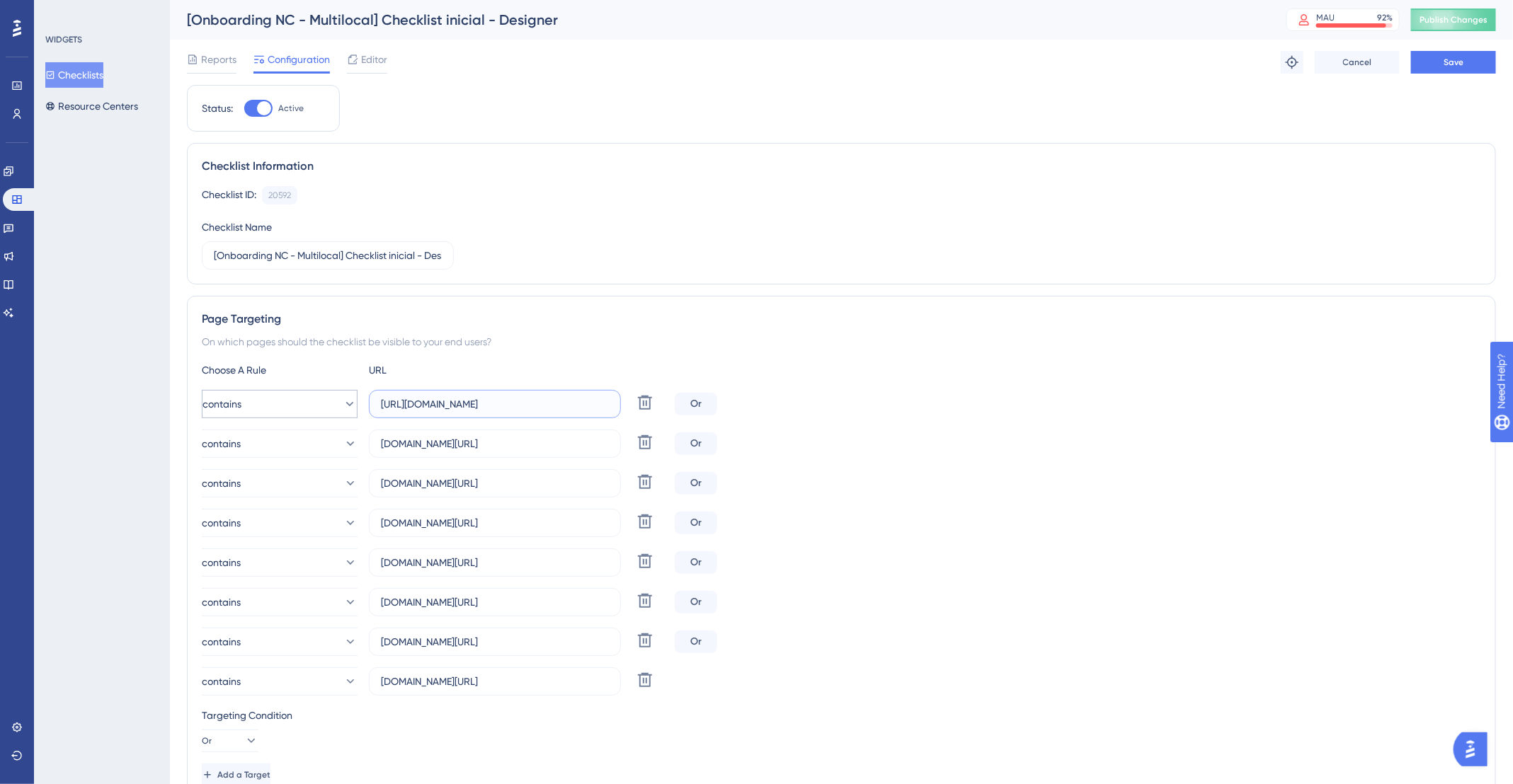
click at [302, 412] on div "contains https://app.deskfy.io/ia Delete" at bounding box center [435, 404] width 467 height 28
click at [515, 375] on div "URL" at bounding box center [446, 370] width 155 height 17
drag, startPoint x: 418, startPoint y: 407, endPoint x: 374, endPoint y: 406, distance: 44.0
click at [374, 406] on label "https://app.deskfy.io/ia" at bounding box center [495, 404] width 252 height 28
type input "app.deskfy.io/ia"
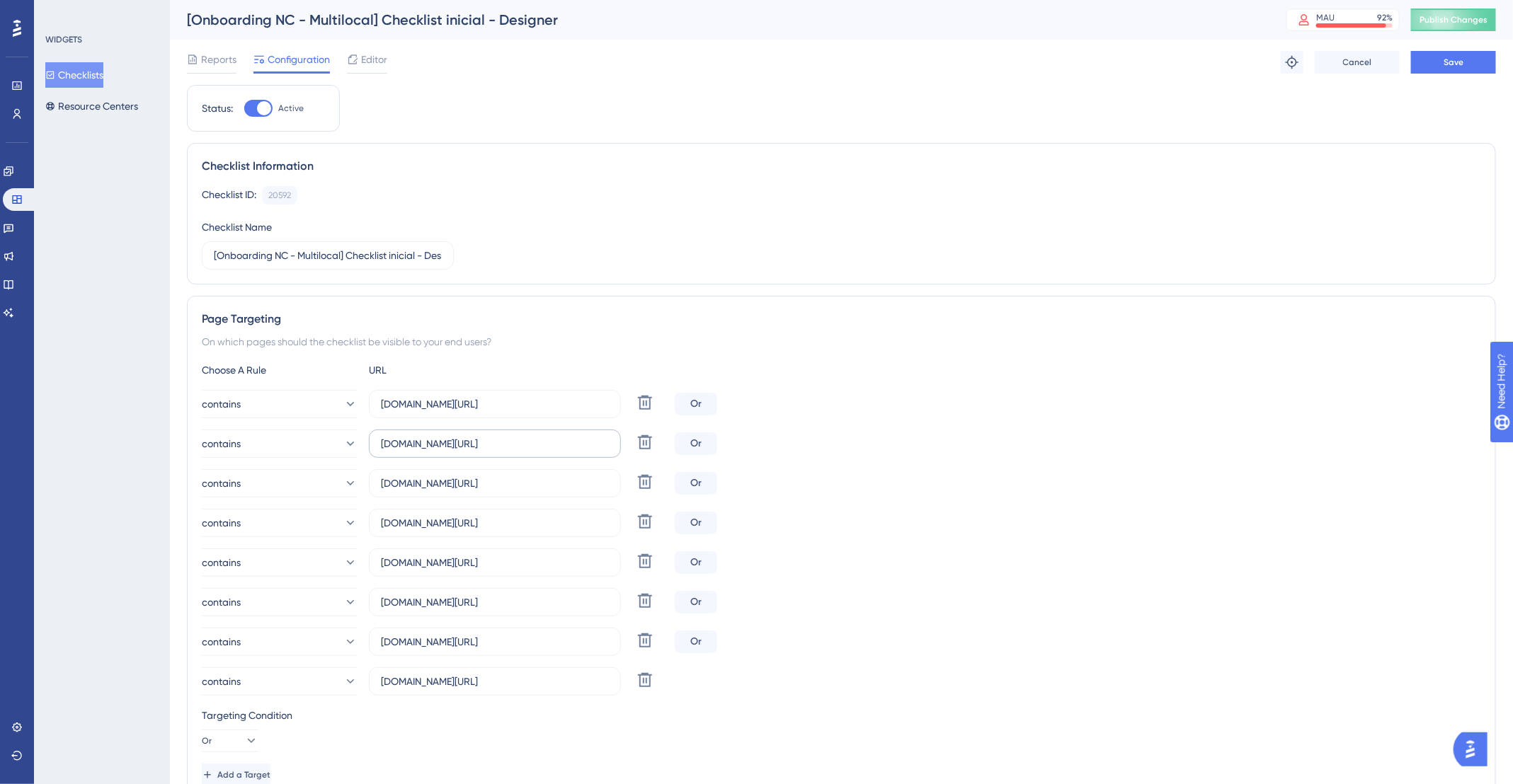
click at [496, 436] on label "app.deskfy.io/arts/templates" at bounding box center [495, 444] width 252 height 28
click at [496, 436] on input "app.deskfy.io/arts/templates" at bounding box center [494, 444] width 228 height 16
click at [497, 441] on input "app.deskfy.io/arts/templates" at bounding box center [494, 444] width 228 height 16
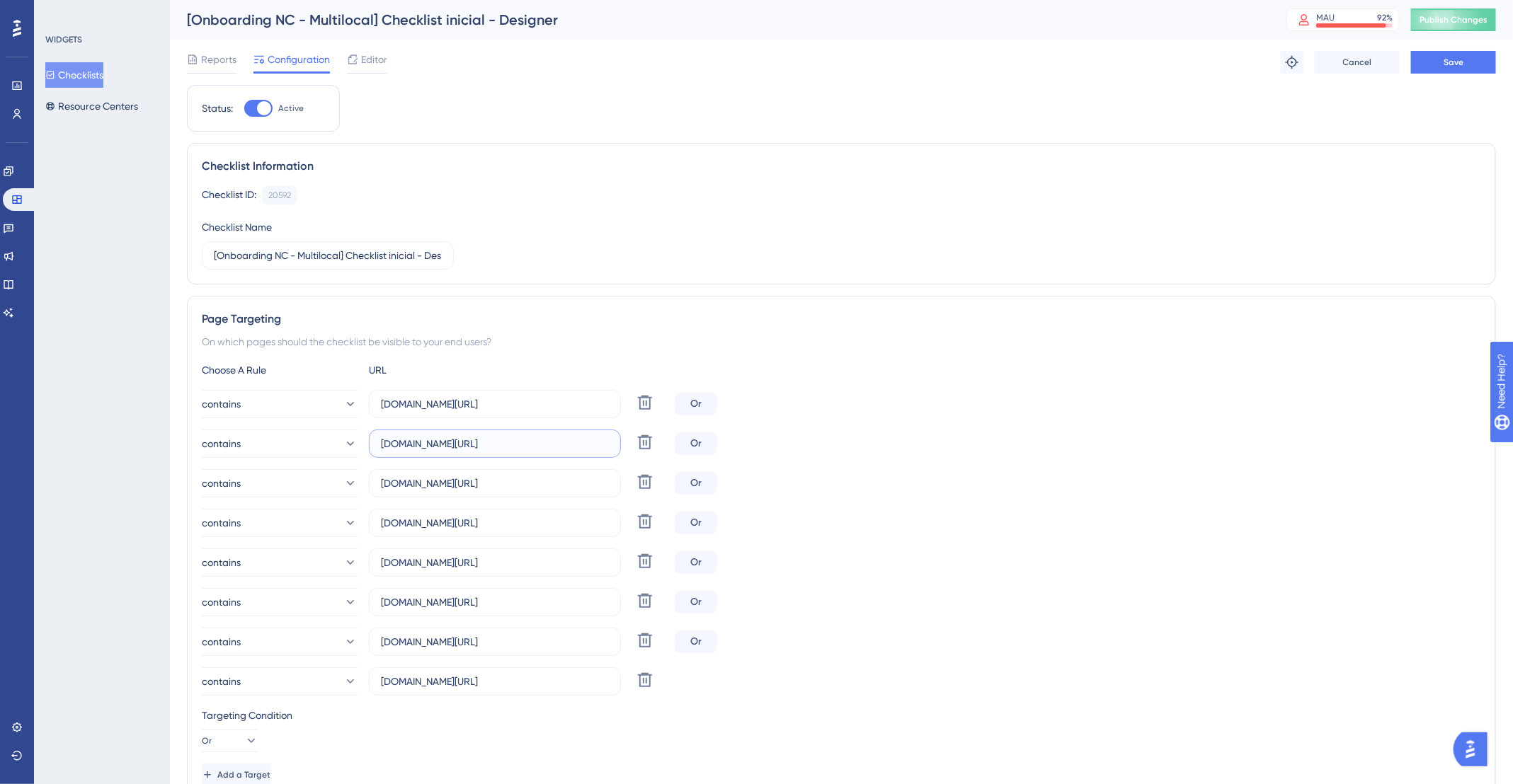
click at [497, 441] on input "app.deskfy.io/arts/templates" at bounding box center [494, 444] width 228 height 16
paste input "calendar"
type input "app.deskfy.io/calendar"
click at [495, 520] on input "[DOMAIN_NAME][URL]" at bounding box center [494, 523] width 228 height 16
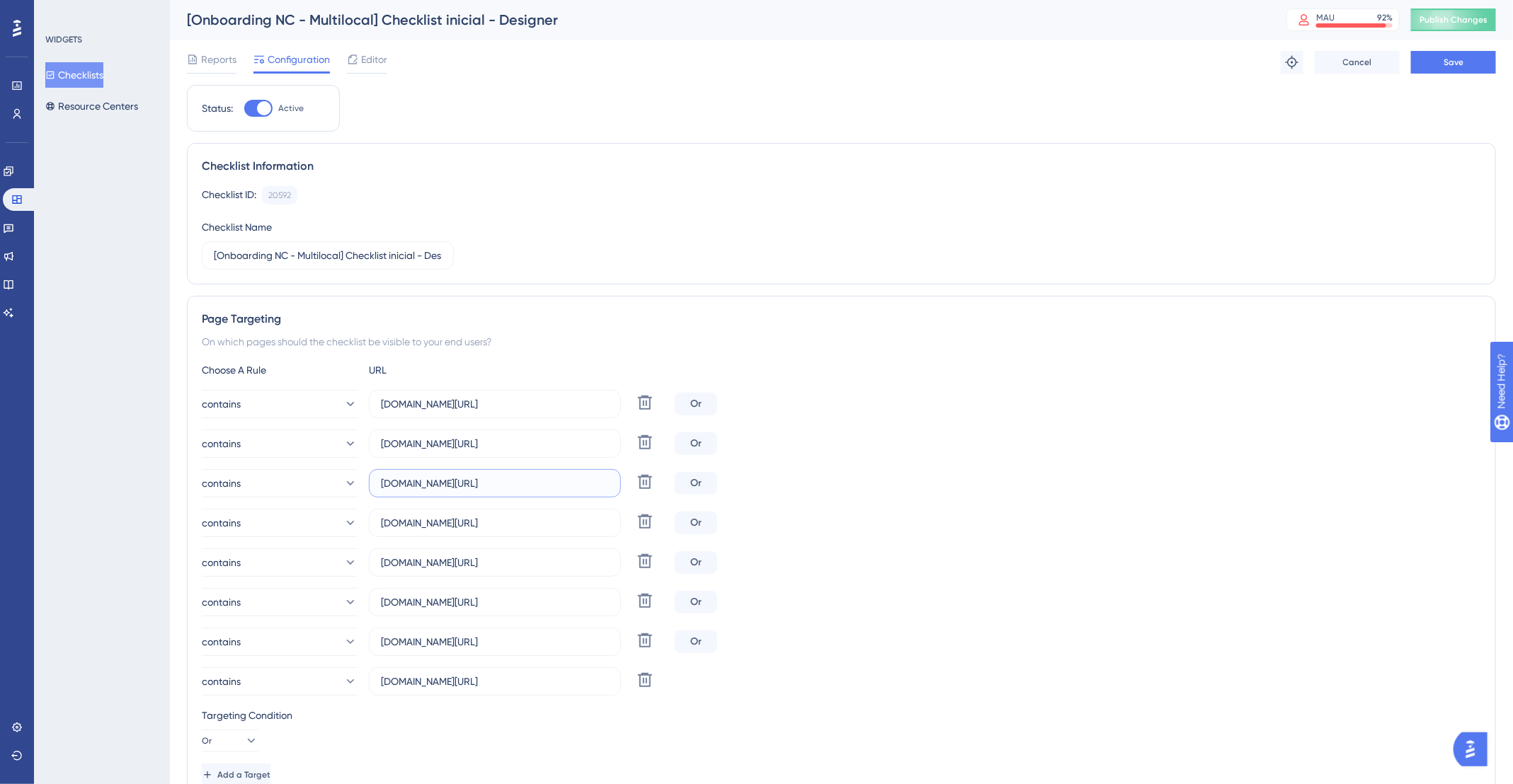
click at [571, 482] on input "app.deskfy.io/workflow/home" at bounding box center [494, 483] width 228 height 16
click at [537, 511] on label "[DOMAIN_NAME][URL]" at bounding box center [495, 523] width 252 height 28
click at [537, 515] on input "[DOMAIN_NAME][URL]" at bounding box center [494, 523] width 228 height 16
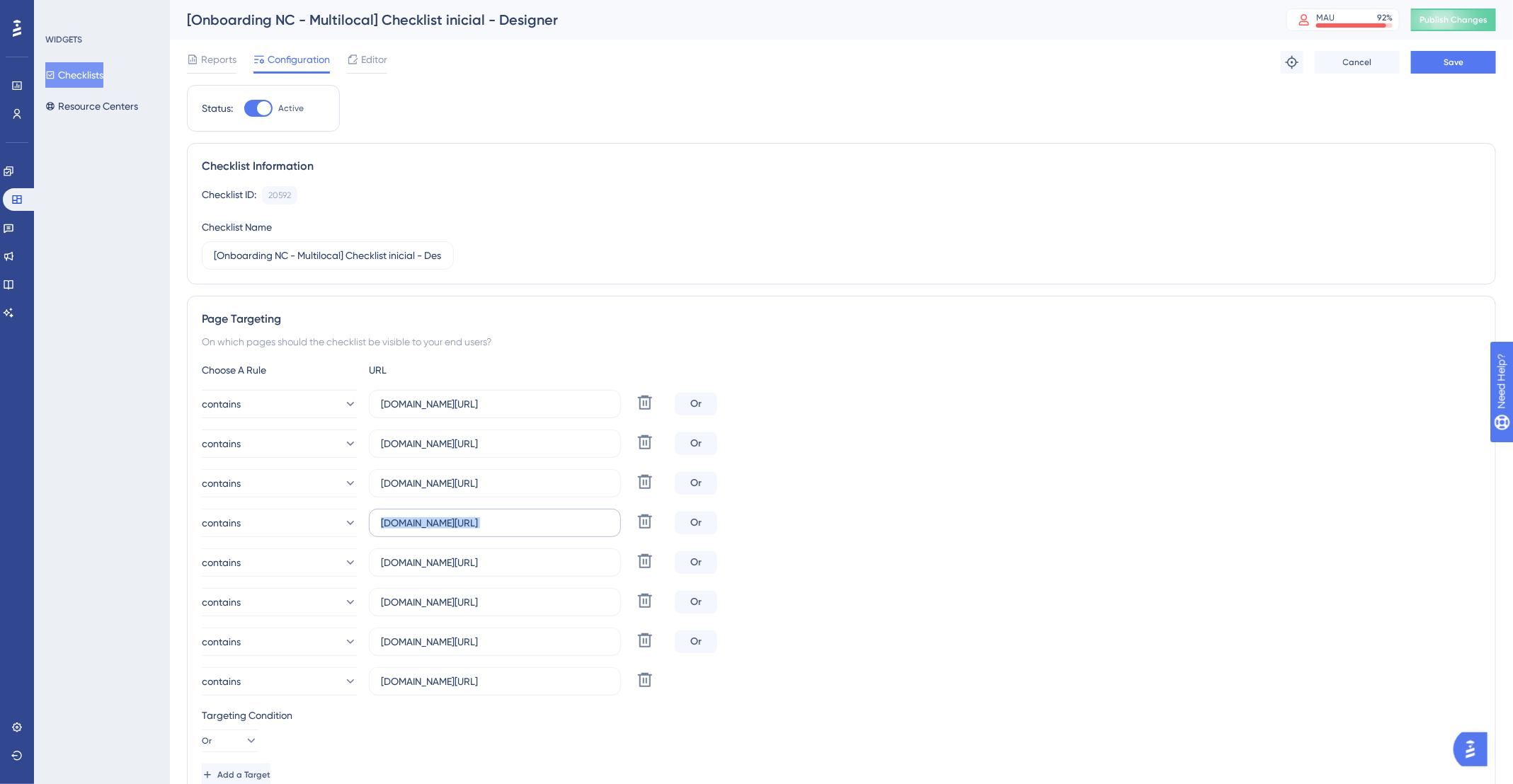
click at [537, 511] on label "[DOMAIN_NAME][URL]" at bounding box center [495, 523] width 252 height 28
click at [537, 515] on input "[DOMAIN_NAME][URL]" at bounding box center [494, 523] width 228 height 16
click at [537, 511] on label "[DOMAIN_NAME][URL]" at bounding box center [495, 523] width 252 height 28
click at [537, 515] on input "[DOMAIN_NAME][URL]" at bounding box center [494, 523] width 228 height 16
click at [542, 523] on input "[DOMAIN_NAME][URL]" at bounding box center [494, 523] width 228 height 16
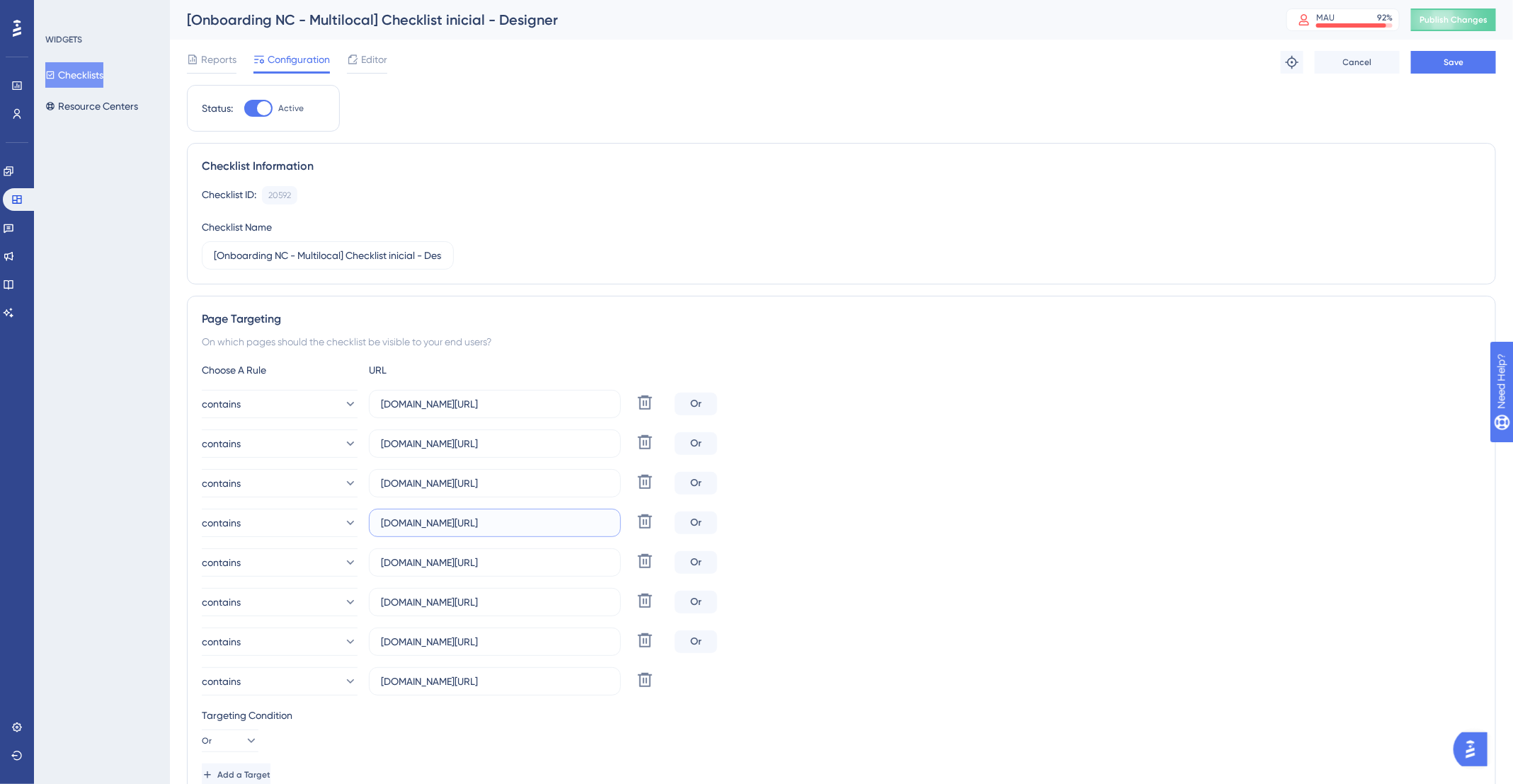
click at [542, 523] on input "[DOMAIN_NAME][URL]" at bounding box center [494, 523] width 228 height 16
paste input "workflow"
type input "app.deskfy.io/workflow"
click at [546, 486] on input "app.deskfy.io/workflow/home" at bounding box center [494, 483] width 228 height 16
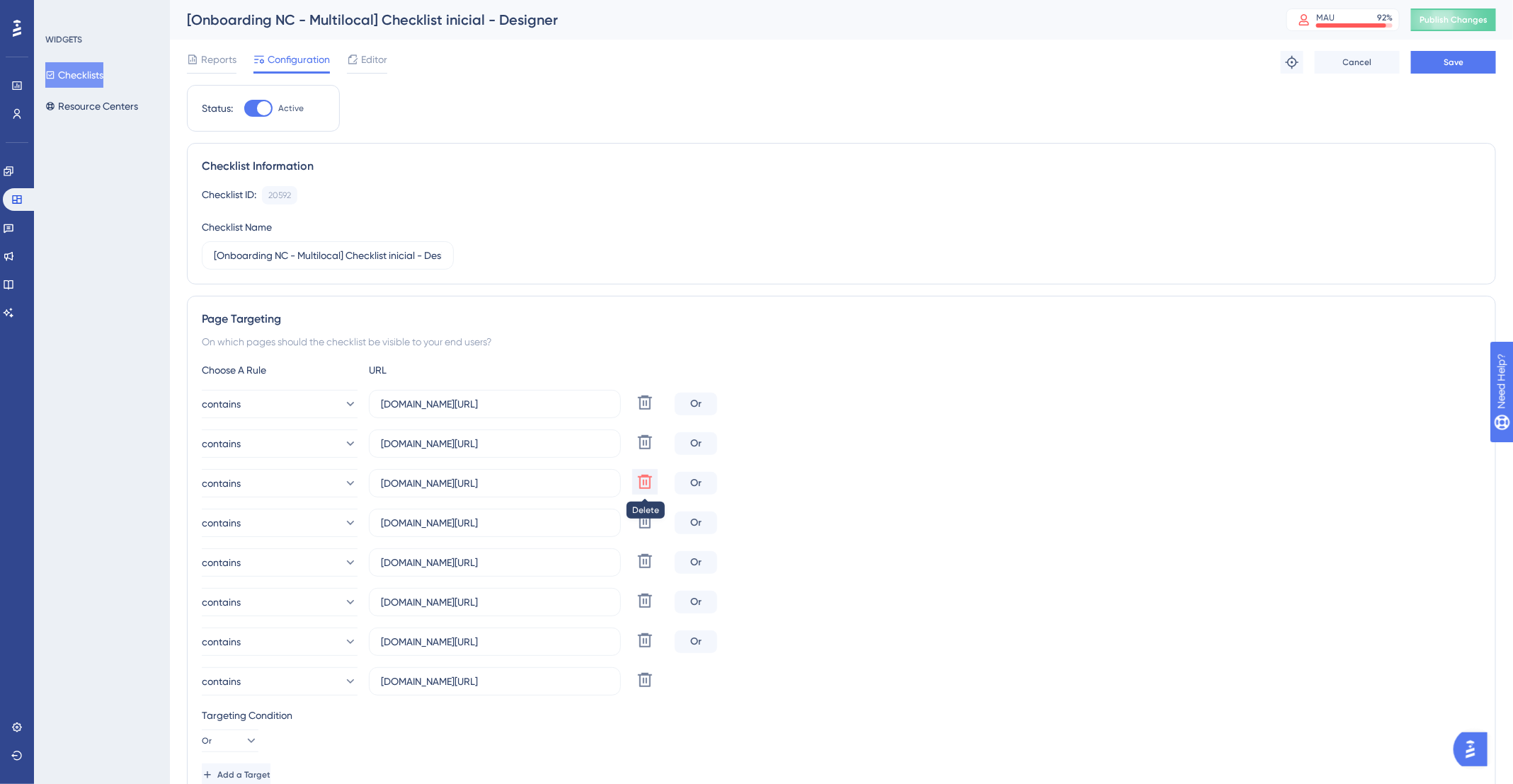
click at [647, 481] on icon at bounding box center [644, 482] width 17 height 17
type input "app.deskfy.io/workflow"
type input "[DOMAIN_NAME][URL]"
type input "app.deskfy.io/repository/recents"
type input "app.deskfy.io/brand"
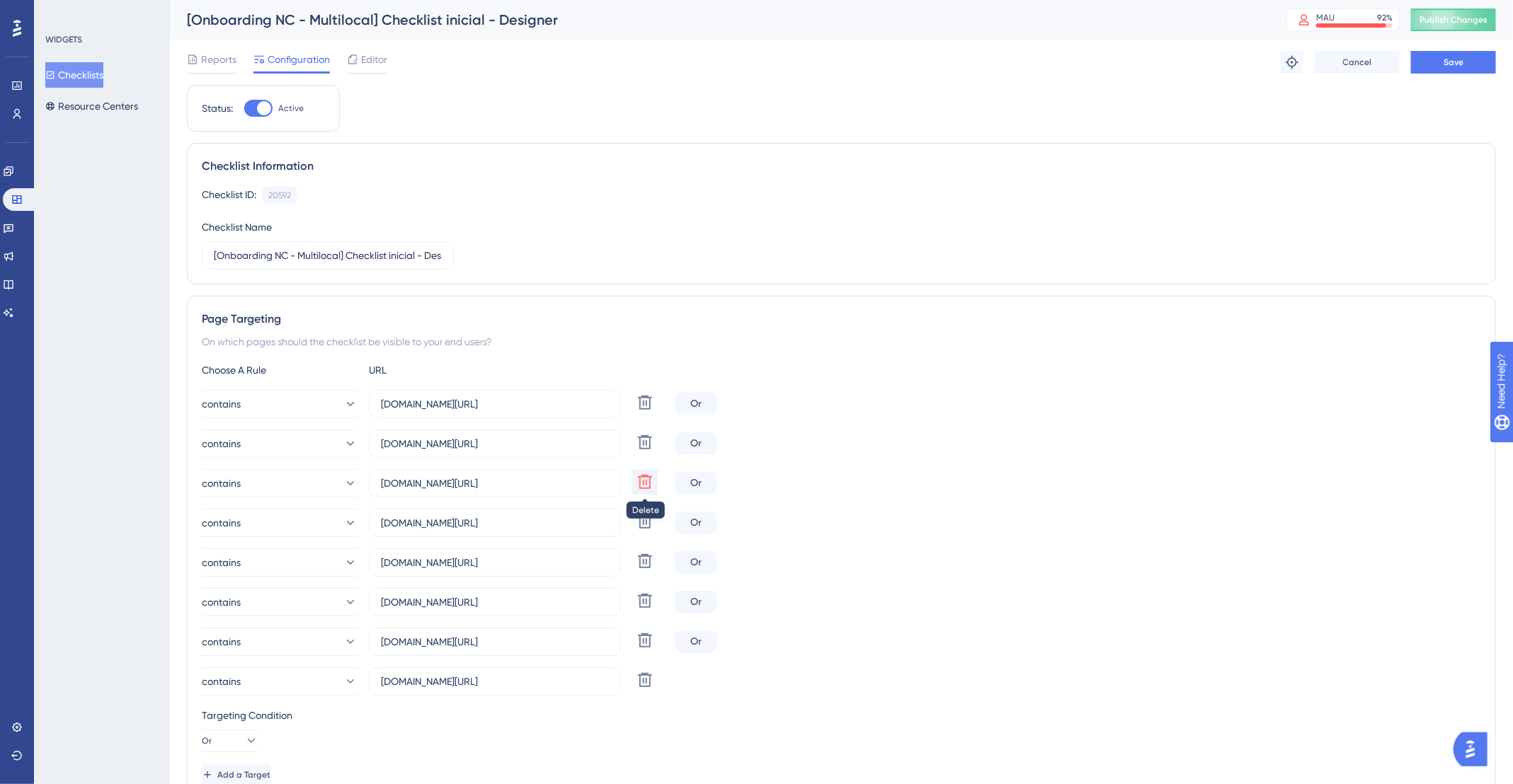
type input "app.deskfy.io/calendar"
click at [562, 526] on input "[DOMAIN_NAME][URL]" at bounding box center [494, 523] width 228 height 16
paste input "repository/recents"
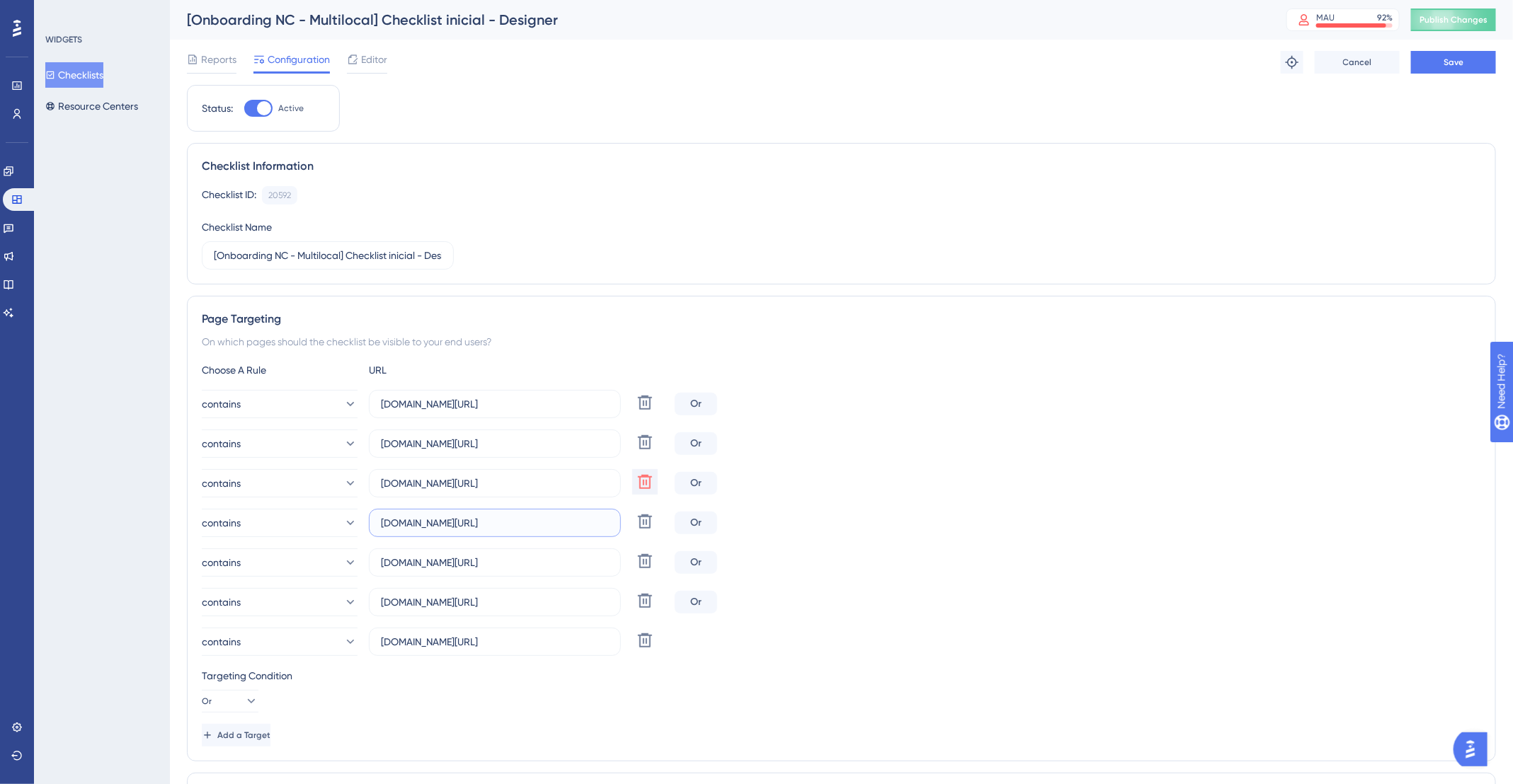
type input "app.deskfy.io/repository/recents"
click at [635, 639] on button at bounding box center [644, 640] width 25 height 25
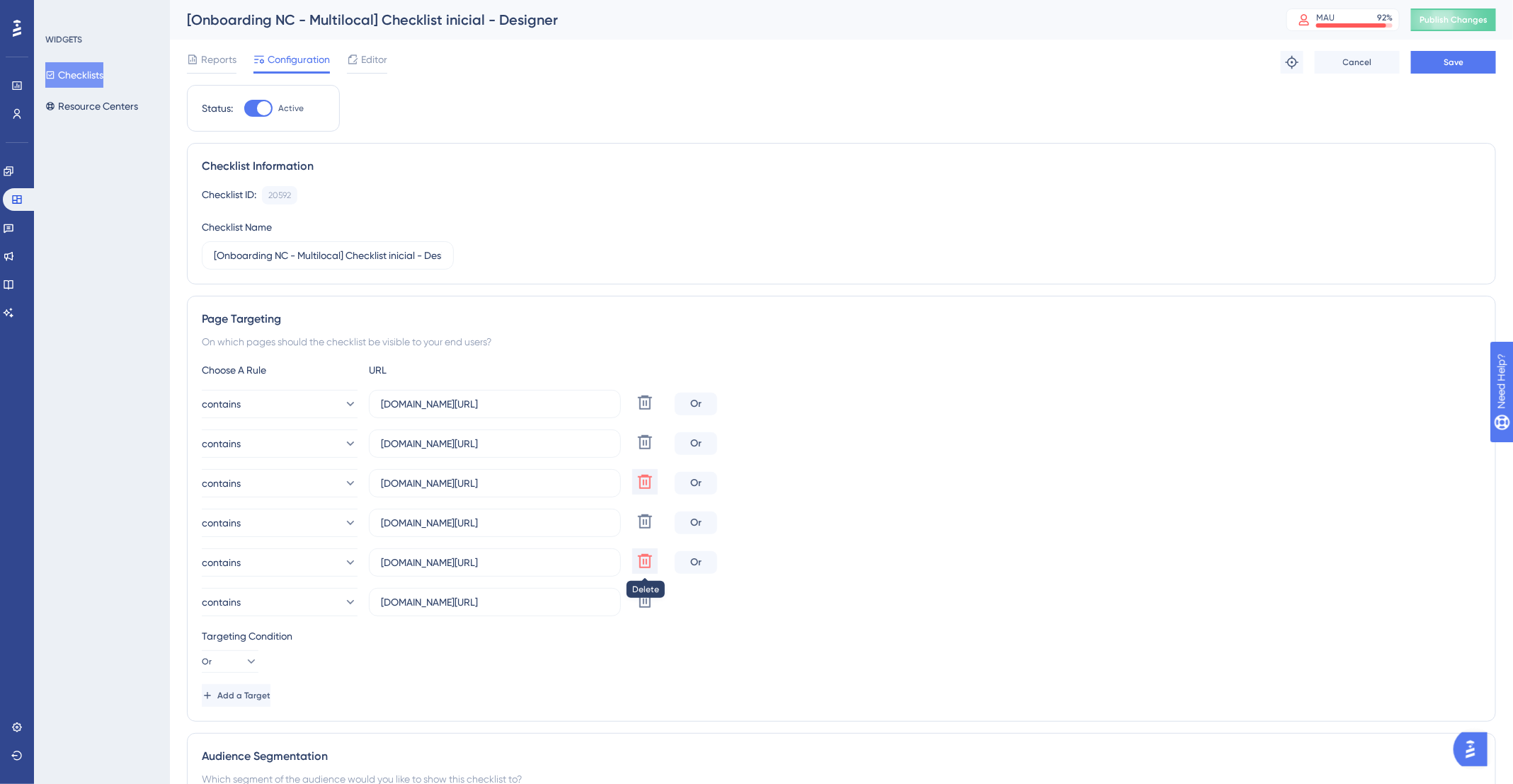
click at [651, 557] on icon at bounding box center [644, 561] width 17 height 17
type input "app.deskfy.io/brand"
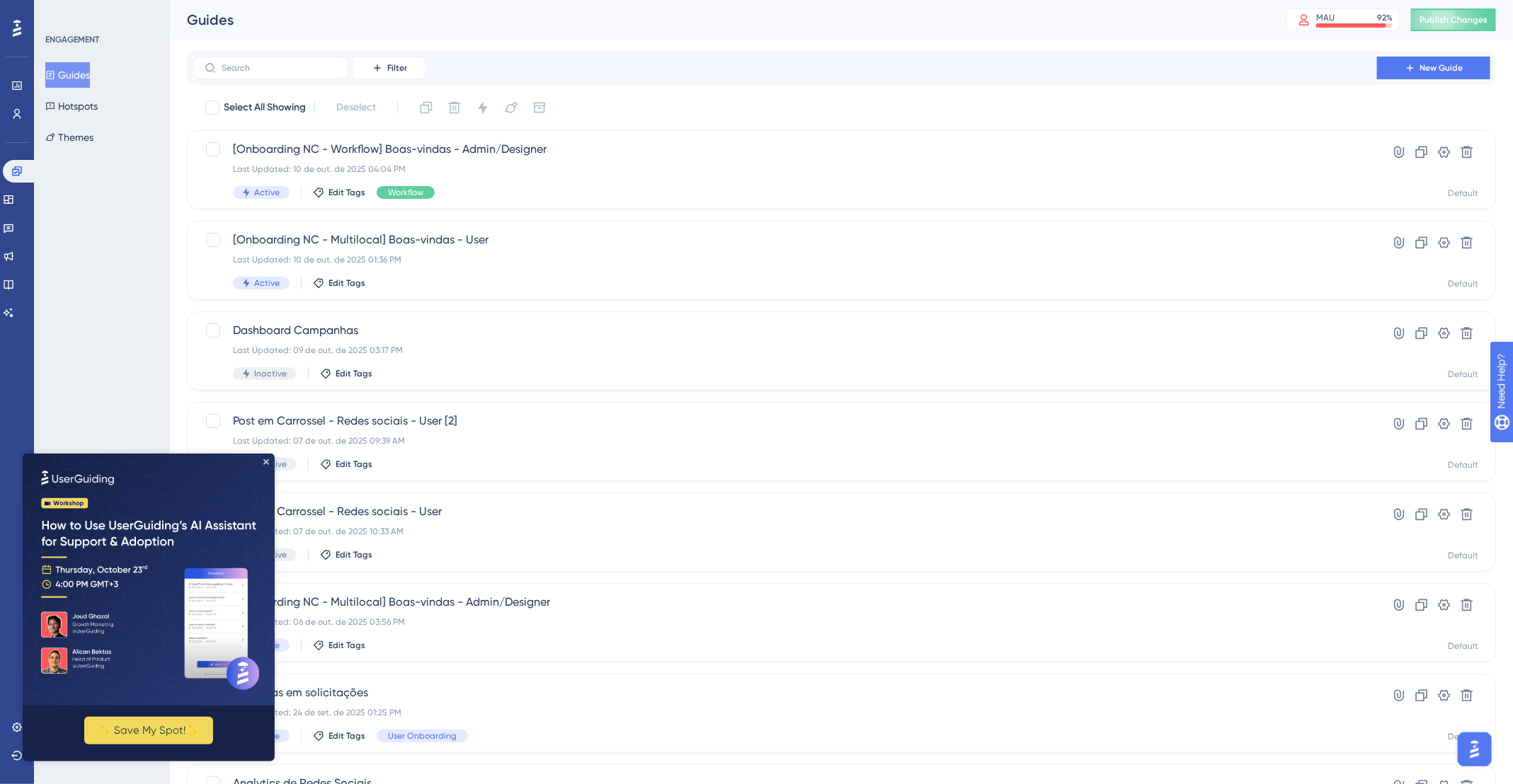
click at [69, 74] on button "Guides" at bounding box center [67, 75] width 44 height 25
click at [484, 174] on div "Last Updated: 10 de out. de 2025 04:04 PM" at bounding box center [784, 169] width 1104 height 12
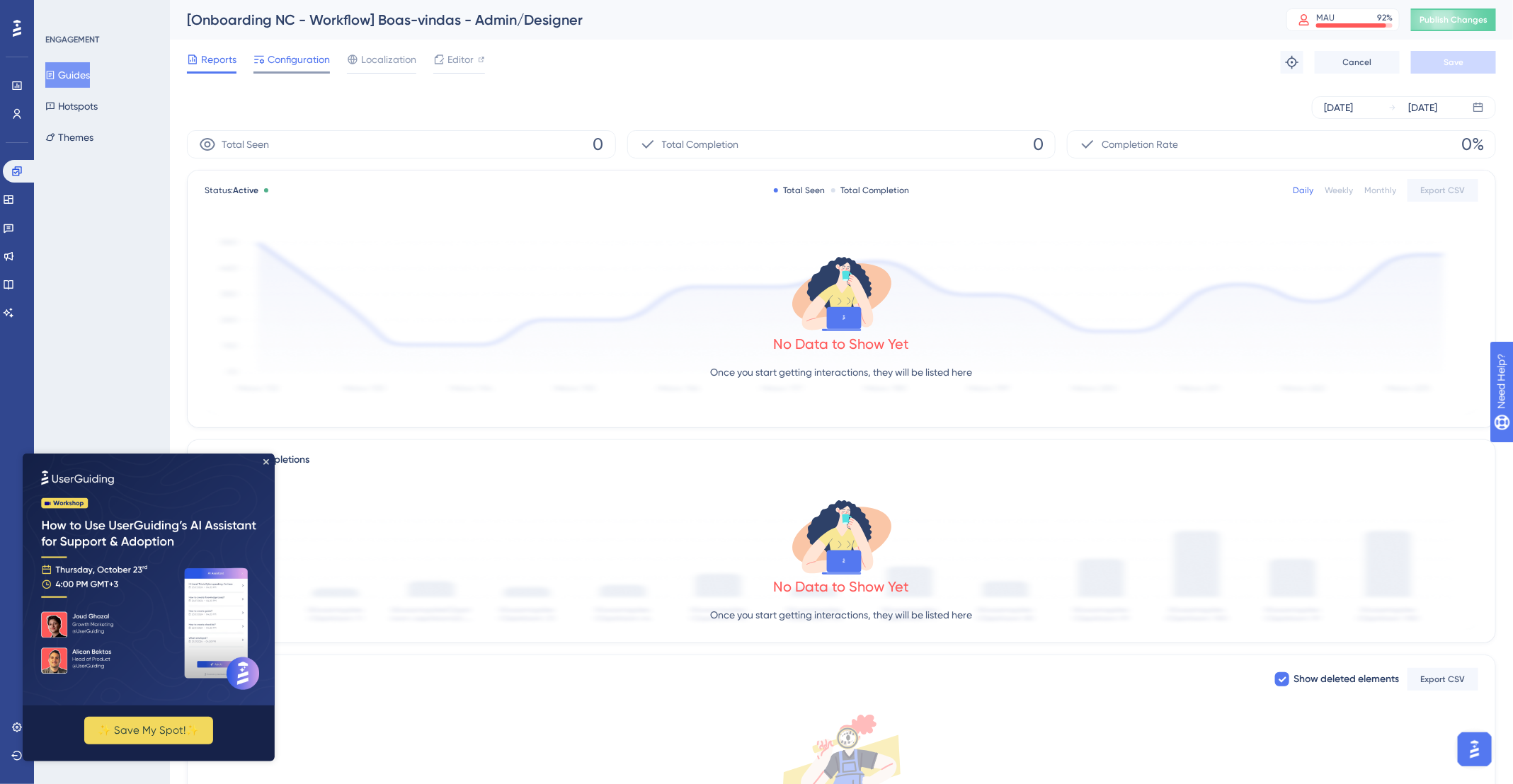
click at [288, 63] on span "Configuration" at bounding box center [299, 59] width 62 height 17
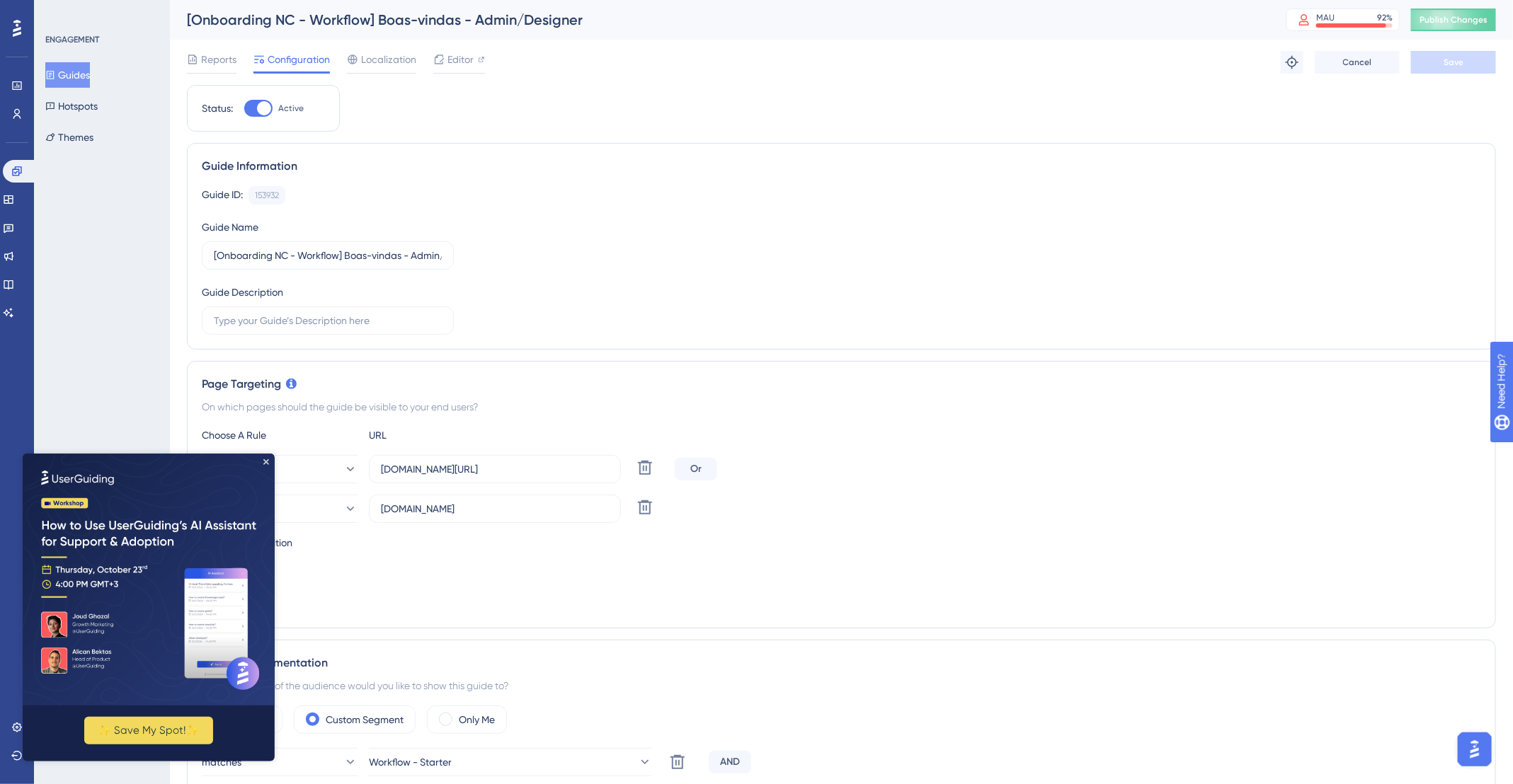
click at [262, 110] on div at bounding box center [264, 108] width 14 height 14
click at [244, 109] on input "Active" at bounding box center [243, 108] width 1 height 1
checkbox input "false"
drag, startPoint x: 267, startPoint y: 459, endPoint x: 410, endPoint y: 875, distance: 439.9
click at [267, 459] on icon "Close Preview" at bounding box center [265, 461] width 6 height 6
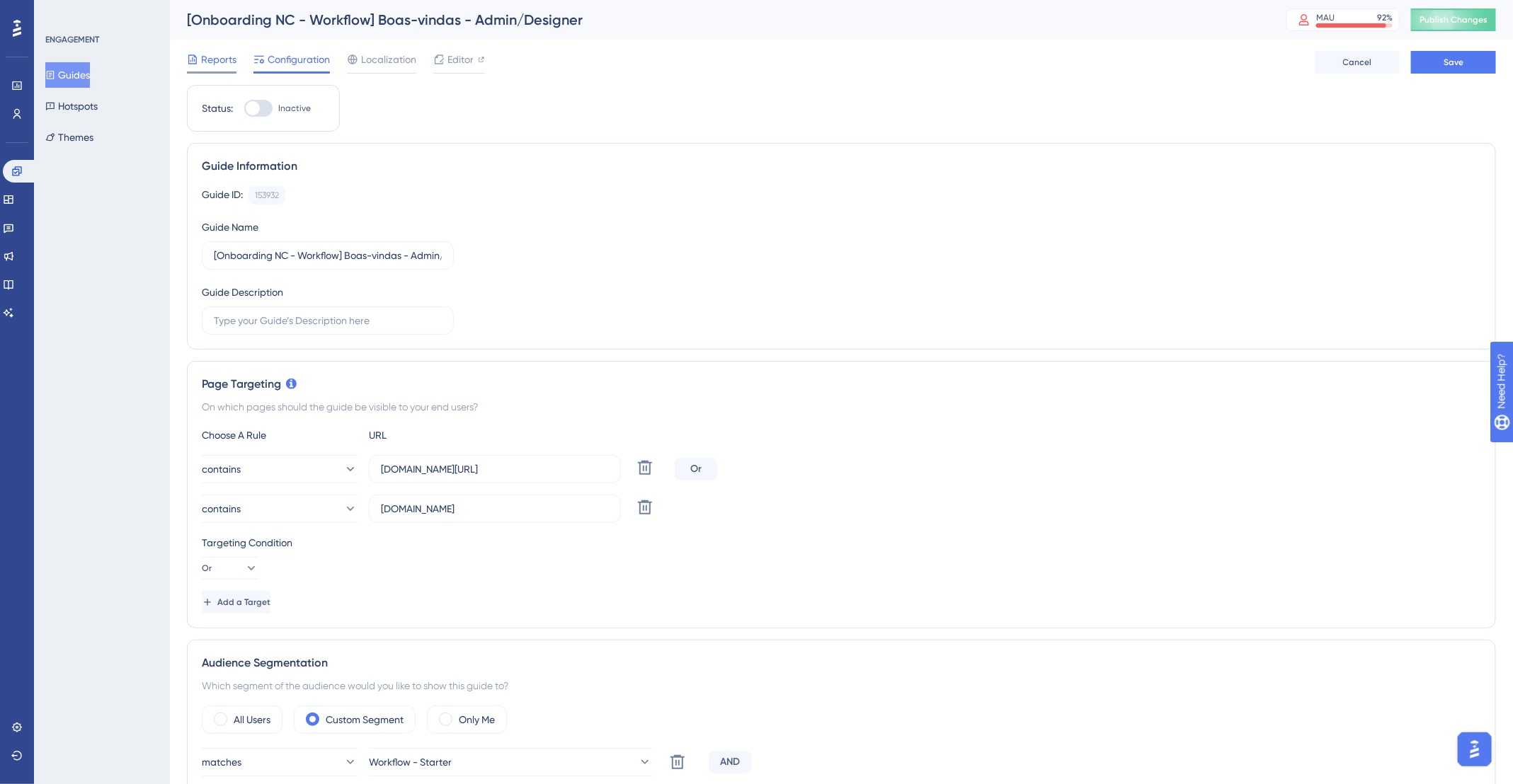
click at [210, 63] on span "Reports" at bounding box center [219, 59] width 35 height 17
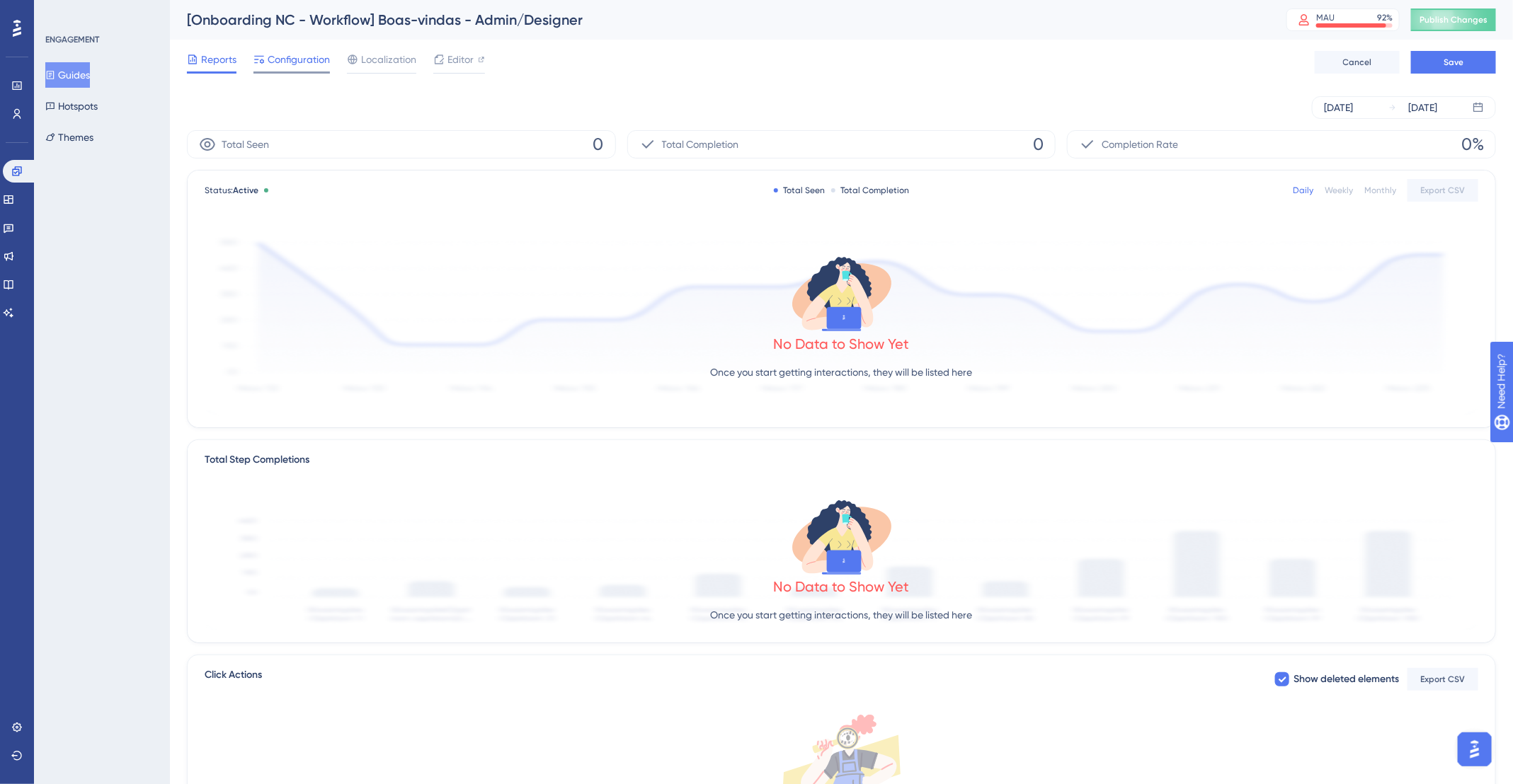
click at [284, 53] on span "Configuration" at bounding box center [299, 59] width 62 height 17
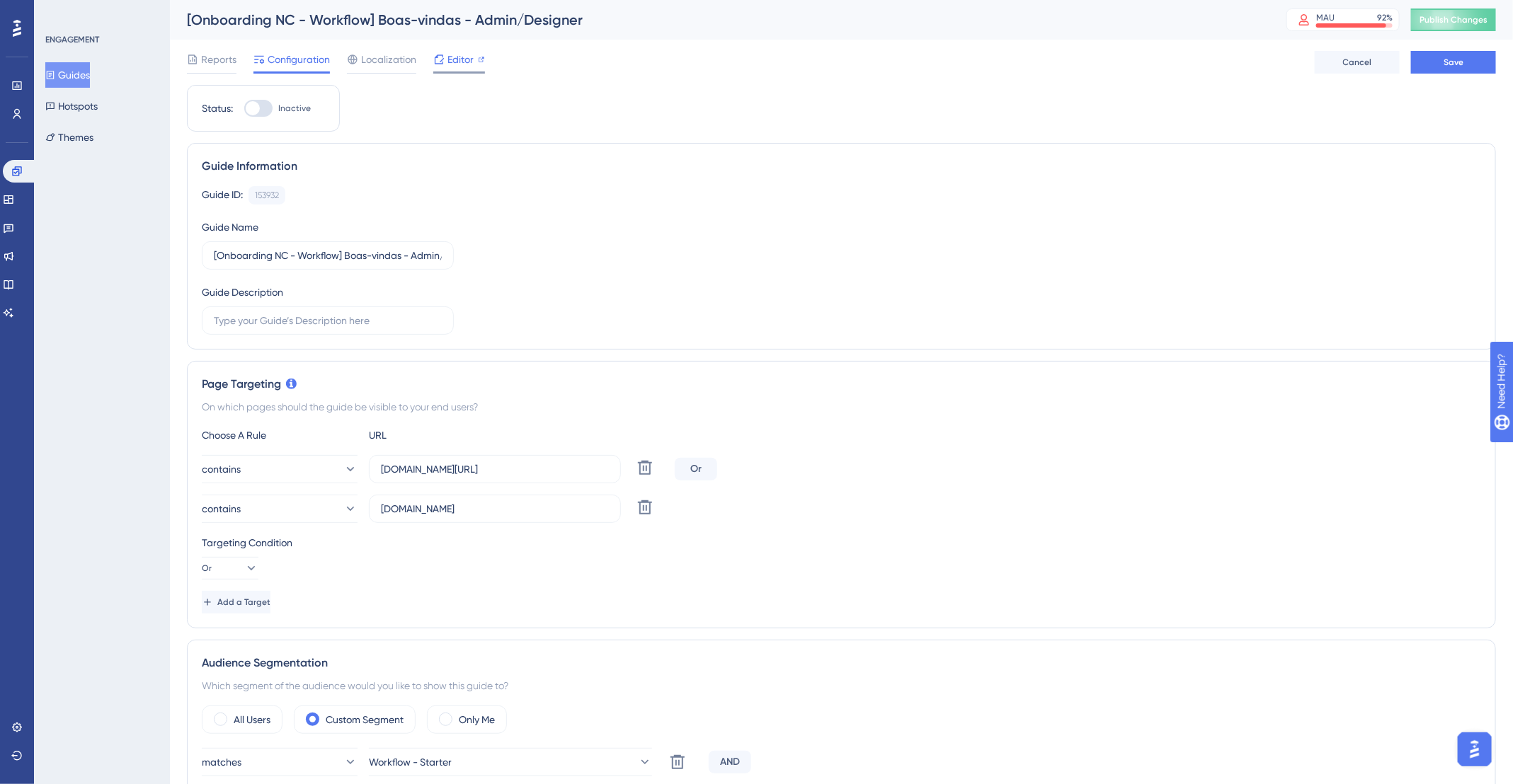
click at [468, 62] on span "Editor" at bounding box center [460, 59] width 26 height 17
click at [1462, 14] on span "Publish Changes" at bounding box center [1453, 20] width 68 height 12
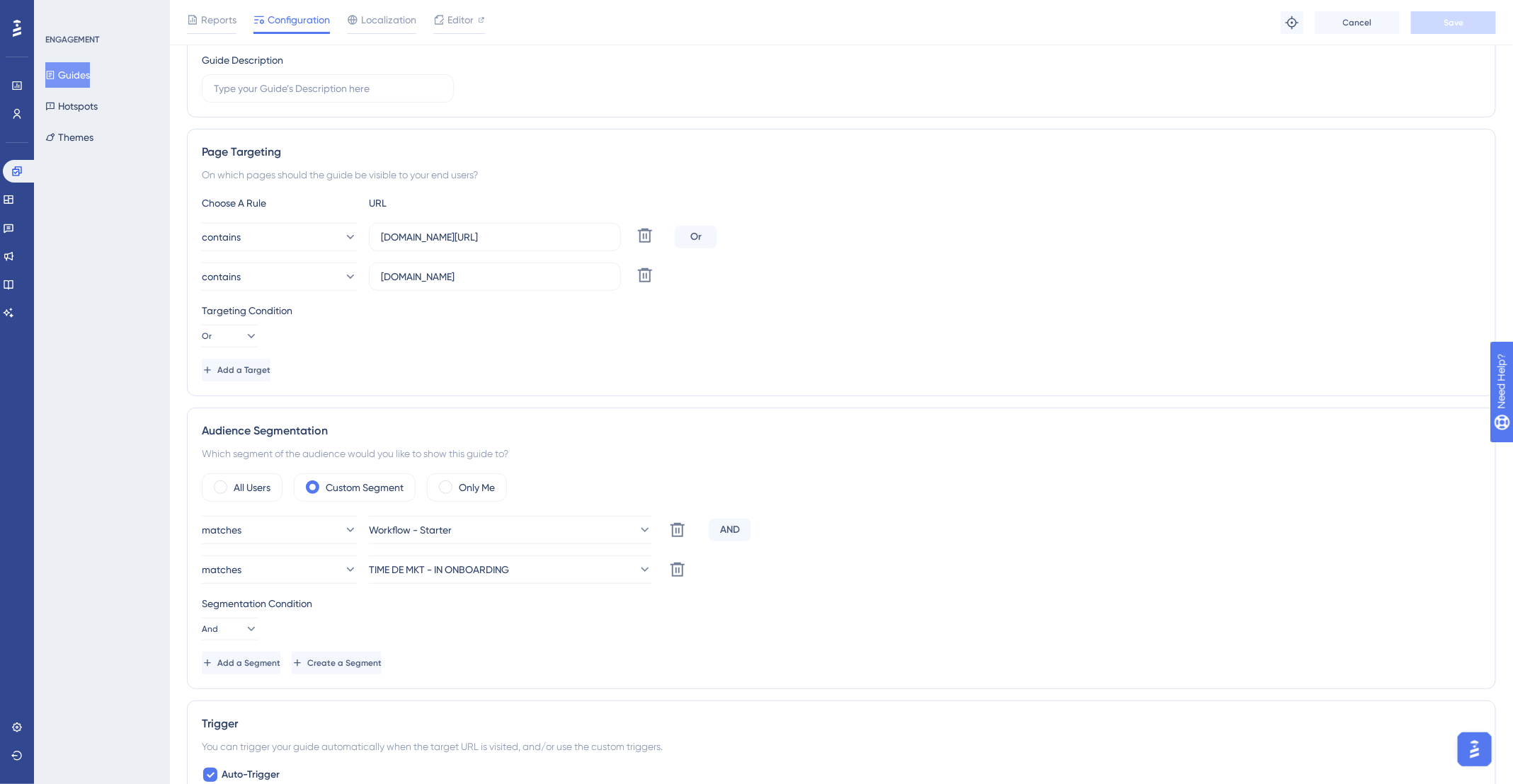
scroll to position [118, 0]
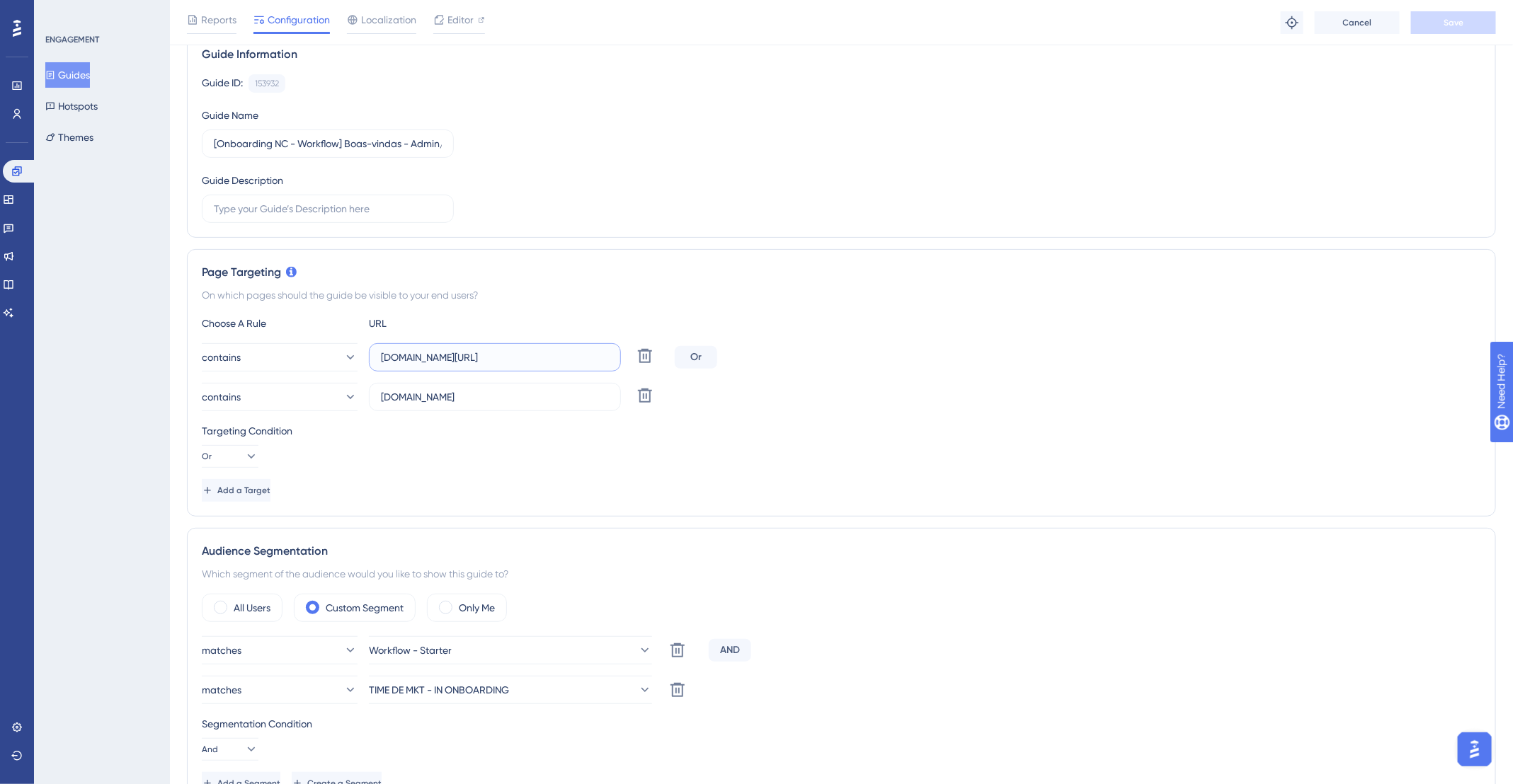
click at [474, 354] on input "[DOMAIN_NAME][URL]" at bounding box center [494, 357] width 228 height 16
paste input "calendar"
drag, startPoint x: 442, startPoint y: 356, endPoint x: 533, endPoint y: 360, distance: 91.1
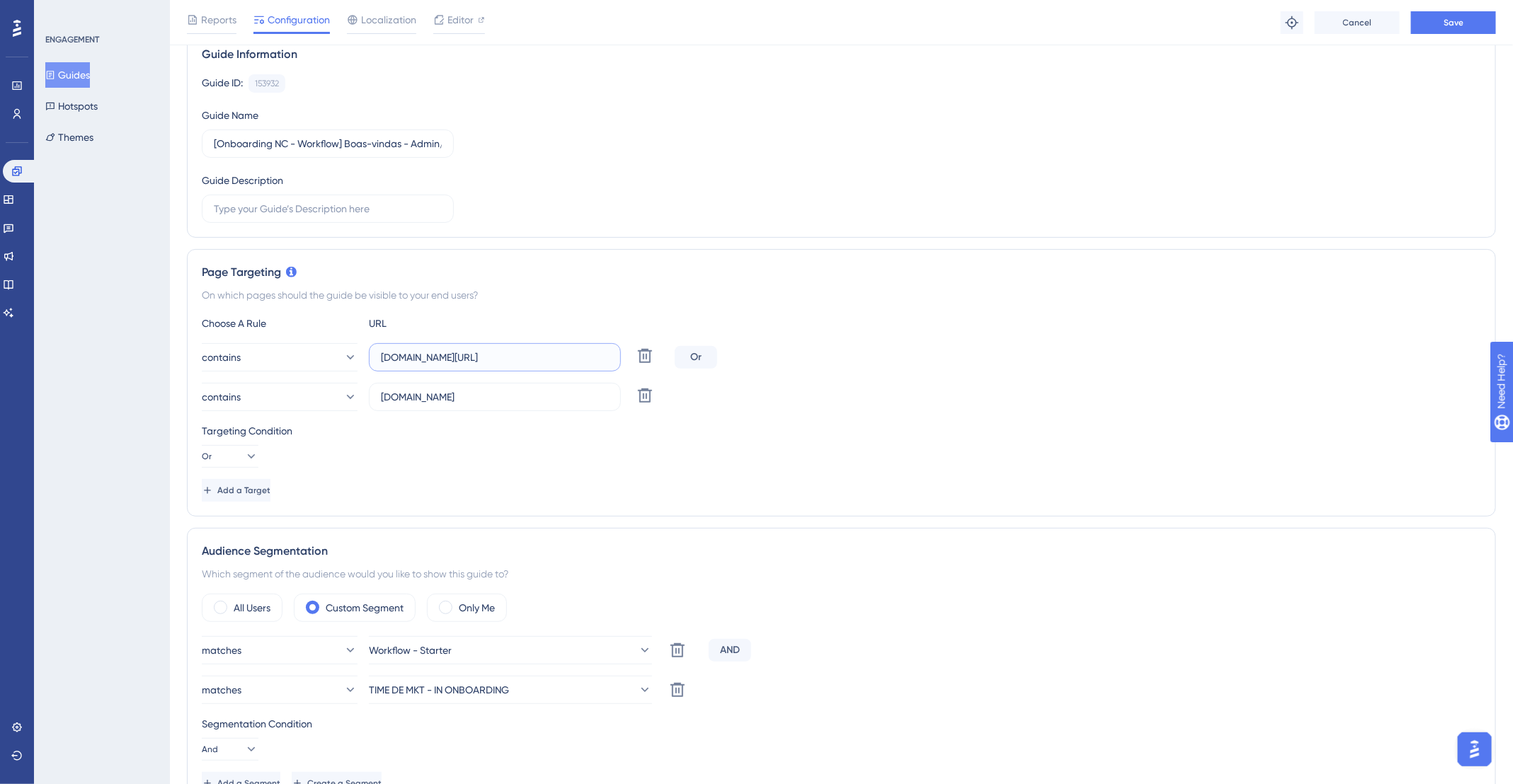
click at [533, 360] on input "[DOMAIN_NAME][URL]" at bounding box center [494, 357] width 228 height 16
type input "app.deskfy.io"
click at [648, 394] on icon at bounding box center [644, 395] width 17 height 17
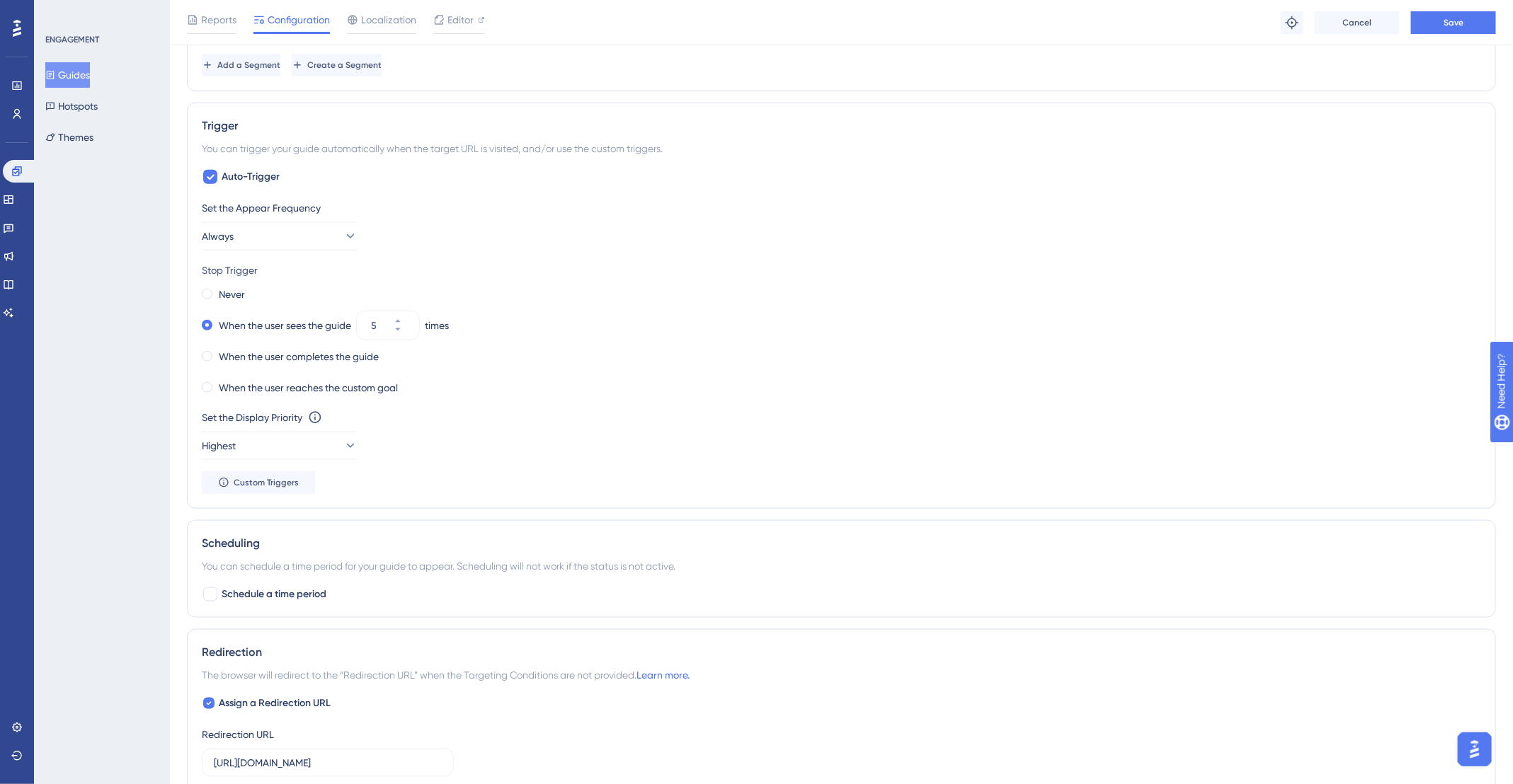
scroll to position [827, 0]
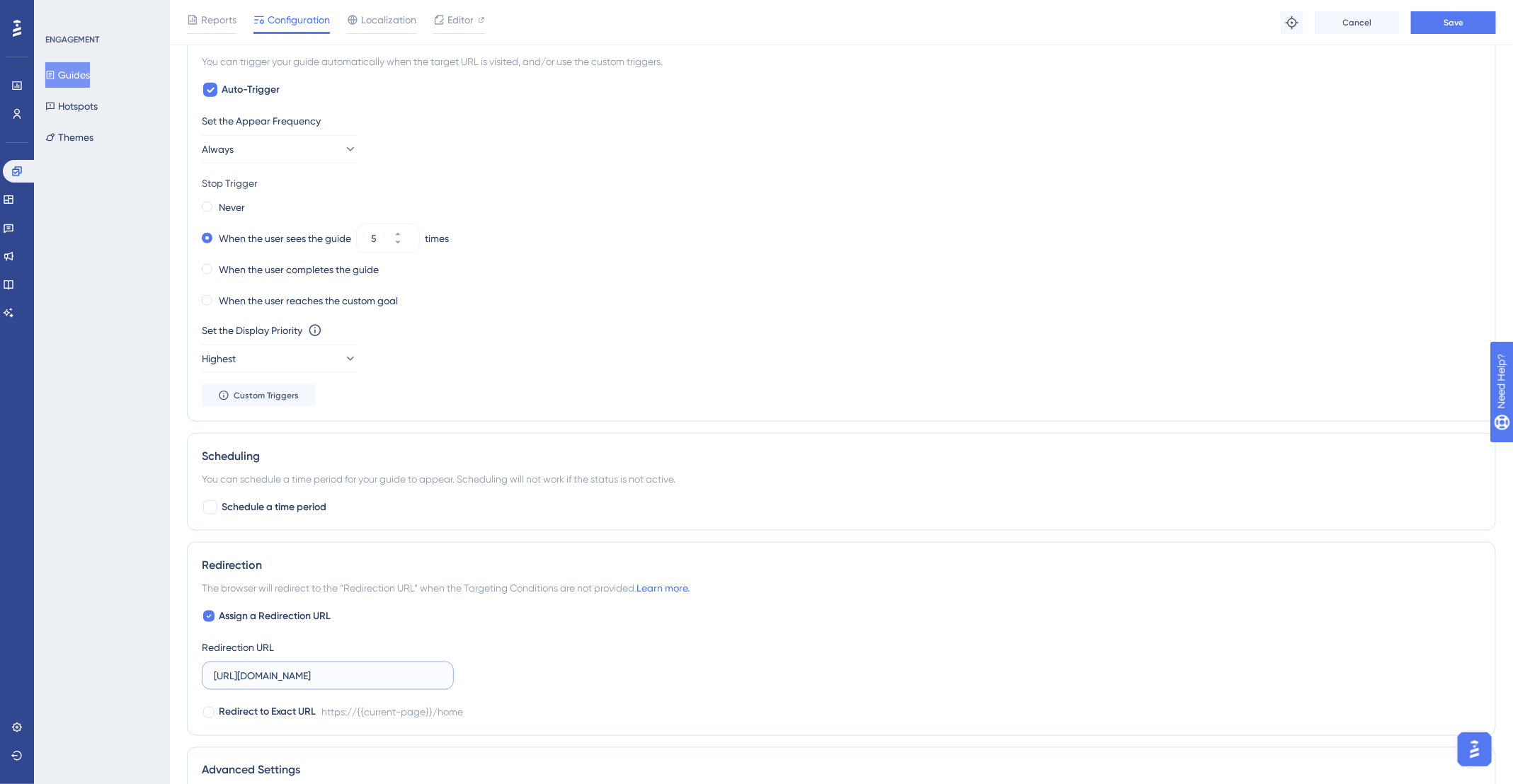
drag, startPoint x: 362, startPoint y: 678, endPoint x: 316, endPoint y: 671, distance: 46.5
click at [316, 671] on input "https://app.deskfy.io/home" at bounding box center [327, 676] width 228 height 16
paste input "[DOMAIN_NAME][URL]"
drag, startPoint x: 311, startPoint y: 675, endPoint x: 240, endPoint y: 671, distance: 71.1
click at [240, 671] on input "https://app.deskfy.io/app.deskfy.io/calendar" at bounding box center [327, 676] width 228 height 16
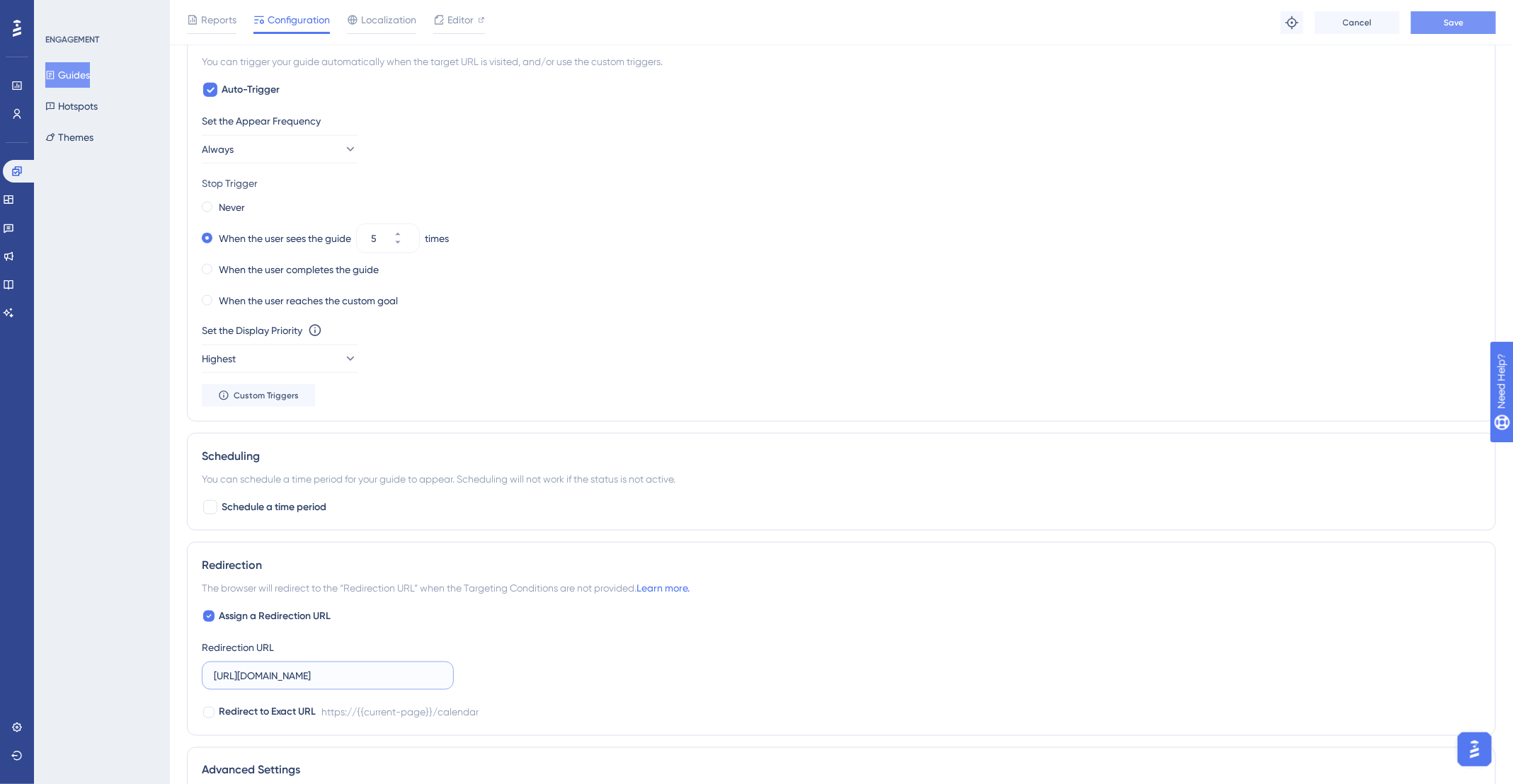
type input "https://app.deskfy.io/calendar"
click at [1432, 29] on button "Save" at bounding box center [1453, 23] width 85 height 23
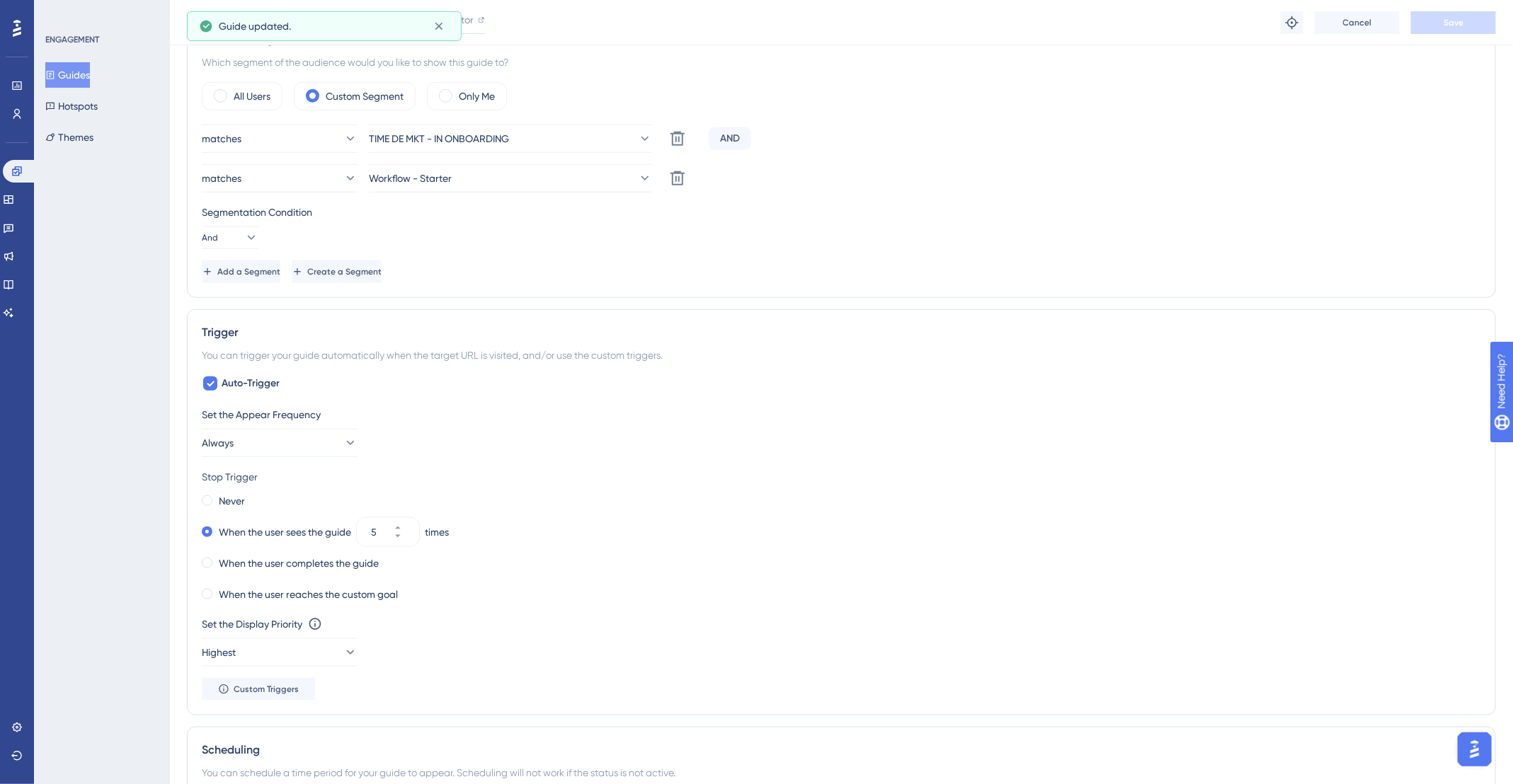
scroll to position [0, 0]
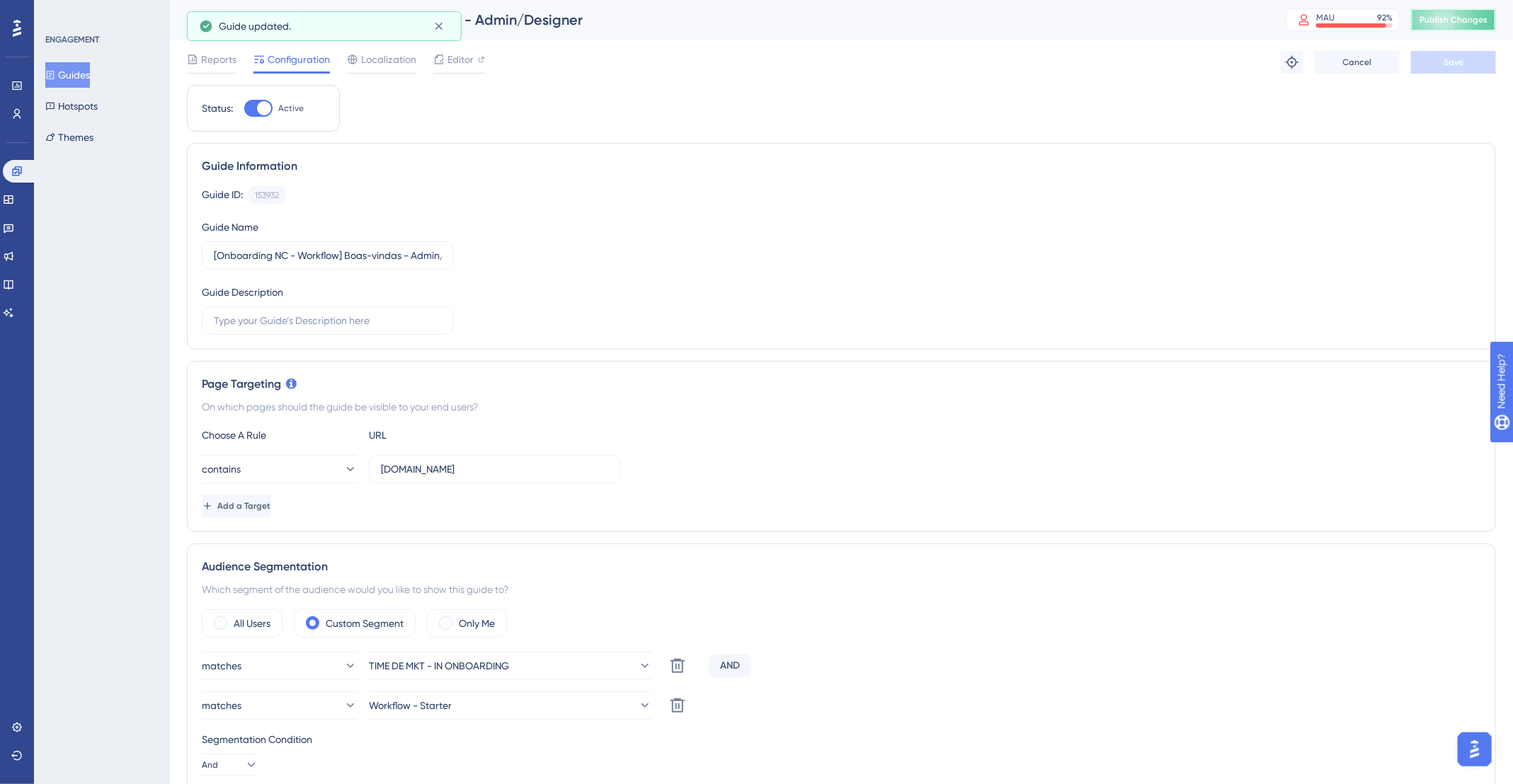
click at [1486, 16] on span "Publish Changes" at bounding box center [1453, 20] width 68 height 12
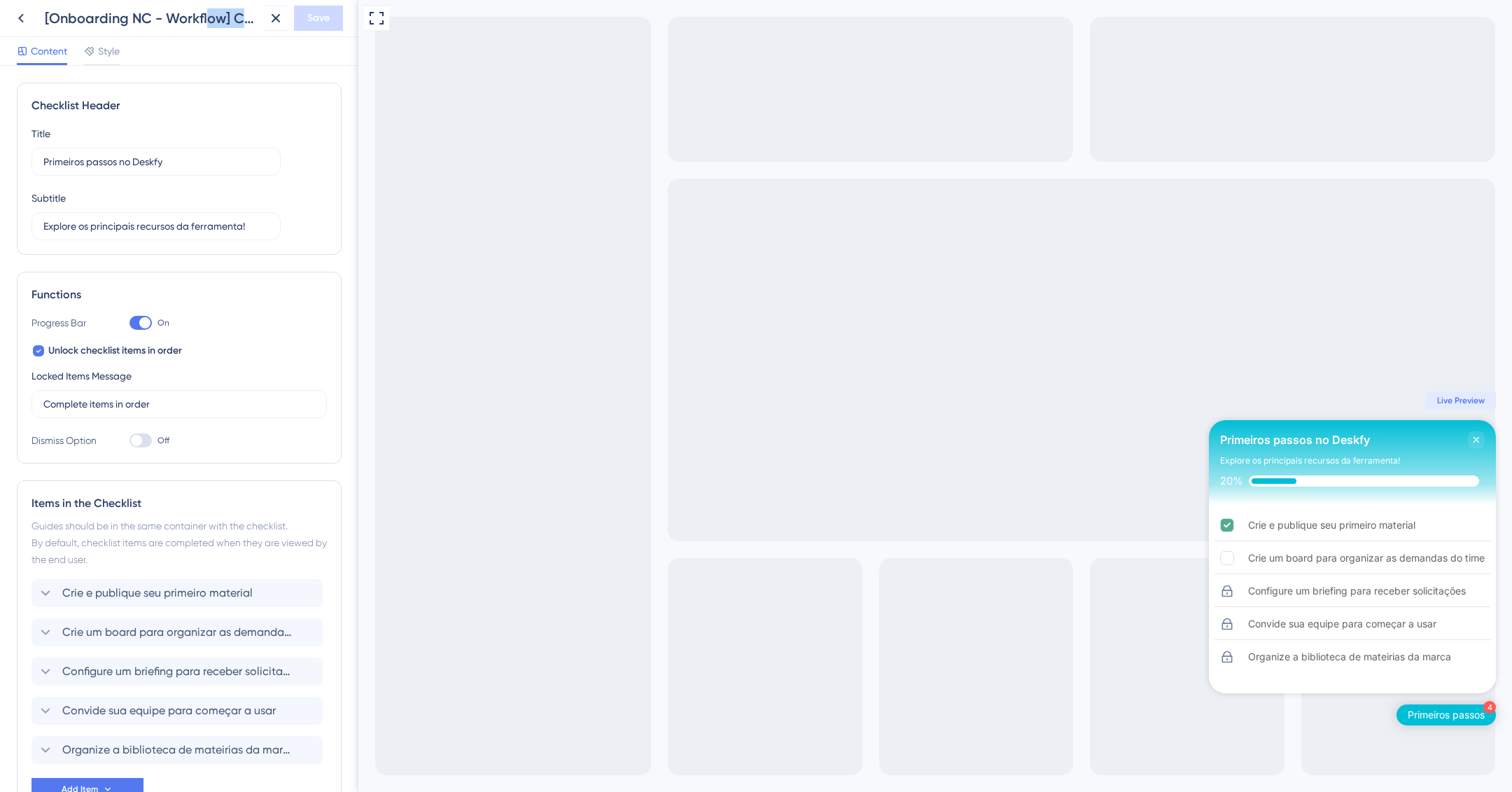
drag, startPoint x: 206, startPoint y: 23, endPoint x: 251, endPoint y: 23, distance: 45.0
click at [251, 23] on div "[Onboarding NC - Workflow] Checklist inicial - Admin" at bounding box center [151, 18] width 213 height 20
click at [274, 20] on icon at bounding box center [276, 18] width 9 height 9
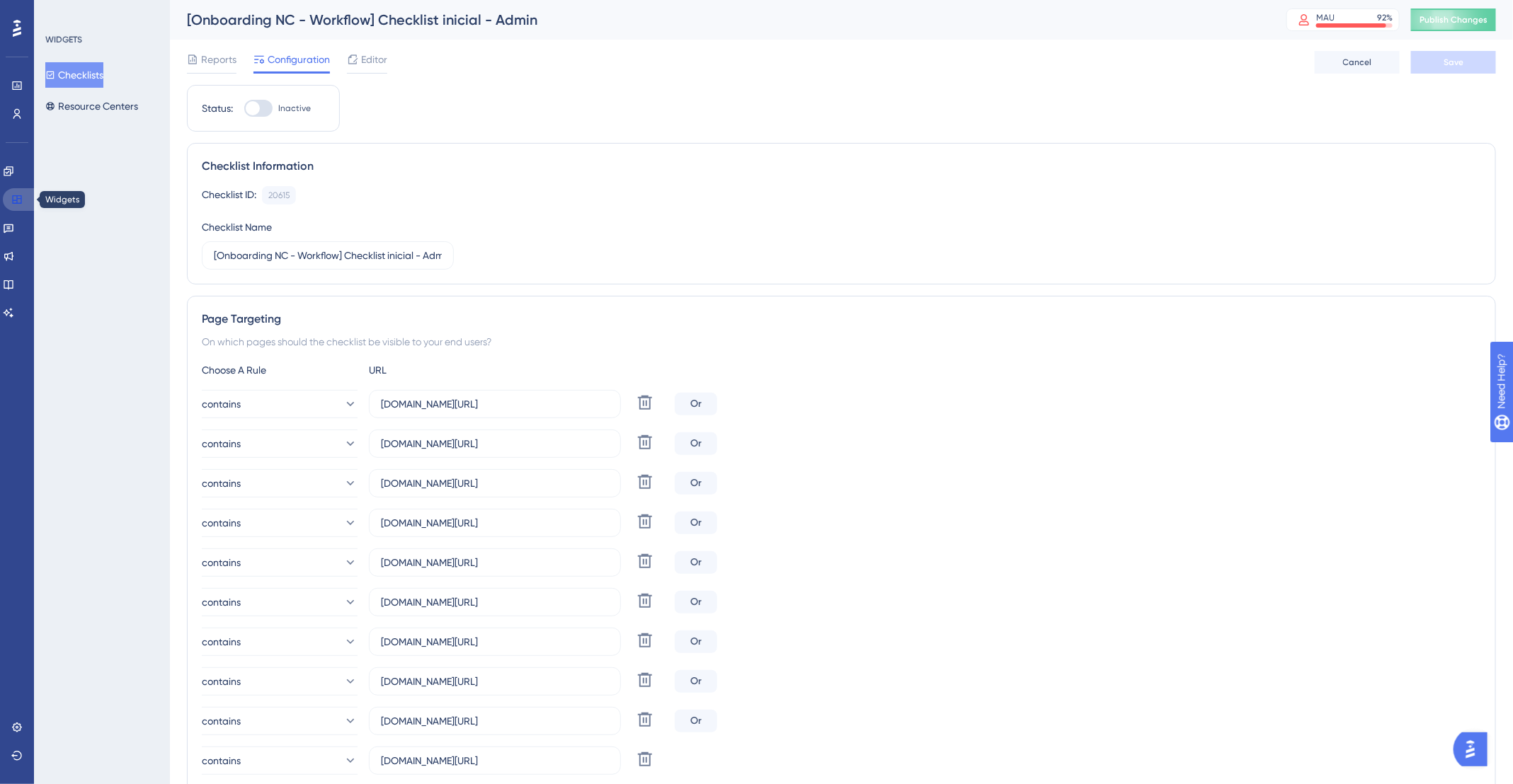
click at [24, 203] on link at bounding box center [19, 200] width 34 height 23
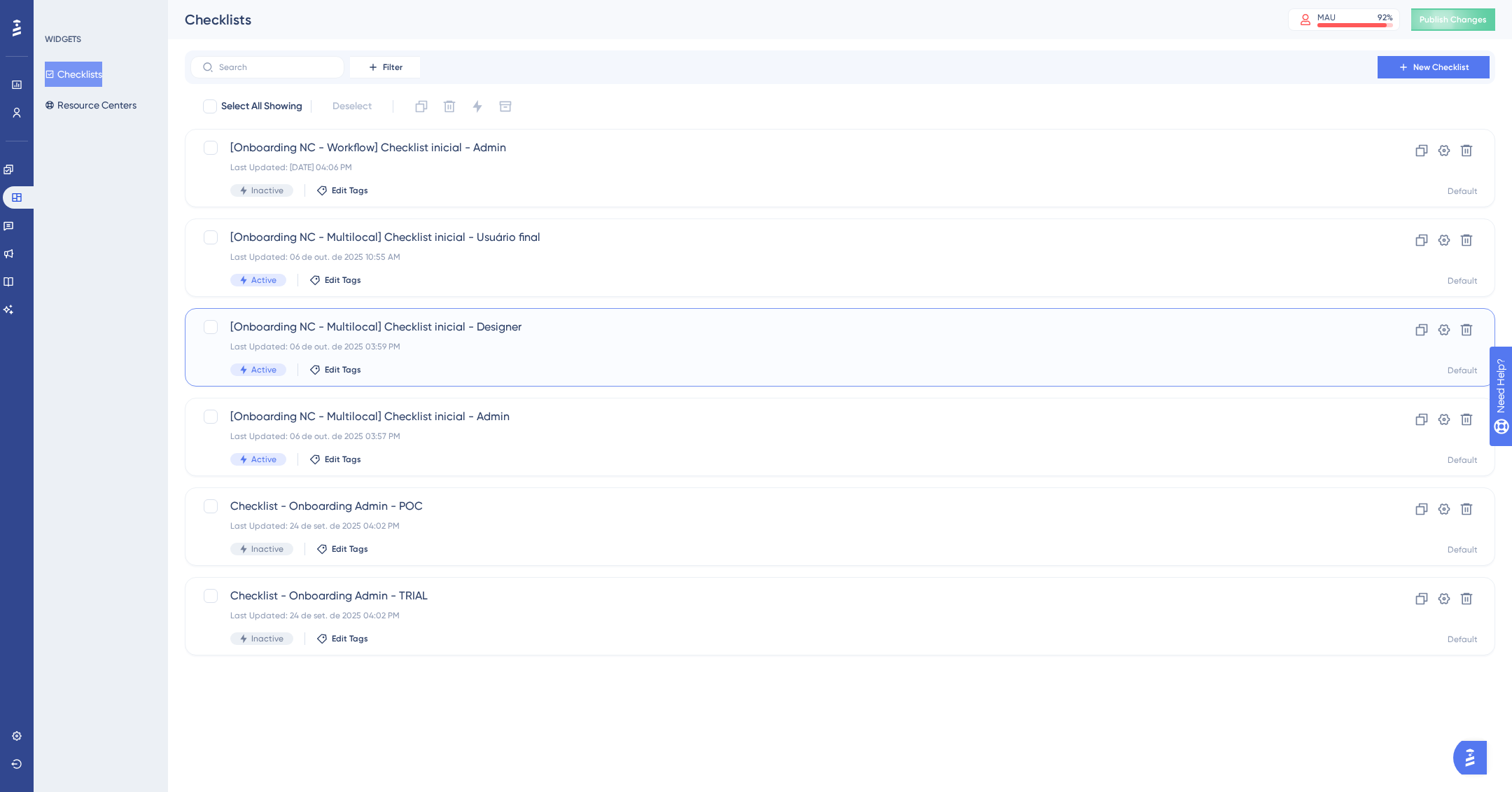
click at [691, 355] on div "[Onboarding NC - Multilocal] Checklist inicial - Designer Last Updated: 06 de o…" at bounding box center [784, 347] width 1108 height 58
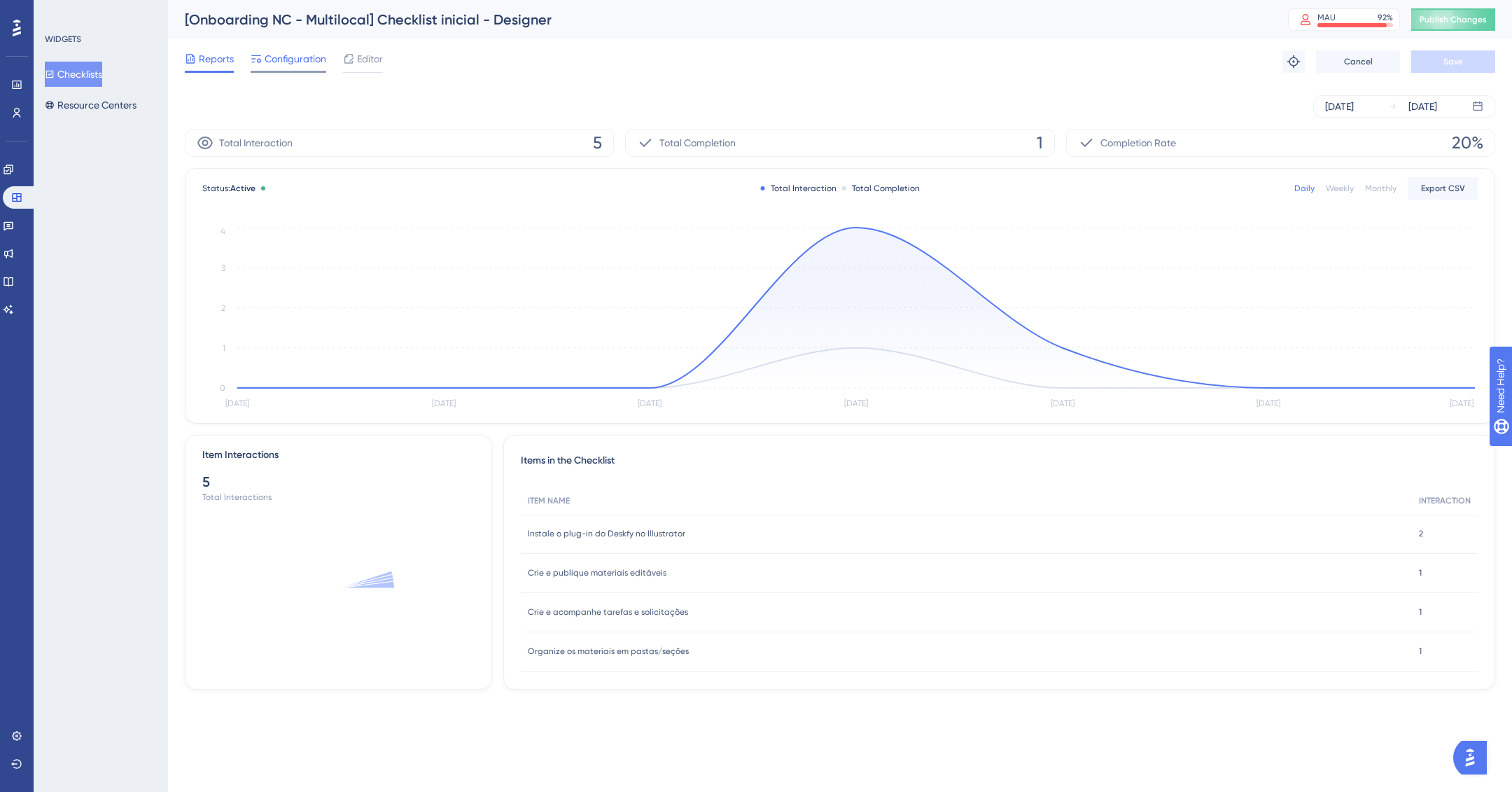
click at [296, 67] on span "Configuration" at bounding box center [296, 59] width 62 height 17
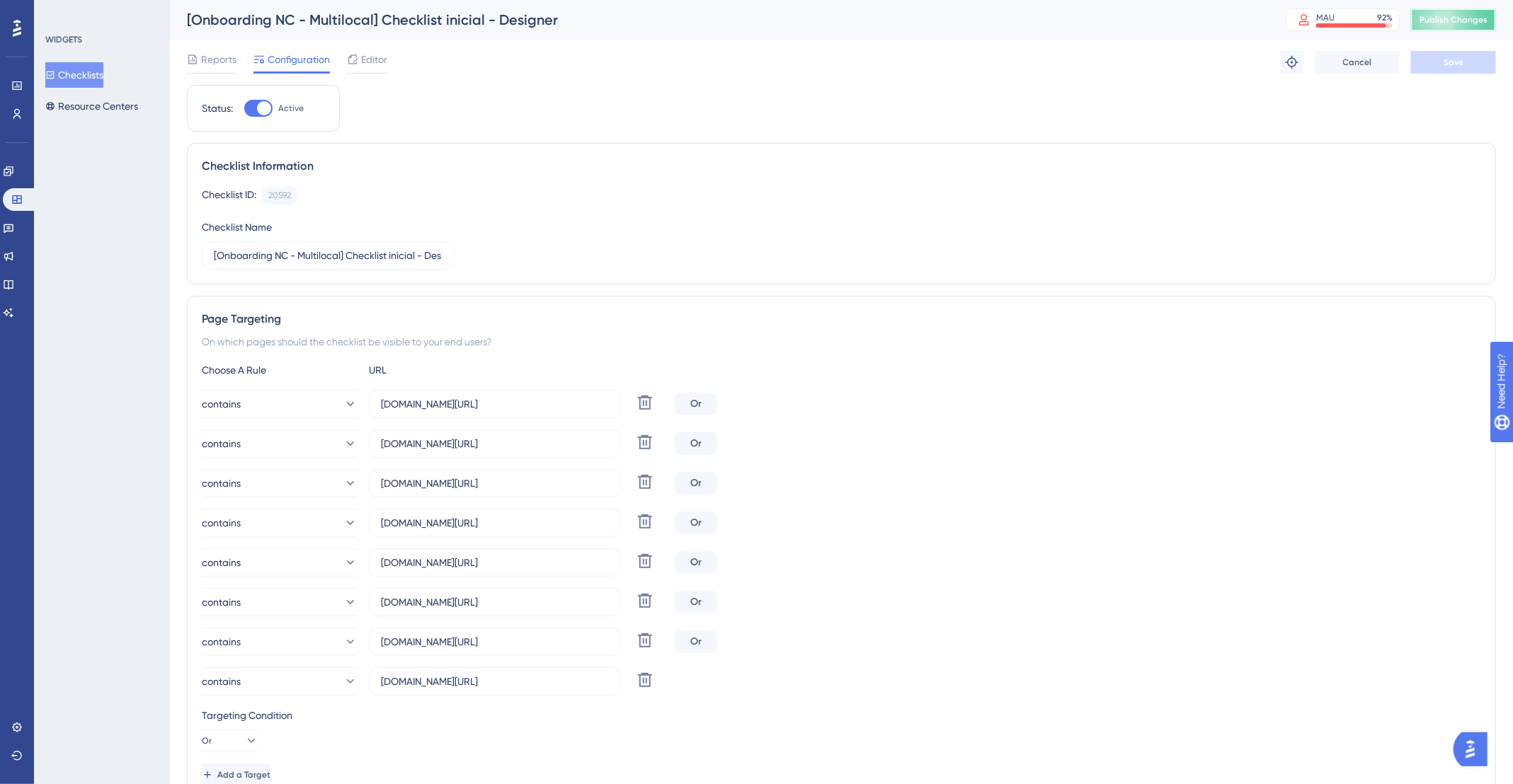
click at [1461, 15] on span "Publish Changes" at bounding box center [1453, 20] width 68 height 12
click at [76, 76] on button "Checklists" at bounding box center [74, 75] width 58 height 25
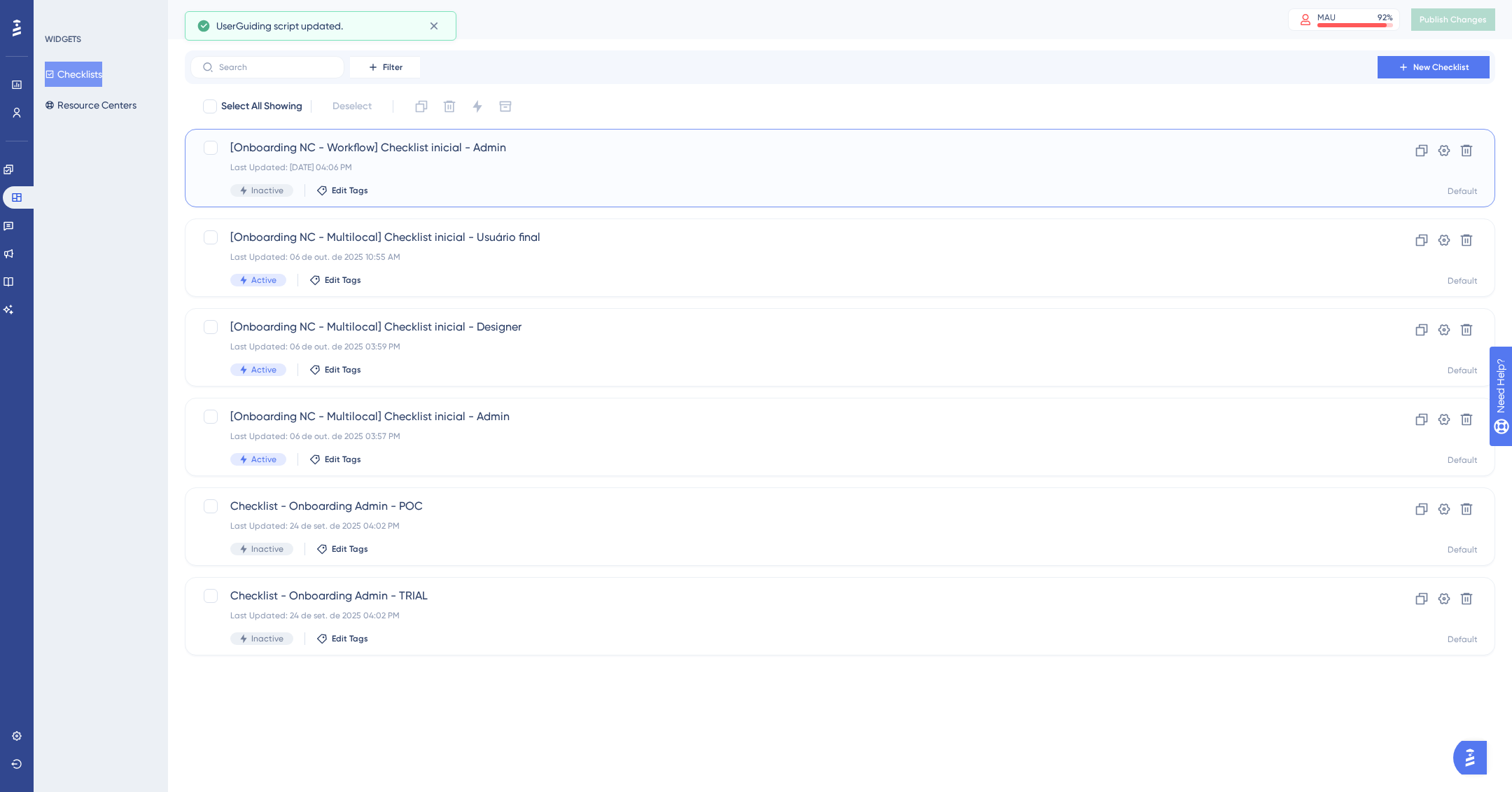
click at [664, 171] on div "Last Updated: 10 de out. de 2025 04:06 PM" at bounding box center [784, 168] width 1108 height 11
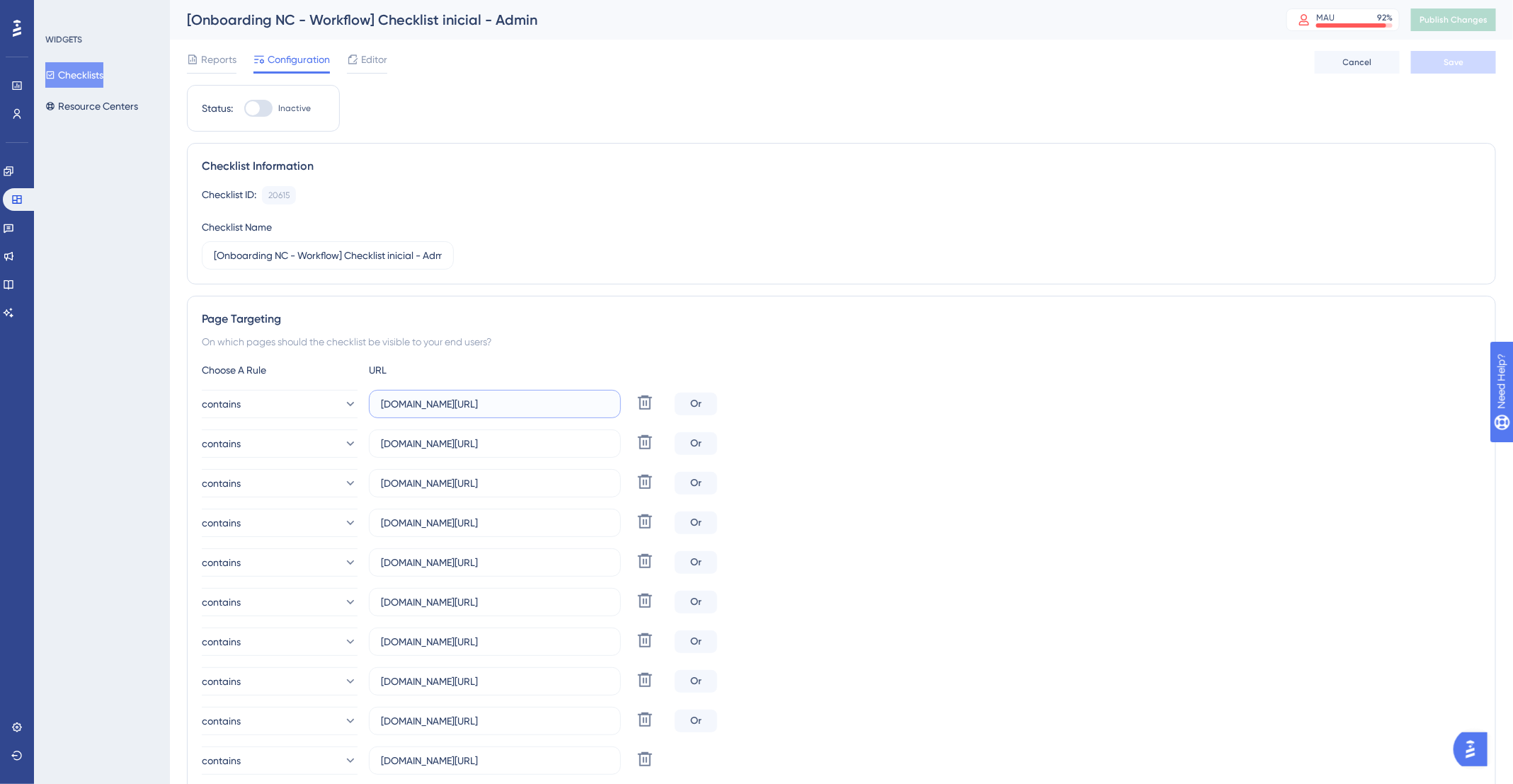
click at [478, 397] on input "app.deskfy.io/home" at bounding box center [494, 404] width 228 height 16
paste input "https://app.deskfy.io/ia"
drag, startPoint x: 416, startPoint y: 405, endPoint x: 366, endPoint y: 405, distance: 50.0
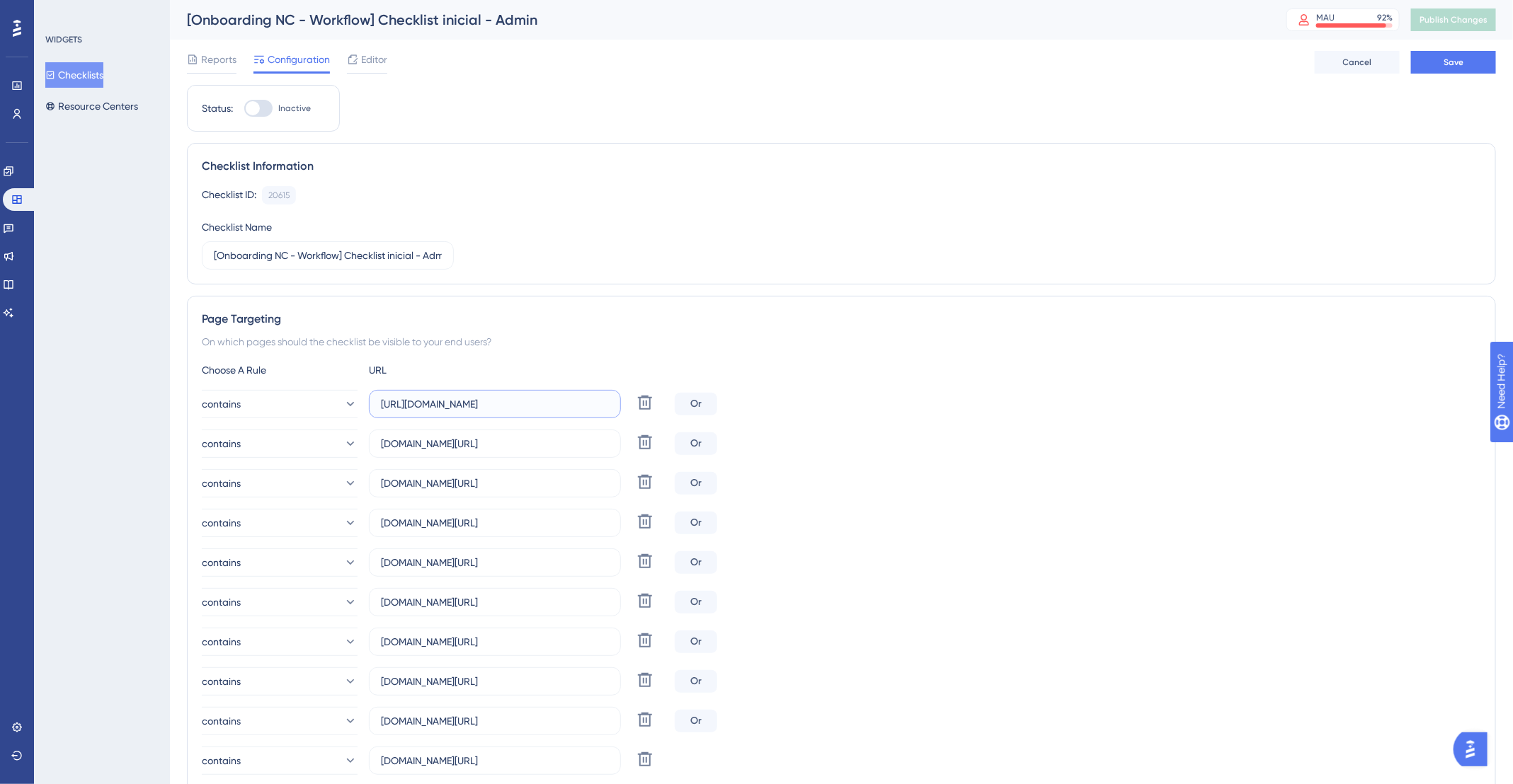
click at [366, 405] on div "contains https://app.deskfy.io/ia Delete" at bounding box center [435, 404] width 467 height 28
type input "app.deskfy.io/ia"
click at [532, 445] on input "app.deskfy.io/campaigns" at bounding box center [494, 444] width 228 height 16
drag, startPoint x: 529, startPoint y: 443, endPoint x: 375, endPoint y: 445, distance: 154.0
click at [375, 445] on label "app.deskfy.io/campaigns" at bounding box center [495, 444] width 252 height 28
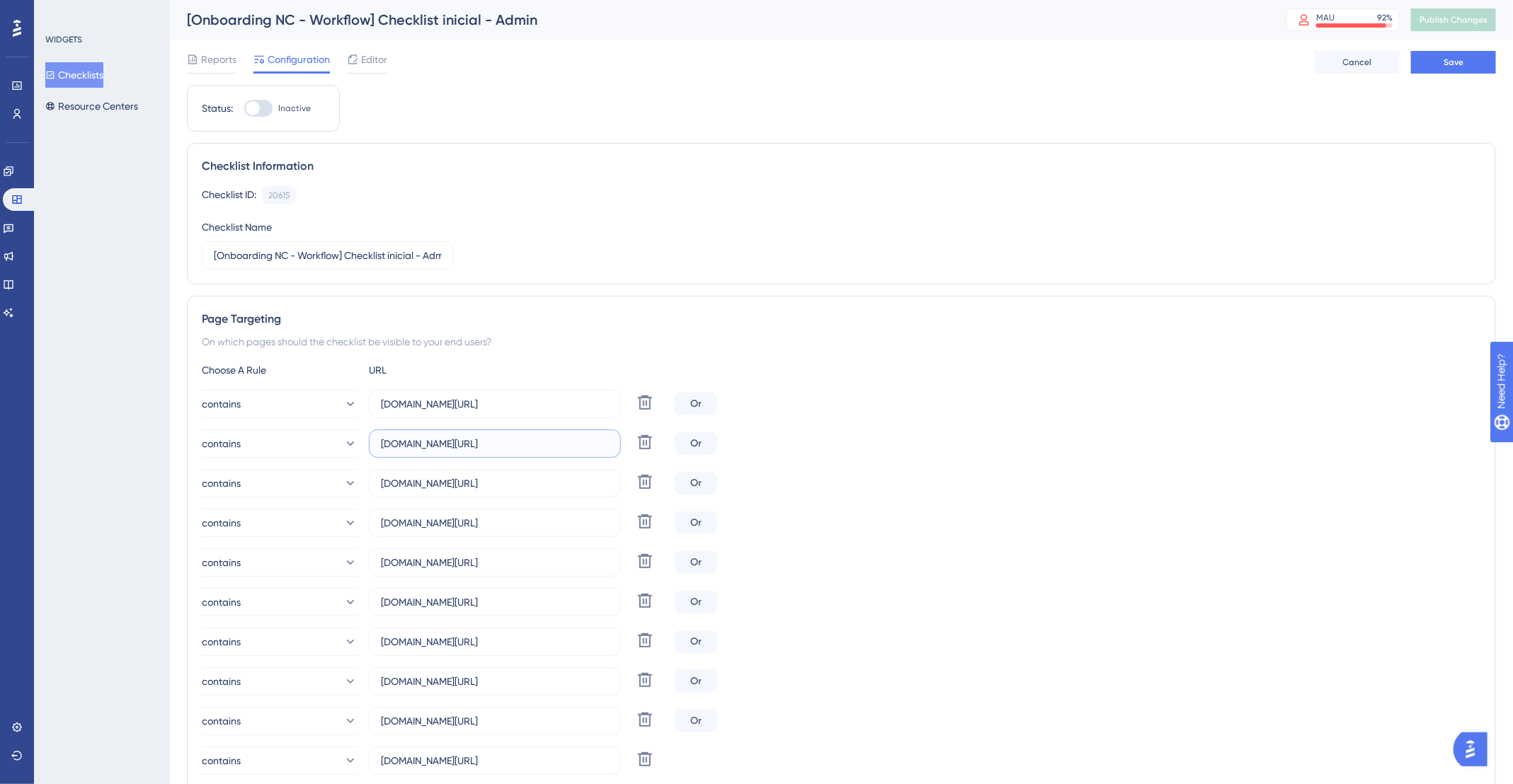
paste input "lendar"
type input "app.deskfy.io/calendar"
click at [566, 483] on input "app.deskfy.io/arts/templates" at bounding box center [494, 483] width 228 height 16
click at [542, 487] on input "app.deskfy.io/arts/templates" at bounding box center [494, 483] width 228 height 16
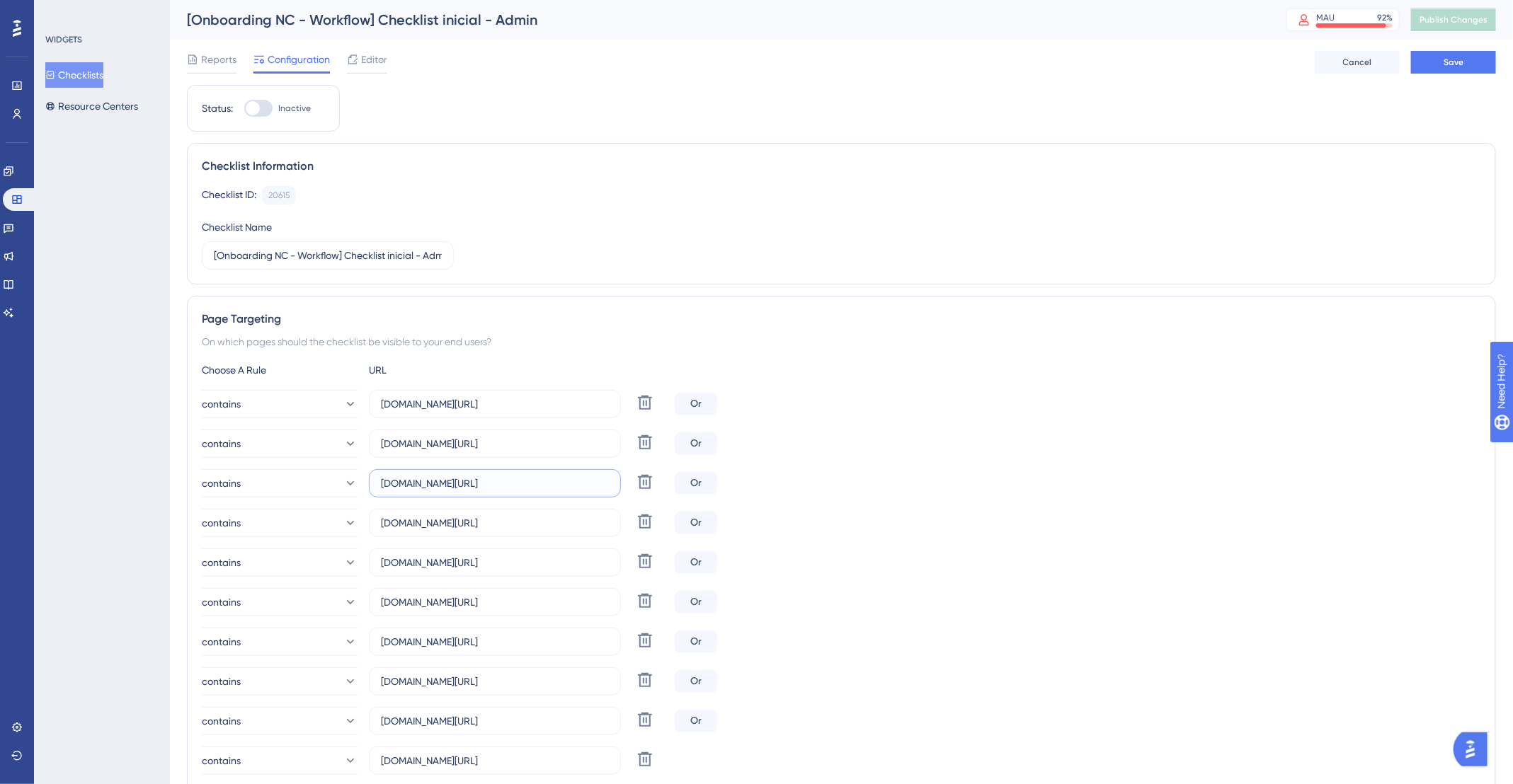
click at [542, 487] on input "app.deskfy.io/arts/templates" at bounding box center [494, 483] width 228 height 16
paste input "workflow/"
type input "app.deskfy.io/workflow"
click at [538, 524] on input "app.deskfy.io/workflow/home" at bounding box center [494, 523] width 228 height 16
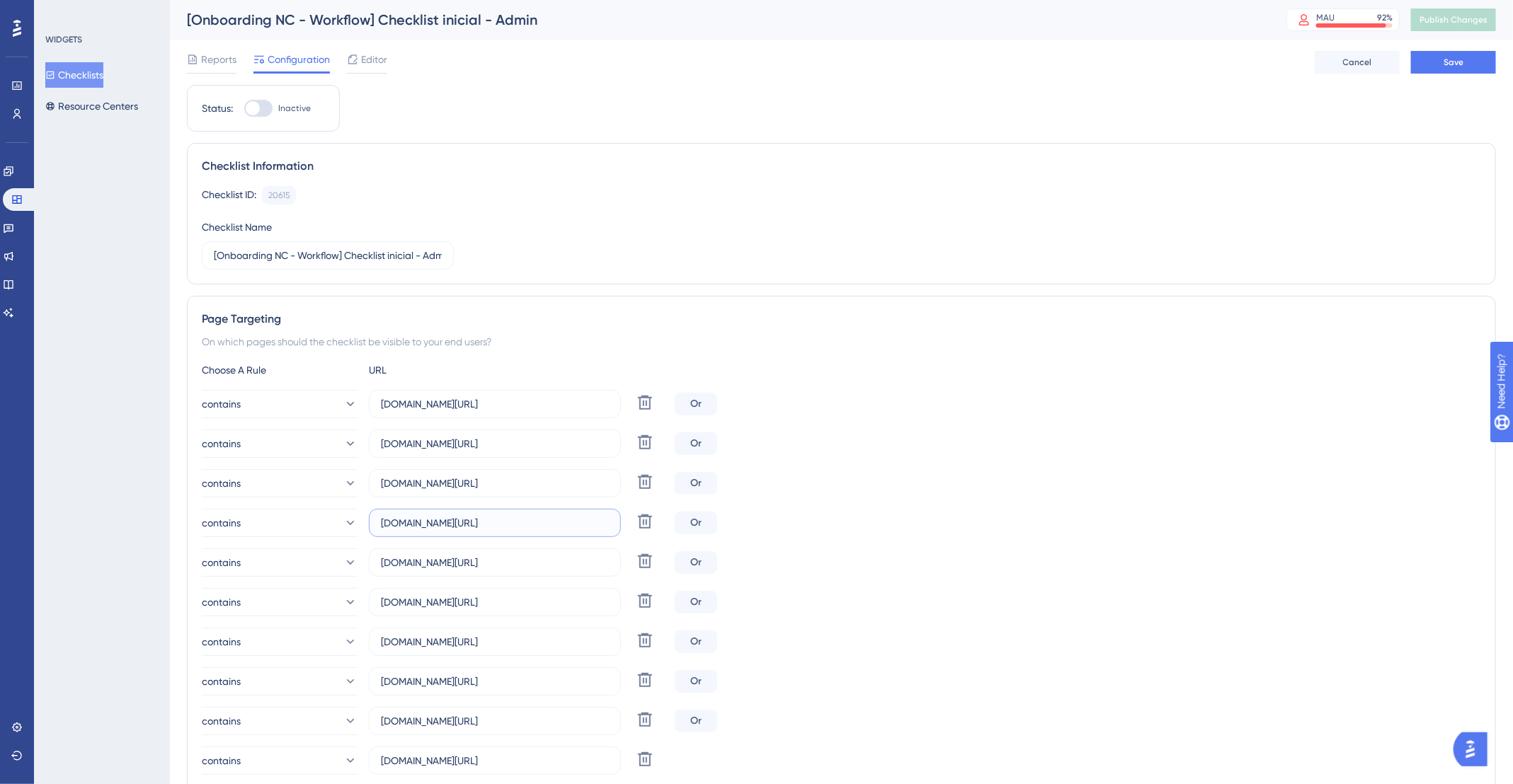
click at [538, 524] on input "app.deskfy.io/workflow/home" at bounding box center [494, 523] width 228 height 16
paste input "repository"
type input "app.deskfy.io/repository"
click at [559, 566] on input "[DOMAIN_NAME][URL]" at bounding box center [494, 562] width 228 height 16
click at [572, 594] on input "[DOMAIN_NAME][URL]" at bounding box center [494, 602] width 228 height 16
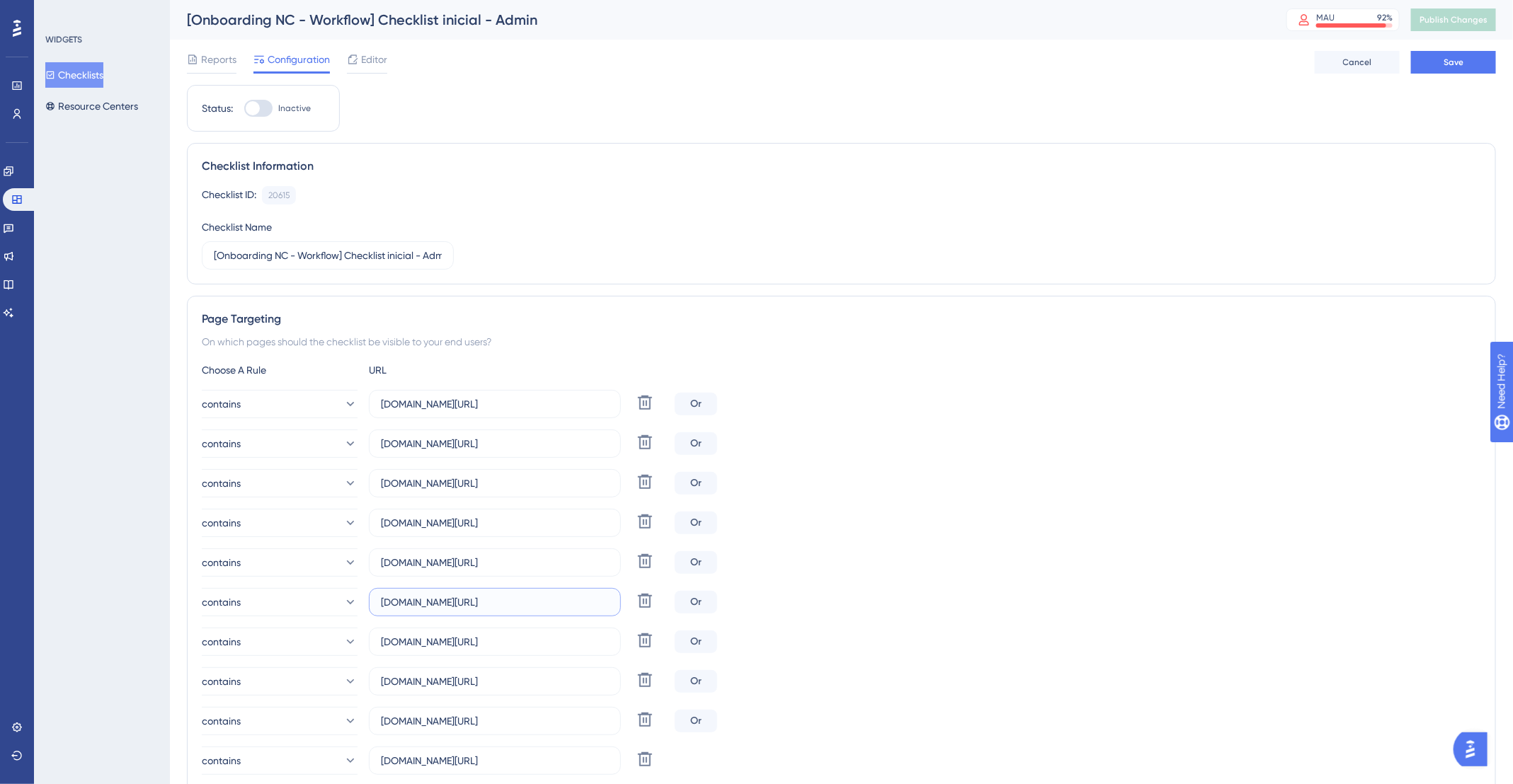
click at [572, 594] on input "[DOMAIN_NAME][URL]" at bounding box center [494, 602] width 228 height 16
paste input "brand"
type input "app.deskfy.io/brand"
click at [640, 640] on icon at bounding box center [644, 640] width 17 height 17
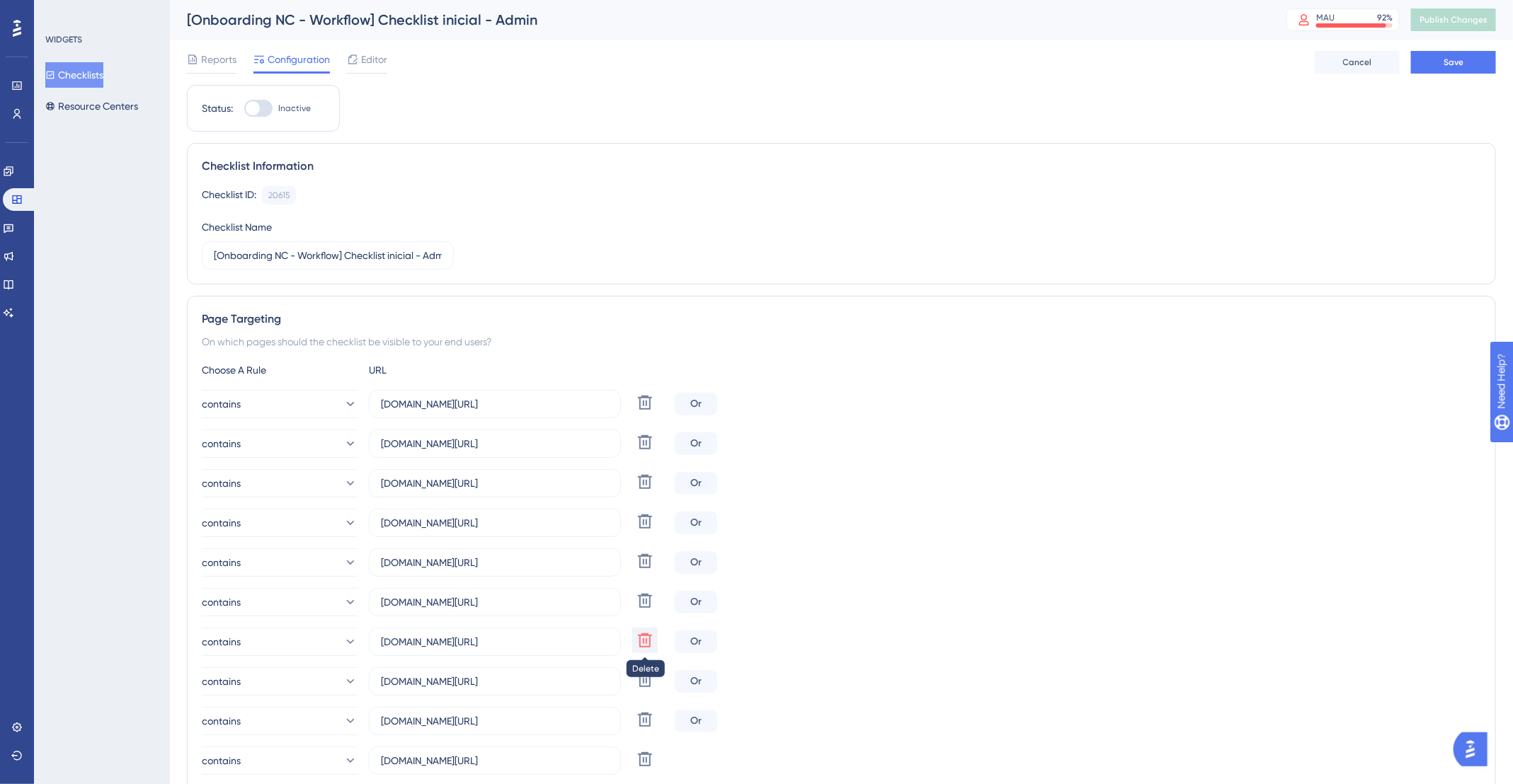
type input "app.deskfy.io/brand"
type input "app.deskfy.io/analytics/overview"
type input "app.deskfy.io/calendar"
click at [640, 640] on icon at bounding box center [644, 640] width 17 height 17
type input "app.deskfy.io/analytics/overview"
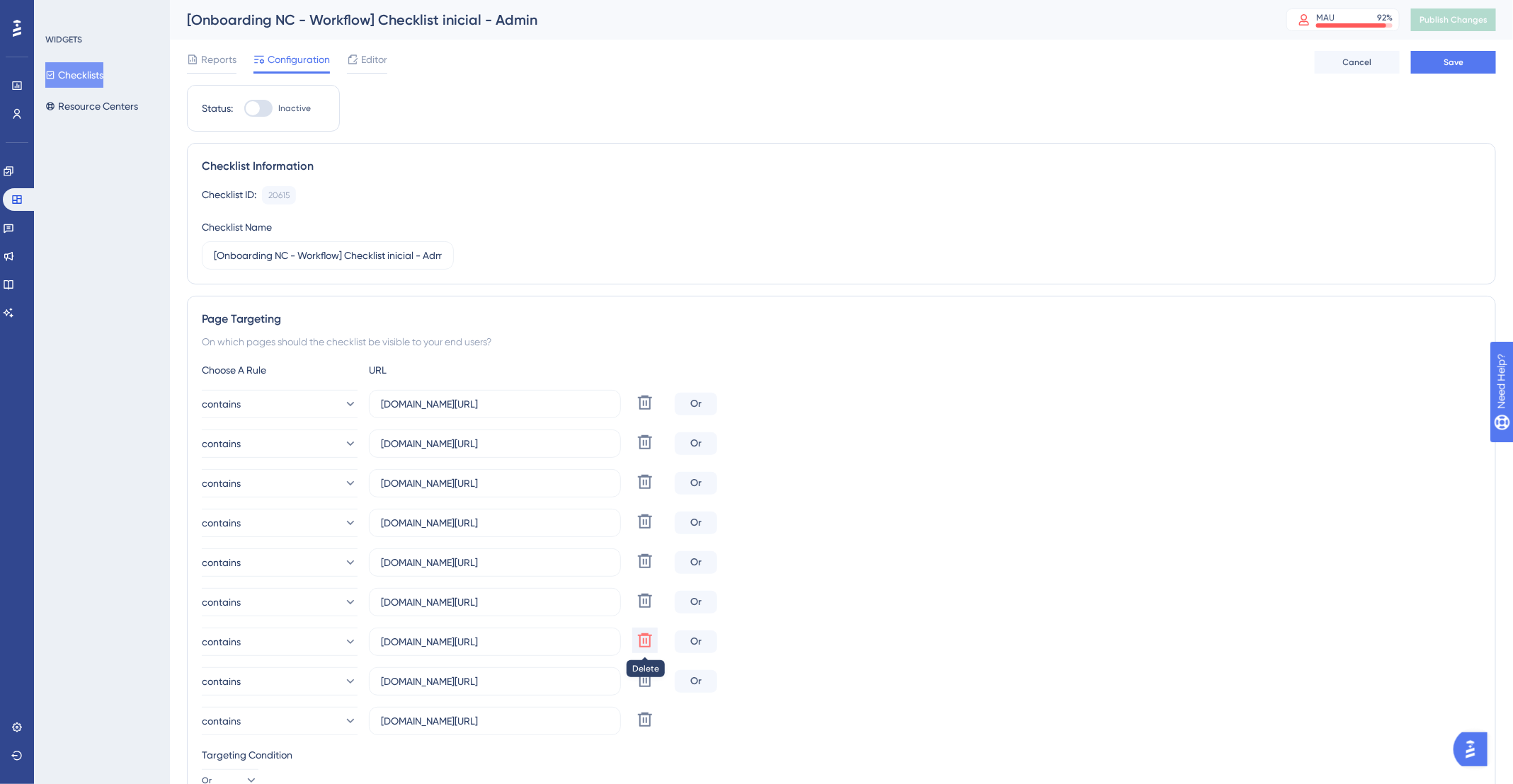
type input "app.deskfy.io/calendar"
click at [640, 640] on icon at bounding box center [644, 640] width 17 height 17
type input "app.deskfy.io/calendar"
click at [640, 640] on icon at bounding box center [644, 640] width 17 height 17
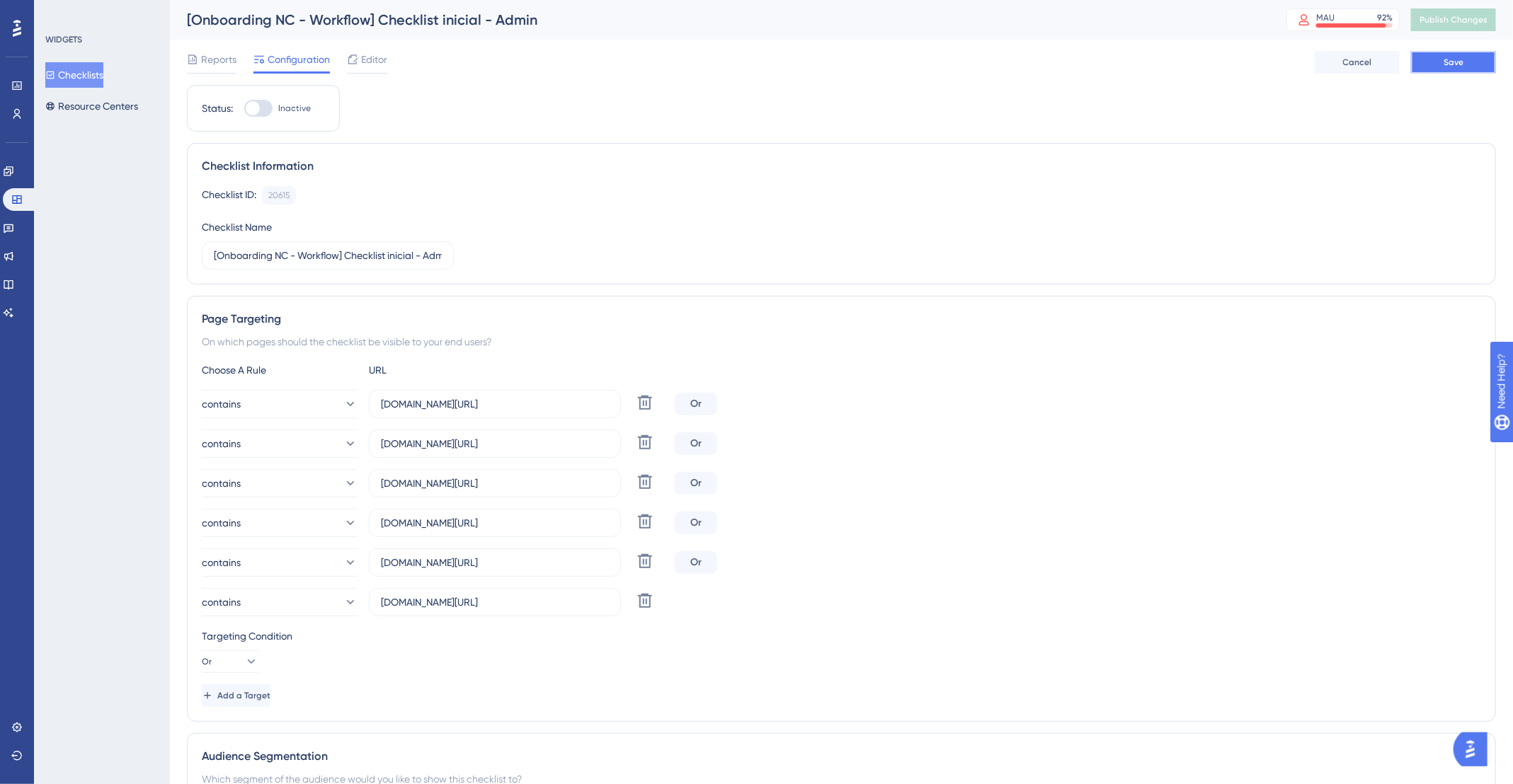
click at [1446, 67] on span "Save" at bounding box center [1453, 62] width 20 height 12
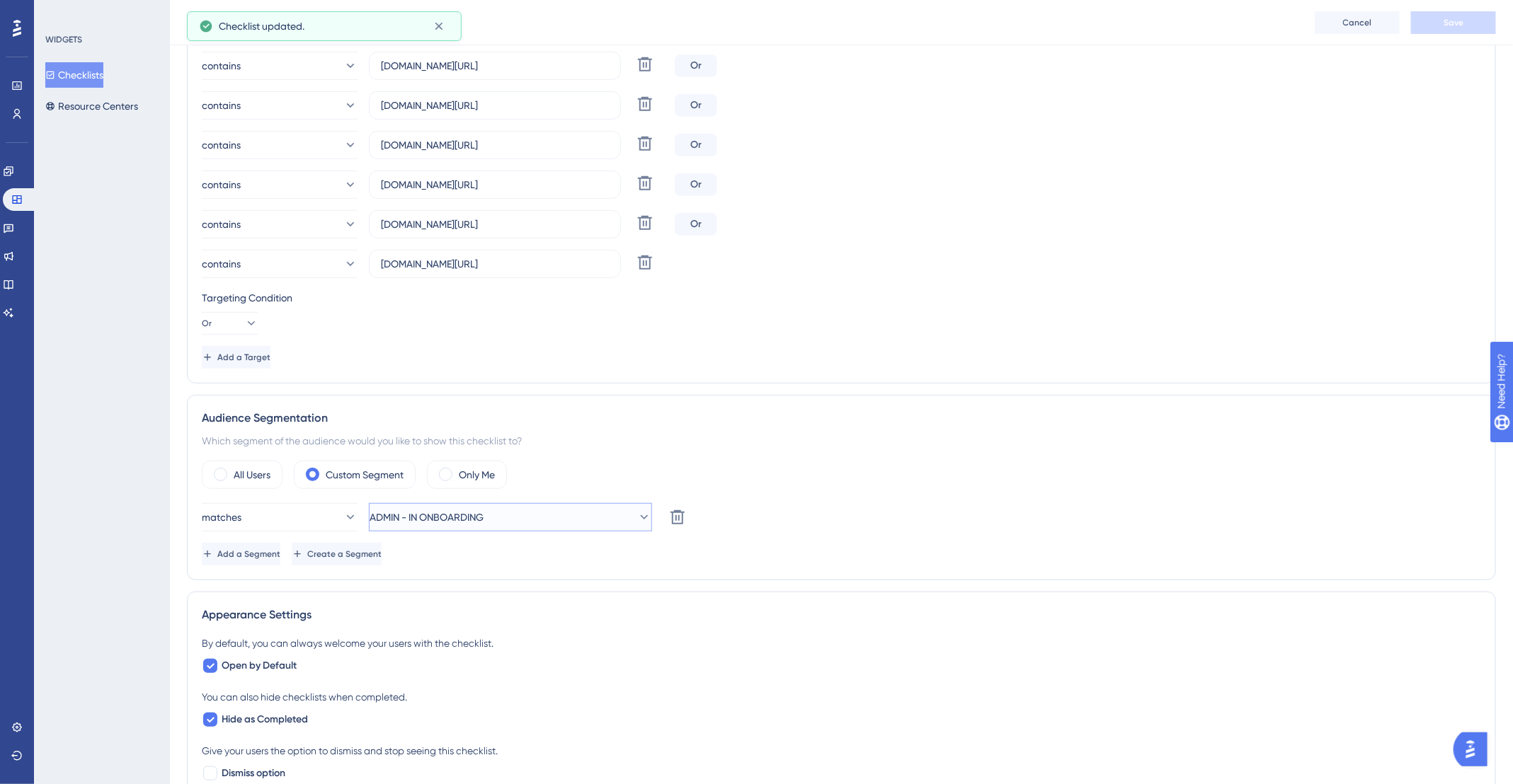
click at [546, 517] on button "ADMIN - IN ONBOARDING" at bounding box center [510, 517] width 284 height 28
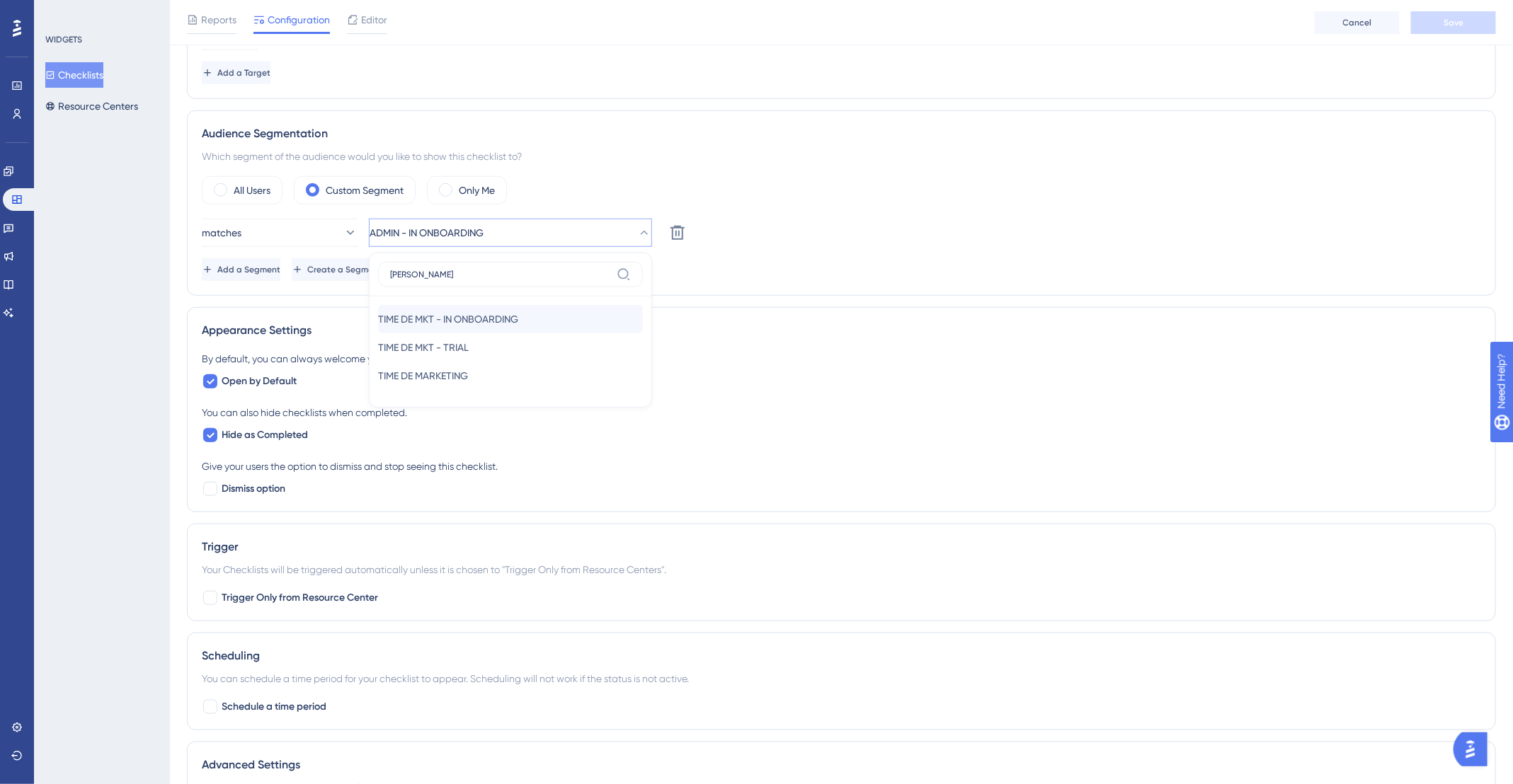
type input "tim"
click at [475, 313] on span "TIME DE MKT - IN ONBOARDING" at bounding box center [448, 319] width 141 height 17
click at [380, 267] on span "Create a Segment" at bounding box center [344, 270] width 74 height 12
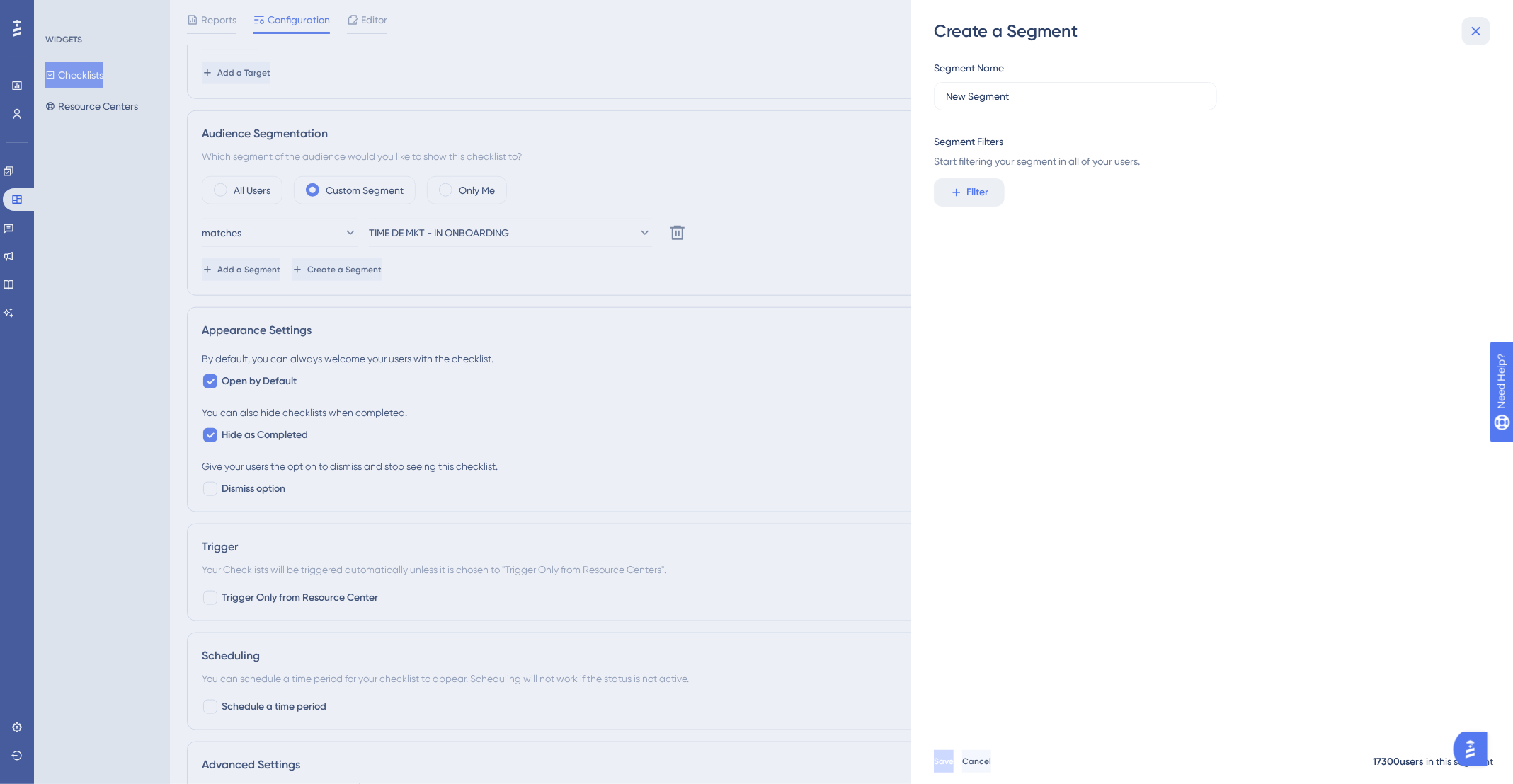
click at [1465, 31] on button at bounding box center [1476, 31] width 28 height 28
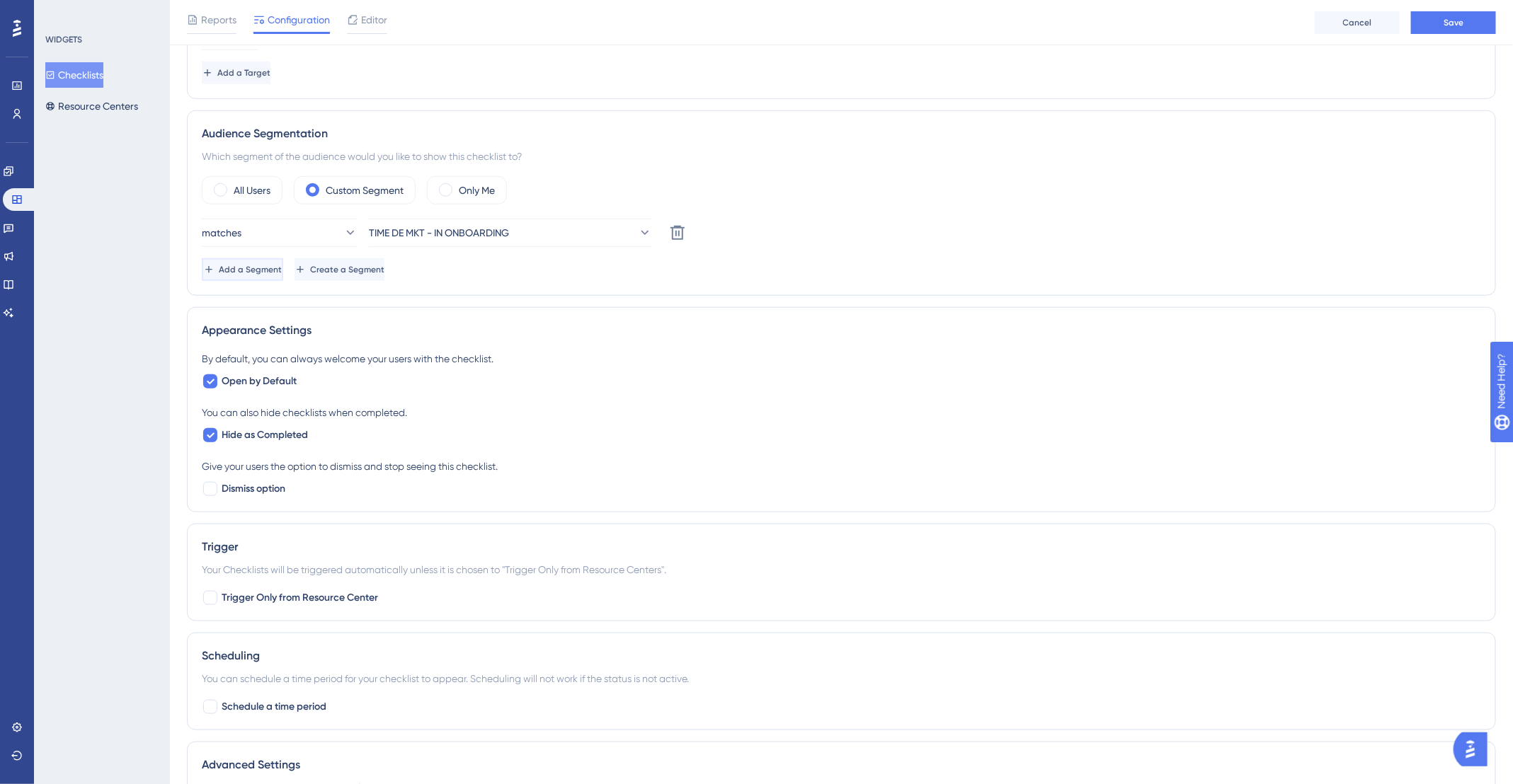
click at [281, 267] on span "Add a Segment" at bounding box center [250, 270] width 63 height 12
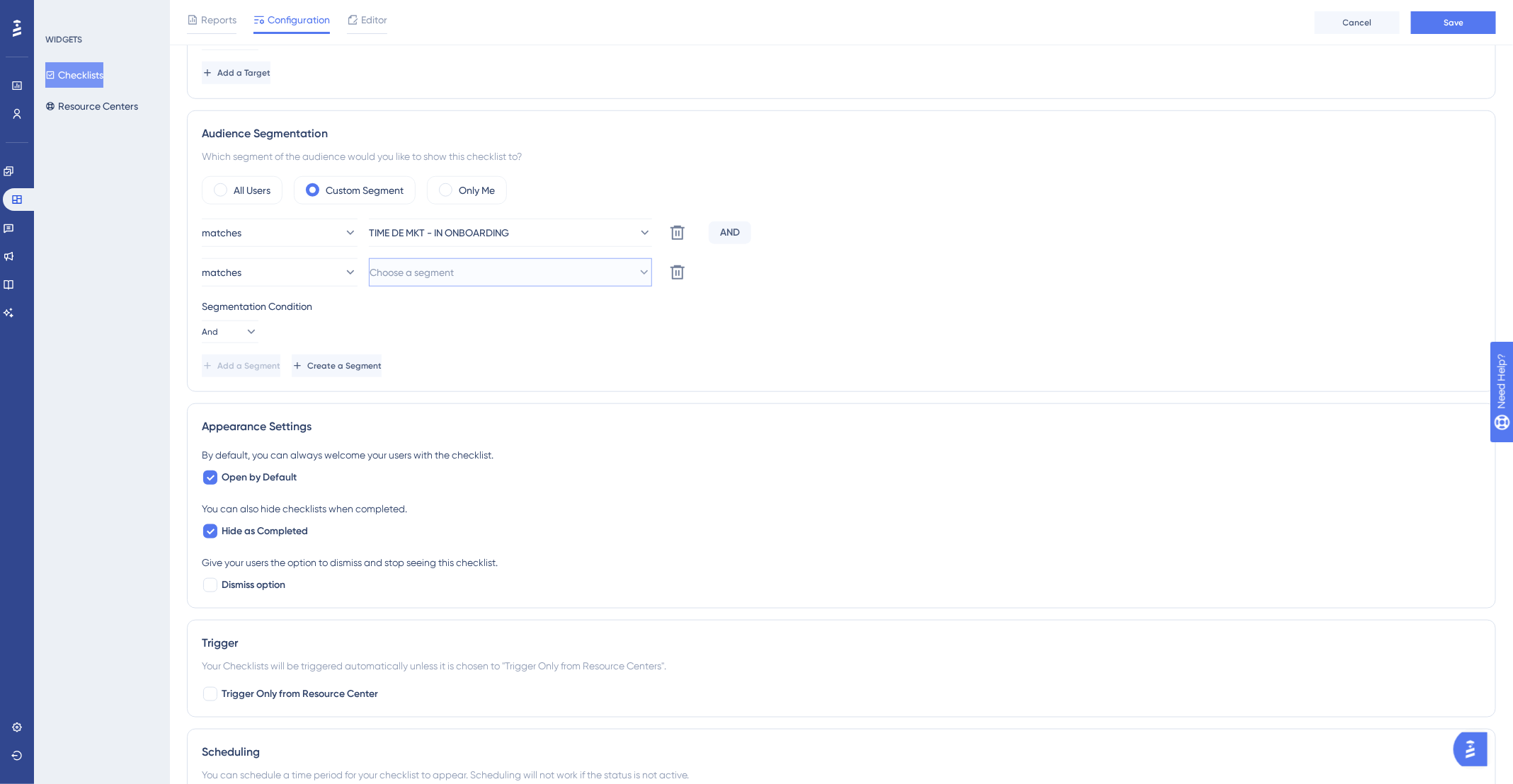
click at [454, 268] on span "Choose a segment" at bounding box center [412, 272] width 84 height 17
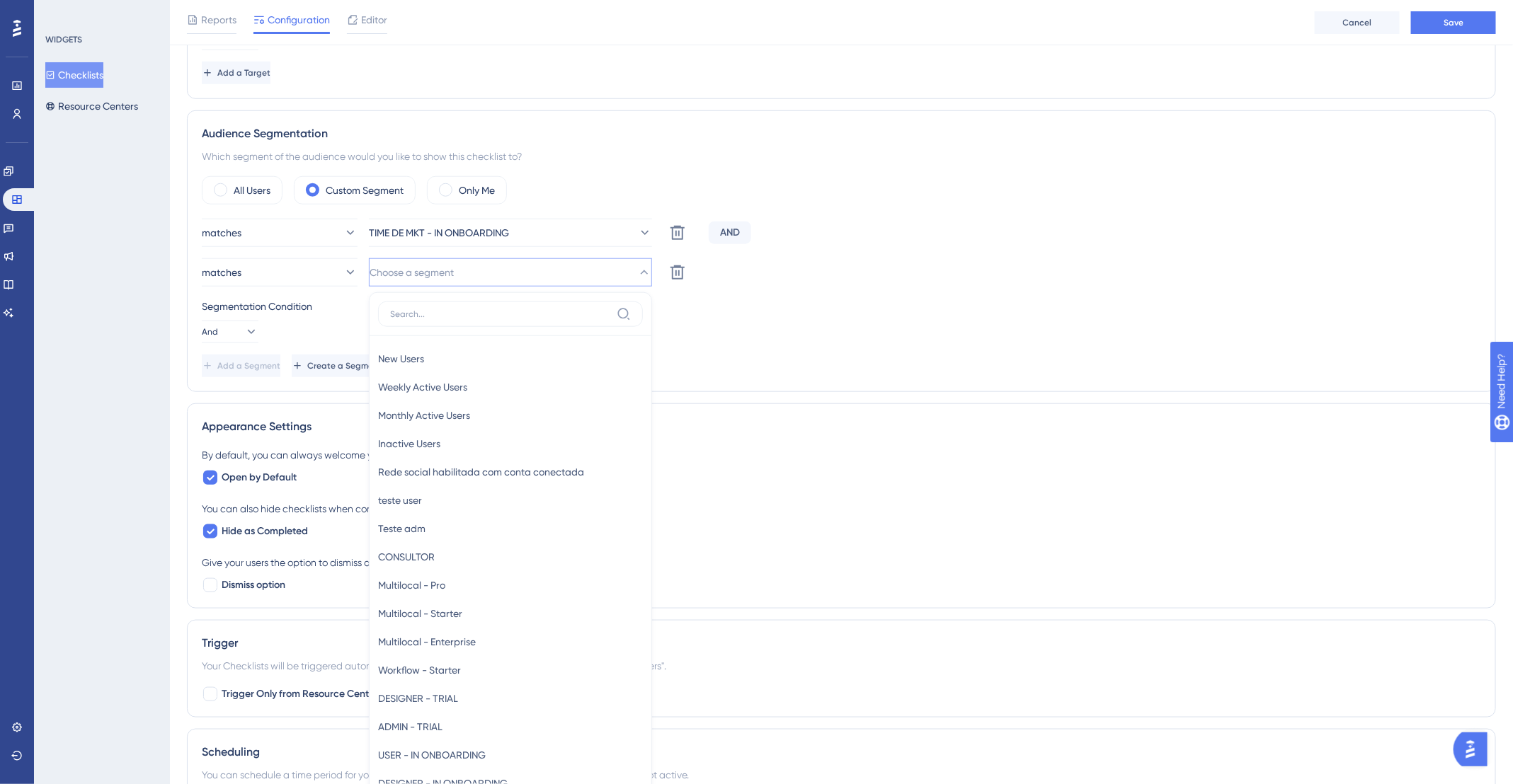
scroll to position [773, 0]
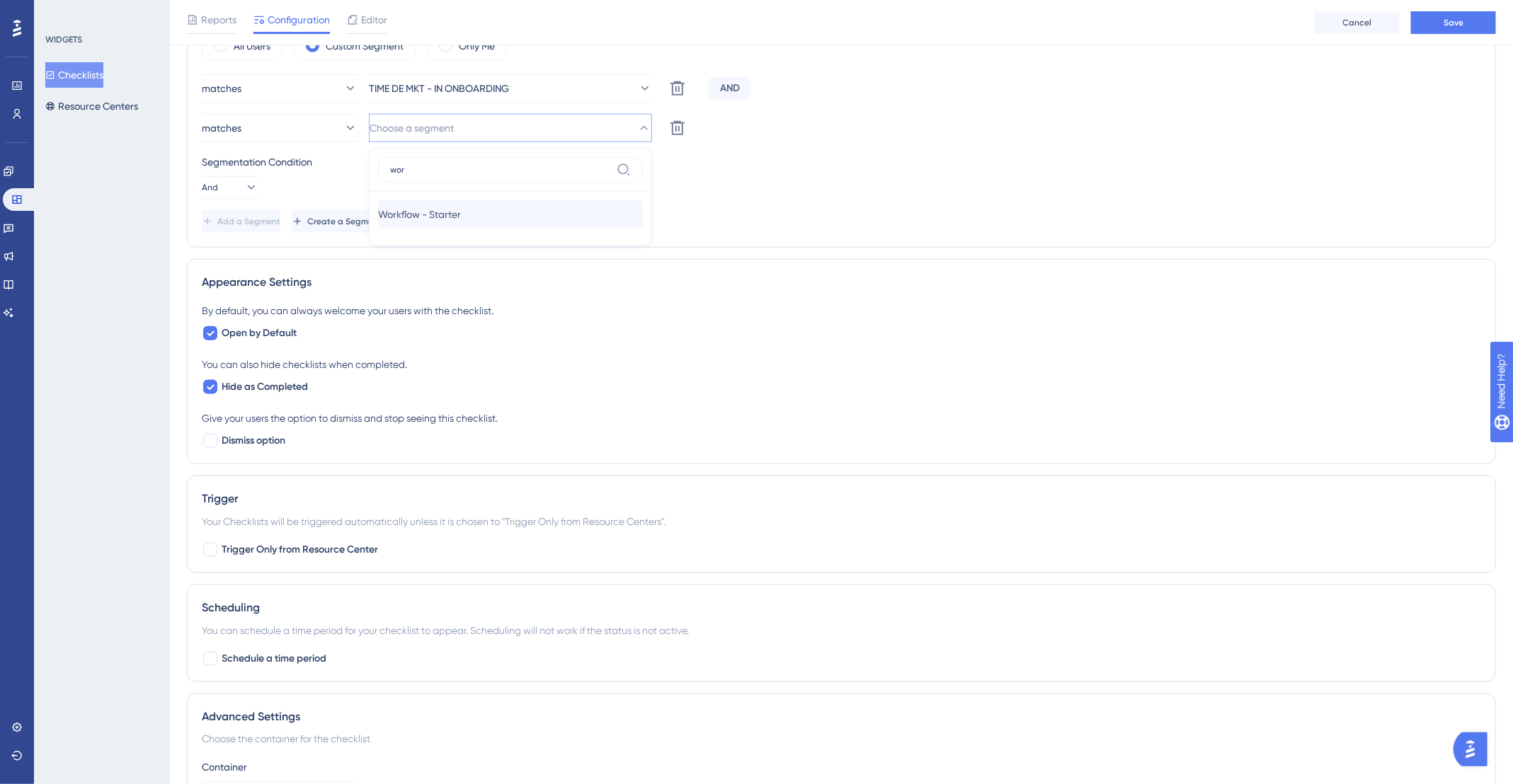
type input "wor"
click at [474, 214] on div "Workflow - Starter Workflow - Starter" at bounding box center [510, 214] width 265 height 28
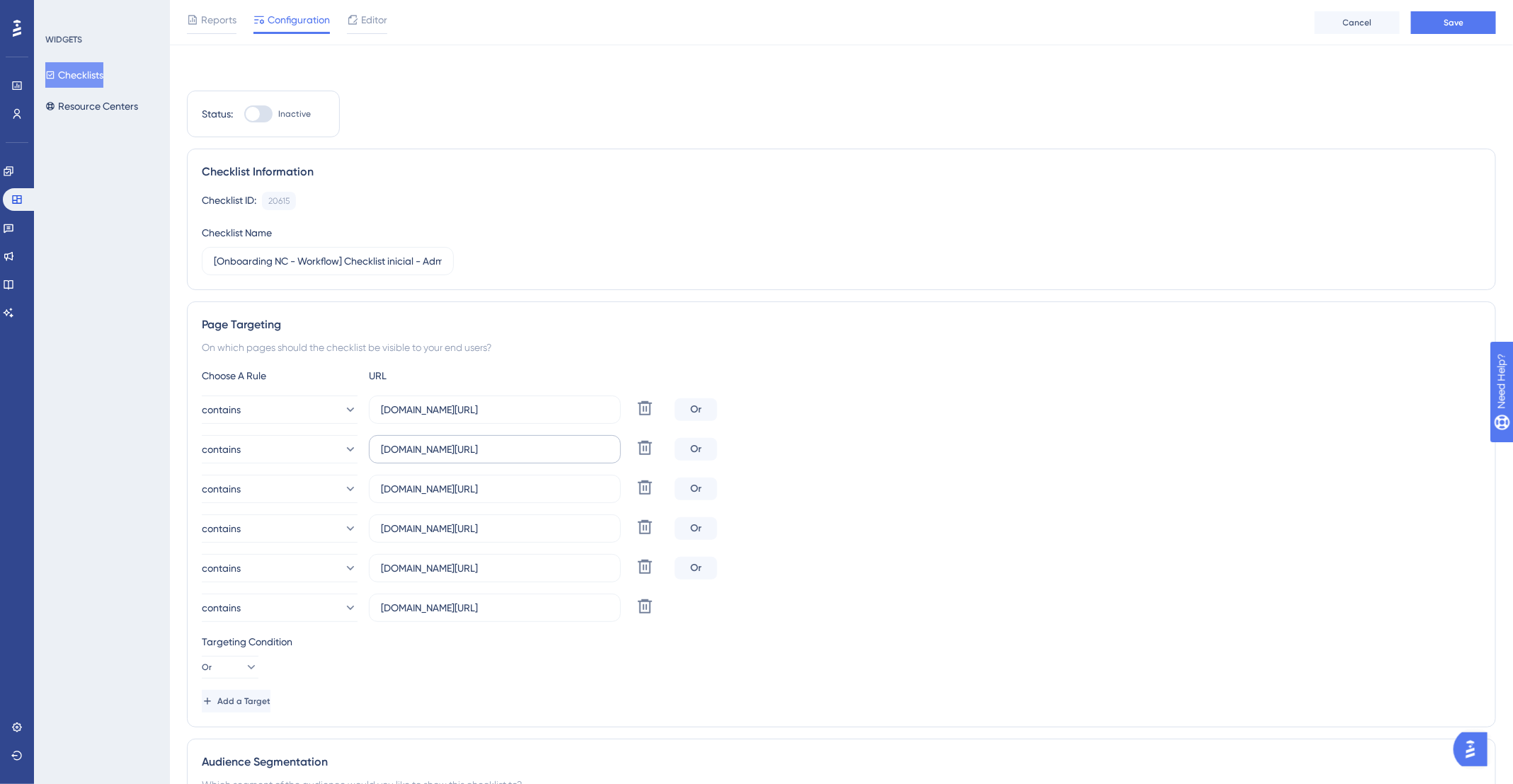
scroll to position [0, 0]
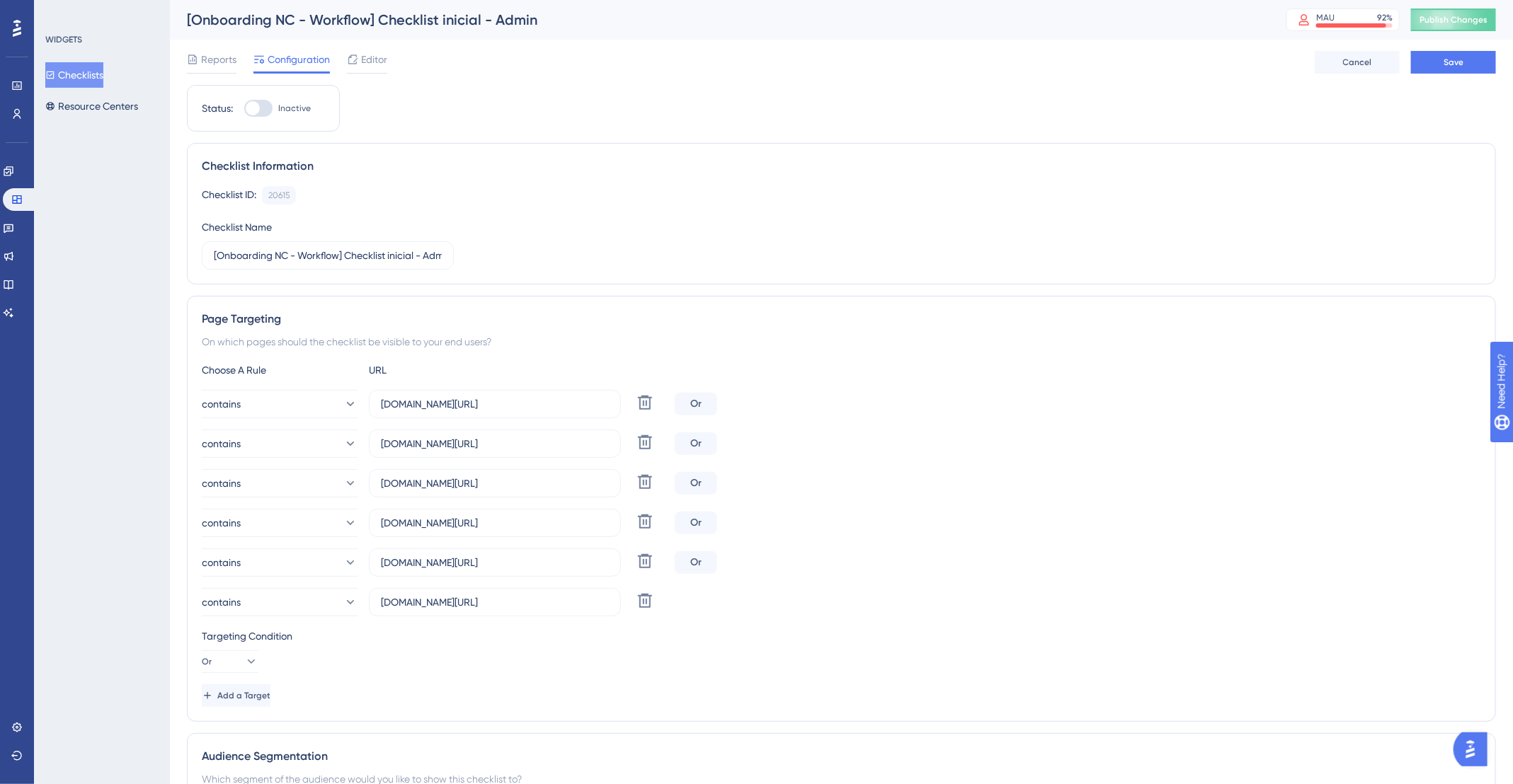
click at [267, 99] on div "Status: Inactive" at bounding box center [263, 108] width 153 height 47
click at [423, 250] on input "[Onboarding NC - Workflow] Checklist inicial - Admin" at bounding box center [327, 255] width 228 height 16
drag, startPoint x: 427, startPoint y: 251, endPoint x: 447, endPoint y: 252, distance: 20.0
click at [453, 251] on div "Checklist ID: 20615 Copy Checklist Name [Onboarding NC - Workflow] Checklist in…" at bounding box center [841, 228] width 1279 height 84
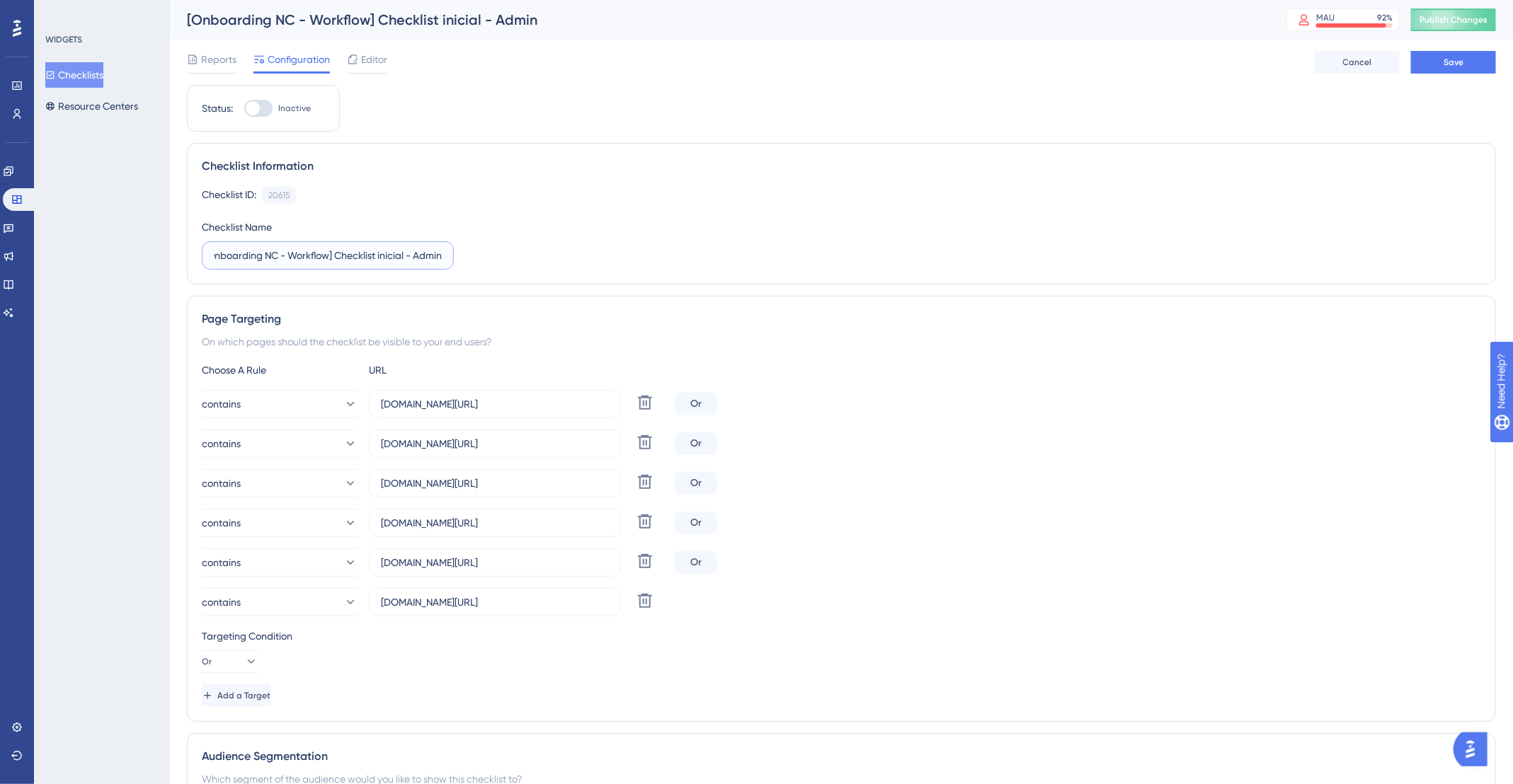
click at [436, 251] on input "[Onboarding NC - Workflow] Checklist inicial - Admin" at bounding box center [327, 255] width 228 height 16
type input "[Onboarding NC - Workflow] Checklist inicial - Admin/Designer"
click at [1488, 61] on button "Save" at bounding box center [1453, 62] width 85 height 23
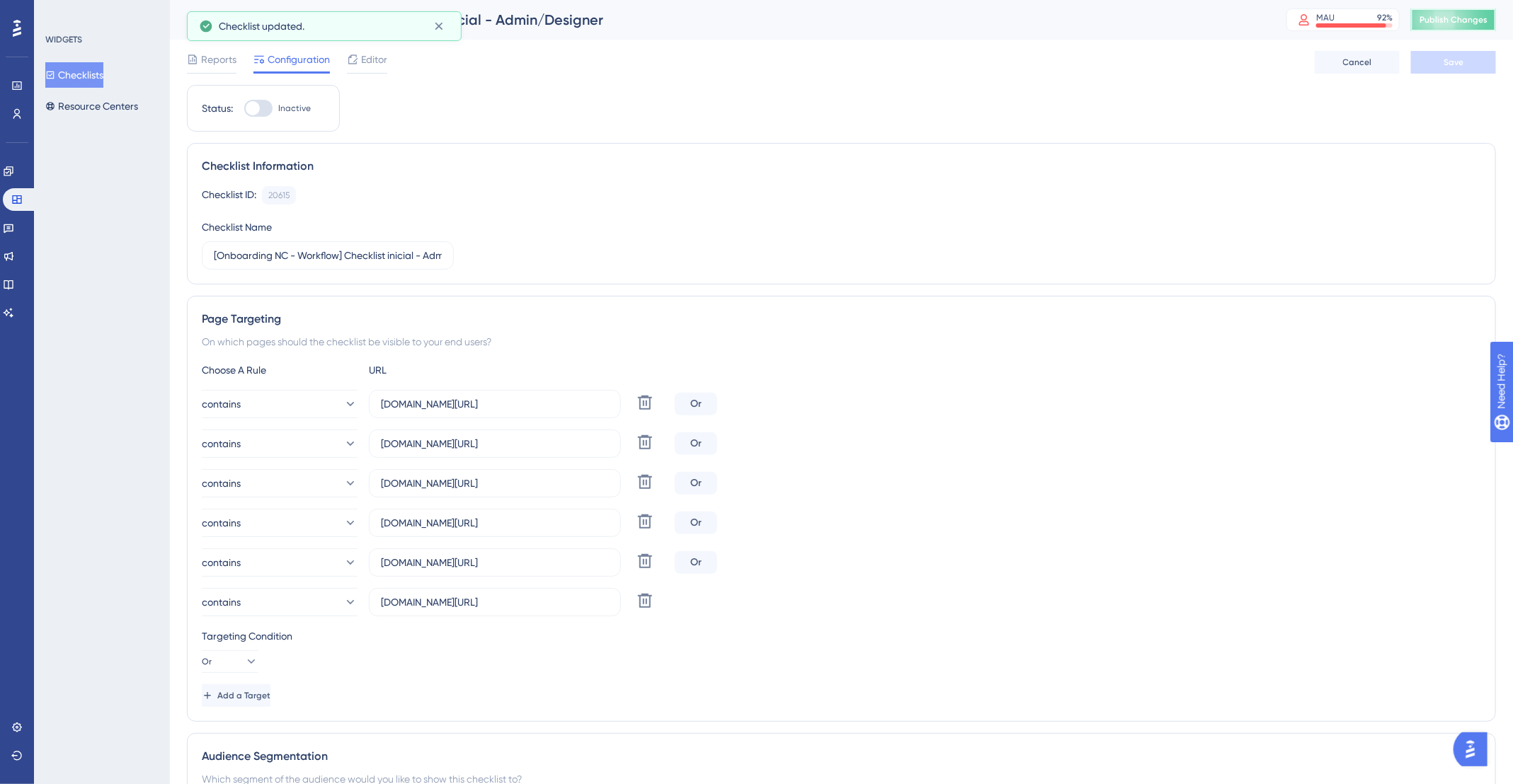
click at [1474, 23] on span "Publish Changes" at bounding box center [1453, 20] width 68 height 12
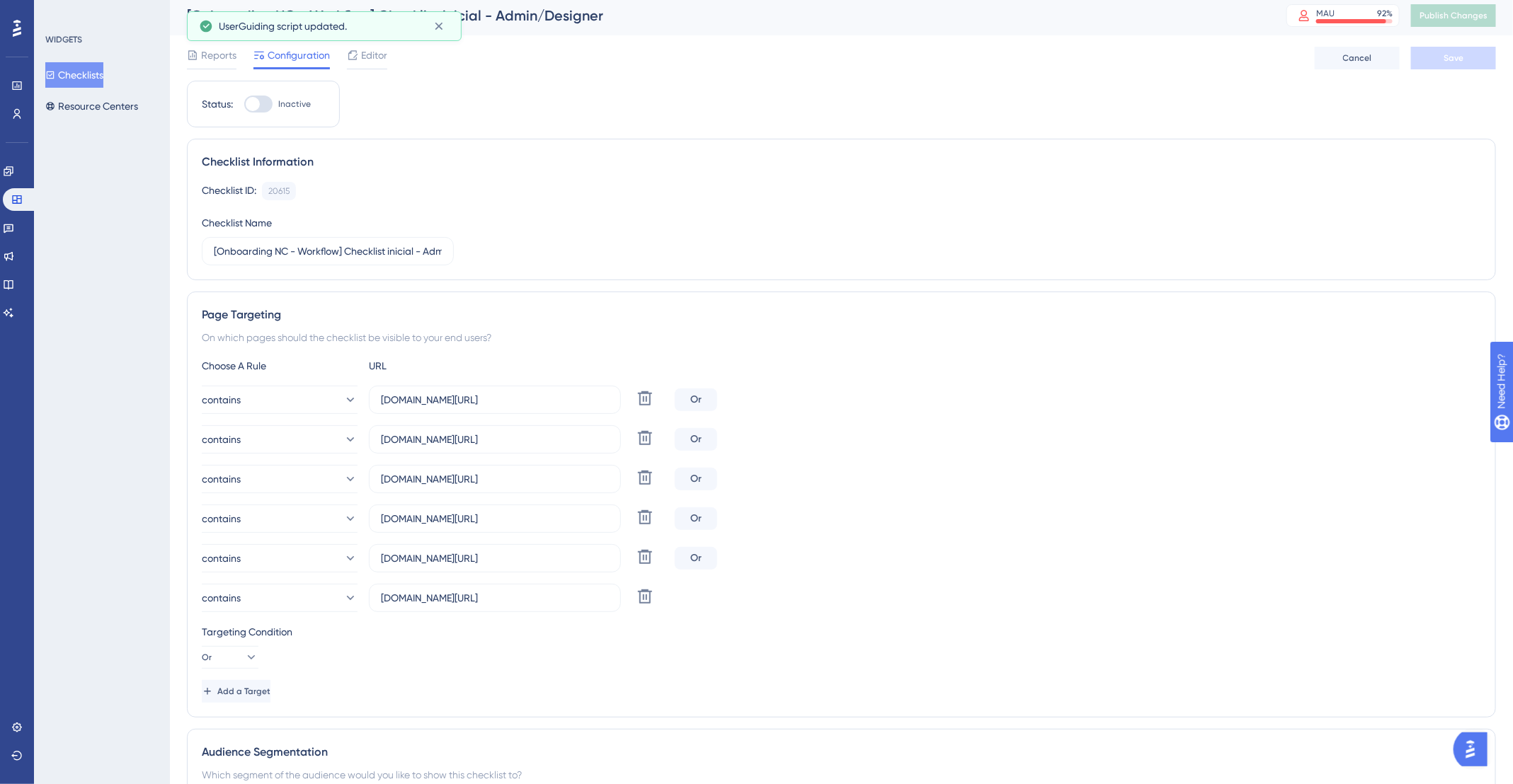
click at [258, 108] on div at bounding box center [258, 104] width 28 height 17
click at [244, 104] on input "Inactive" at bounding box center [243, 104] width 1 height 1
checkbox input "true"
click at [1442, 51] on button "Save" at bounding box center [1453, 58] width 85 height 23
click at [1475, 18] on span "Publish Changes" at bounding box center [1453, 16] width 68 height 12
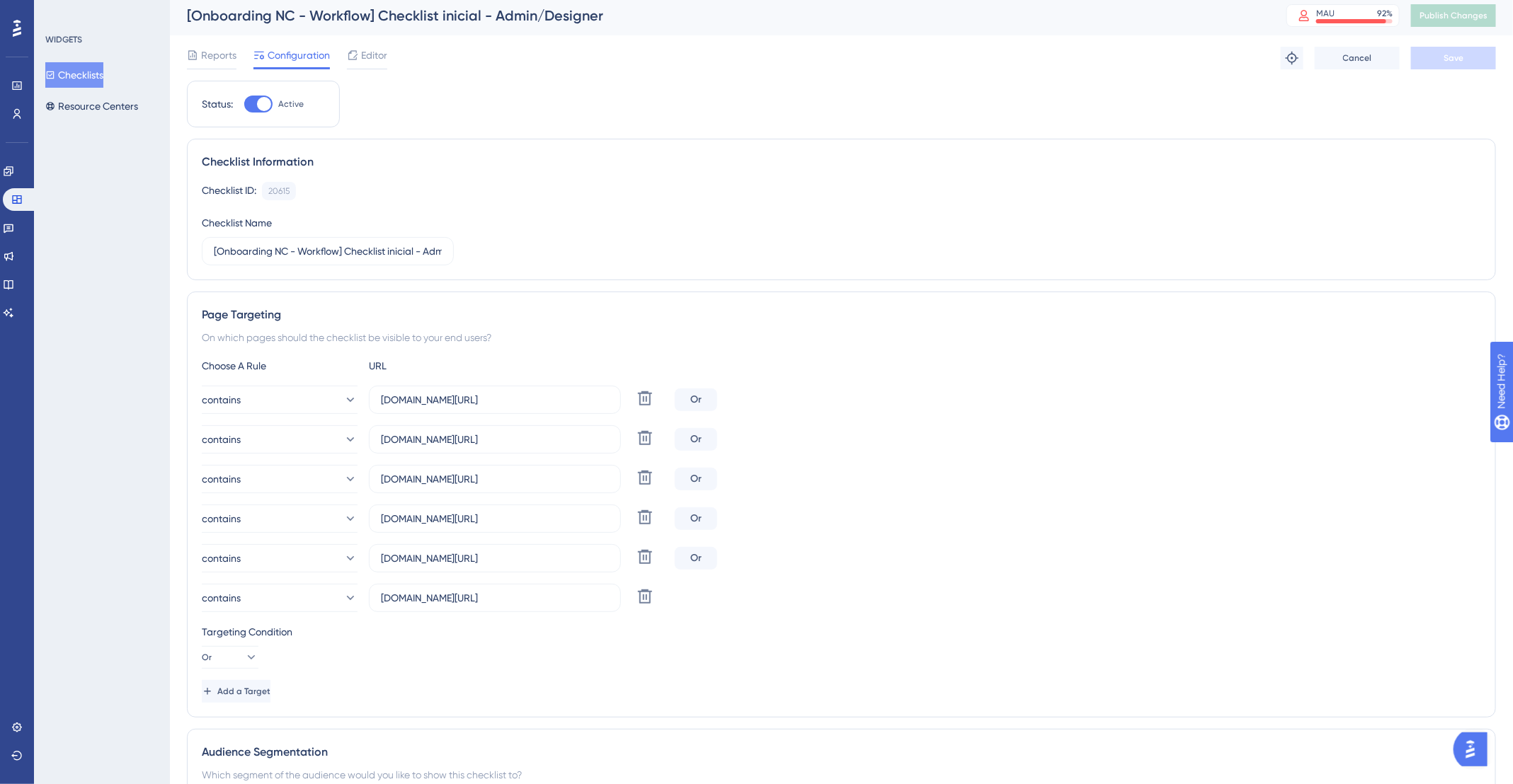
scroll to position [0, 0]
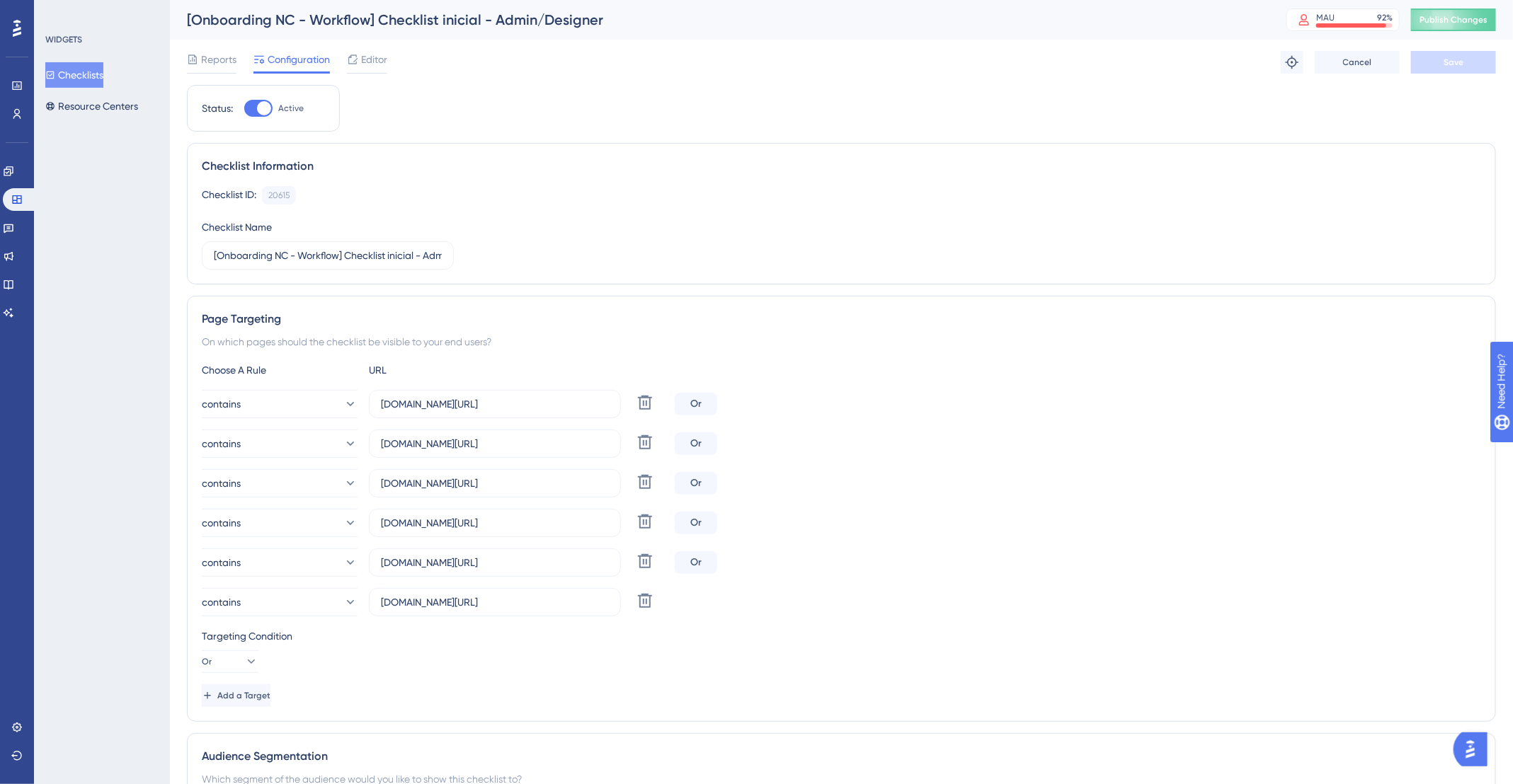
click at [83, 69] on button "Checklists" at bounding box center [74, 75] width 58 height 25
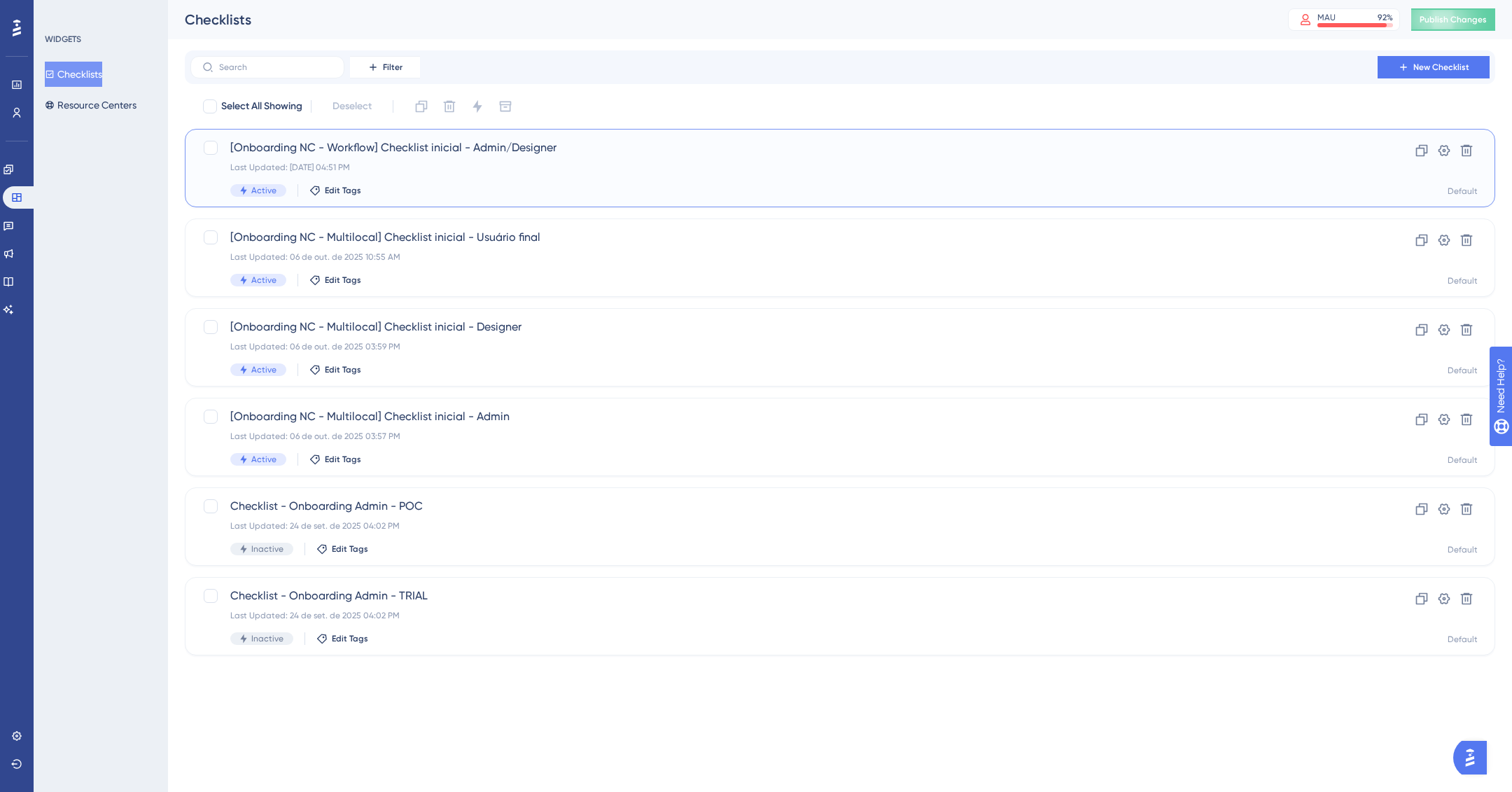
click at [507, 159] on div "[Onboarding NC - Workflow] Checklist inicial - Admin/Designer Last Updated: 10 …" at bounding box center [784, 168] width 1108 height 58
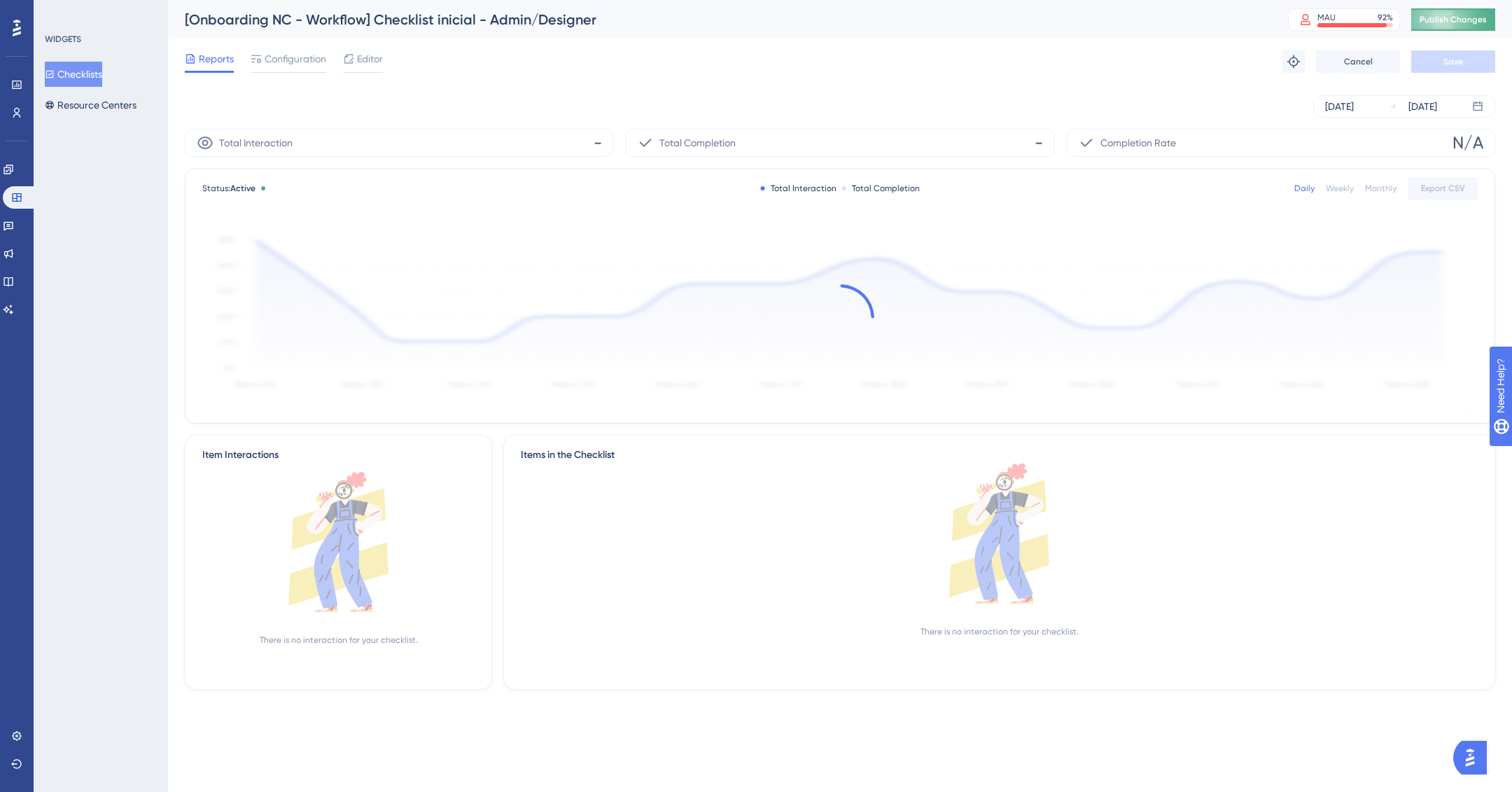
click at [1456, 20] on span "Publish Changes" at bounding box center [1453, 20] width 67 height 11
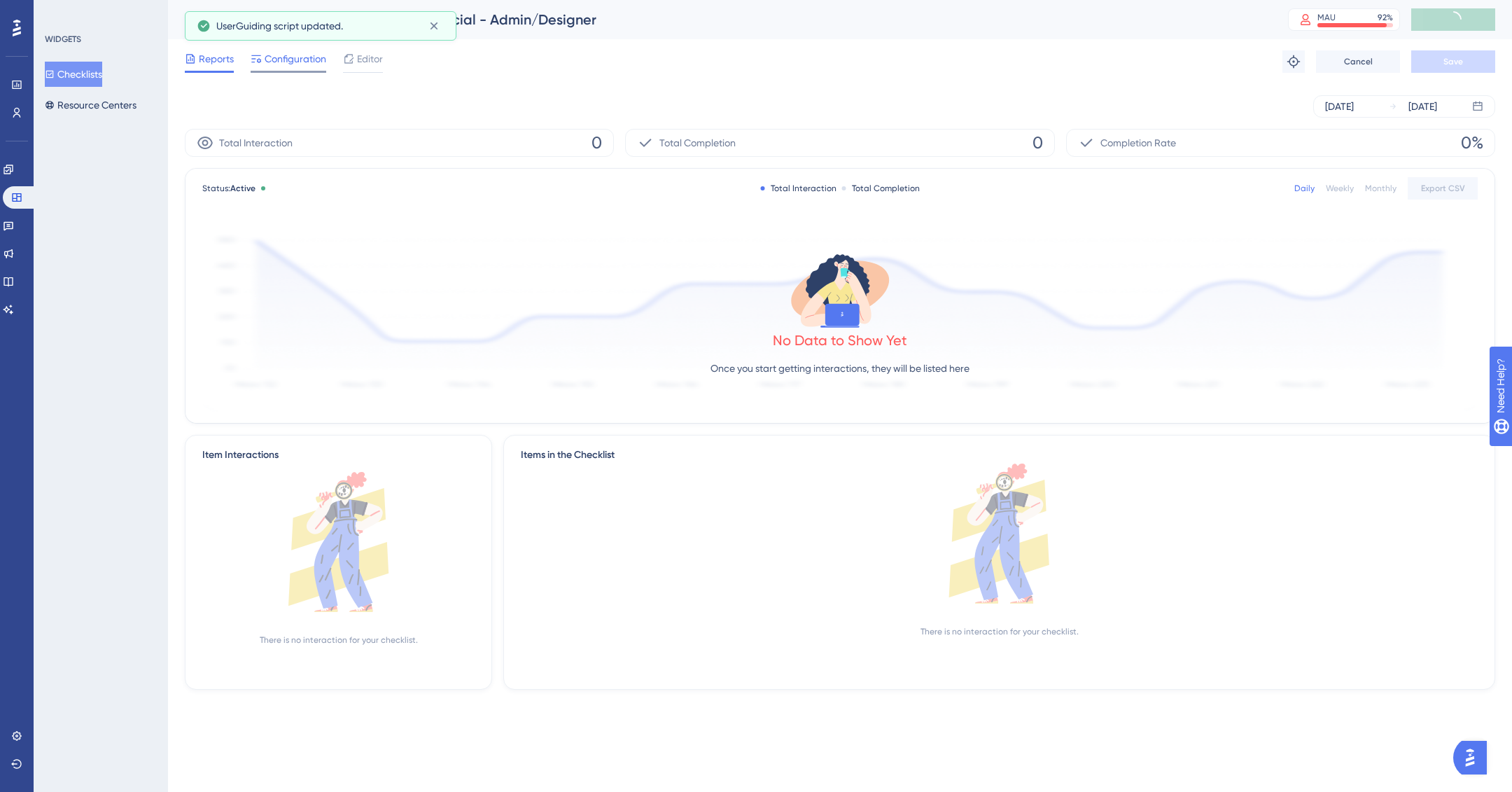
click at [307, 68] on div "Configuration" at bounding box center [288, 62] width 76 height 23
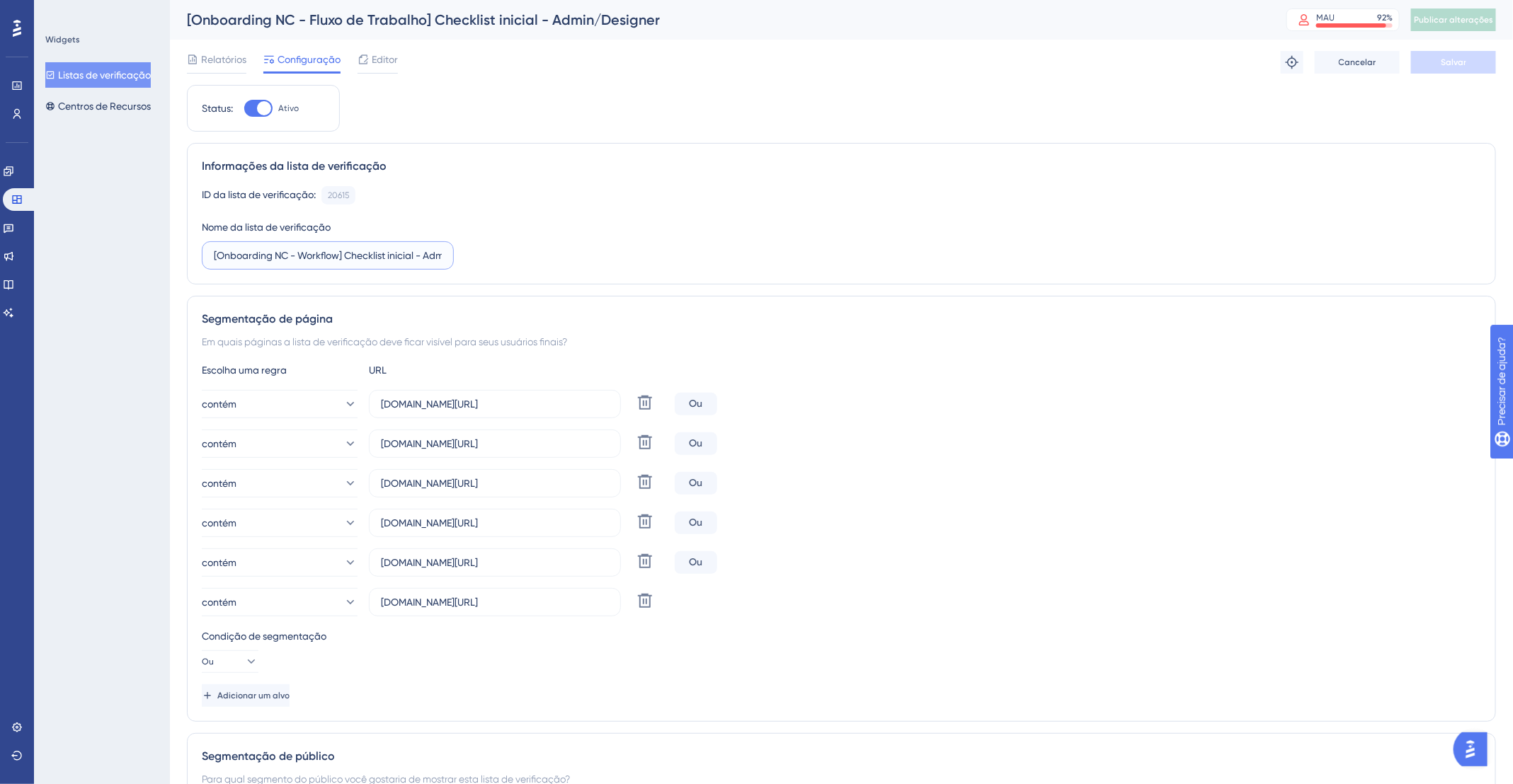
click at [305, 251] on input "[Onboarding NC - Workflow] Checklist inicial - Admin/Designer" at bounding box center [327, 255] width 228 height 16
drag, startPoint x: 372, startPoint y: 251, endPoint x: 574, endPoint y: 251, distance: 202.0
click at [574, 251] on div "ID da lista de verificação: 20615 Cópia Nome da lista de verificação [Onboardin…" at bounding box center [841, 228] width 1279 height 84
click at [94, 76] on font "Listas de verificação" at bounding box center [104, 75] width 93 height 12
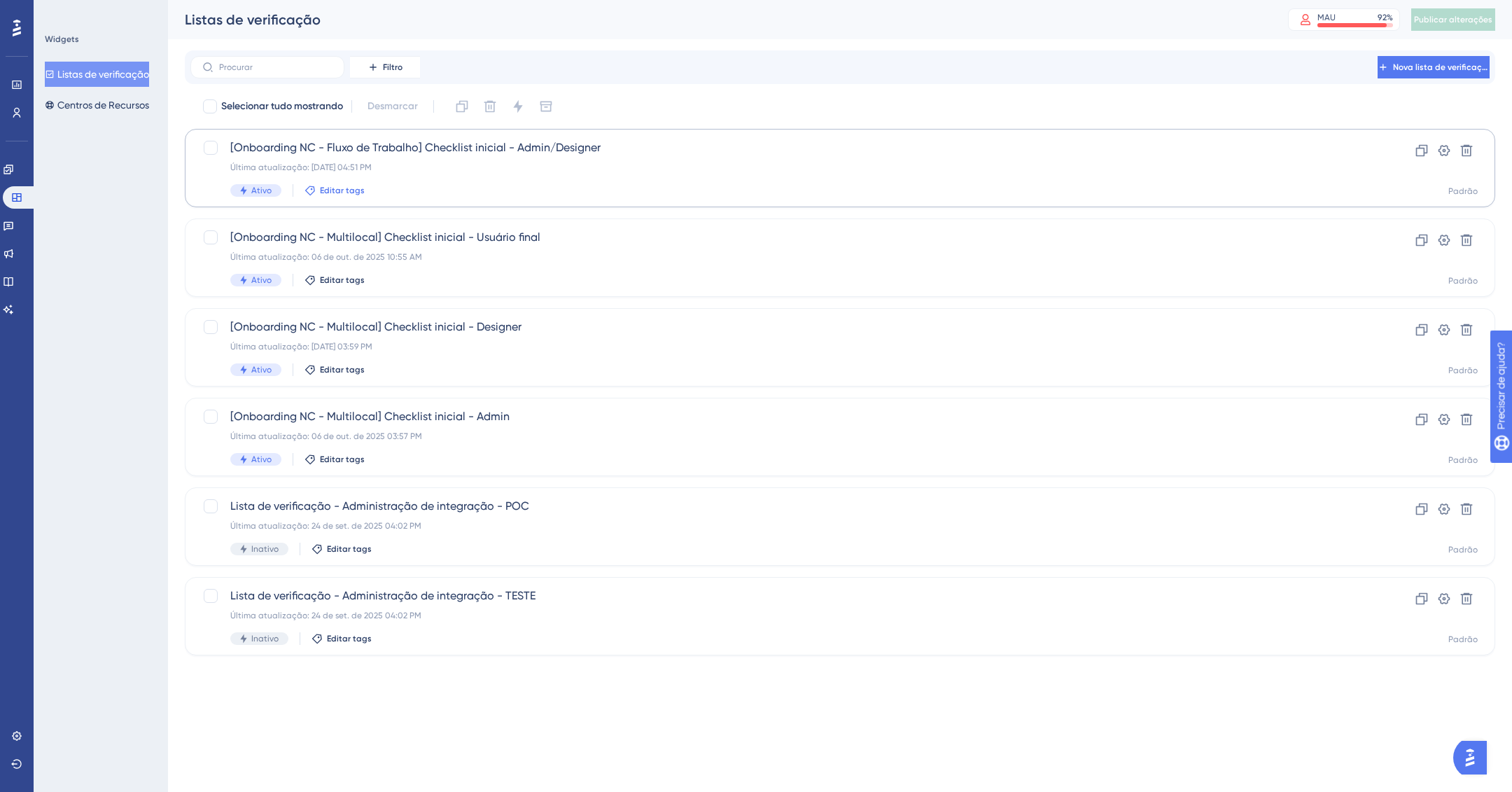
click at [355, 193] on font "Editar tags" at bounding box center [342, 190] width 45 height 10
click at [380, 263] on input "Workflow" at bounding box center [380, 268] width 56 height 18
click at [322, 268] on div at bounding box center [321, 268] width 11 height 11
checkbox input "true"
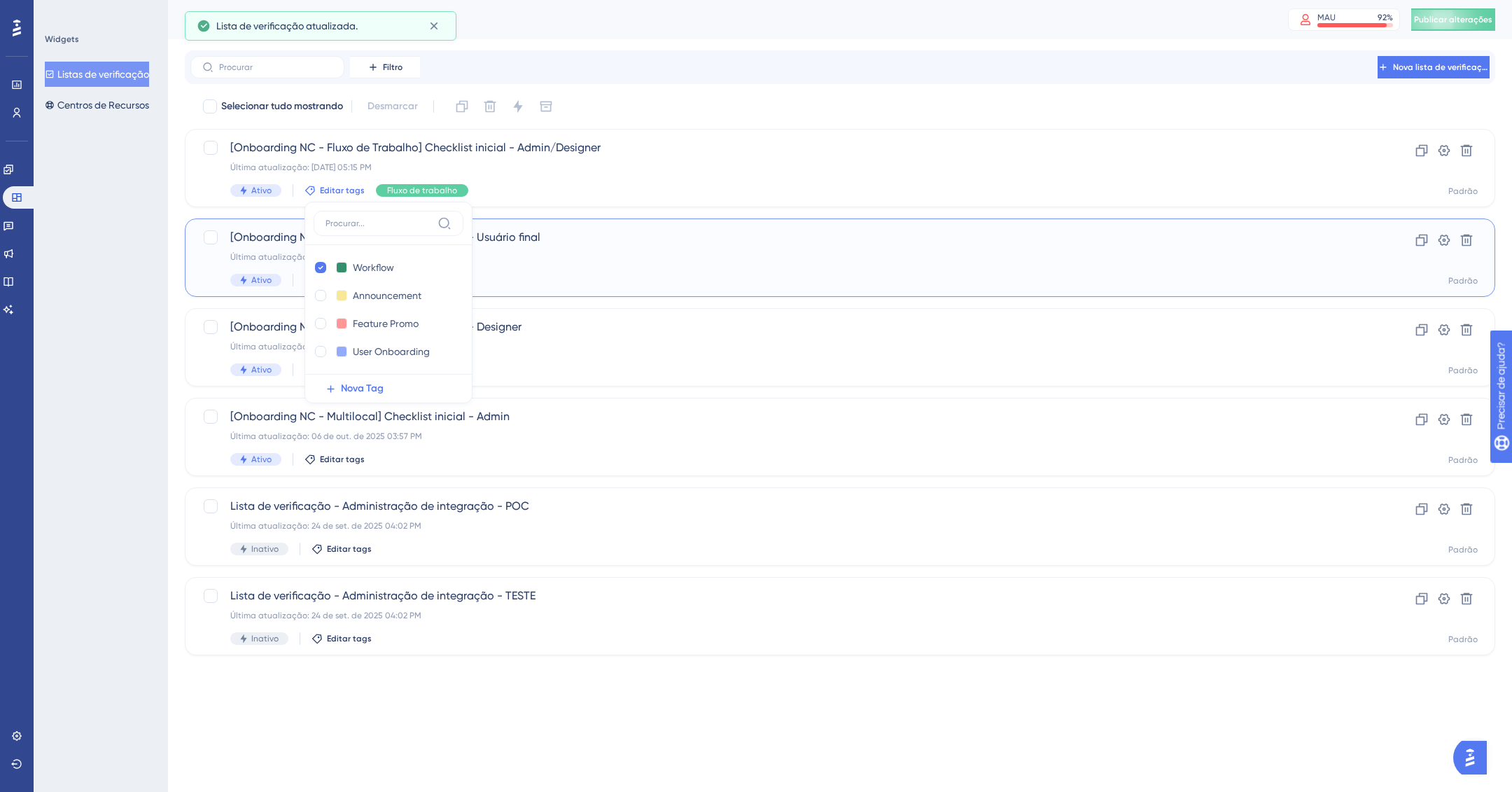
click at [715, 244] on span "[Onboarding NC - Multilocal] Checklist inicial - Usuário final" at bounding box center [784, 237] width 1108 height 17
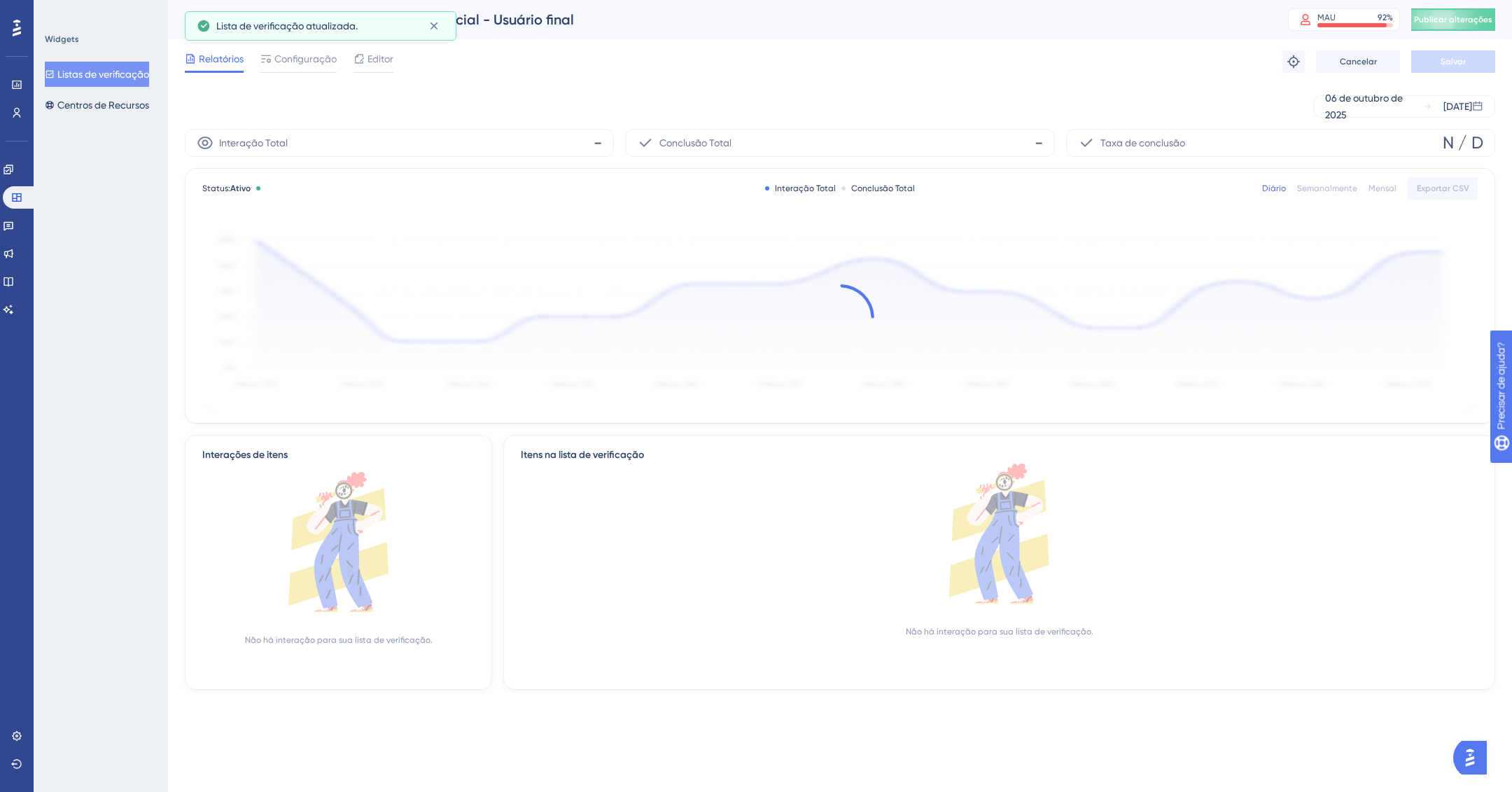
click at [103, 74] on font "Listas de verificação" at bounding box center [103, 74] width 92 height 11
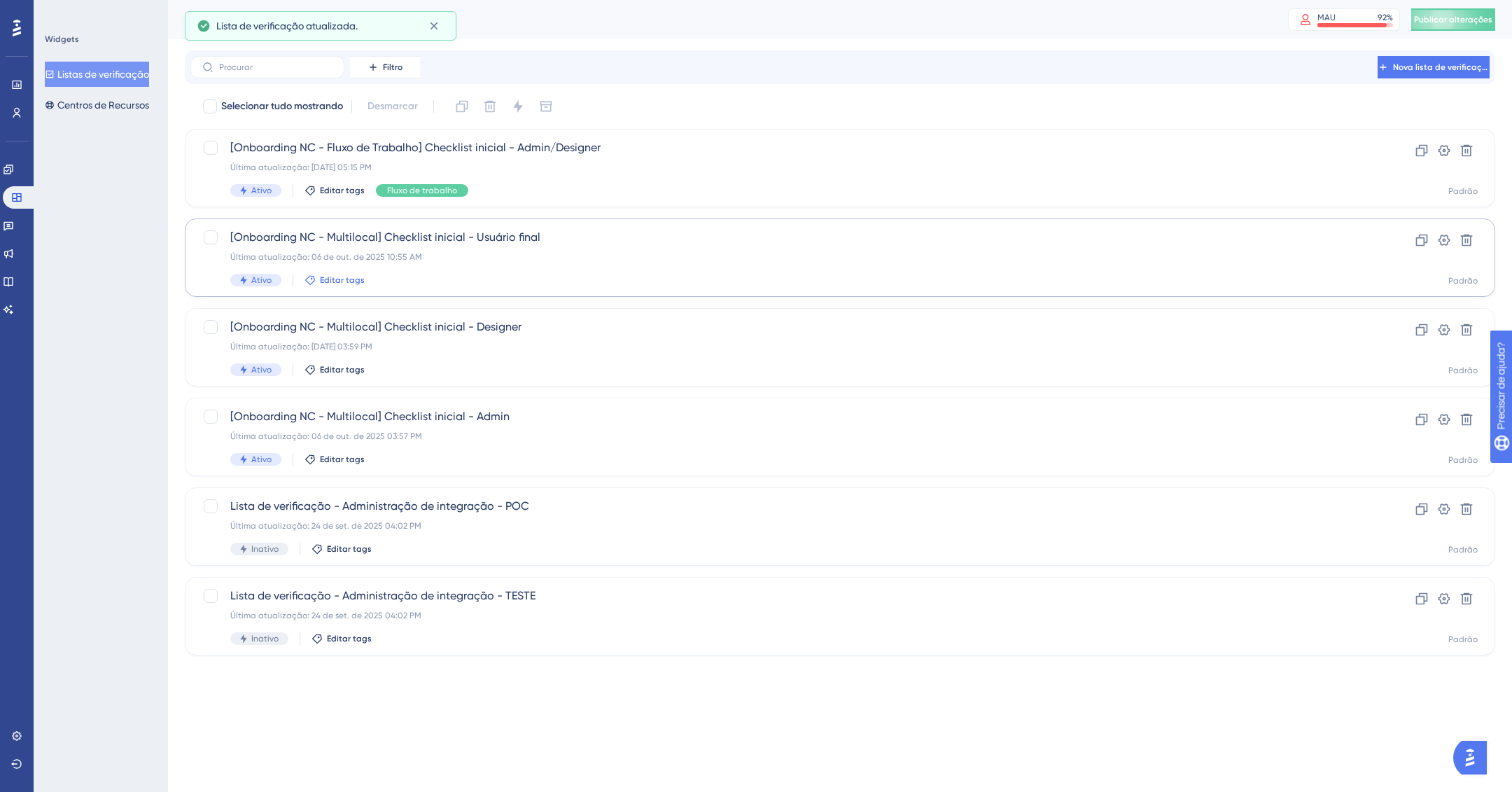
click at [331, 281] on font "Editar tags" at bounding box center [342, 280] width 45 height 10
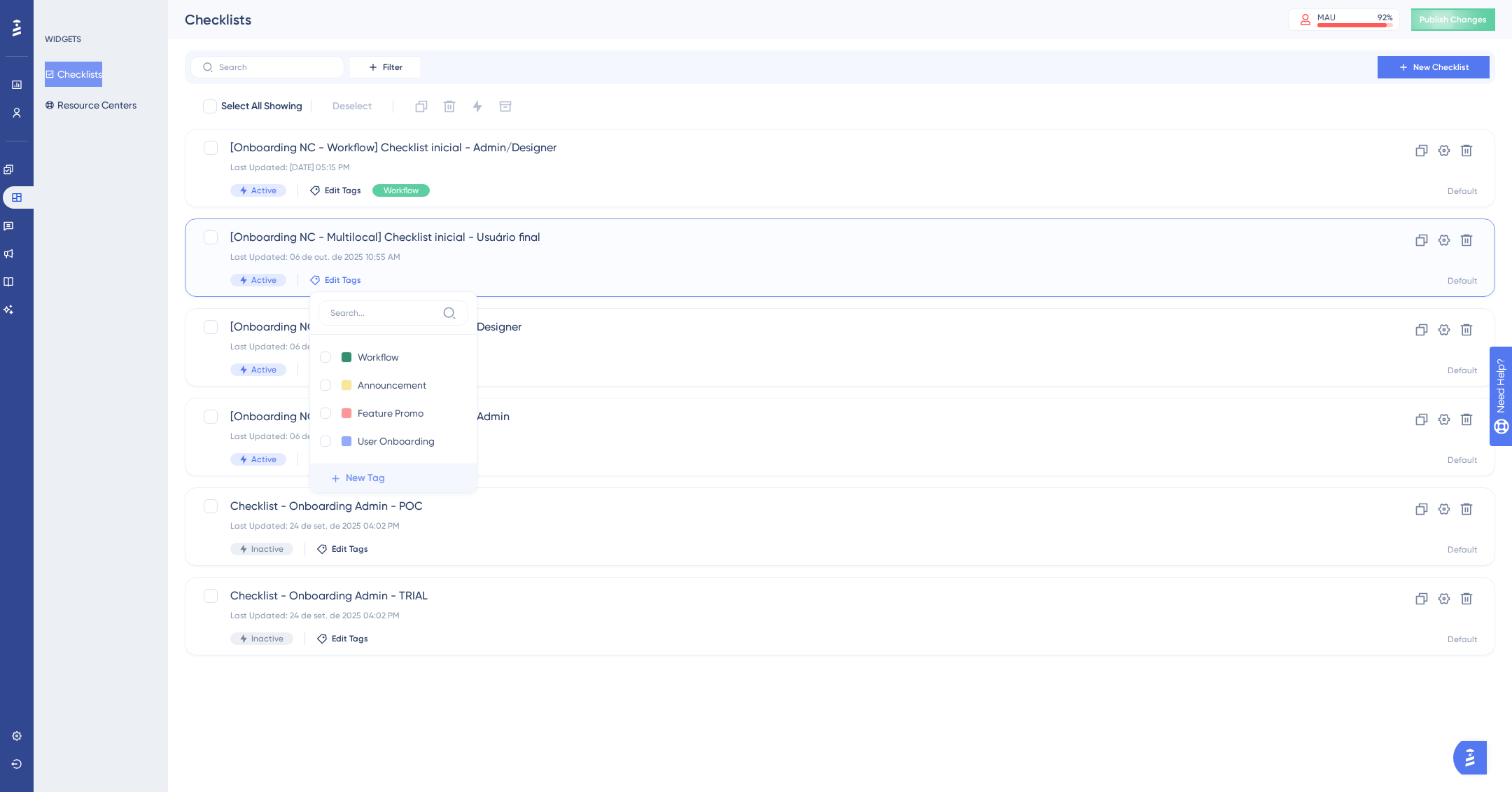
click at [376, 475] on span "New Tag" at bounding box center [365, 478] width 39 height 17
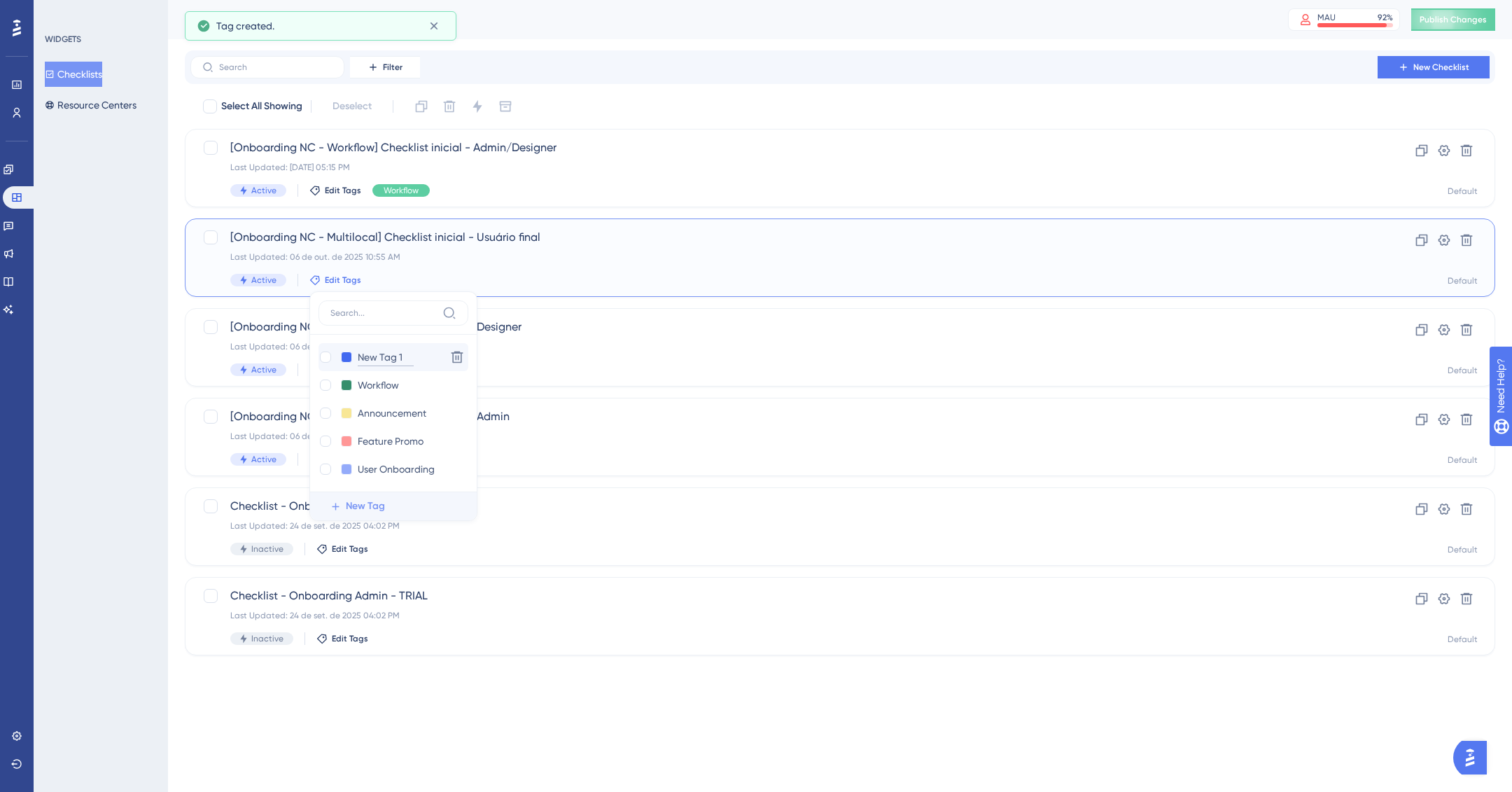
drag, startPoint x: 360, startPoint y: 359, endPoint x: 407, endPoint y: 359, distance: 47.0
click at [407, 359] on input "New Tag 1" at bounding box center [385, 358] width 56 height 18
type input "N"
type input "Multilocal"
click at [324, 356] on div at bounding box center [326, 357] width 11 height 11
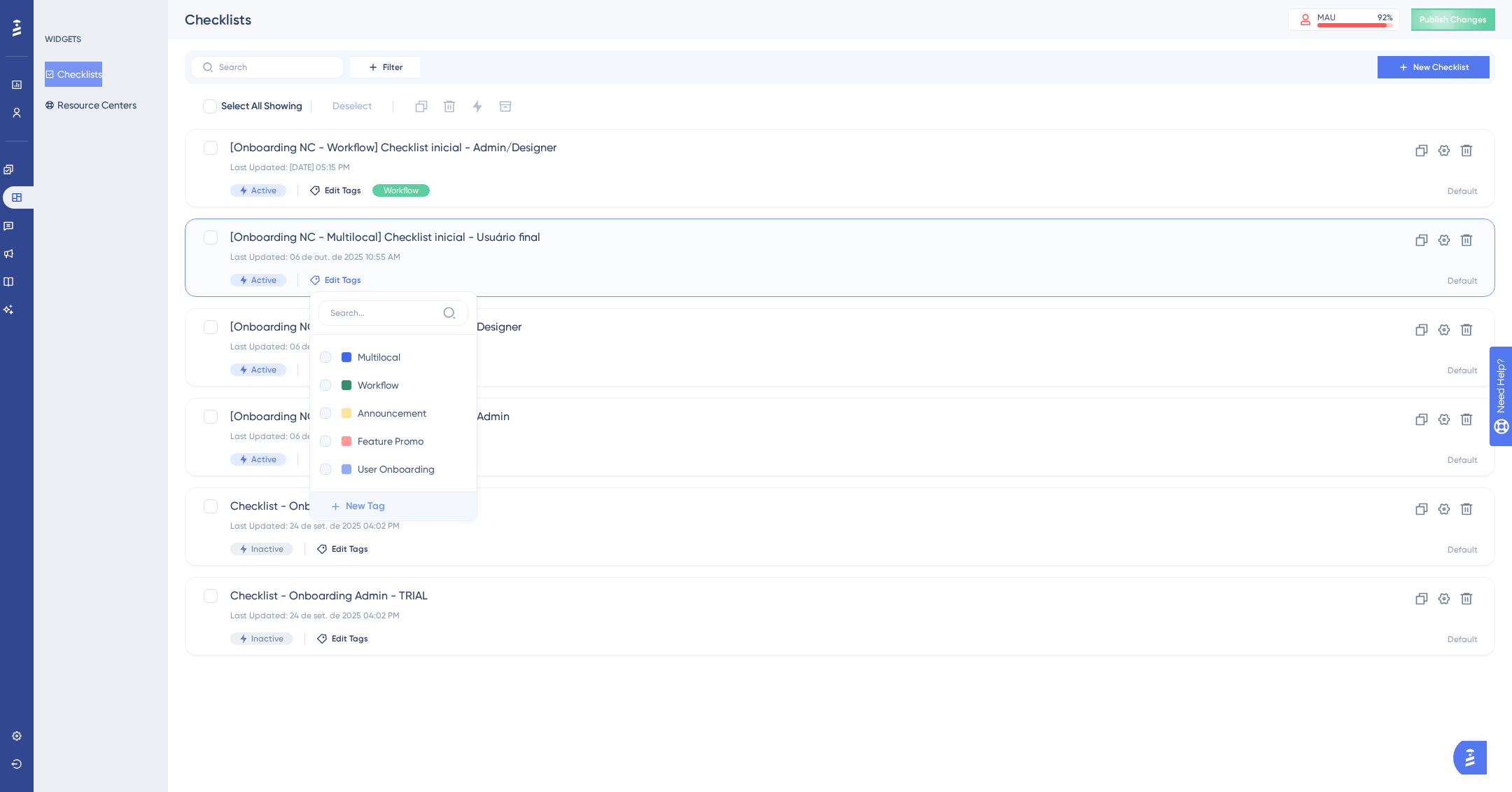
click at [606, 229] on span "[Onboarding NC - Multilocal] Checklist inicial - Usuário final" at bounding box center [784, 237] width 1108 height 17
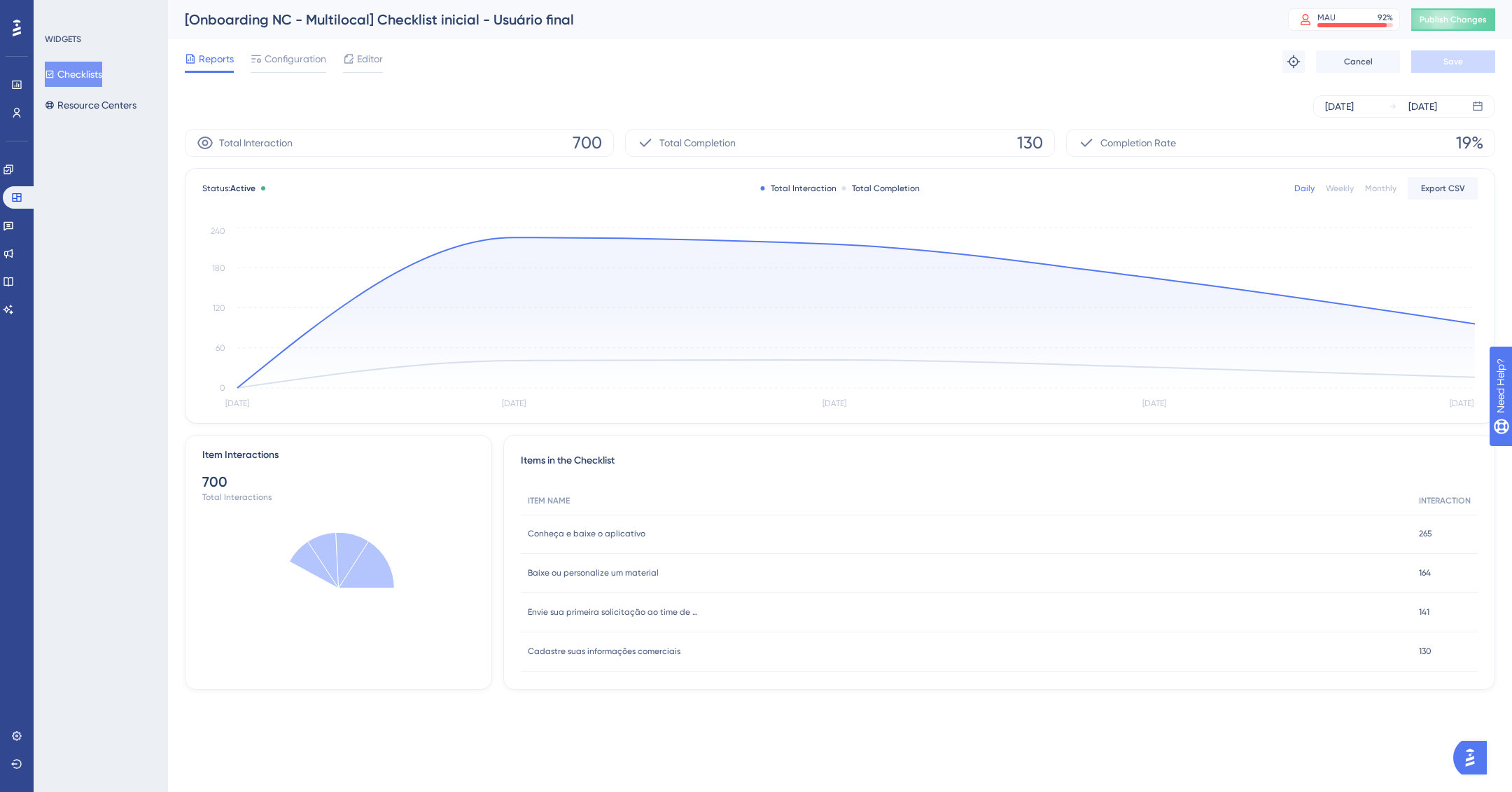
click at [72, 79] on button "Checklists" at bounding box center [73, 74] width 58 height 25
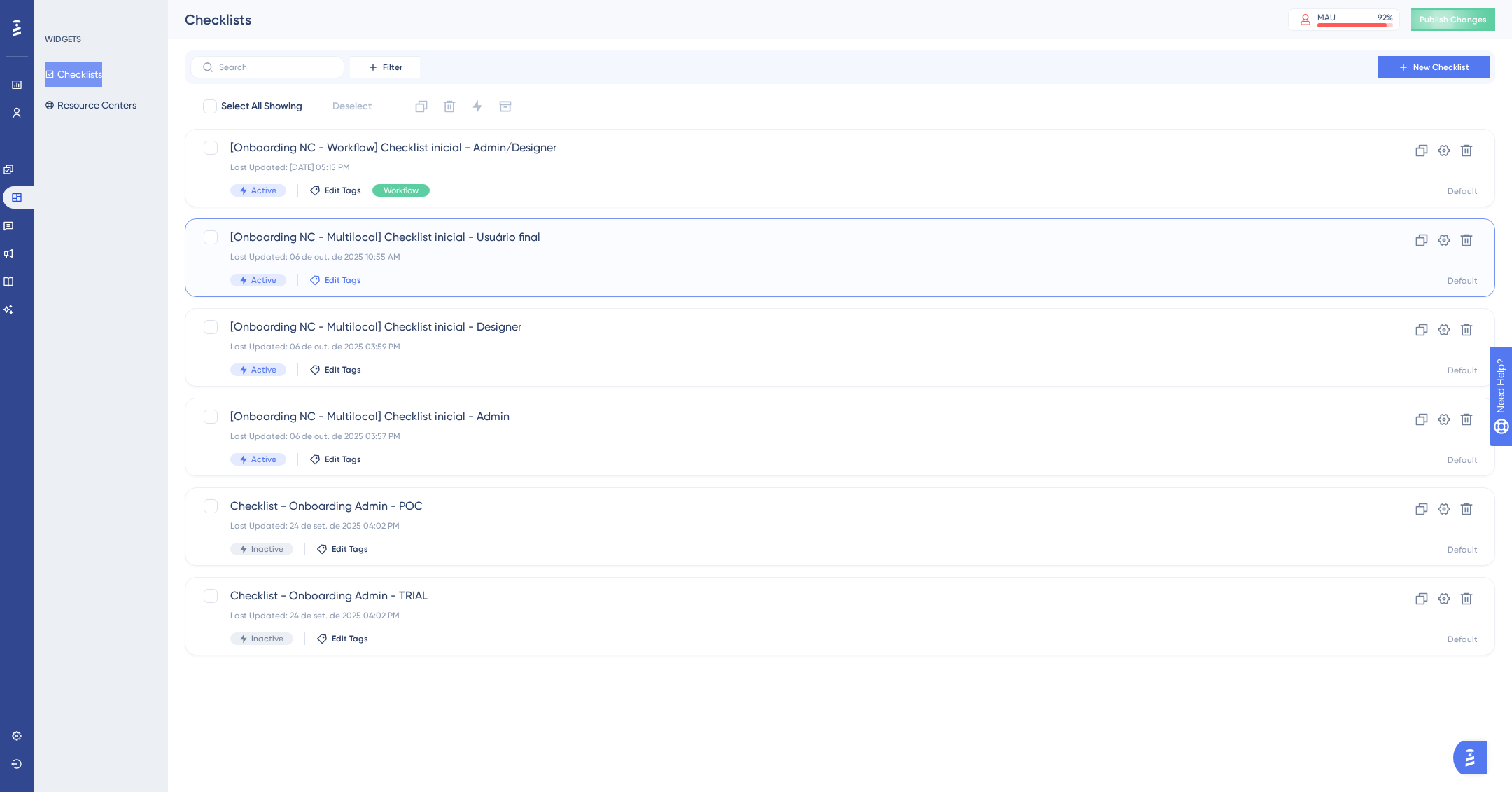
click at [329, 281] on span "Edit Tags" at bounding box center [343, 281] width 37 height 11
click at [326, 357] on div at bounding box center [326, 357] width 11 height 11
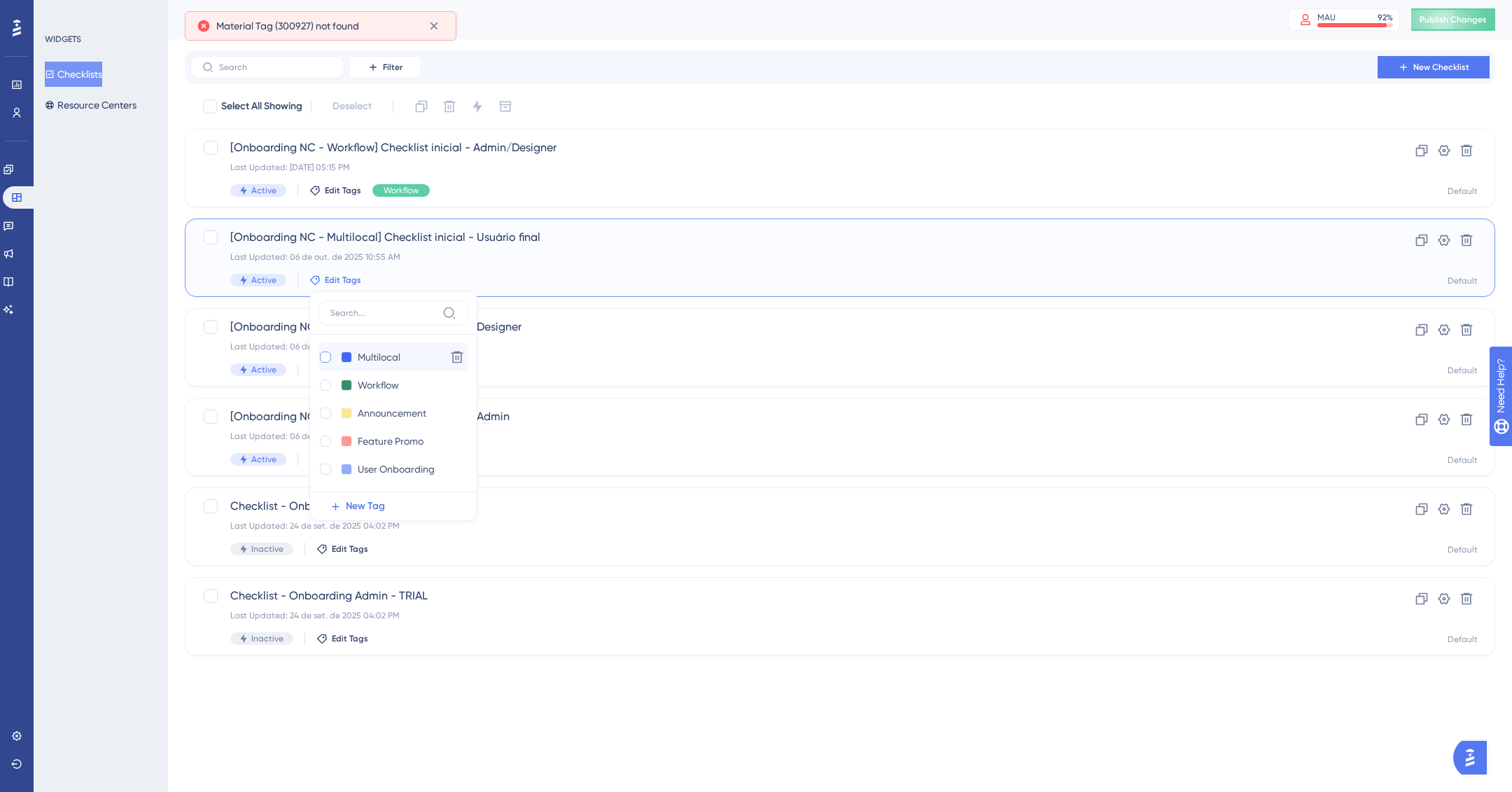
click at [327, 356] on div at bounding box center [326, 357] width 11 height 11
click at [150, 329] on div "WIDGETS Checklists Resource Centers" at bounding box center [100, 396] width 134 height 792
click at [457, 256] on div "Last Updated: 06 de out. de 2025 10:55 AM" at bounding box center [784, 257] width 1108 height 11
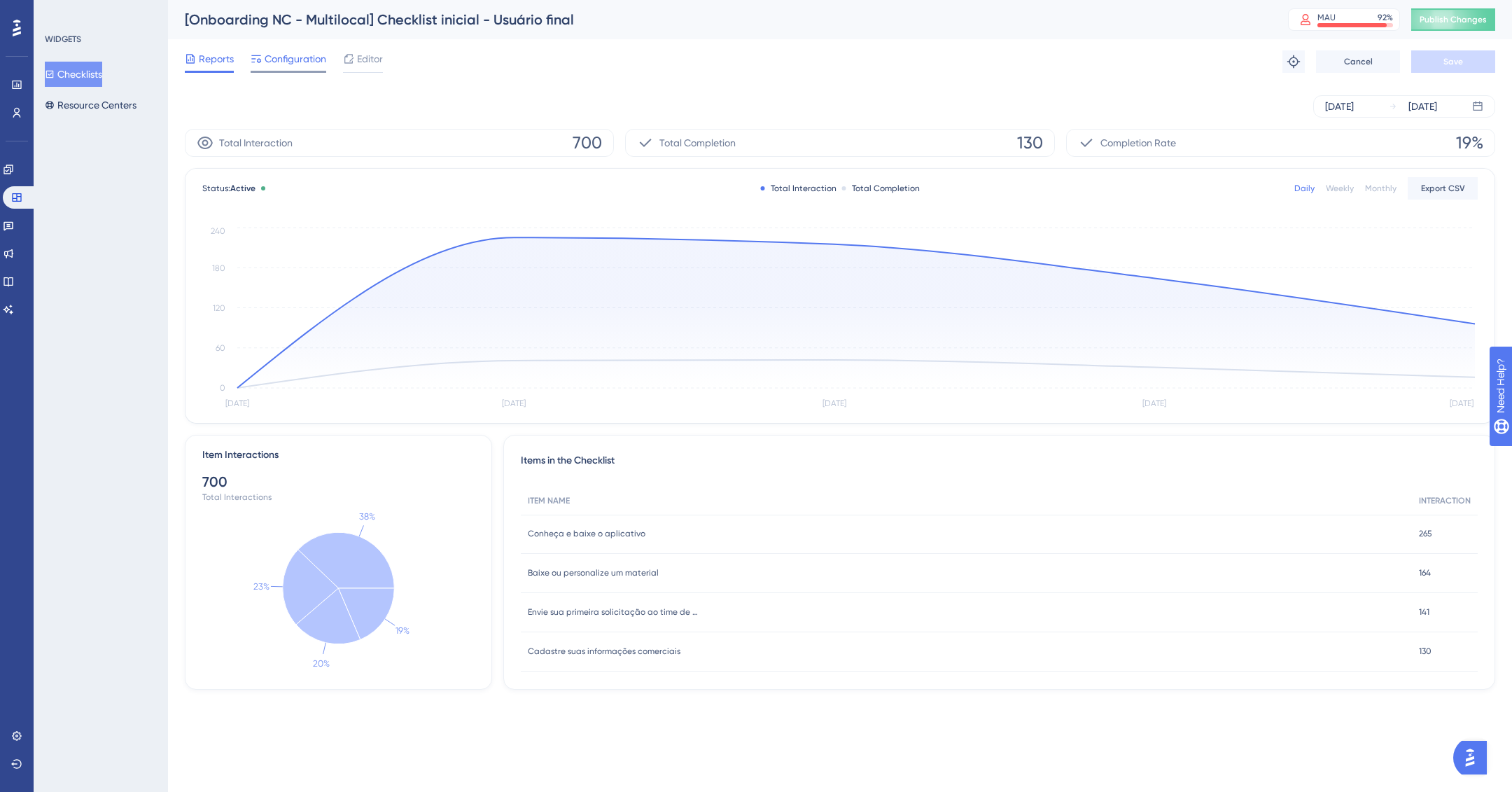
click at [265, 53] on span "Configuration" at bounding box center [296, 59] width 62 height 17
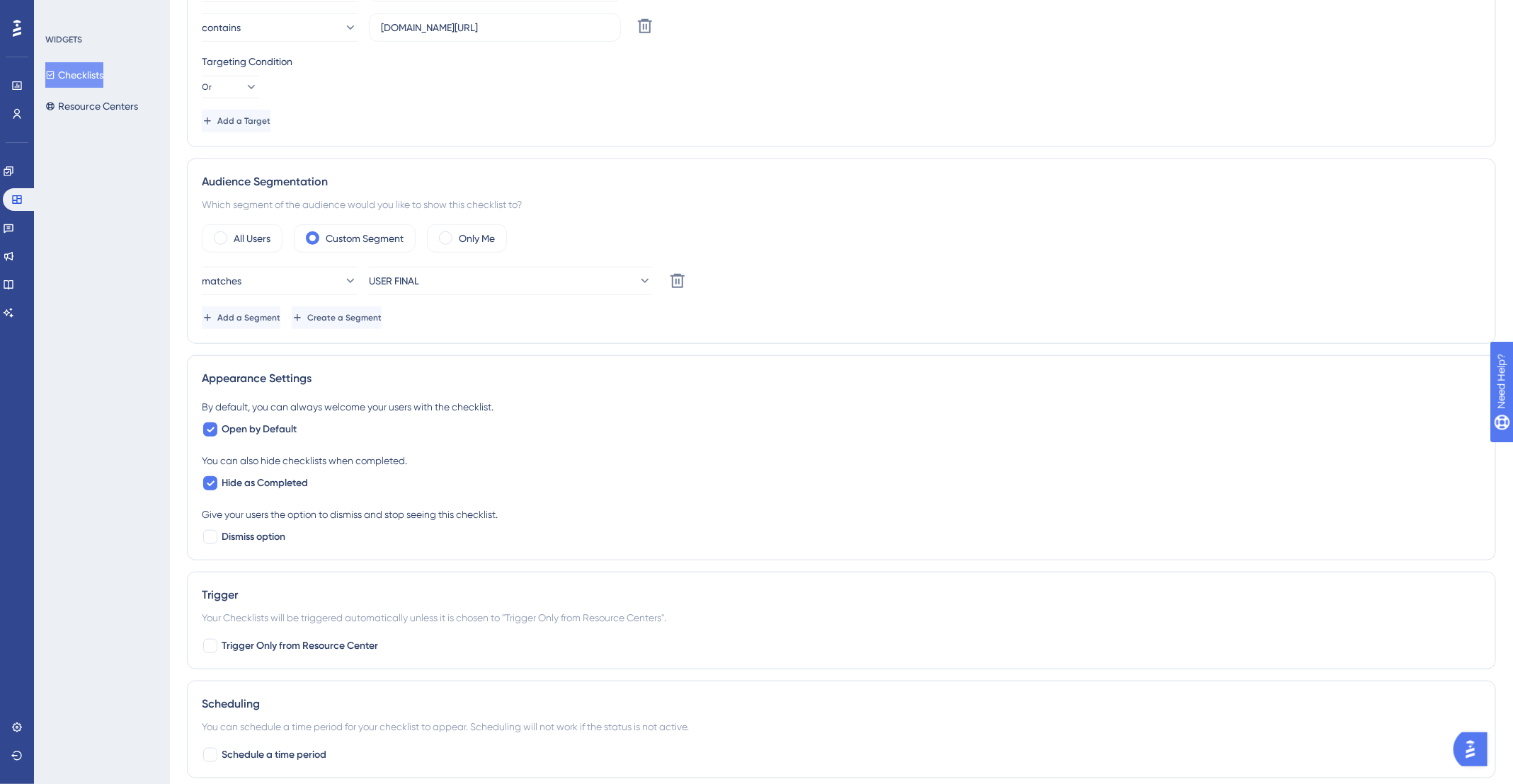
scroll to position [711, 0]
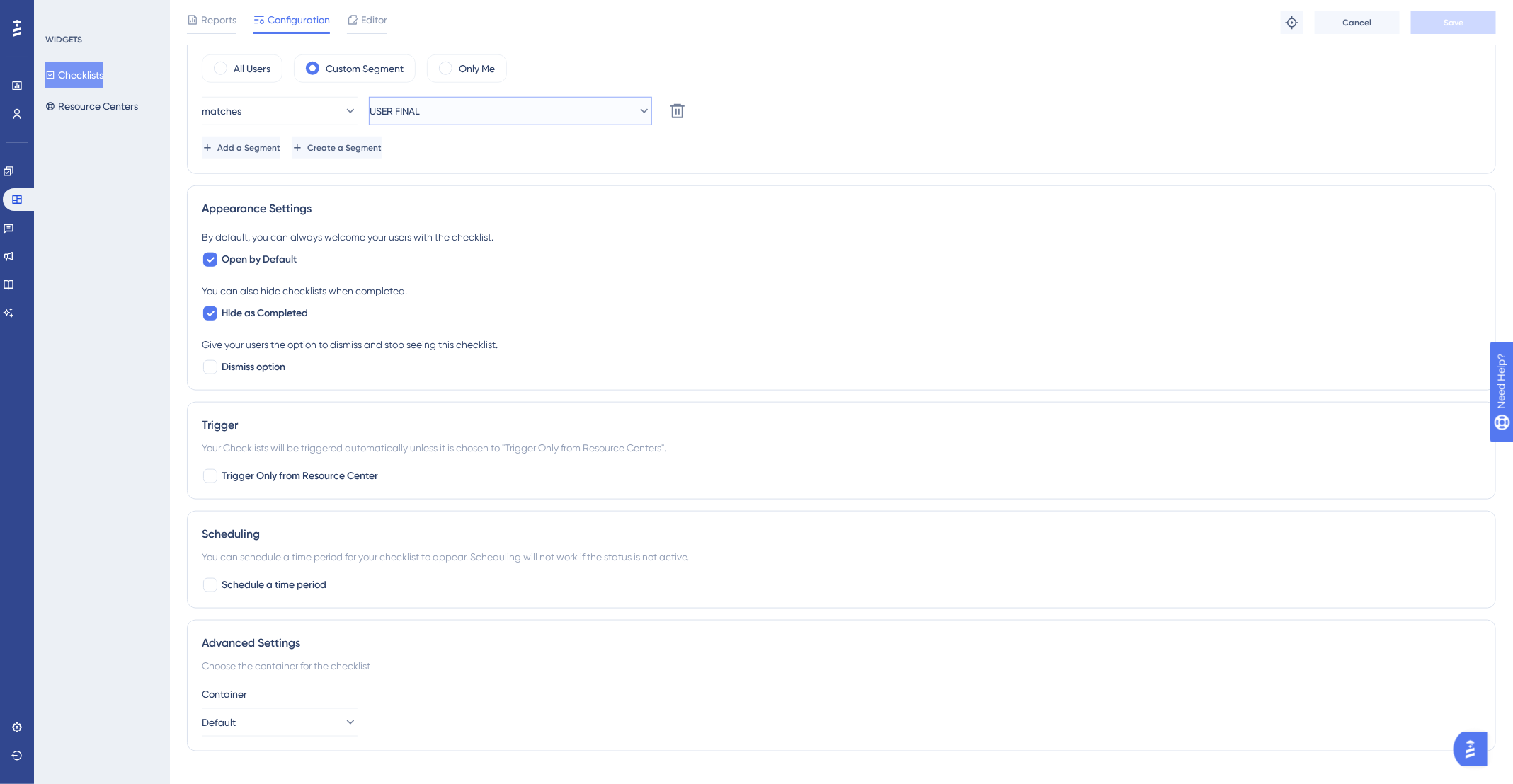
click at [486, 107] on button "USER FINAL" at bounding box center [510, 111] width 284 height 28
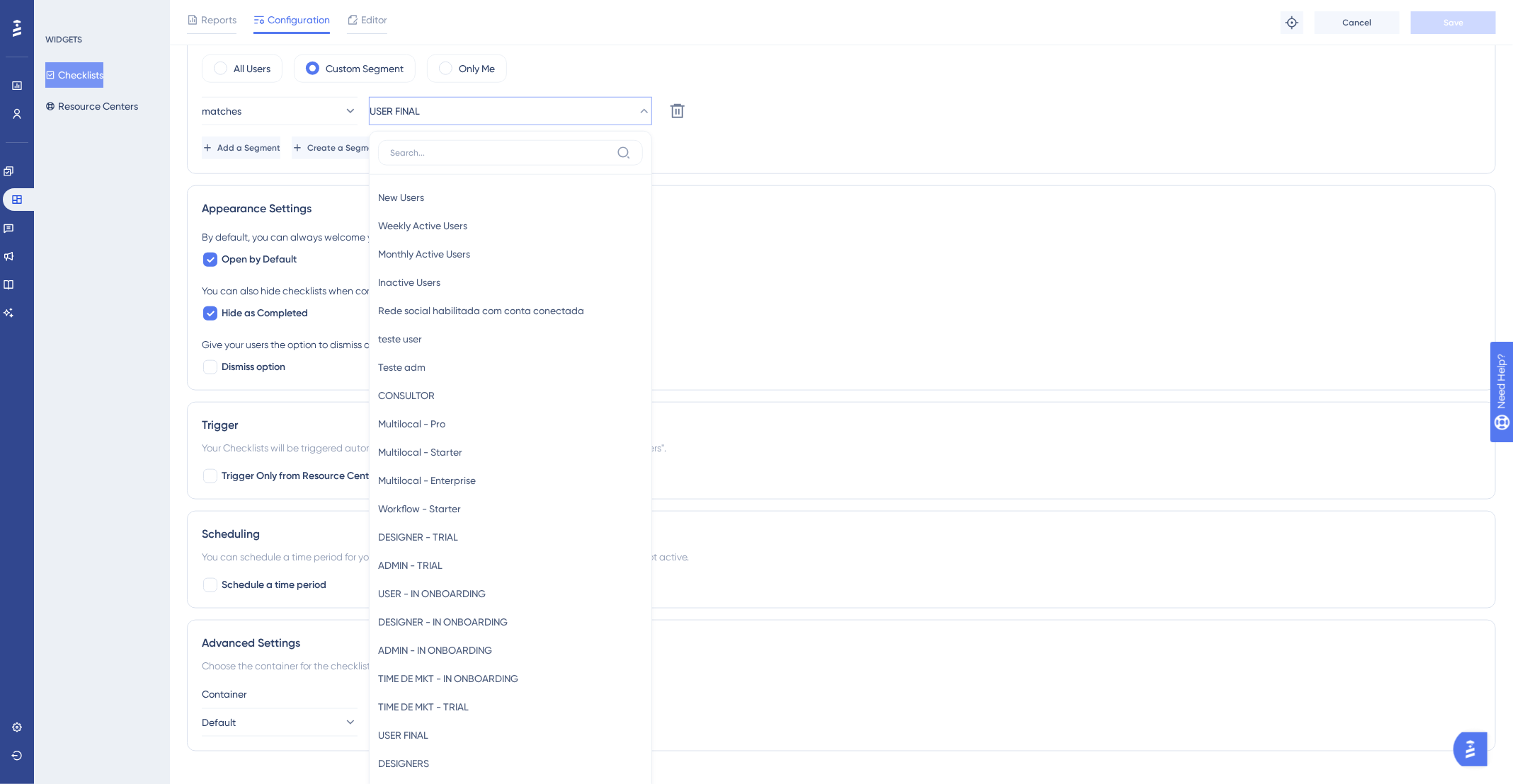
scroll to position [773, 0]
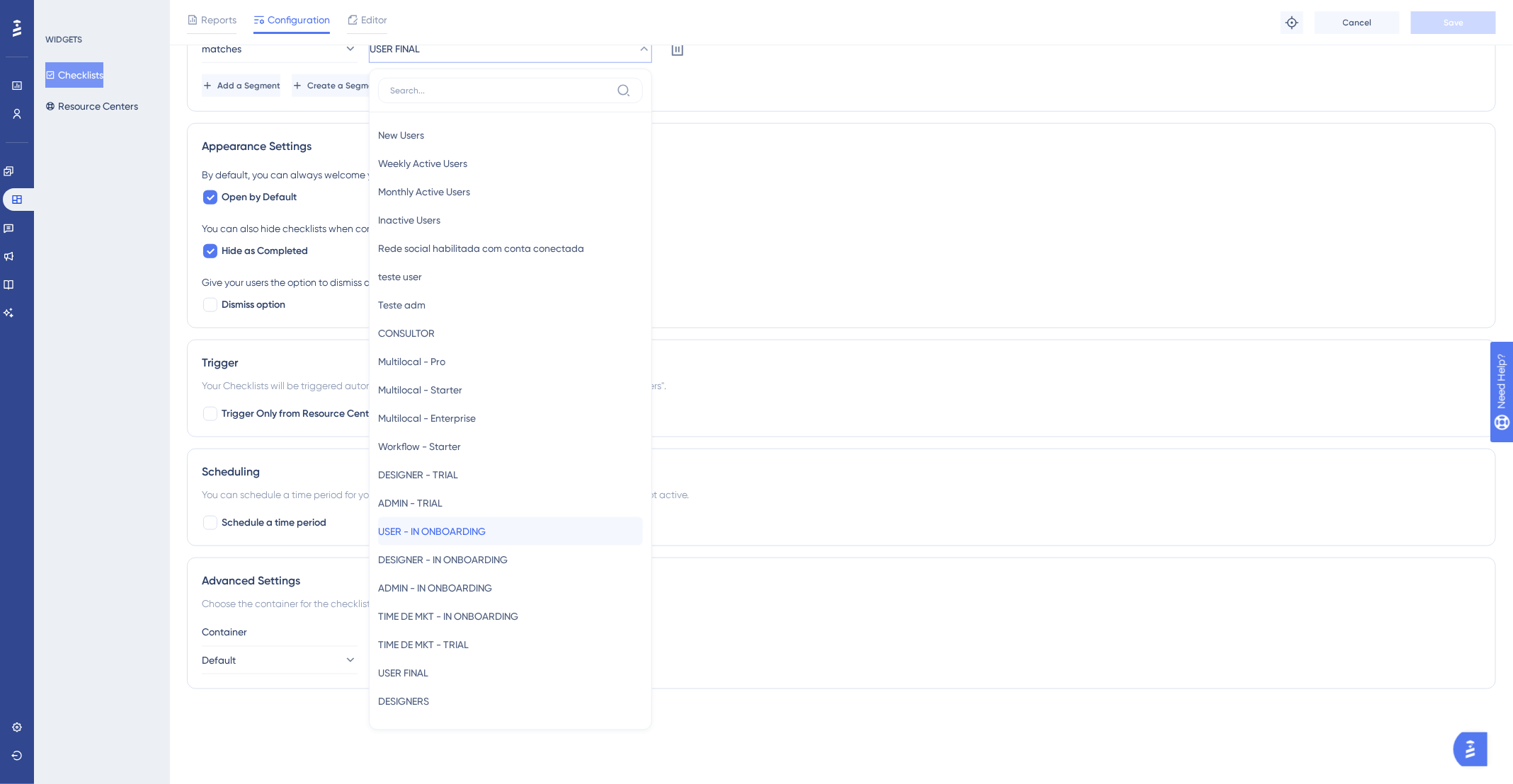
click at [477, 523] on span "USER - IN ONBOARDING" at bounding box center [431, 532] width 108 height 17
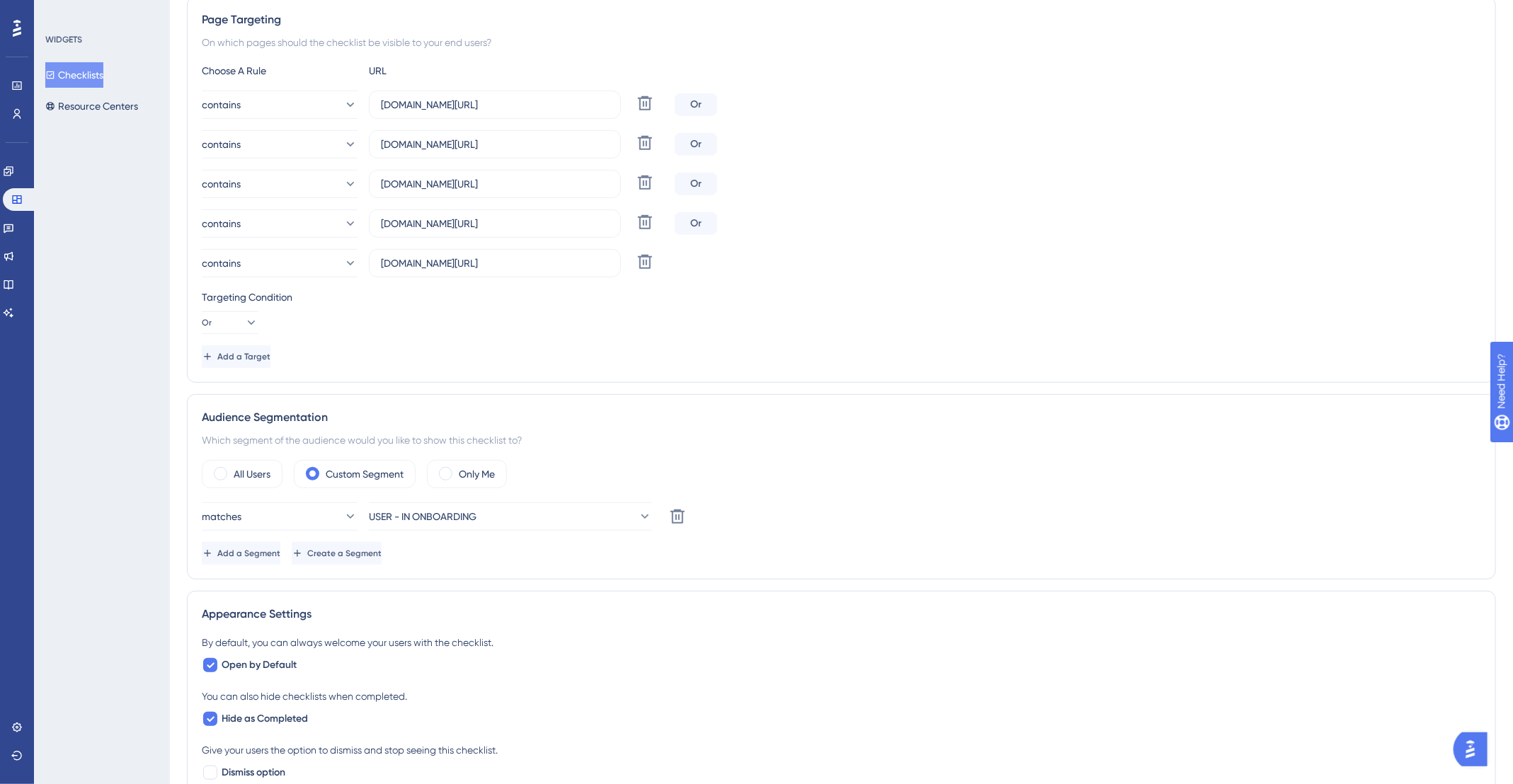
scroll to position [0, 0]
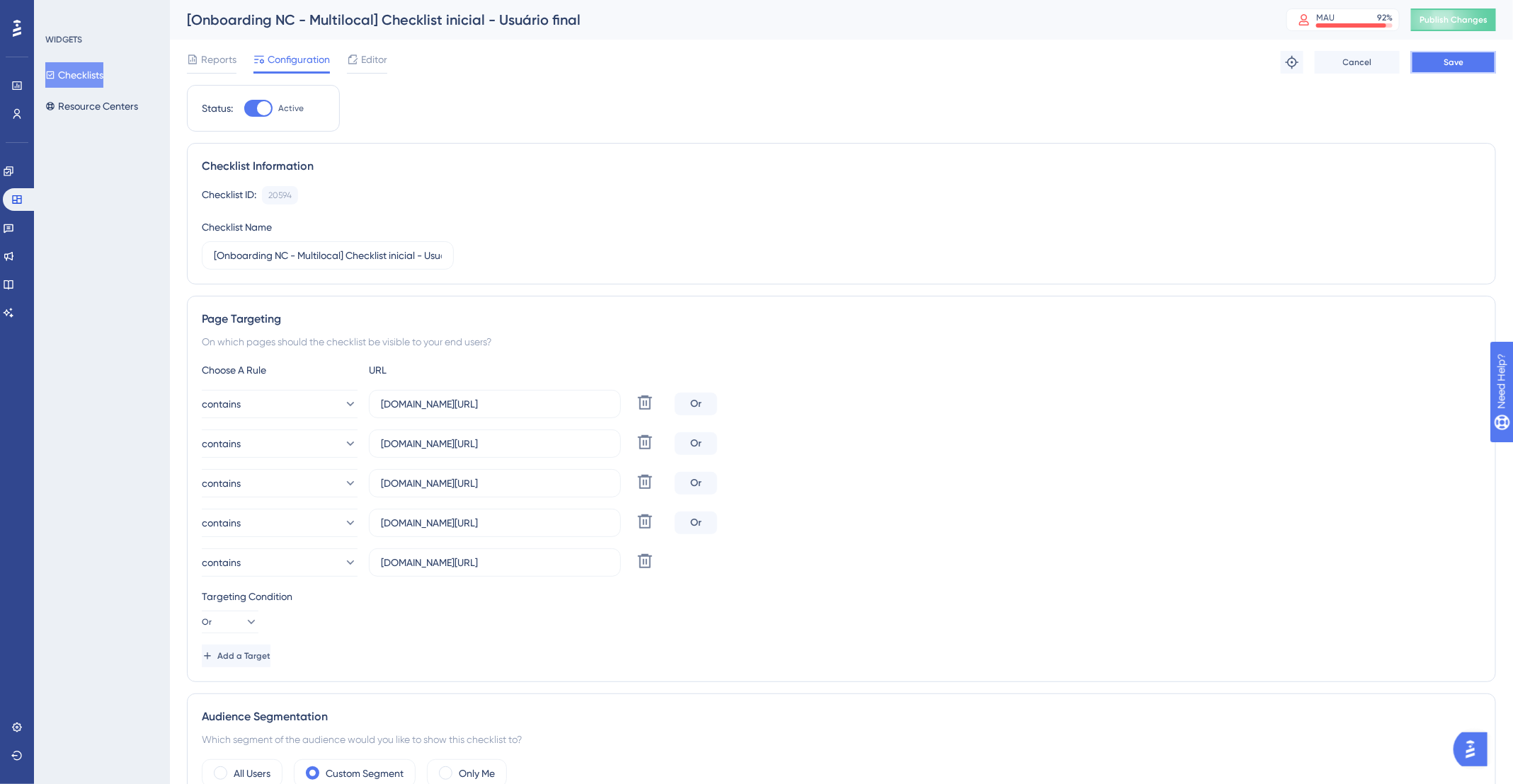
click at [1457, 70] on button "Save" at bounding box center [1453, 62] width 85 height 23
click at [1464, 14] on span "Publish Changes" at bounding box center [1453, 20] width 68 height 12
click at [81, 80] on button "Checklists" at bounding box center [74, 75] width 58 height 25
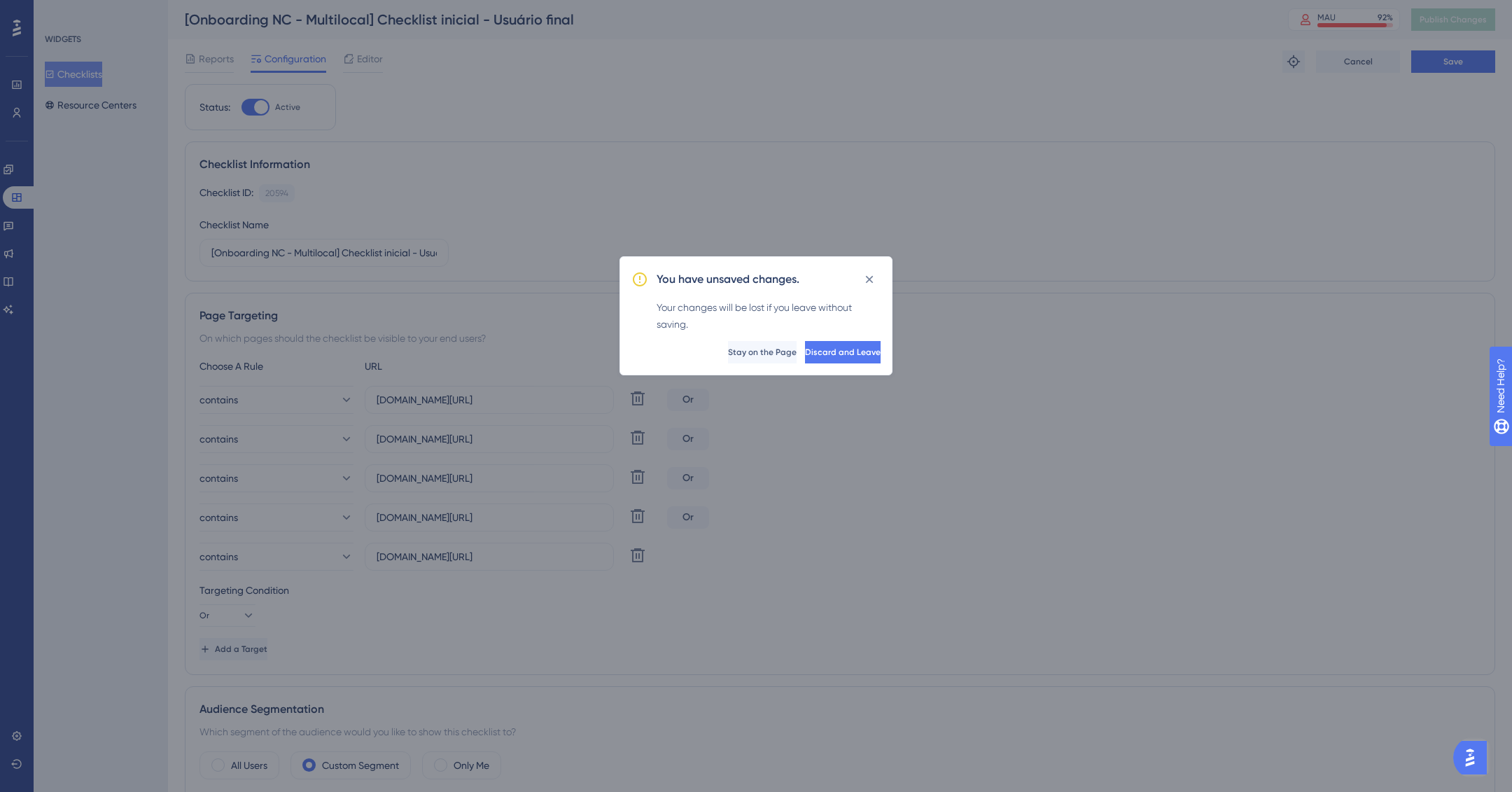
click at [873, 272] on icon at bounding box center [869, 279] width 14 height 14
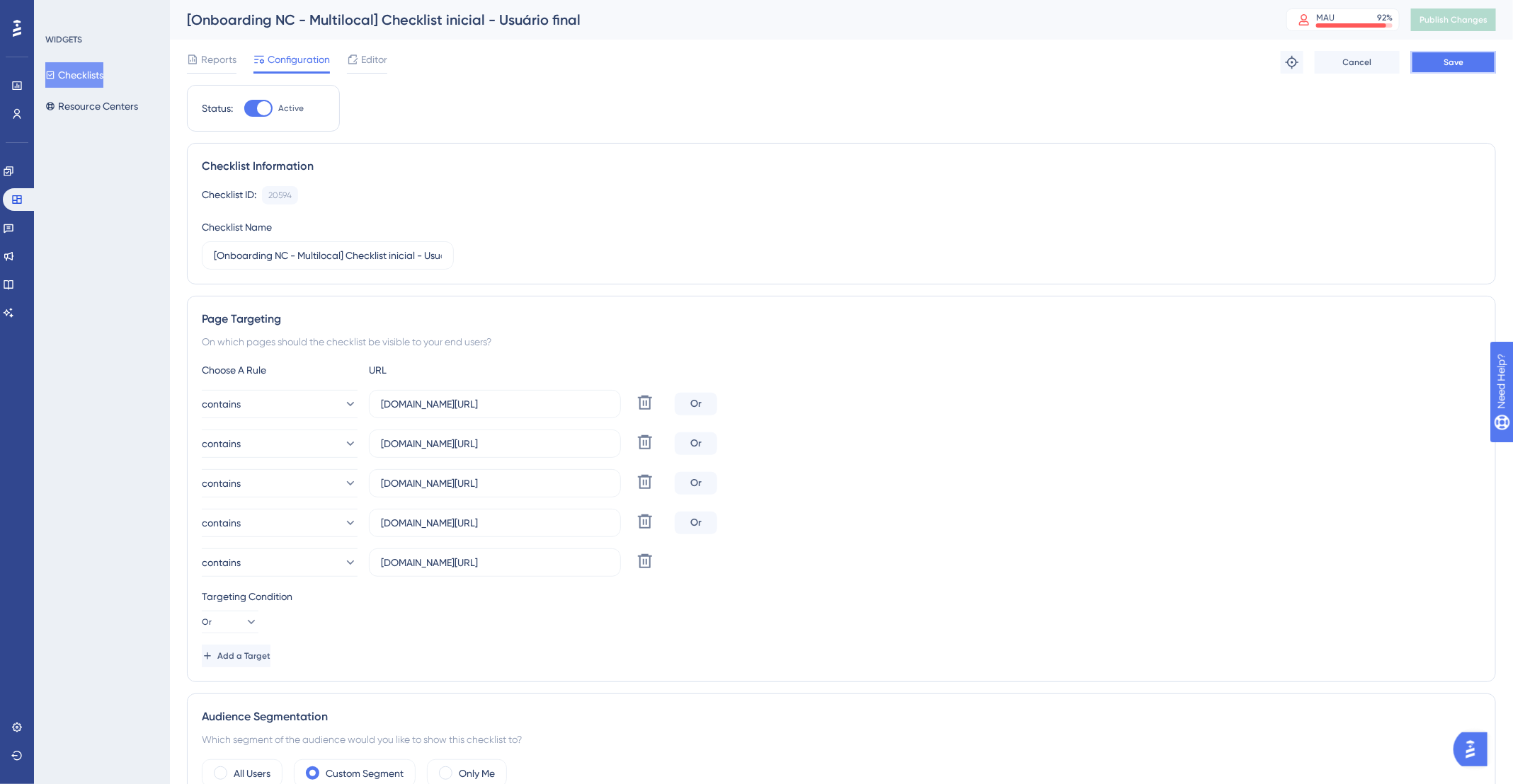
click at [1426, 65] on button "Save" at bounding box center [1453, 62] width 85 height 23
click at [1475, 54] on button "Save" at bounding box center [1453, 62] width 85 height 23
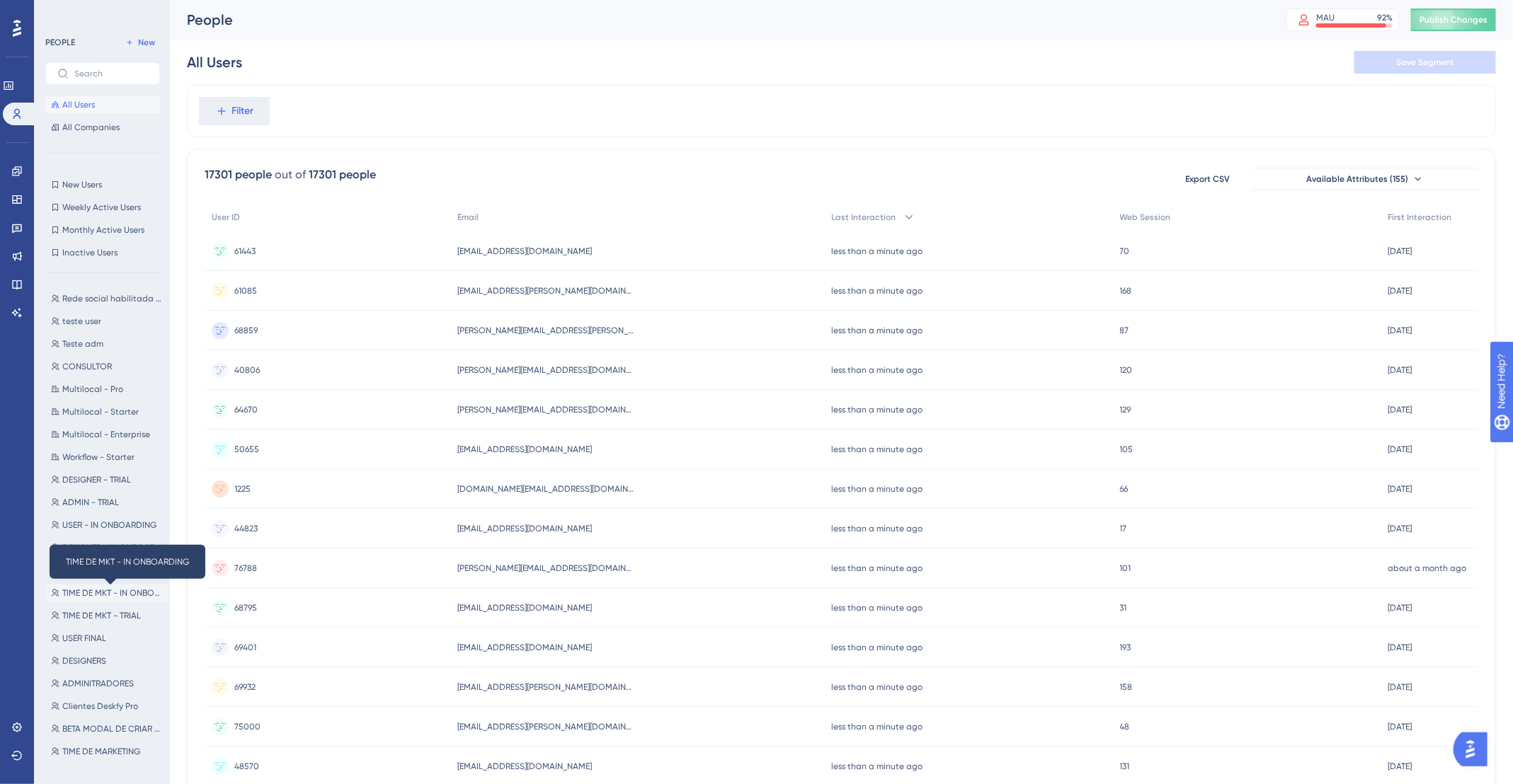
click at [127, 593] on span "TIME DE MKT - IN ONBOARDING" at bounding box center [113, 593] width 100 height 12
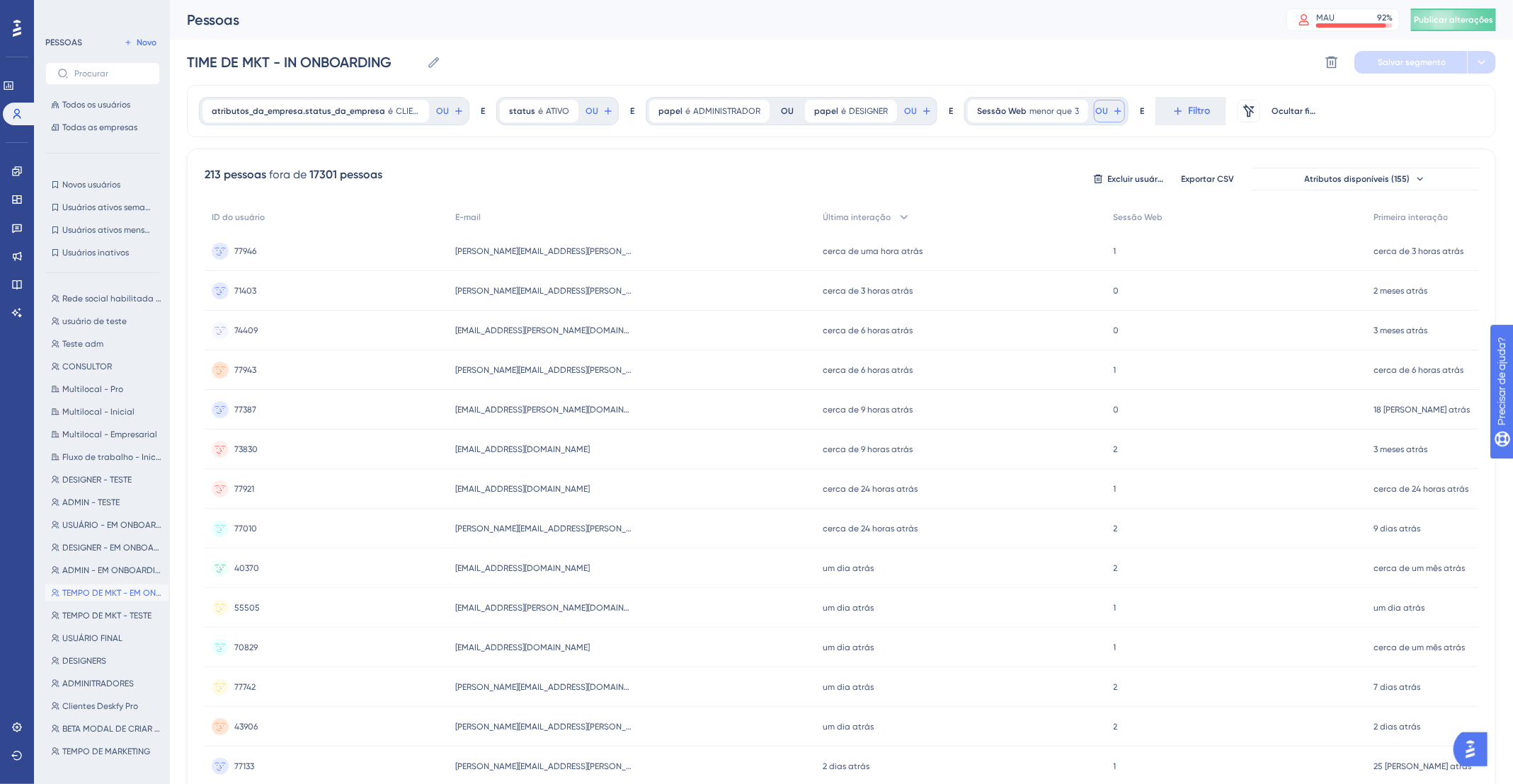
click at [1112, 113] on icon at bounding box center [1118, 111] width 12 height 12
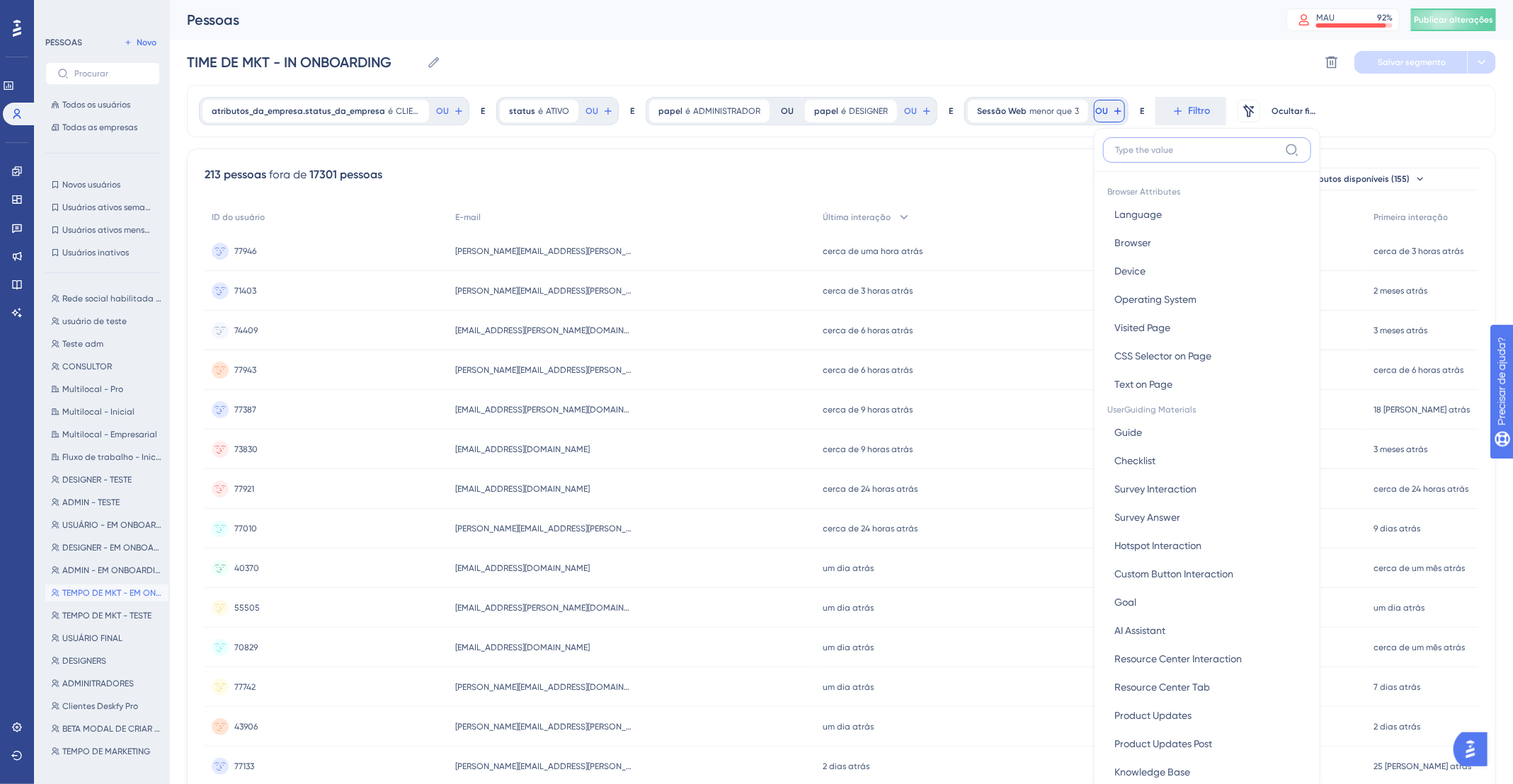
scroll to position [67, 0]
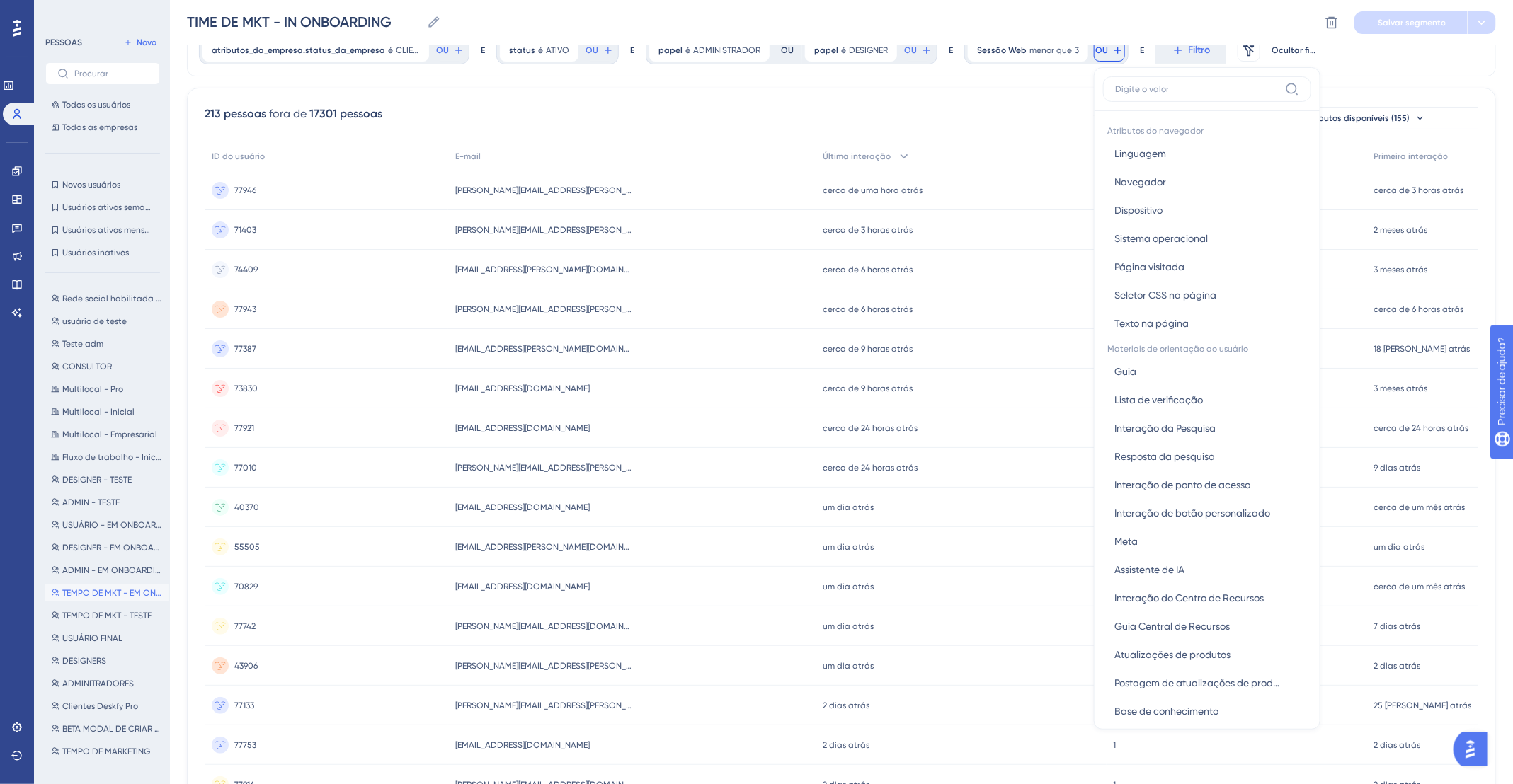
click at [1095, 48] on font "OU" at bounding box center [1101, 50] width 13 height 10
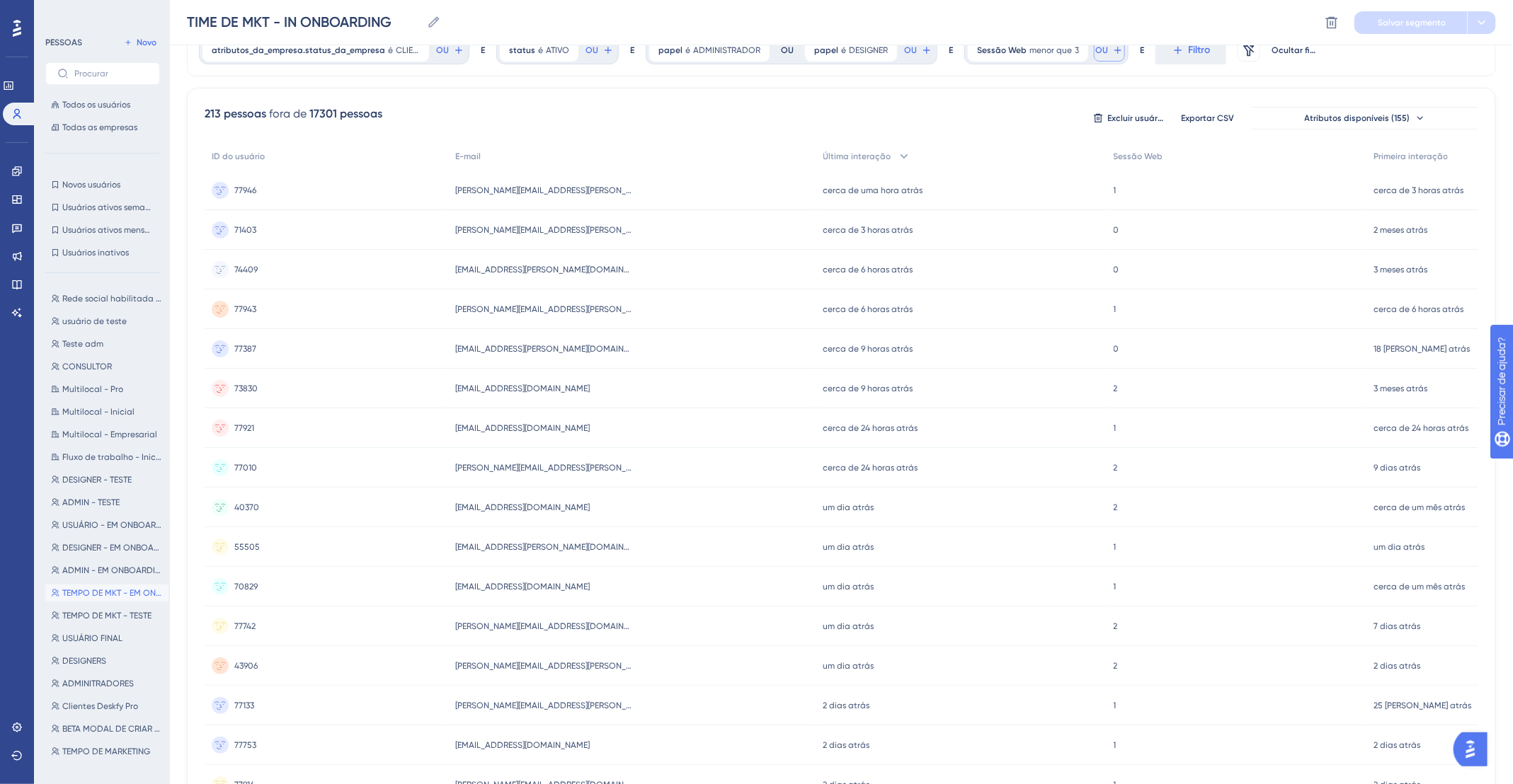
click at [1095, 48] on font "OU" at bounding box center [1101, 50] width 13 height 10
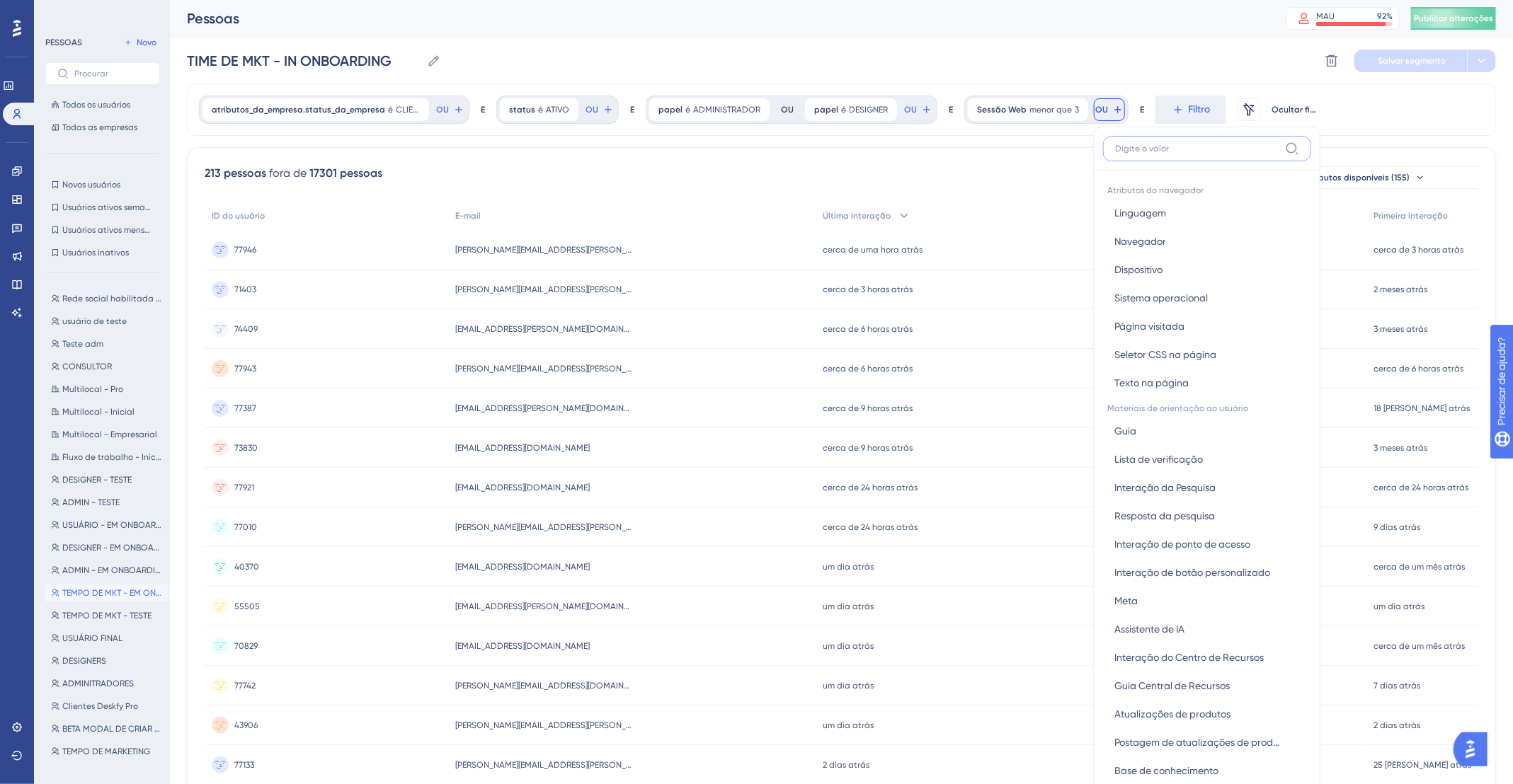
scroll to position [0, 0]
click at [1100, 108] on button "OU" at bounding box center [1109, 111] width 31 height 23
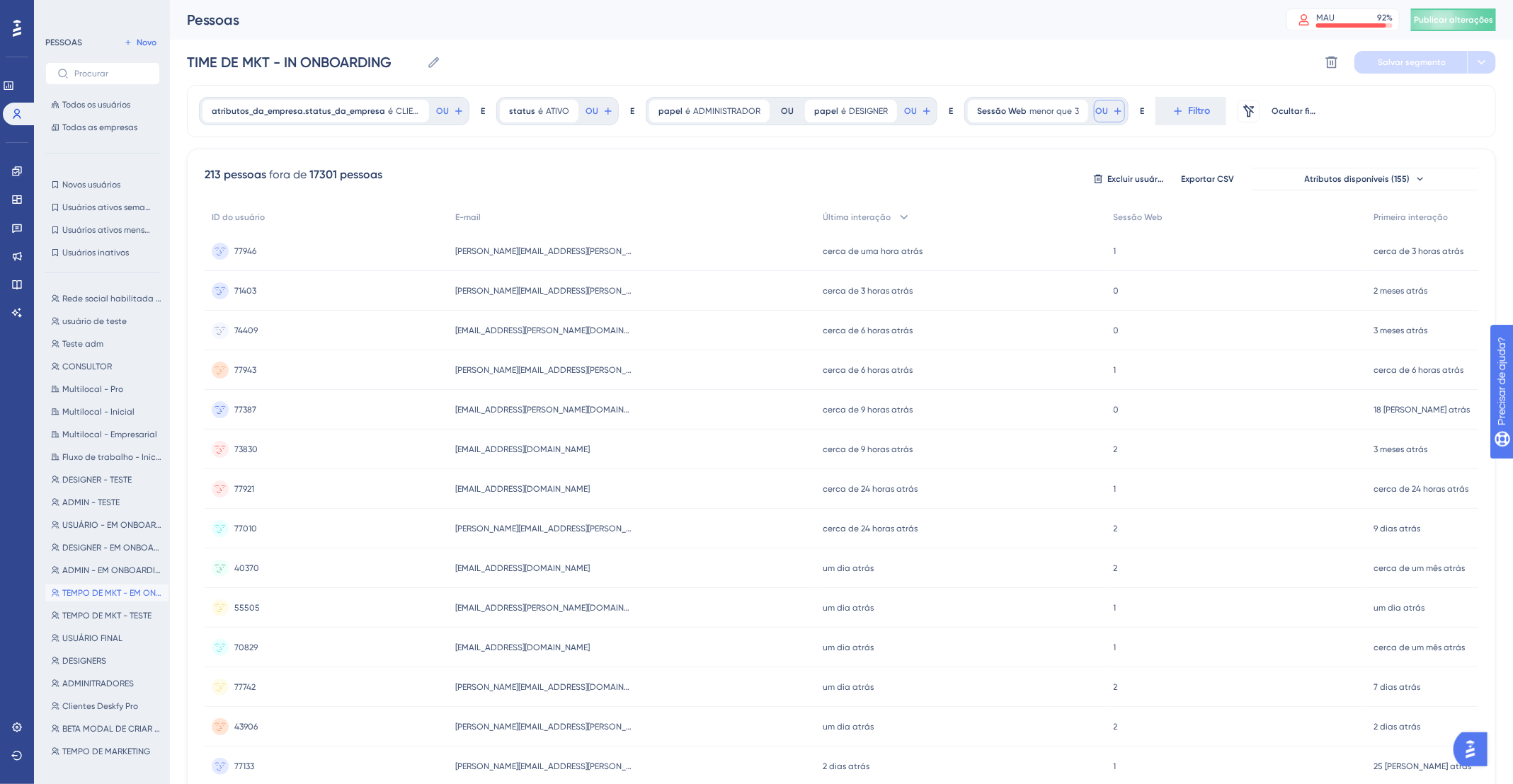
click at [1112, 113] on icon at bounding box center [1118, 111] width 12 height 12
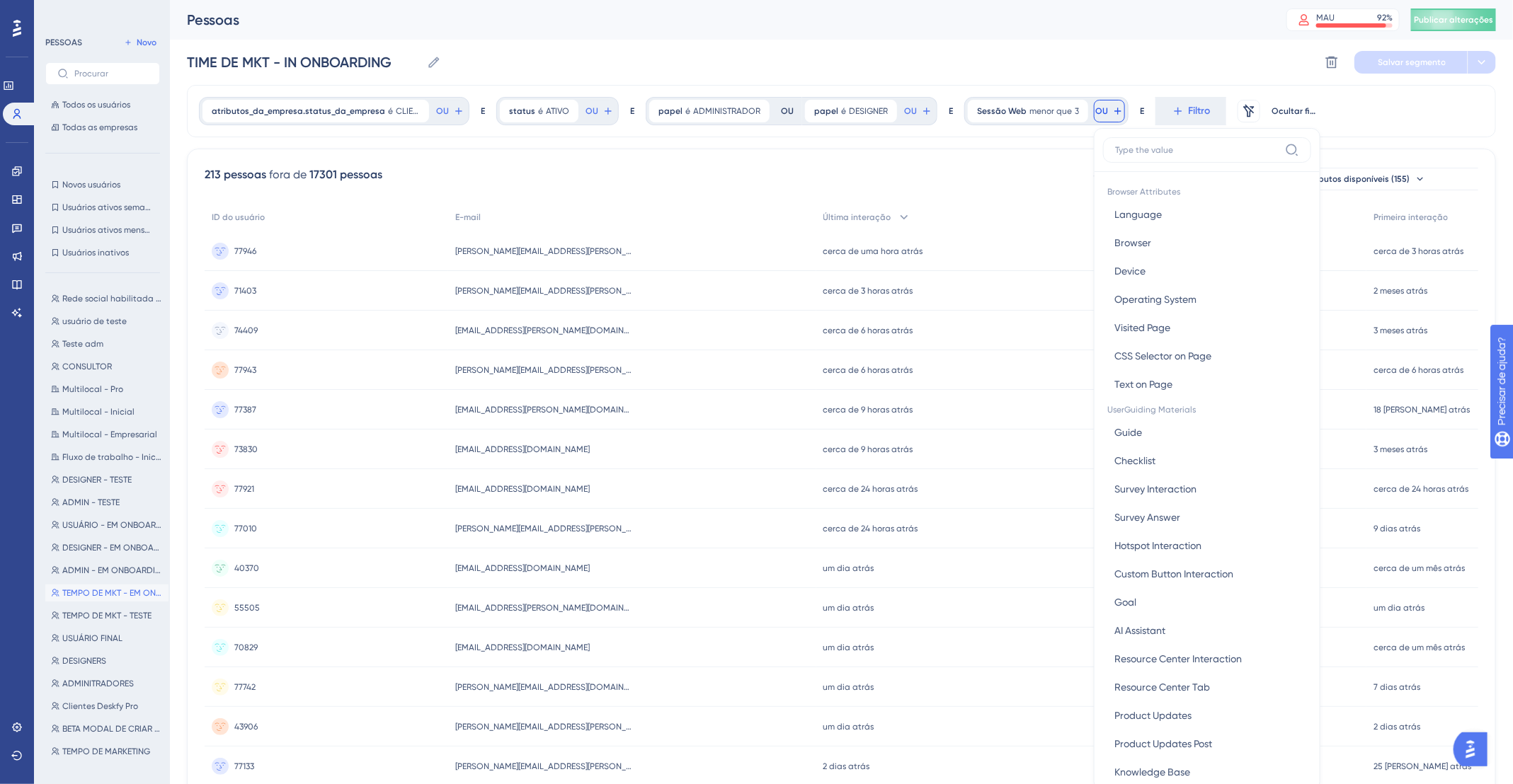
scroll to position [67, 0]
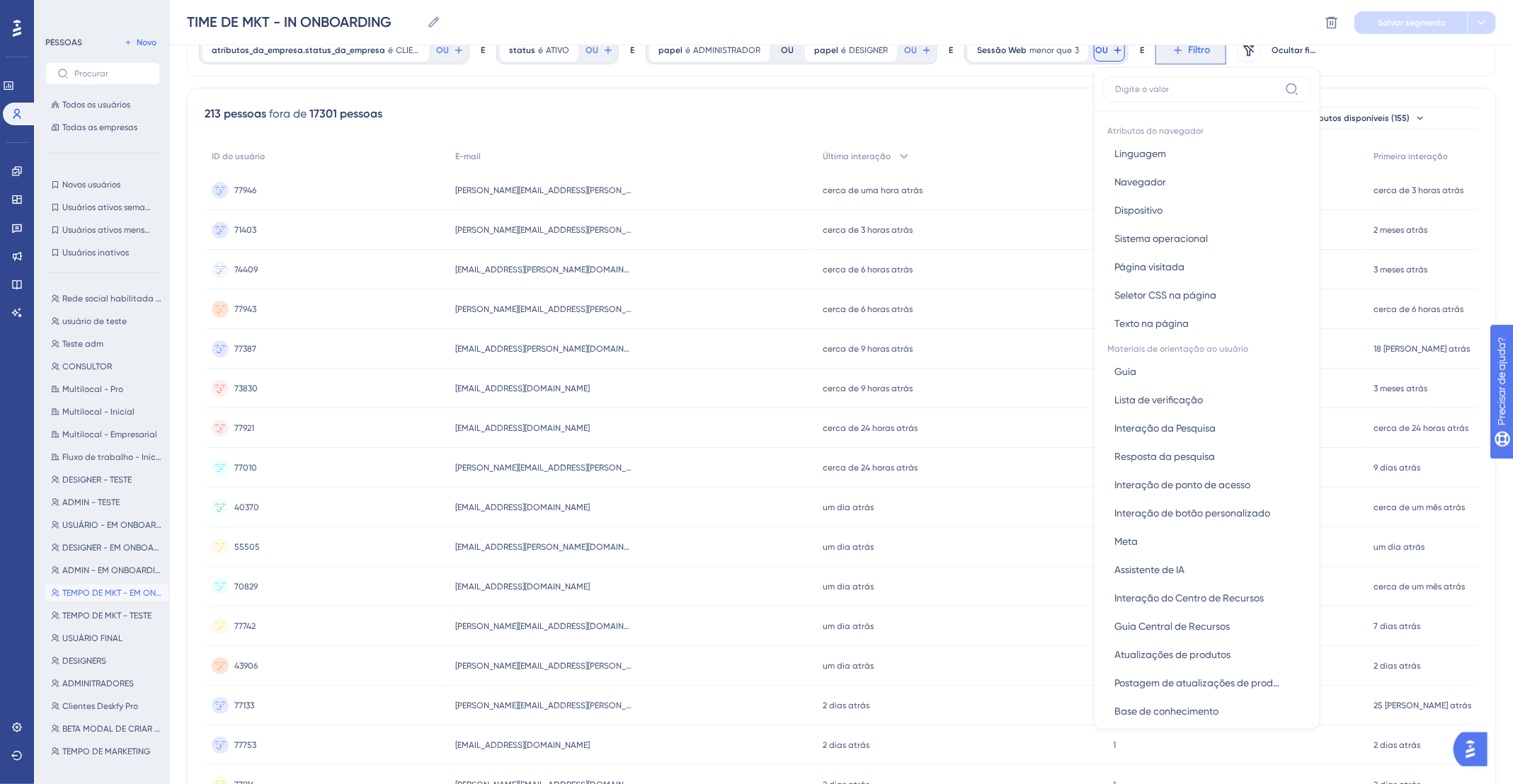
click at [1173, 45] on icon at bounding box center [1178, 50] width 13 height 13
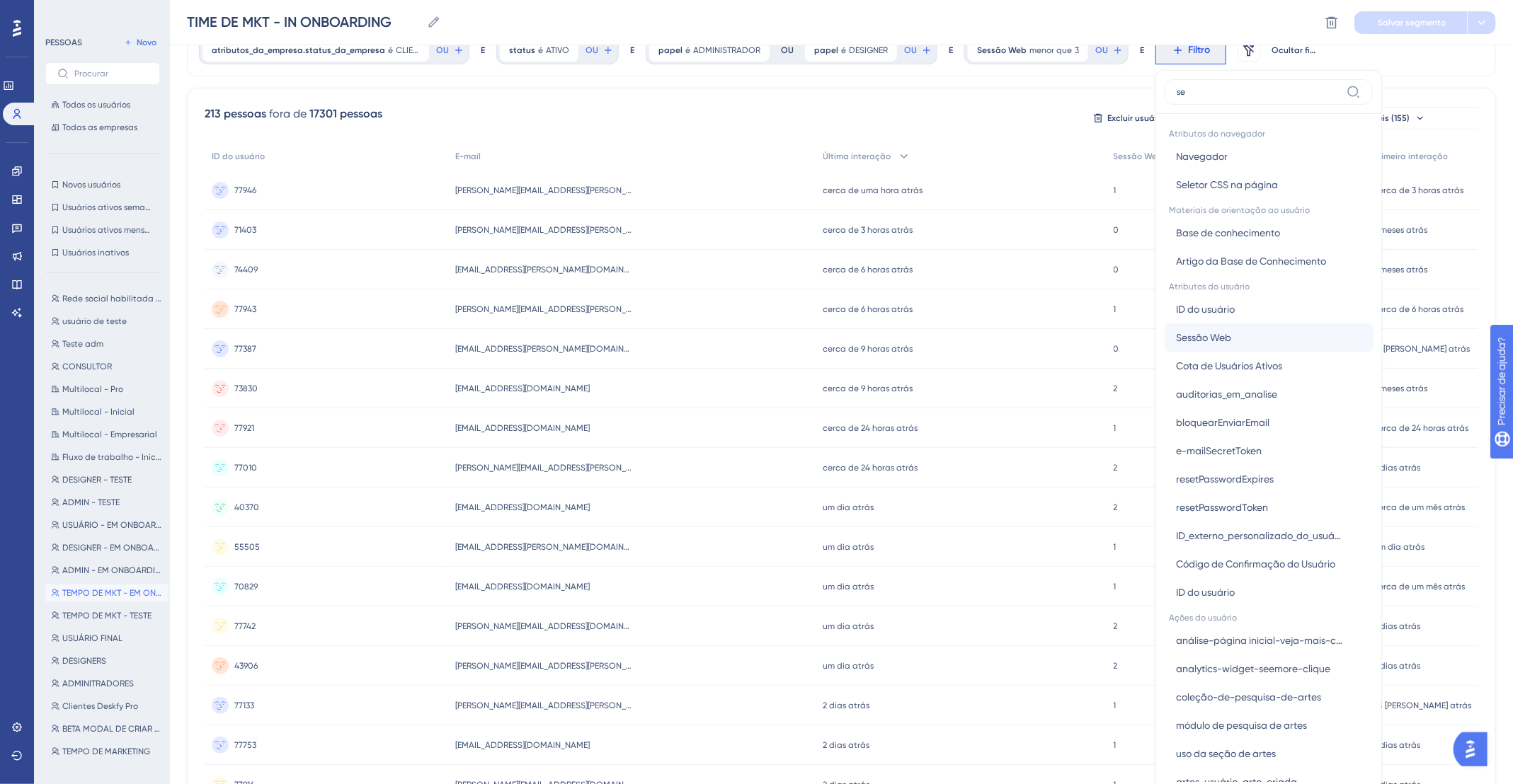
type input "se"
click at [1212, 339] on font "Sessão Web" at bounding box center [1203, 338] width 55 height 12
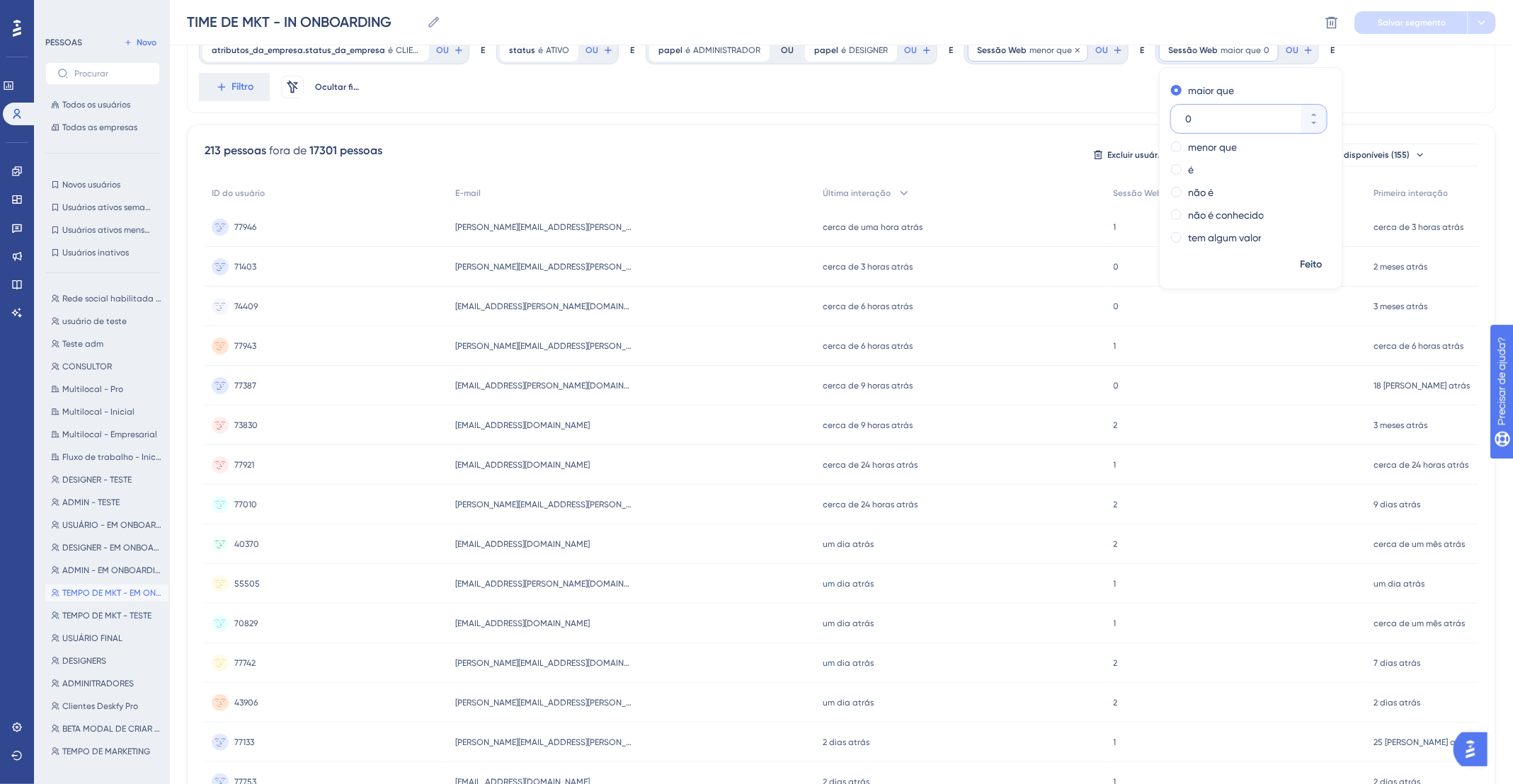
type input "0"
click at [1049, 55] on div "Sessão Web menor que 3 3 Remover" at bounding box center [1027, 50] width 120 height 23
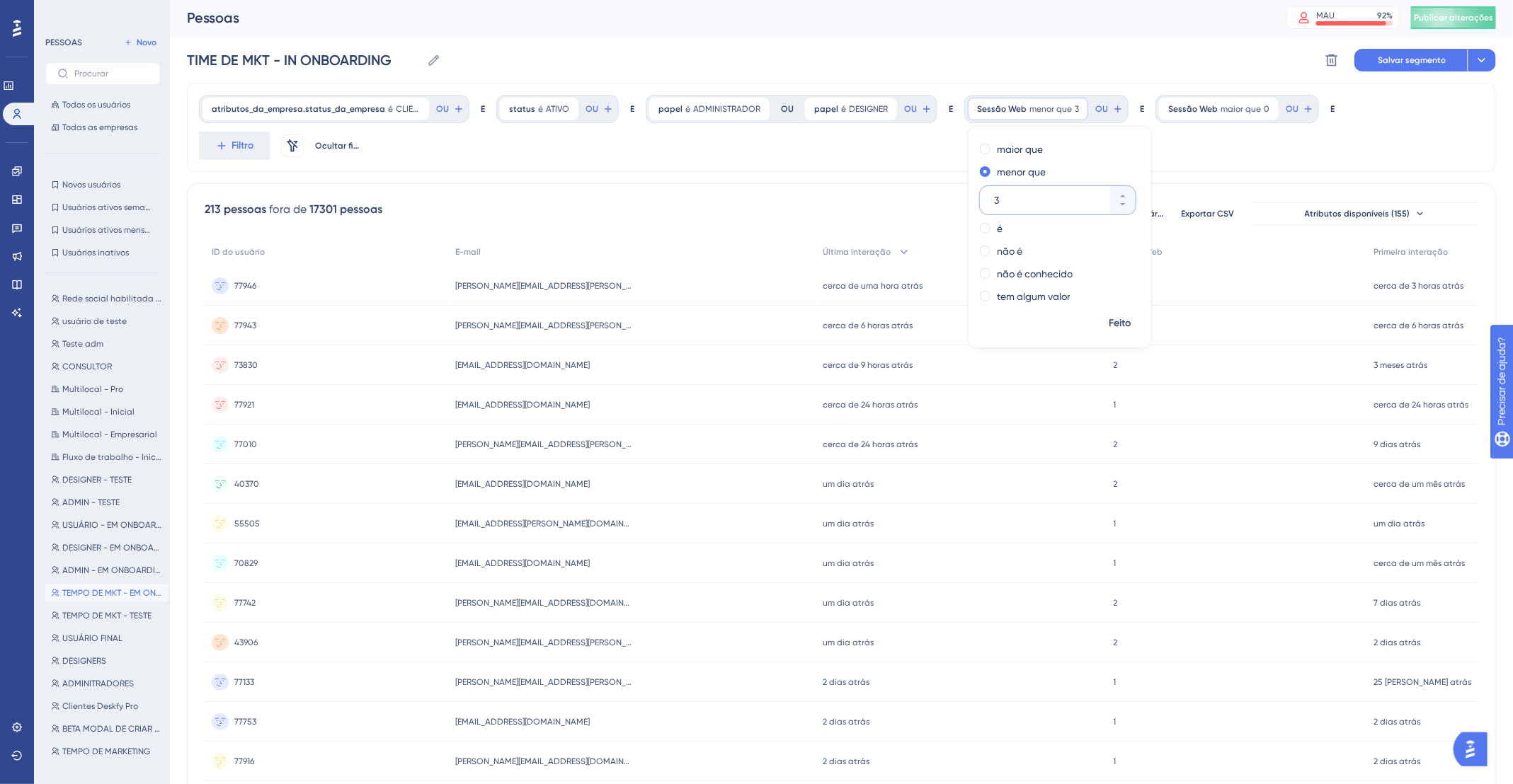
scroll to position [0, 0]
click at [1403, 71] on button "Salvar segmento" at bounding box center [1411, 62] width 113 height 23
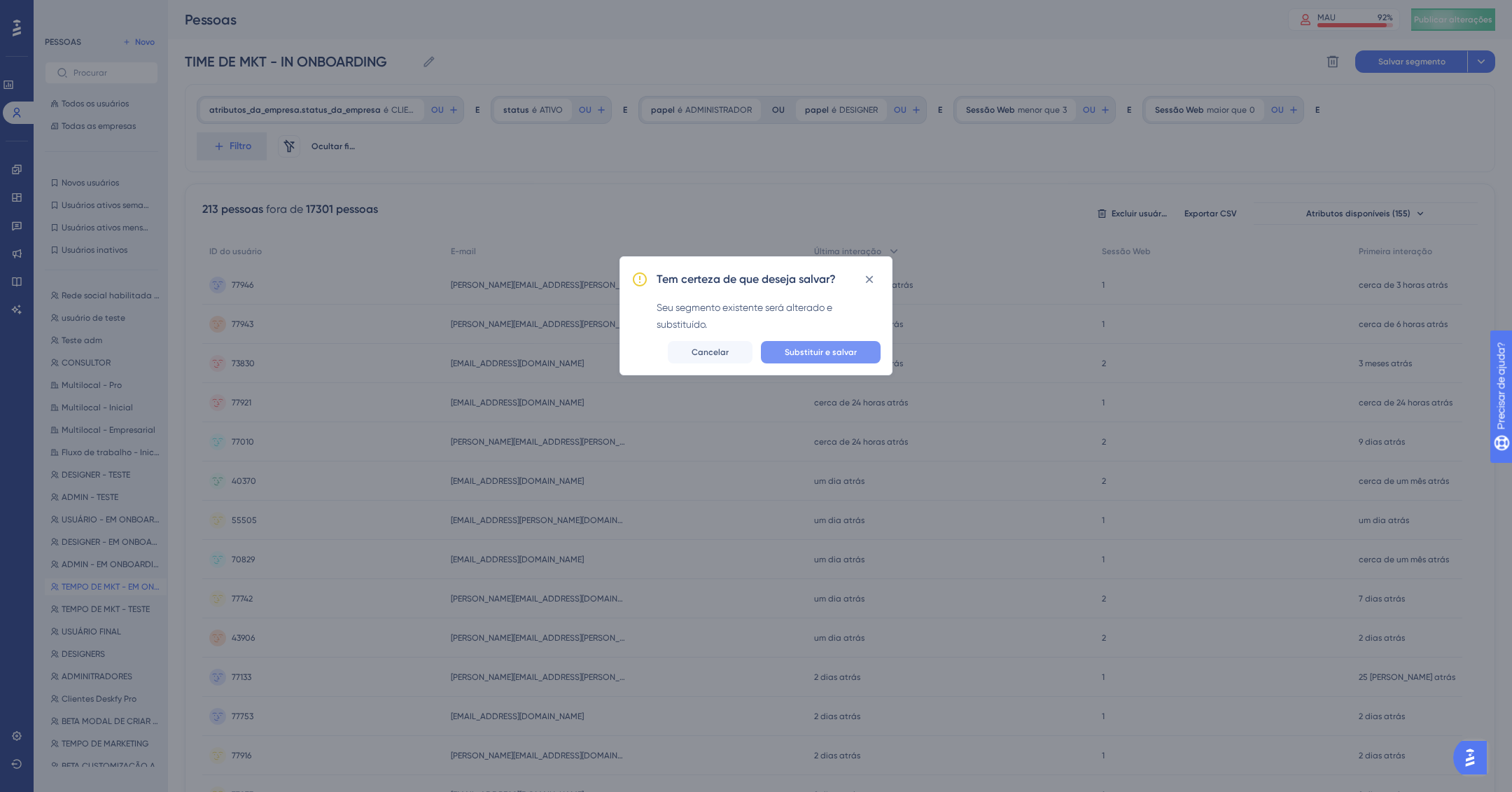
click at [831, 353] on font "Substituir e salvar" at bounding box center [821, 352] width 72 height 10
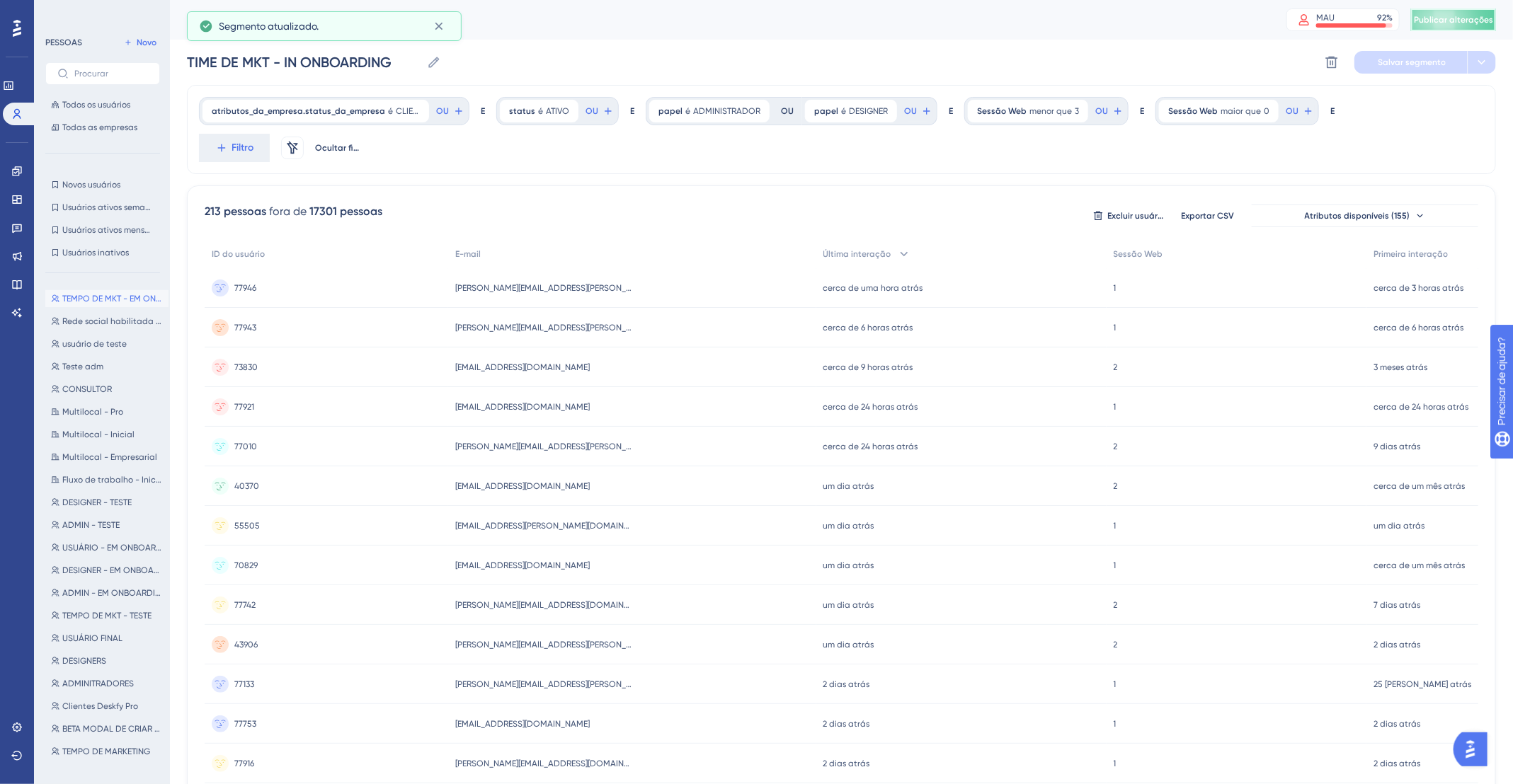
click at [1479, 23] on font "Publicar alterações" at bounding box center [1453, 20] width 79 height 10
click at [1029, 112] on font "menor que" at bounding box center [1050, 111] width 43 height 10
click at [1120, 198] on icon at bounding box center [1123, 197] width 5 height 2
type input "5"
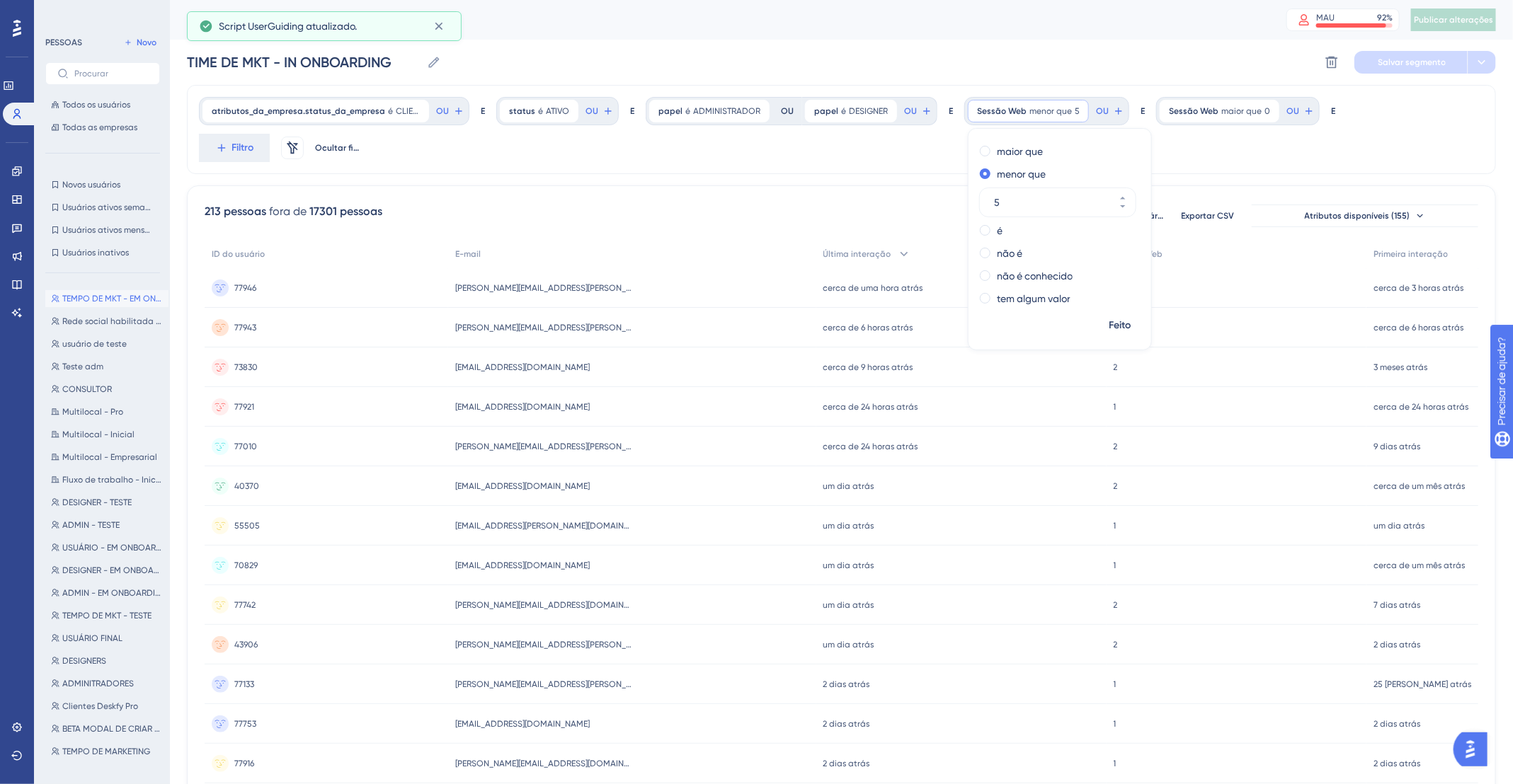
click at [1370, 149] on div "atributos_da_empresa.status_da_empresa é CLIENTE_ATIVO CLIENTE_ATIVO Remover OU…" at bounding box center [841, 129] width 1309 height 90
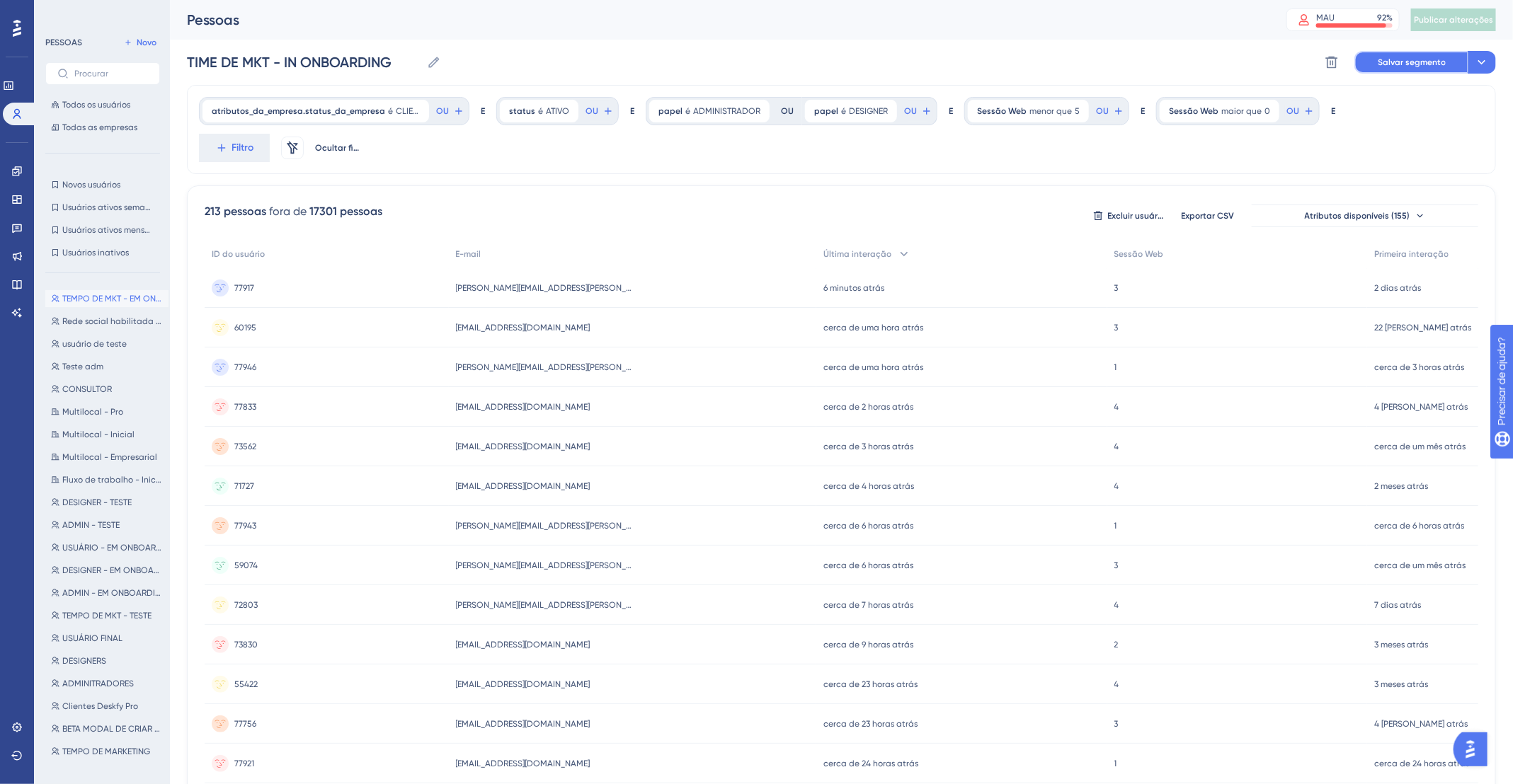
click at [1391, 65] on font "Salvar segmento" at bounding box center [1411, 62] width 68 height 10
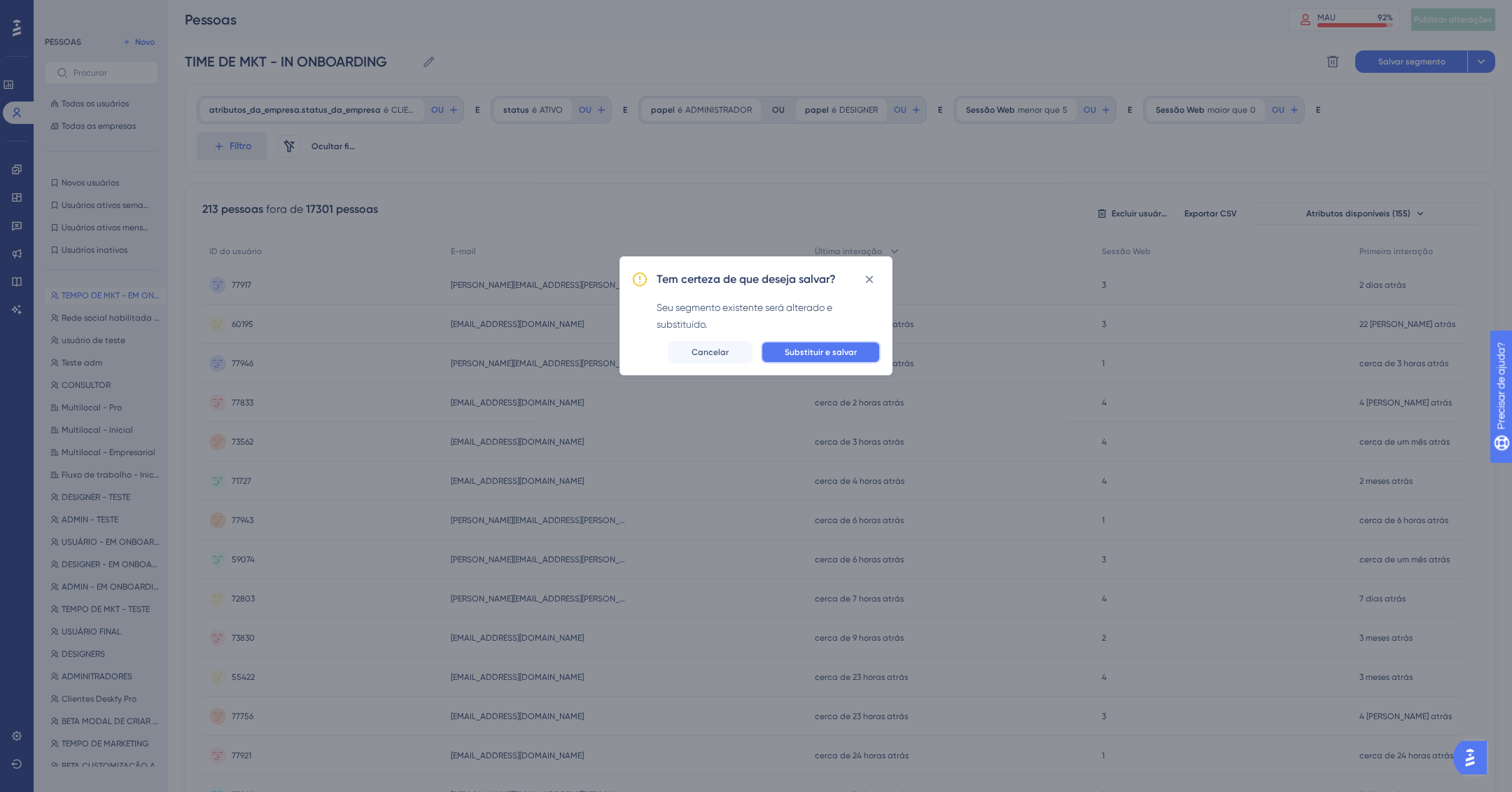
click at [862, 348] on button "Substituir e salvar" at bounding box center [820, 352] width 119 height 23
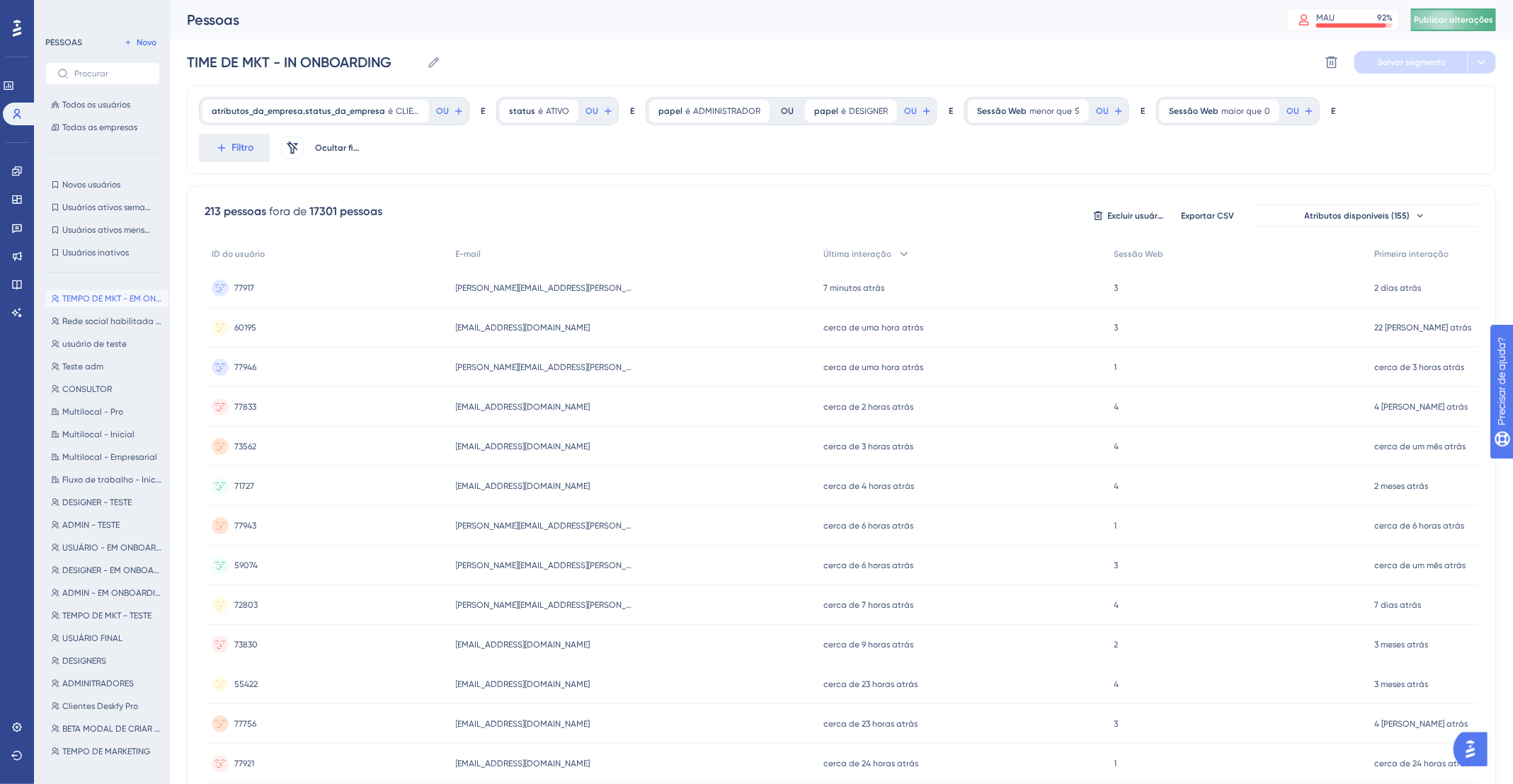
click at [1447, 30] on button "Publicar alterações" at bounding box center [1453, 20] width 85 height 23
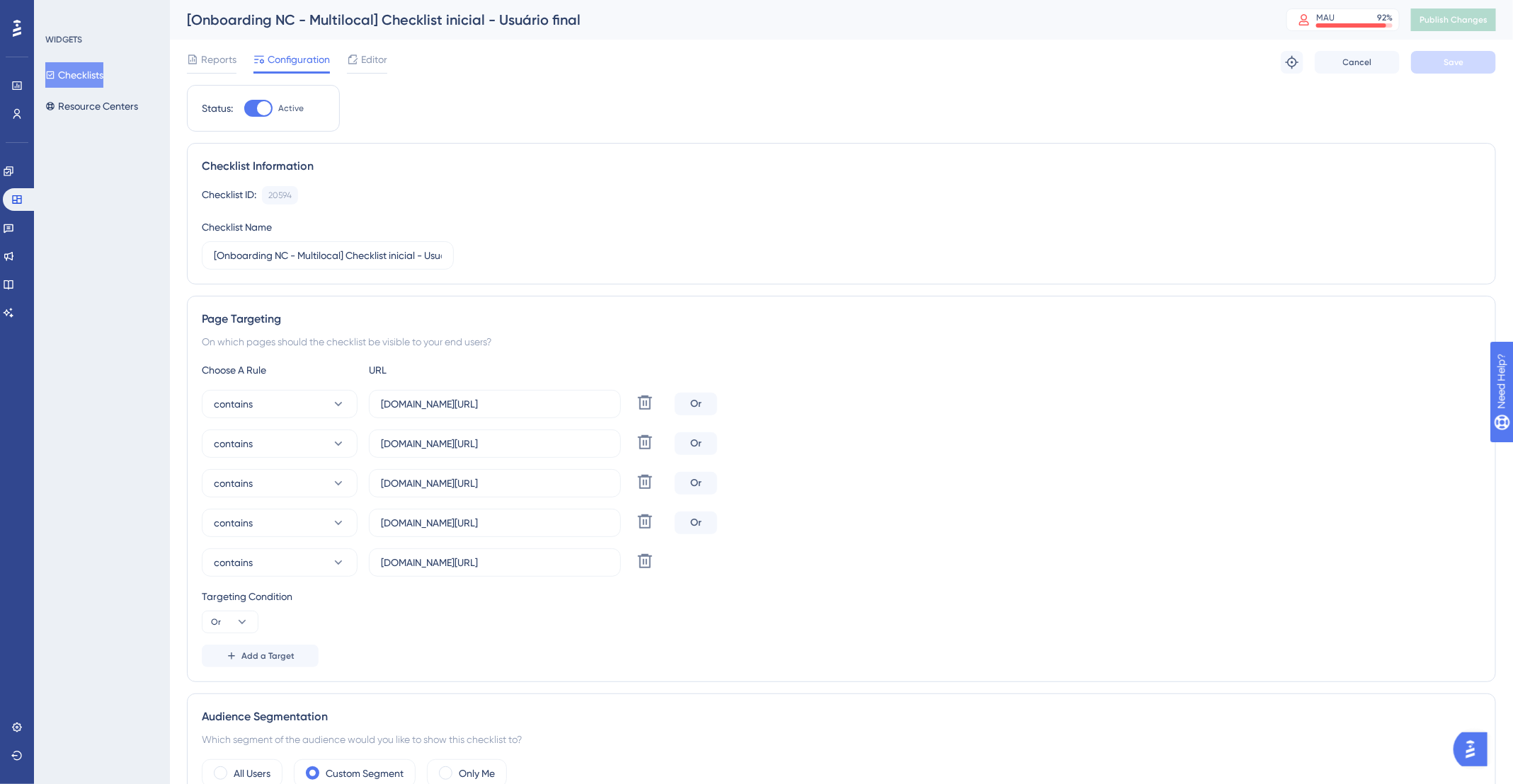
click at [82, 76] on button "Checklists" at bounding box center [74, 75] width 58 height 25
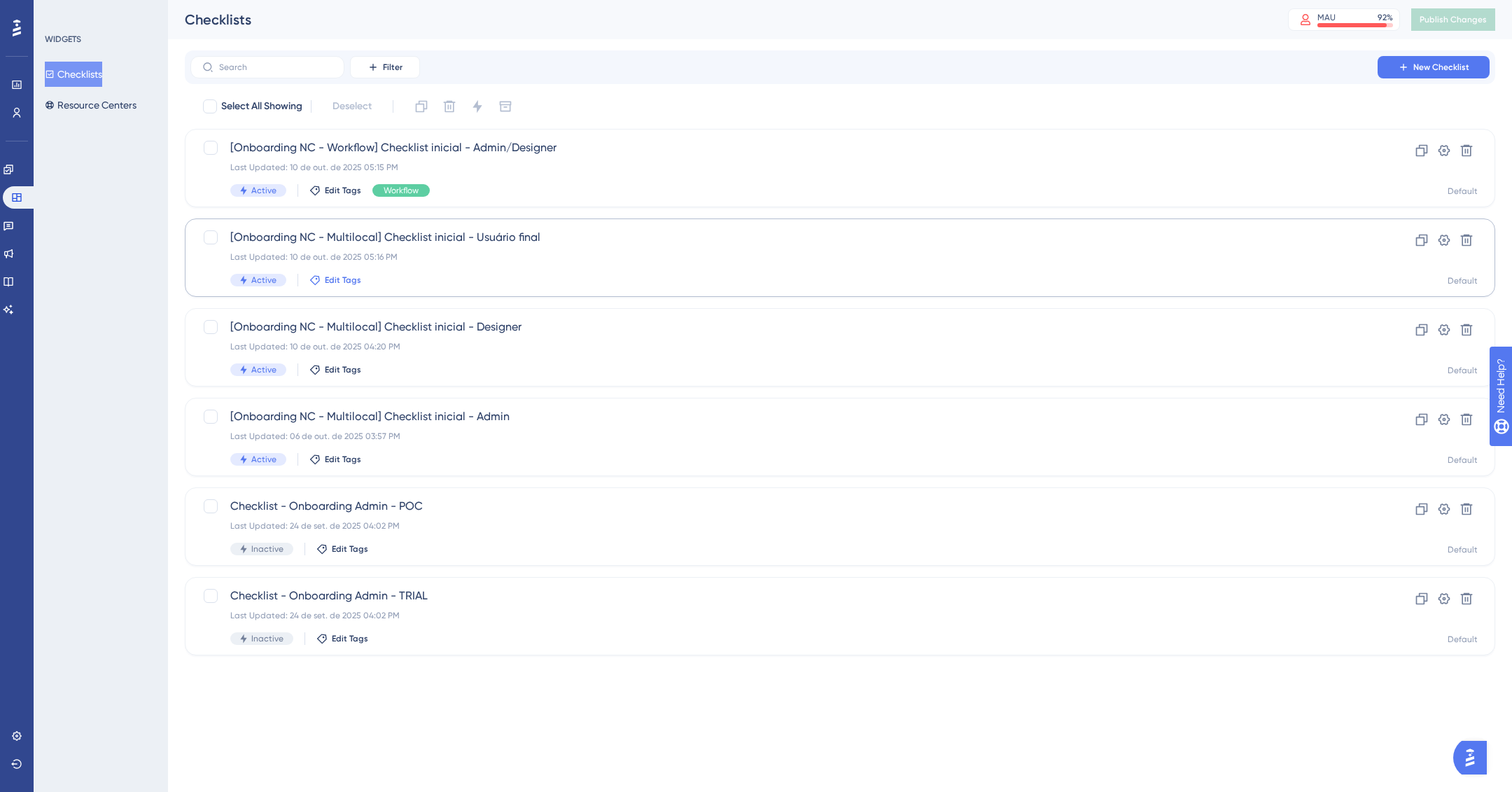
click at [341, 275] on span "Edit Tags" at bounding box center [343, 281] width 37 height 11
click at [327, 358] on div at bounding box center [326, 357] width 11 height 11
click at [409, 360] on input "Multilocal" at bounding box center [385, 358] width 56 height 18
click at [326, 356] on div at bounding box center [326, 357] width 11 height 11
click at [322, 358] on div at bounding box center [326, 357] width 11 height 11
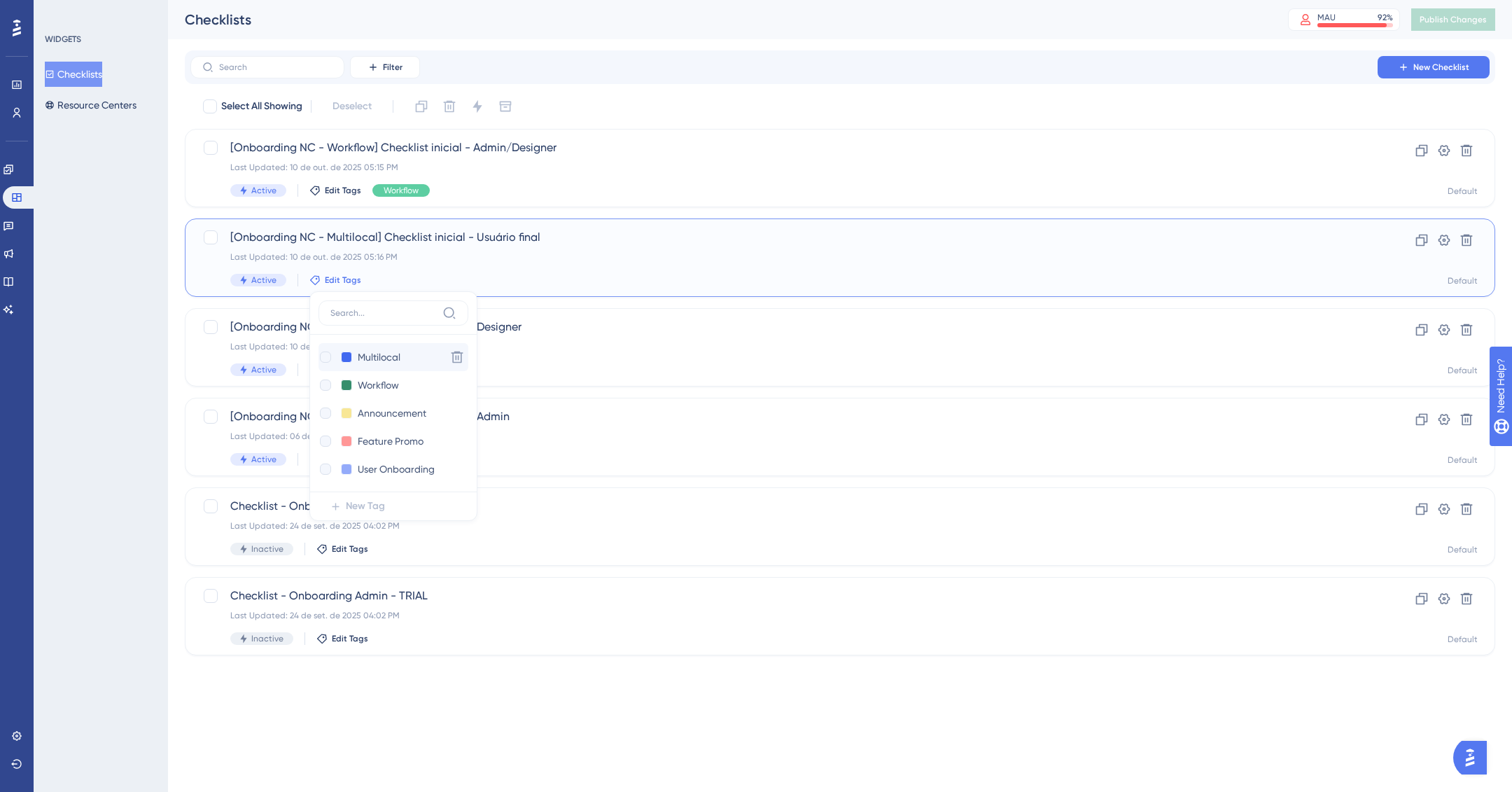
click at [324, 359] on div at bounding box center [326, 357] width 11 height 11
click at [324, 359] on div at bounding box center [326, 357] width 11 height 11
click at [379, 312] on input at bounding box center [384, 313] width 106 height 11
type input "m"
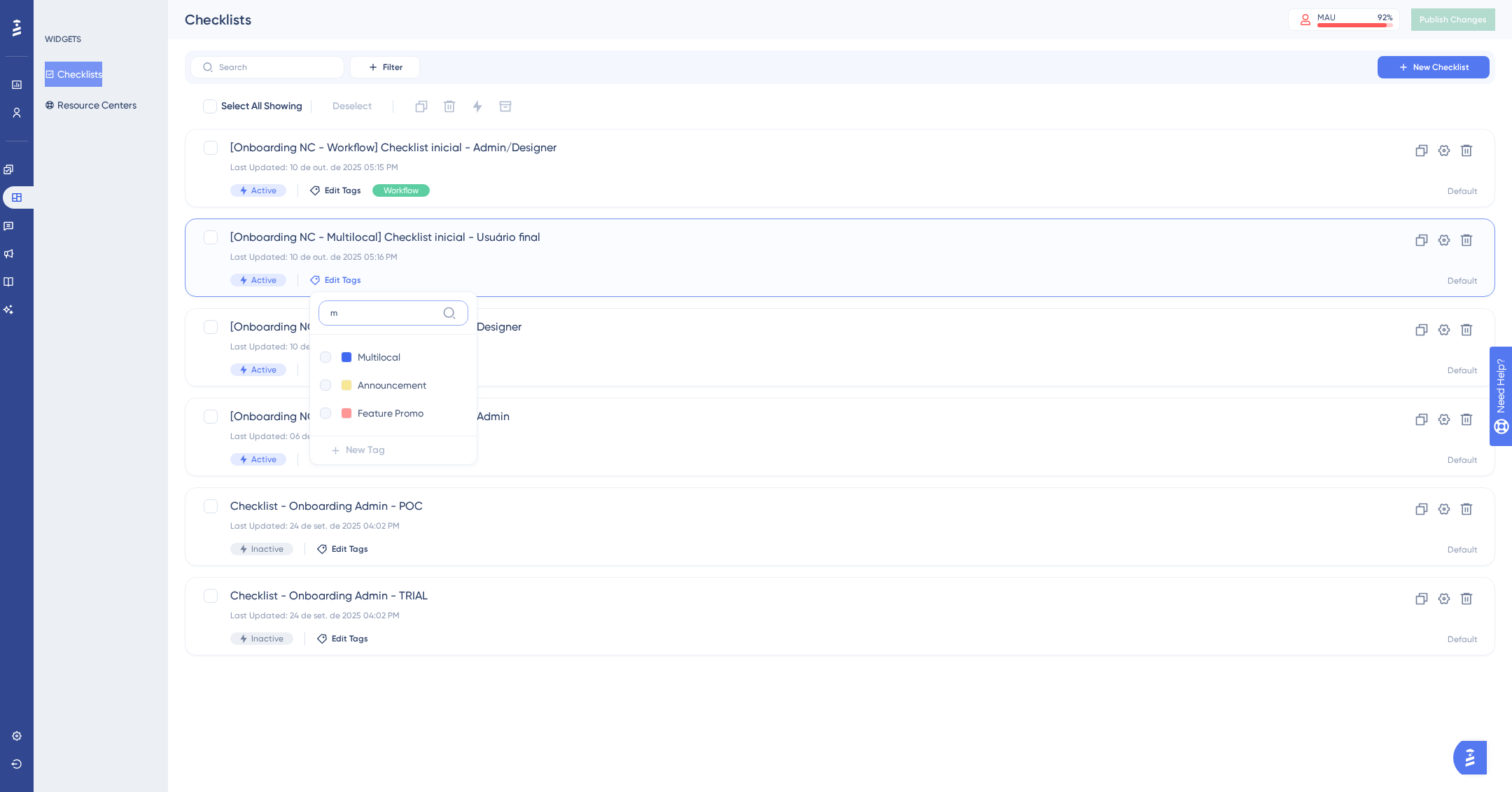
checkbox input "true"
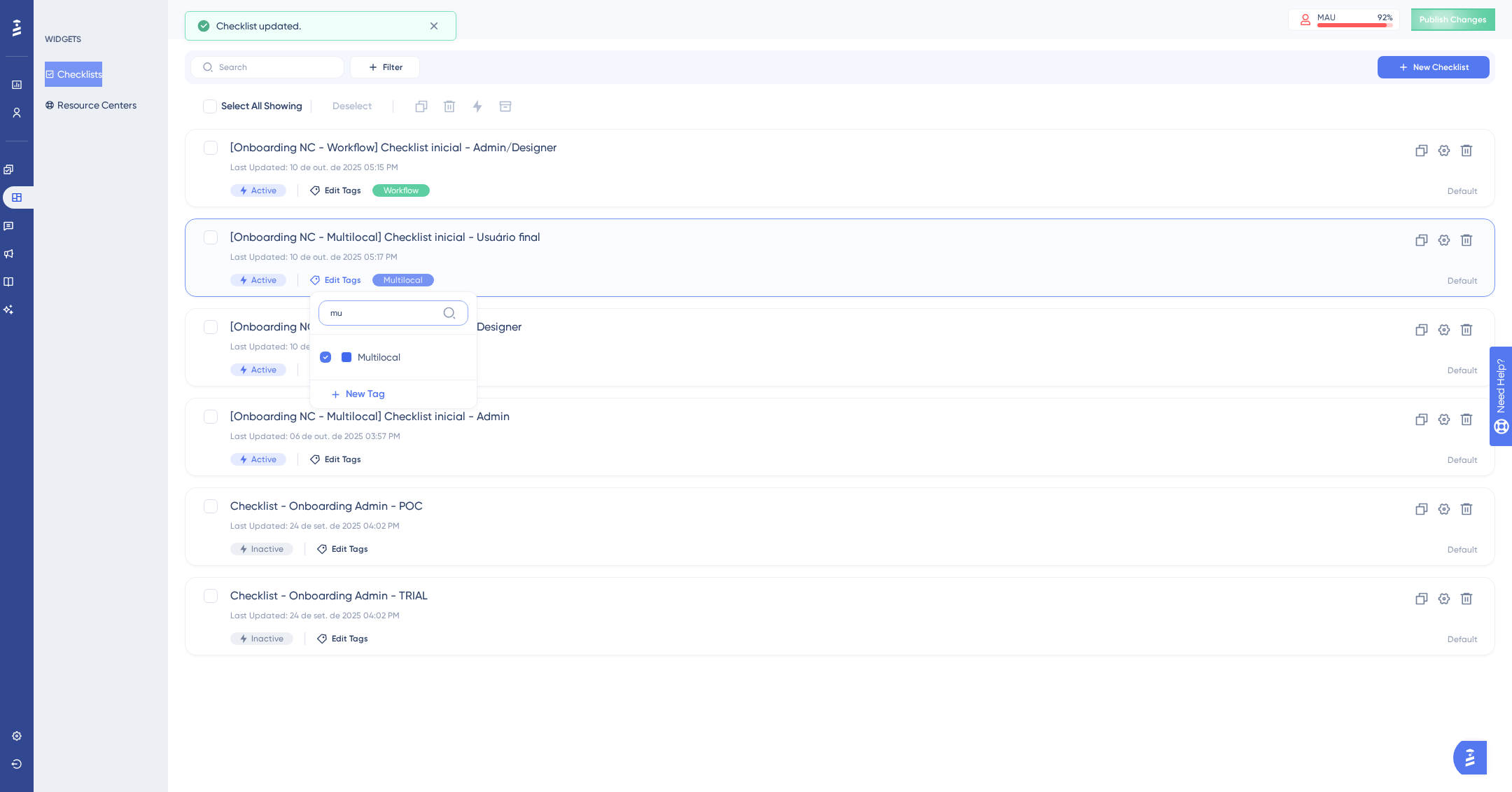
type input "mu"
click at [47, 363] on div "WIDGETS Checklists Resource Centers" at bounding box center [100, 396] width 134 height 792
click at [337, 367] on span "Edit Tags" at bounding box center [343, 370] width 37 height 11
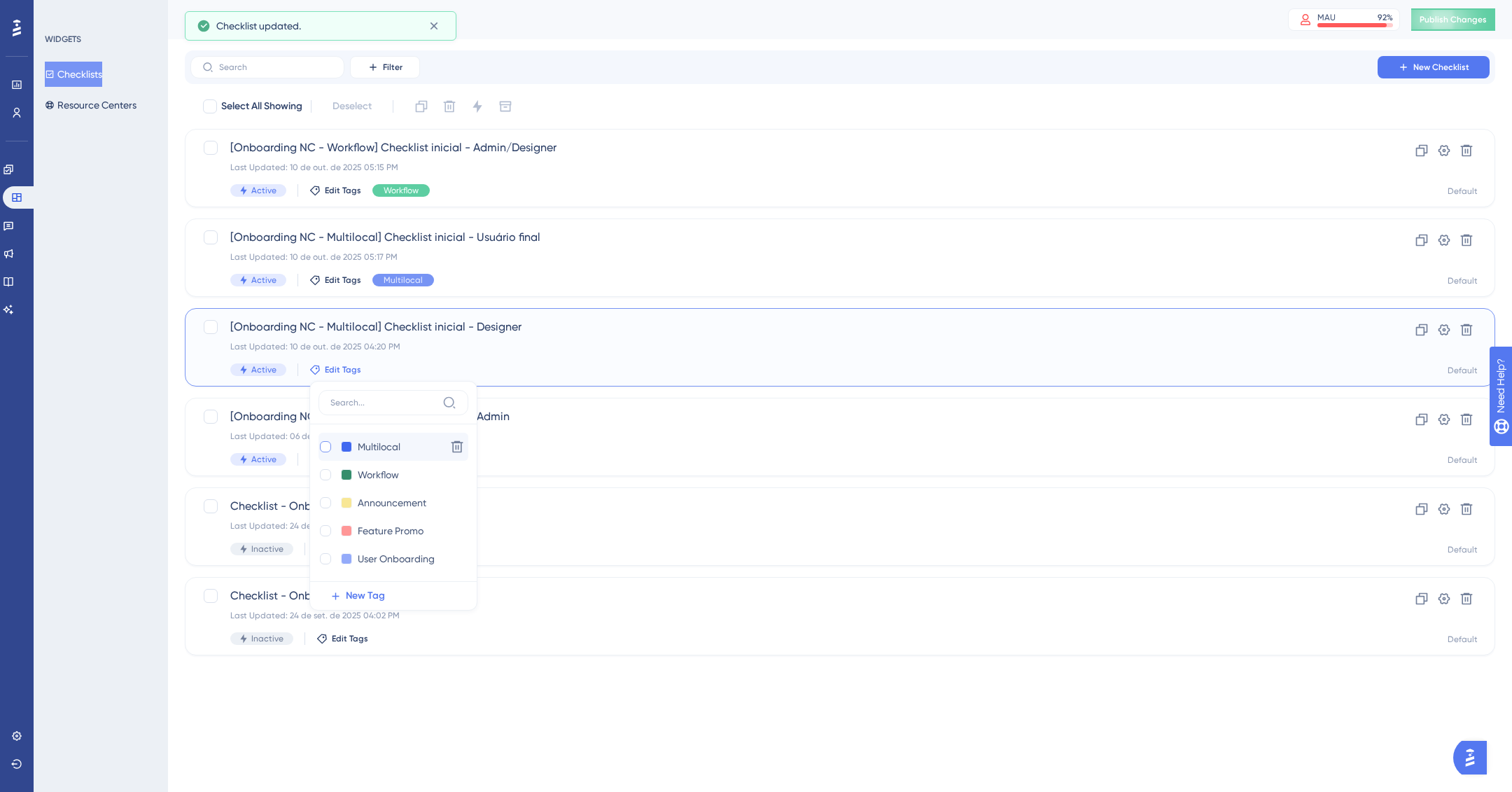
click at [326, 450] on div at bounding box center [326, 447] width 11 height 11
checkbox input "true"
drag, startPoint x: 130, startPoint y: 432, endPoint x: 155, endPoint y: 432, distance: 25.0
click at [130, 432] on div "WIDGETS Checklists Resource Centers" at bounding box center [100, 396] width 134 height 792
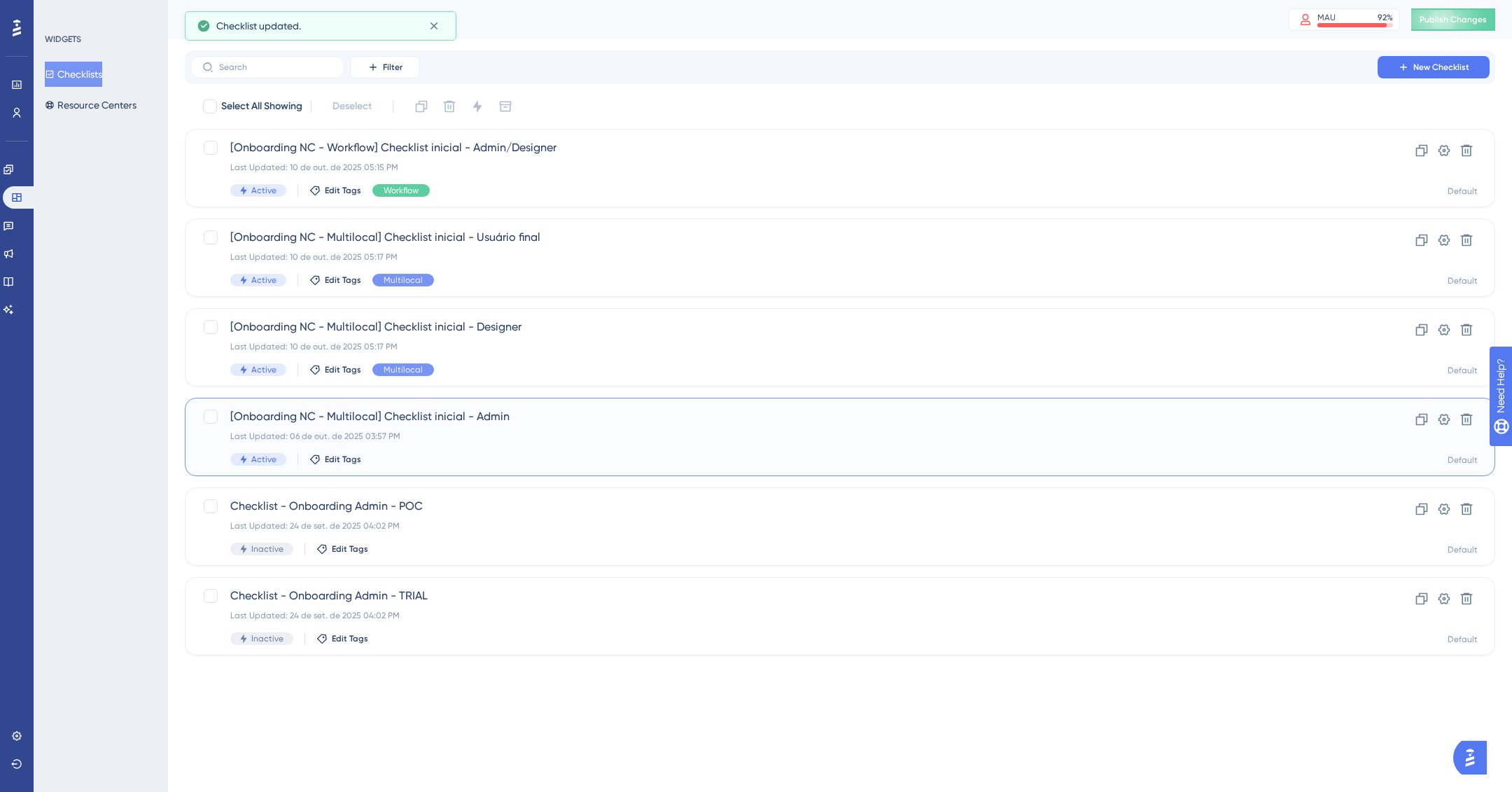
click at [373, 439] on div "Last Updated: 06 de out. de 2025 03:57 PM" at bounding box center [784, 437] width 1108 height 11
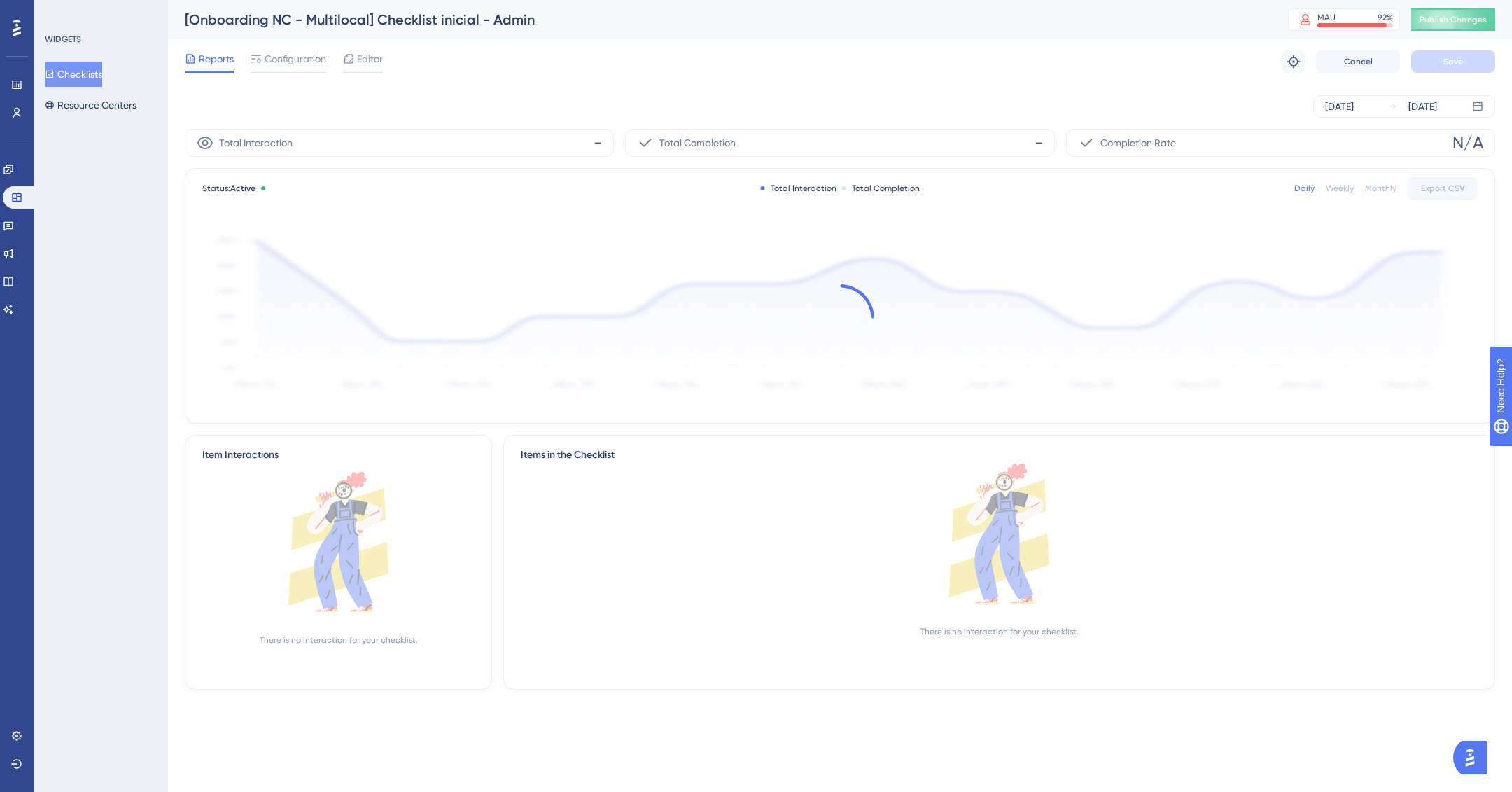
click at [82, 70] on button "Checklists" at bounding box center [73, 74] width 58 height 25
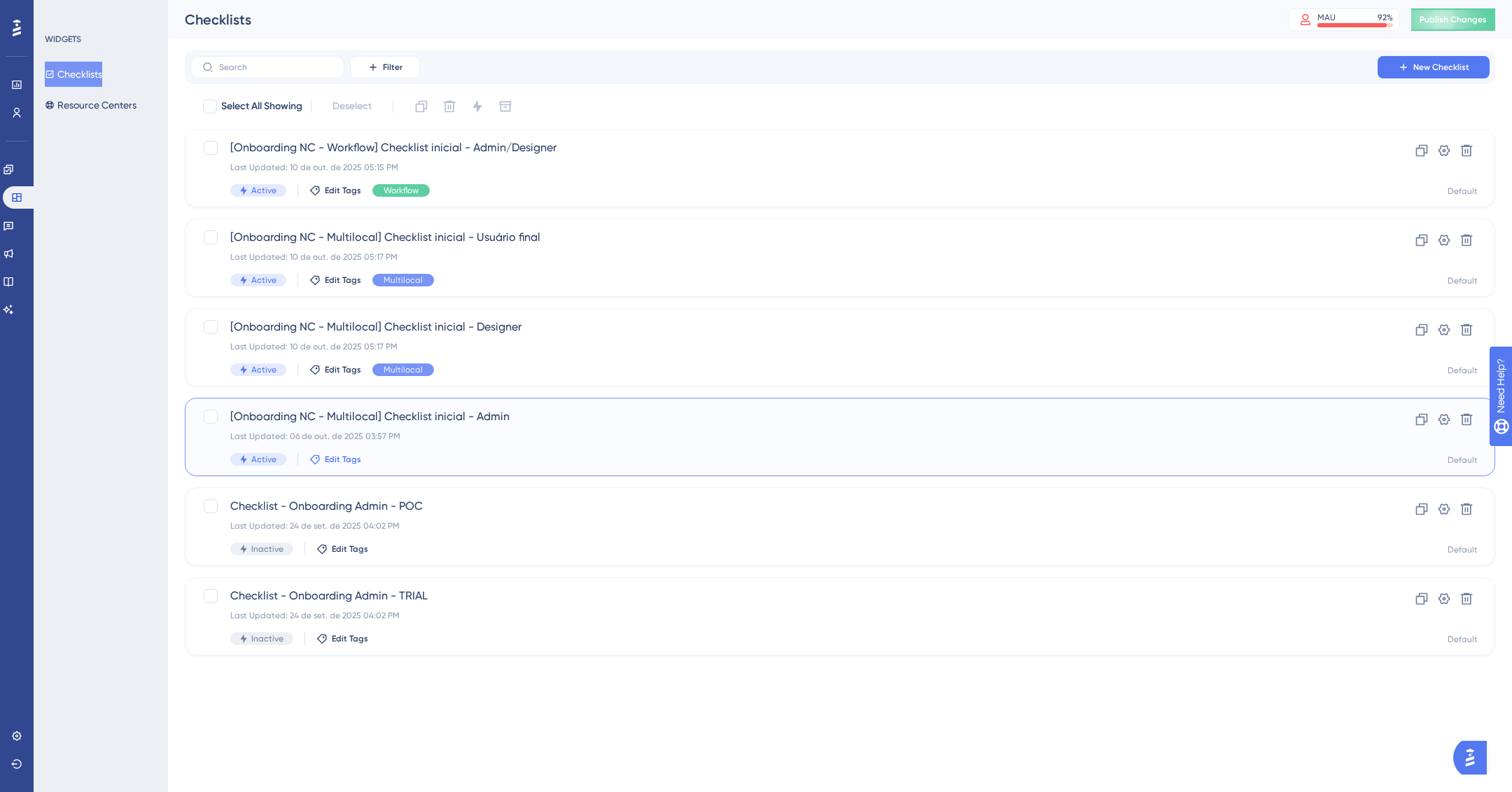
click at [330, 463] on span "Edit Tags" at bounding box center [343, 459] width 37 height 11
click at [326, 533] on div at bounding box center [326, 537] width 11 height 11
click at [117, 266] on div "WIDGETS Checklists Resource Centers" at bounding box center [100, 396] width 134 height 792
click at [13, 172] on icon at bounding box center [7, 168] width 9 height 9
